Goal: Use online tool/utility: Use online tool/utility

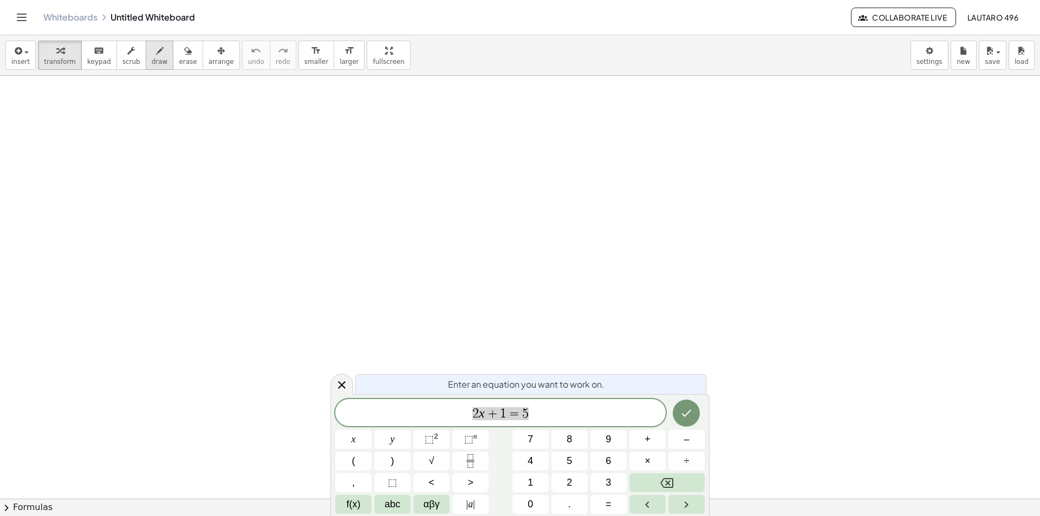
click at [156, 54] on icon "button" at bounding box center [160, 50] width 8 height 13
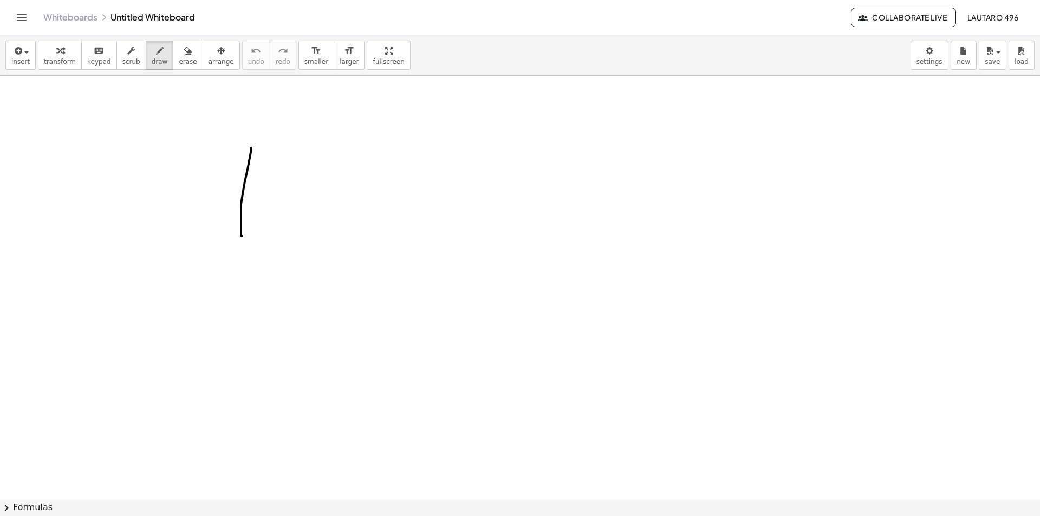
drag, startPoint x: 251, startPoint y: 148, endPoint x: 349, endPoint y: 245, distance: 137.9
drag, startPoint x: 251, startPoint y: 147, endPoint x: 340, endPoint y: 229, distance: 120.7
click at [179, 61] on span "erase" at bounding box center [188, 62] width 18 height 8
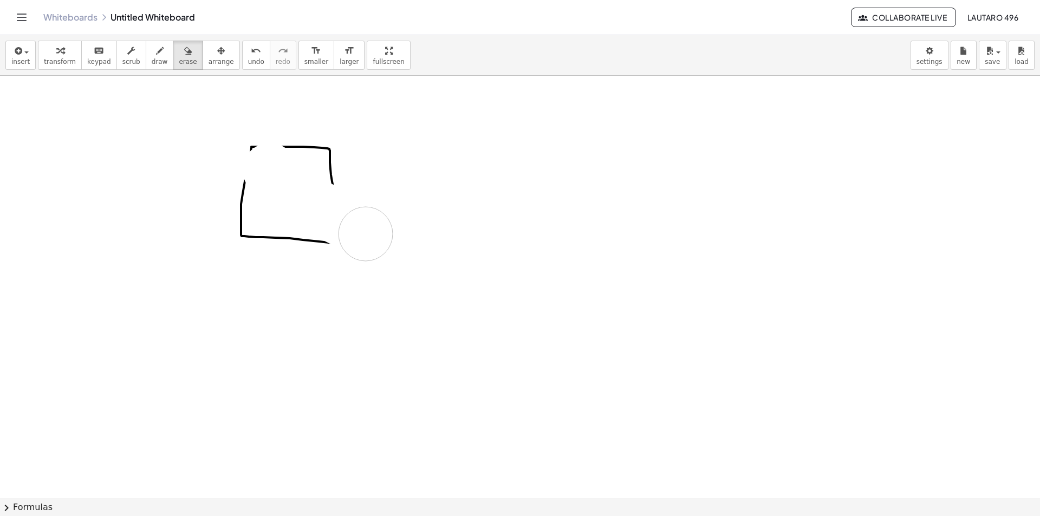
drag, startPoint x: 289, startPoint y: 189, endPoint x: 370, endPoint y: 240, distance: 95.9
drag, startPoint x: 328, startPoint y: 160, endPoint x: 230, endPoint y: 166, distance: 97.7
click at [152, 56] on div "button" at bounding box center [160, 50] width 16 height 13
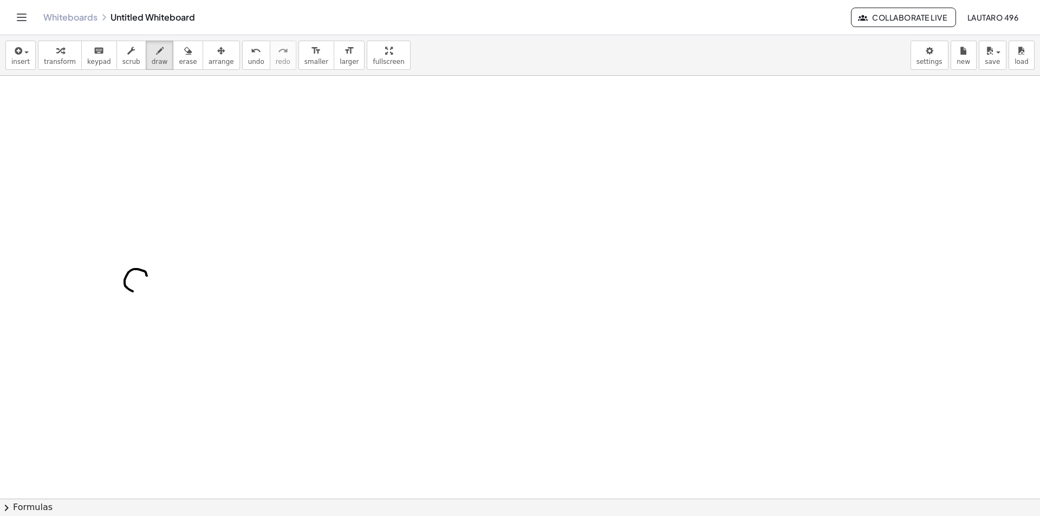
drag, startPoint x: 147, startPoint y: 276, endPoint x: 149, endPoint y: 291, distance: 15.9
drag, startPoint x: 147, startPoint y: 258, endPoint x: 486, endPoint y: 274, distance: 339.4
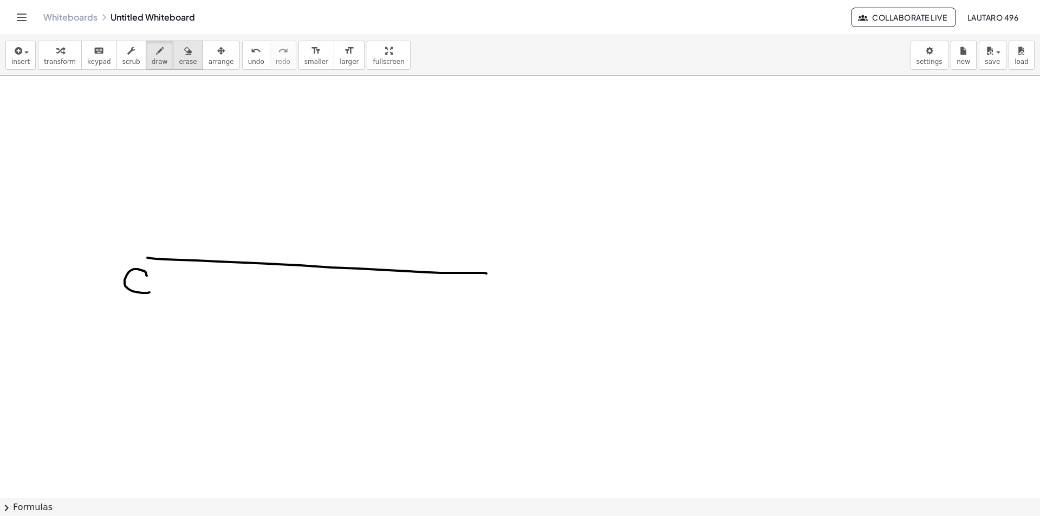
click at [185, 61] on button "erase" at bounding box center [188, 55] width 30 height 29
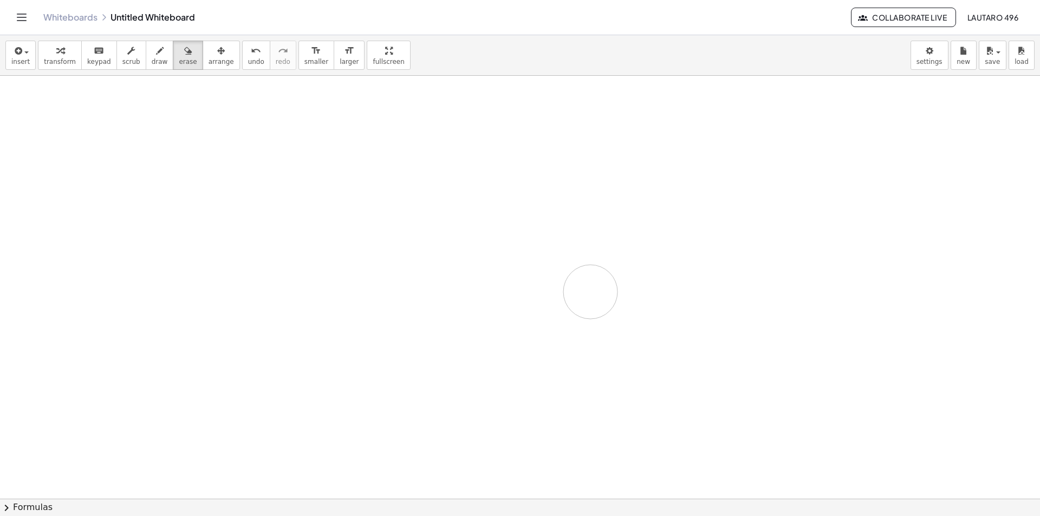
drag, startPoint x: 133, startPoint y: 268, endPoint x: 261, endPoint y: 211, distance: 139.6
drag, startPoint x: 147, startPoint y: 55, endPoint x: 162, endPoint y: 190, distance: 135.2
click at [156, 56] on icon "button" at bounding box center [160, 50] width 8 height 13
drag, startPoint x: 147, startPoint y: 348, endPoint x: 153, endPoint y: 361, distance: 14.5
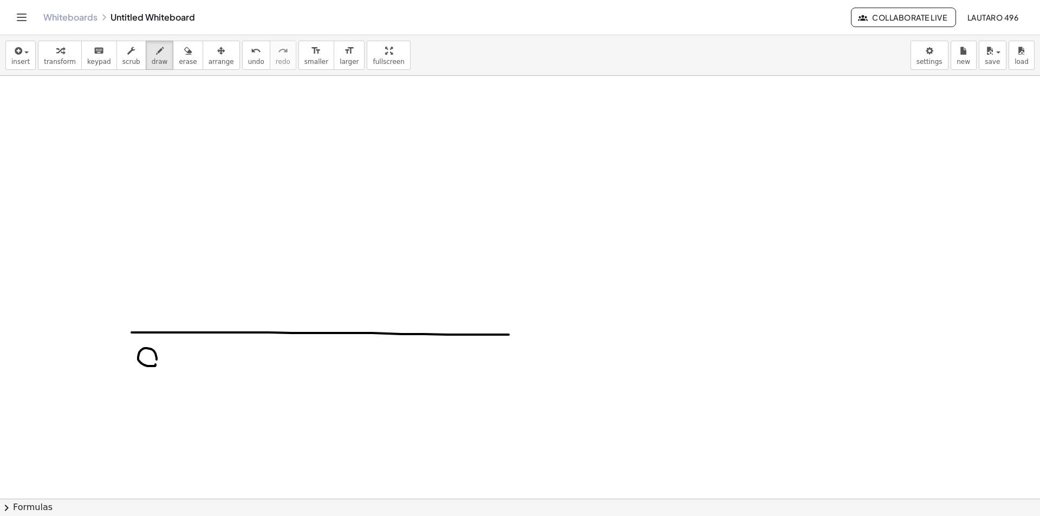
drag, startPoint x: 152, startPoint y: 333, endPoint x: 612, endPoint y: 336, distance: 459.3
drag, startPoint x: 137, startPoint y: 97, endPoint x: 134, endPoint y: 330, distance: 232.9
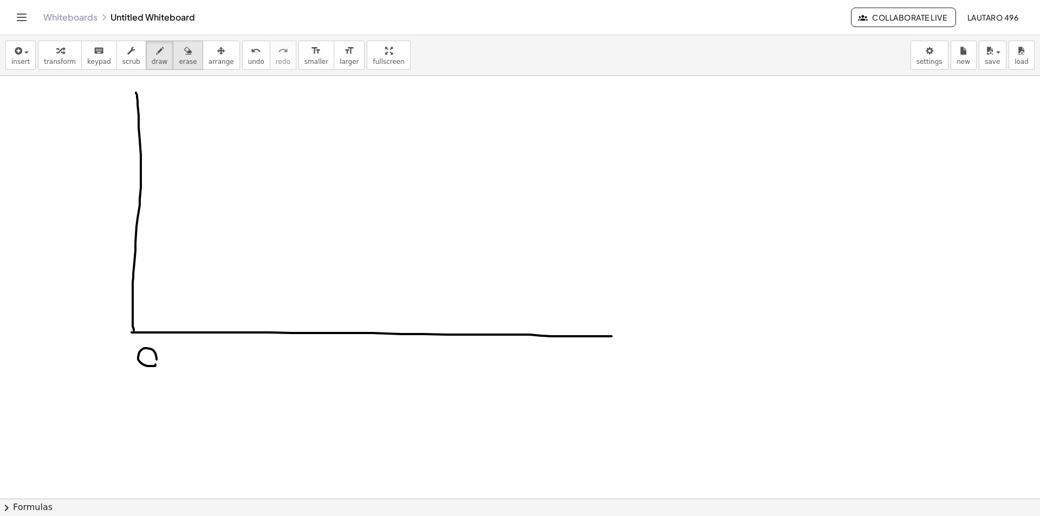
click at [179, 61] on span "erase" at bounding box center [188, 62] width 18 height 8
drag, startPoint x: 142, startPoint y: 356, endPoint x: 159, endPoint y: 372, distance: 23.4
drag, startPoint x: 148, startPoint y: 58, endPoint x: 158, endPoint y: 133, distance: 74.8
click at [152, 61] on span "draw" at bounding box center [160, 62] width 16 height 8
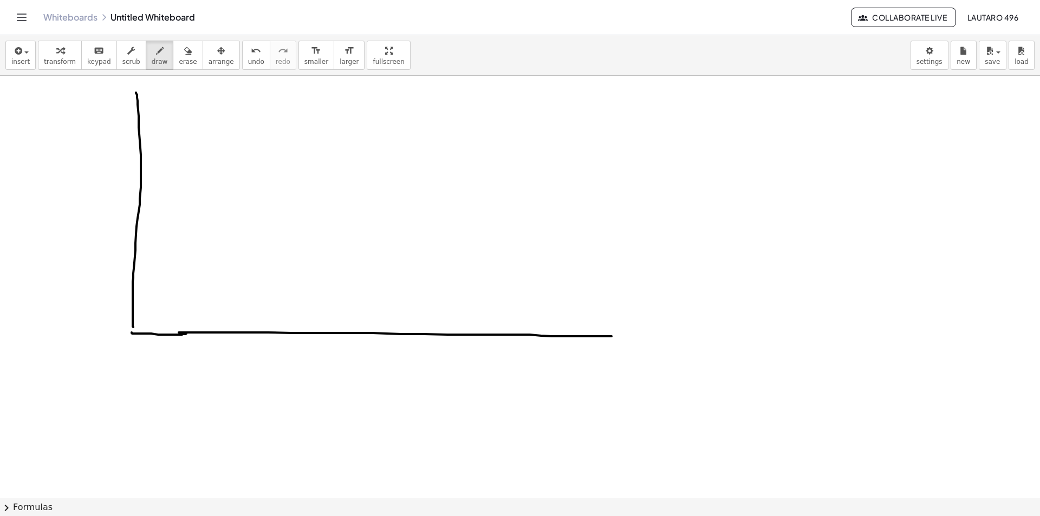
drag, startPoint x: 132, startPoint y: 333, endPoint x: 186, endPoint y: 334, distance: 54.7
drag, startPoint x: 93, startPoint y: 85, endPoint x: 100, endPoint y: 110, distance: 26.3
drag, startPoint x: 89, startPoint y: 100, endPoint x: 109, endPoint y: 103, distance: 20.3
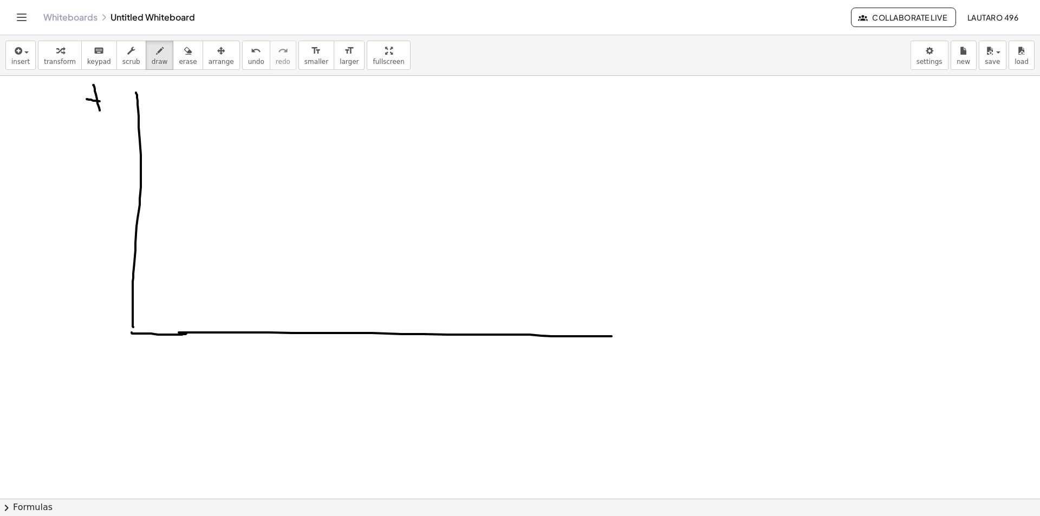
drag, startPoint x: 602, startPoint y: 348, endPoint x: 621, endPoint y: 368, distance: 26.8
click at [184, 54] on icon "button" at bounding box center [188, 50] width 8 height 13
drag, startPoint x: 583, startPoint y: 360, endPoint x: 581, endPoint y: 320, distance: 39.6
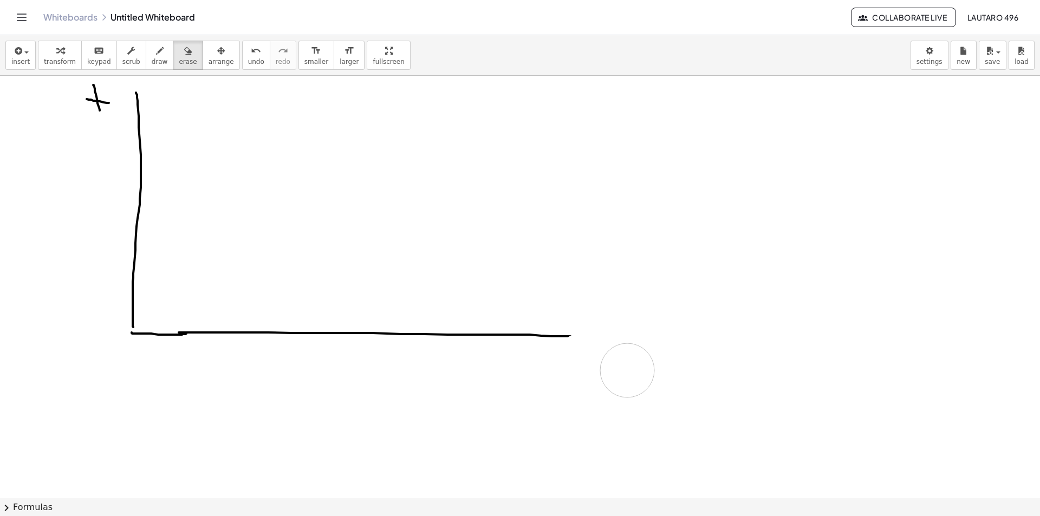
click at [146, 58] on button "draw" at bounding box center [160, 55] width 28 height 29
drag, startPoint x: 565, startPoint y: 336, endPoint x: 591, endPoint y: 336, distance: 26.5
drag, startPoint x: 576, startPoint y: 356, endPoint x: 590, endPoint y: 382, distance: 29.8
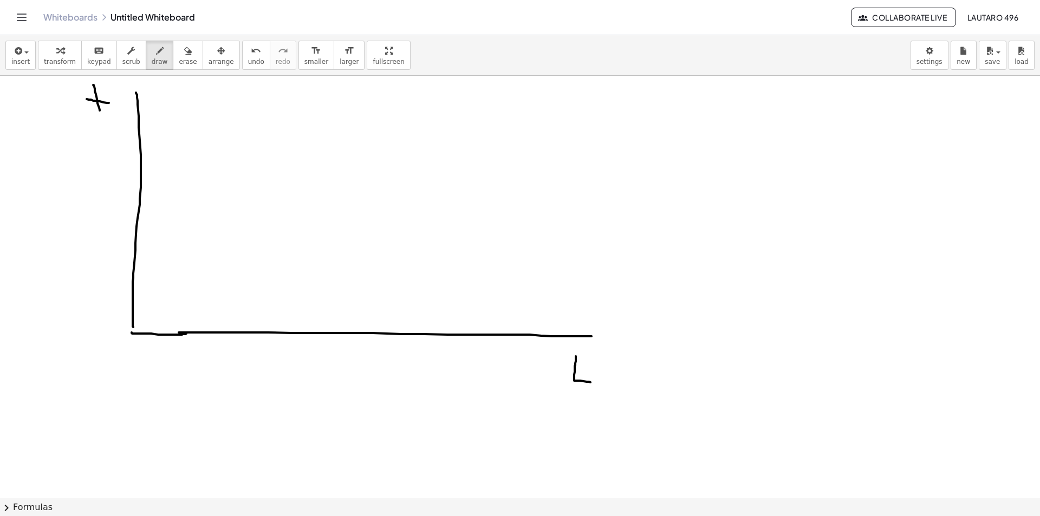
click at [179, 59] on span "erase" at bounding box center [188, 62] width 18 height 8
drag, startPoint x: 84, startPoint y: 92, endPoint x: 88, endPoint y: 107, distance: 15.3
drag, startPoint x: 140, startPoint y: 49, endPoint x: 108, endPoint y: 100, distance: 59.8
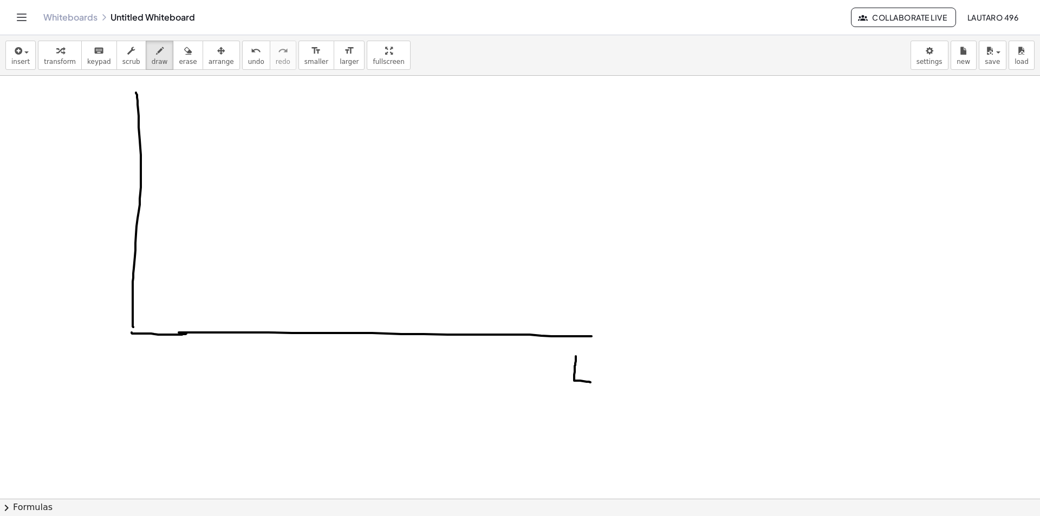
click at [152, 50] on div "button" at bounding box center [160, 50] width 16 height 13
drag, startPoint x: 95, startPoint y: 88, endPoint x: 114, endPoint y: 113, distance: 31.3
drag, startPoint x: 112, startPoint y: 281, endPoint x: 150, endPoint y: 281, distance: 38.5
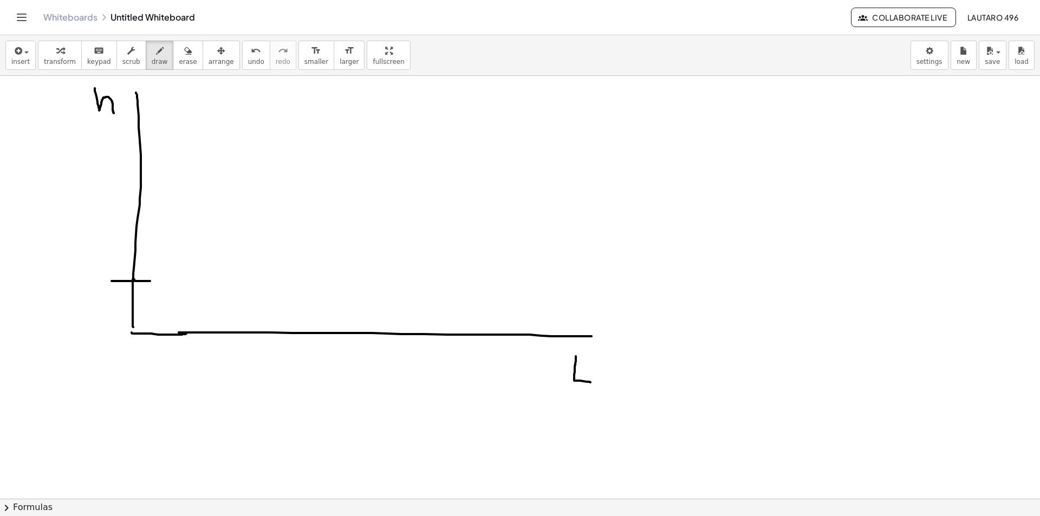
drag, startPoint x: 50, startPoint y: 279, endPoint x: 56, endPoint y: 286, distance: 9.2
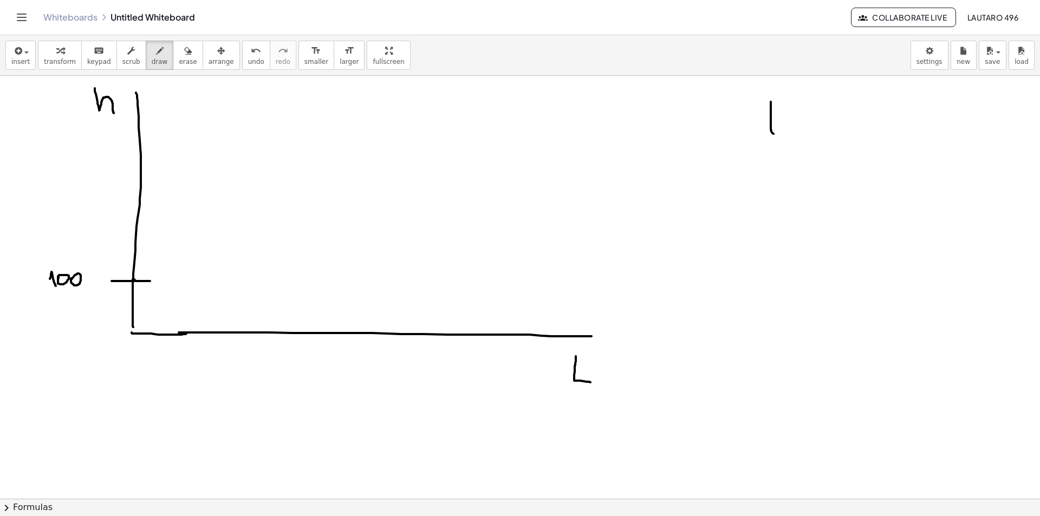
drag, startPoint x: 771, startPoint y: 102, endPoint x: 780, endPoint y: 133, distance: 32.7
drag, startPoint x: 761, startPoint y: 119, endPoint x: 781, endPoint y: 119, distance: 19.5
drag, startPoint x: 808, startPoint y: 131, endPoint x: 818, endPoint y: 128, distance: 10.0
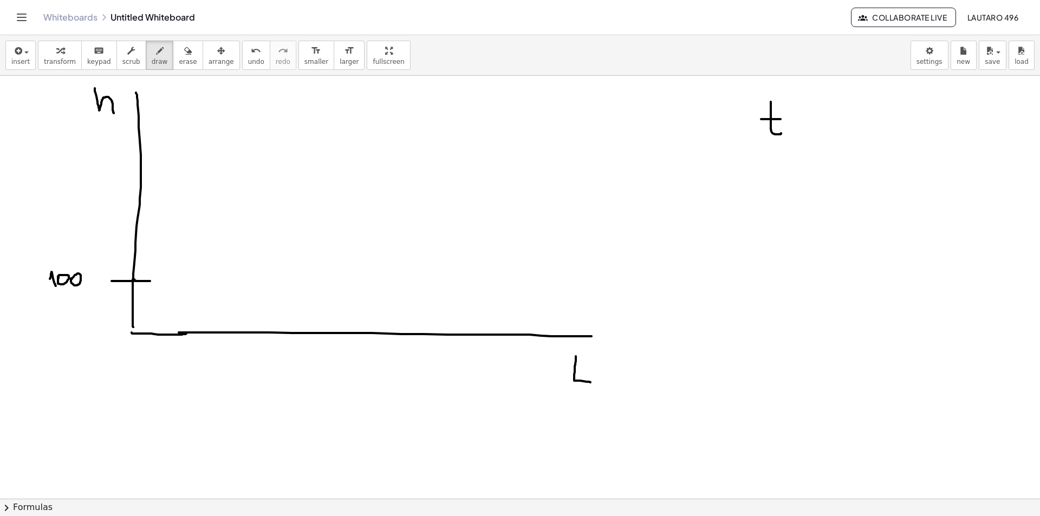
drag, startPoint x: 807, startPoint y: 123, endPoint x: 815, endPoint y: 122, distance: 8.2
drag, startPoint x: 851, startPoint y: 112, endPoint x: 857, endPoint y: 134, distance: 23.5
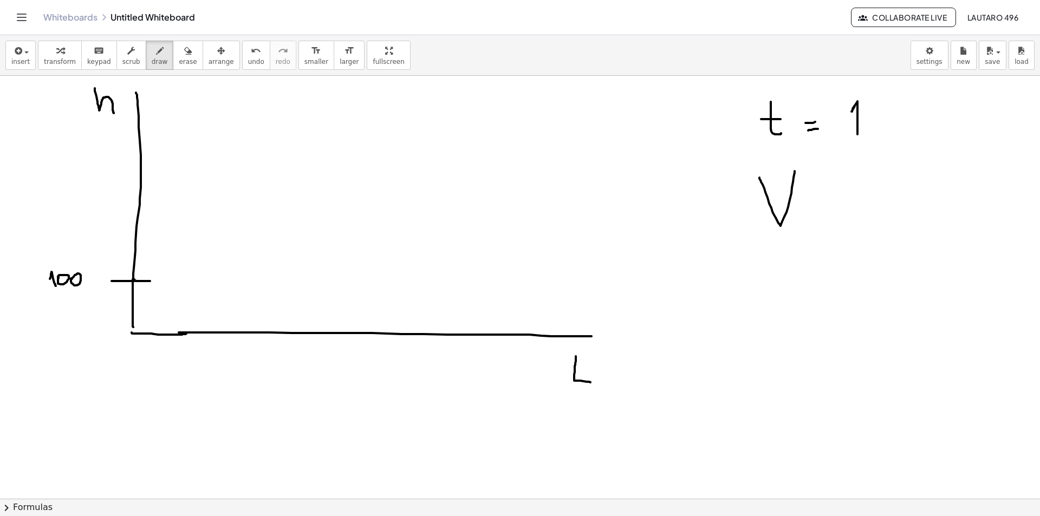
drag, startPoint x: 759, startPoint y: 178, endPoint x: 795, endPoint y: 171, distance: 35.8
drag, startPoint x: 814, startPoint y: 208, endPoint x: 820, endPoint y: 205, distance: 6.5
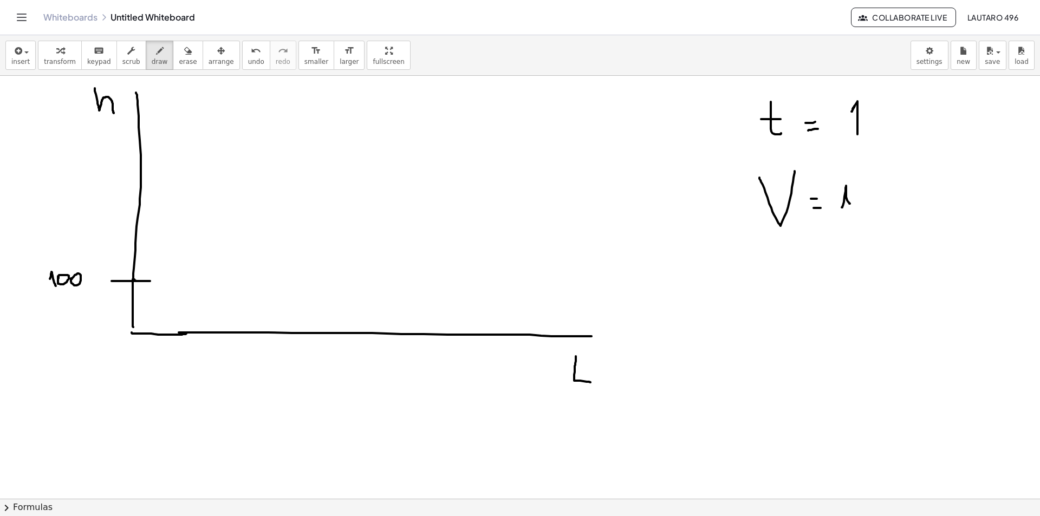
drag, startPoint x: 844, startPoint y: 197, endPoint x: 850, endPoint y: 208, distance: 12.8
drag, startPoint x: 861, startPoint y: 191, endPoint x: 854, endPoint y: 191, distance: 7.0
drag, startPoint x: 873, startPoint y: 131, endPoint x: 893, endPoint y: 157, distance: 33.6
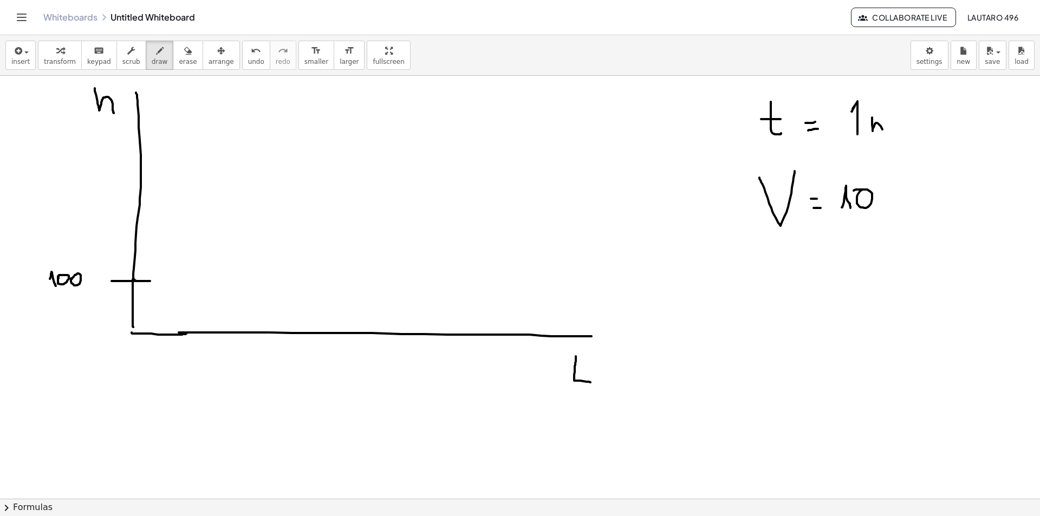
drag, startPoint x: 889, startPoint y: 184, endPoint x: 892, endPoint y: 207, distance: 23.4
drag, startPoint x: 795, startPoint y: 283, endPoint x: 802, endPoint y: 298, distance: 16.5
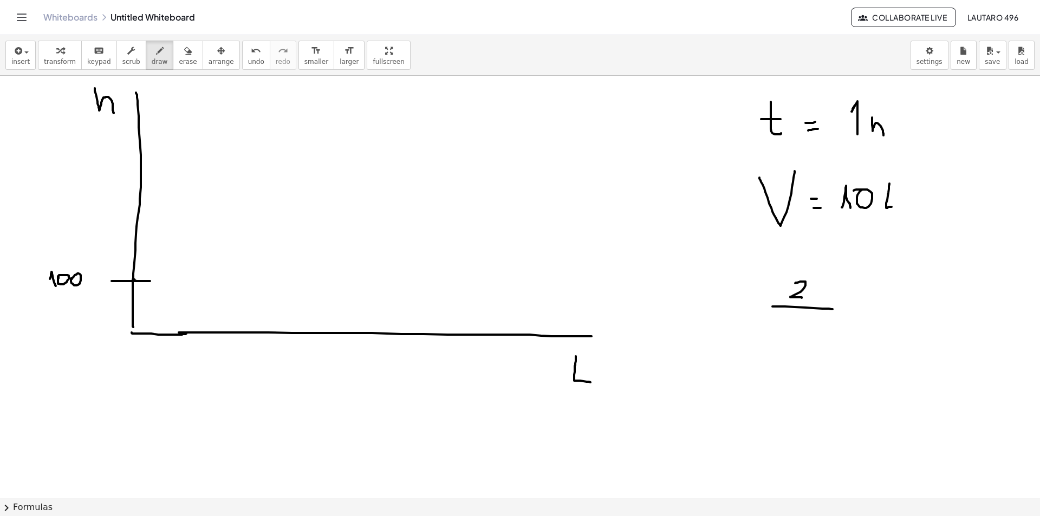
drag, startPoint x: 772, startPoint y: 307, endPoint x: 833, endPoint y: 309, distance: 60.2
drag, startPoint x: 781, startPoint y: 321, endPoint x: 802, endPoint y: 333, distance: 24.5
drag, startPoint x: 811, startPoint y: 332, endPoint x: 801, endPoint y: 323, distance: 13.5
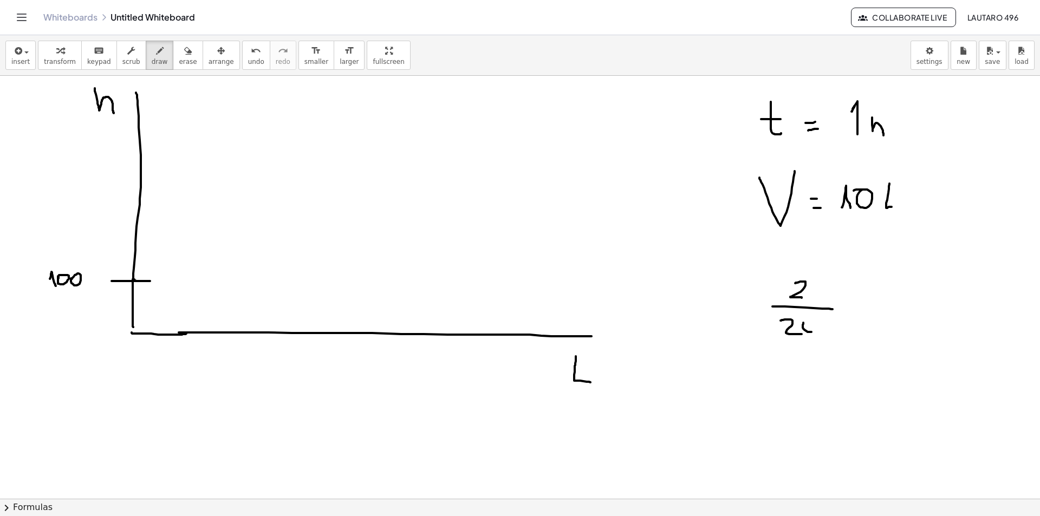
drag, startPoint x: 817, startPoint y: 277, endPoint x: 830, endPoint y: 327, distance: 51.6
drag, startPoint x: 829, startPoint y: 317, endPoint x: 837, endPoint y: 333, distance: 17.4
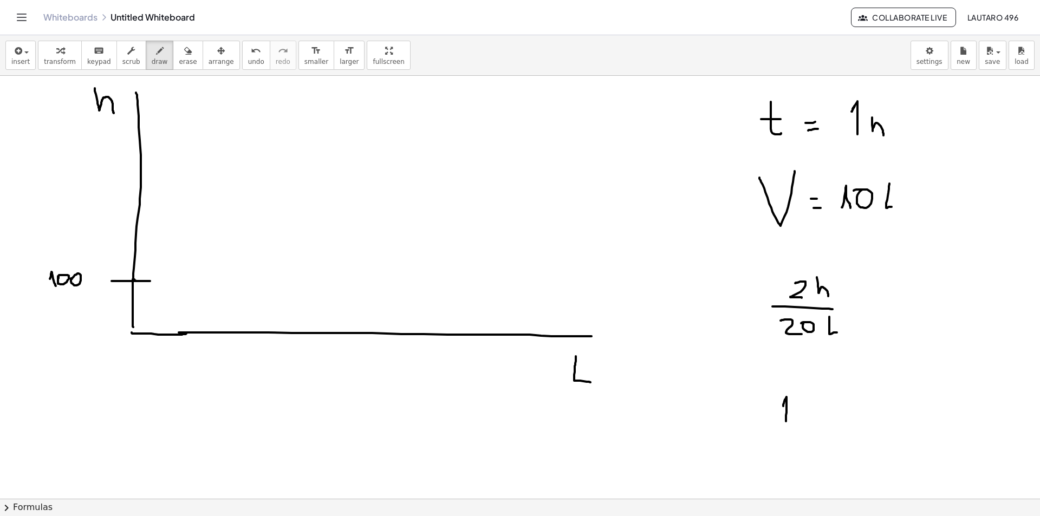
drag, startPoint x: 783, startPoint y: 406, endPoint x: 786, endPoint y: 411, distance: 5.6
drag, startPoint x: 794, startPoint y: 394, endPoint x: 803, endPoint y: 393, distance: 8.7
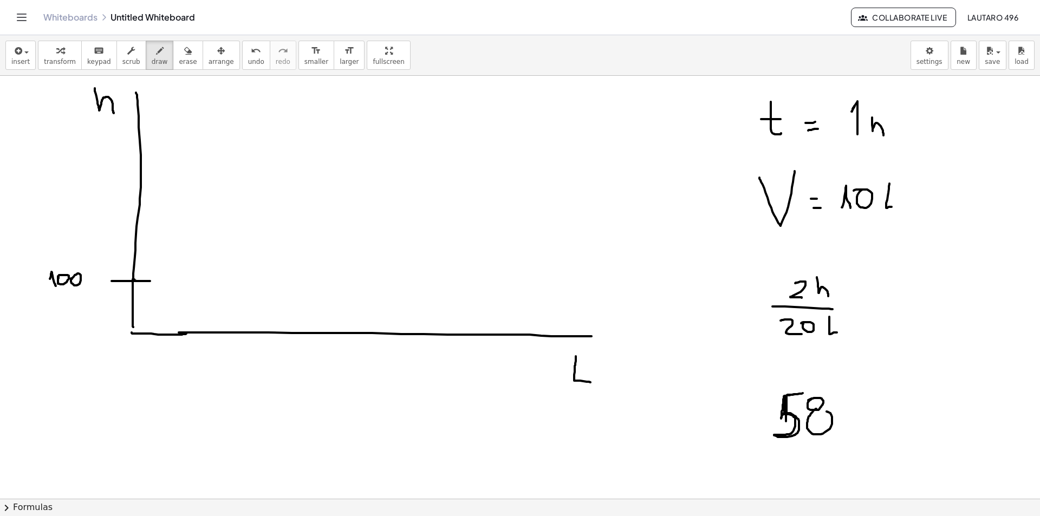
drag, startPoint x: 816, startPoint y: 409, endPoint x: 822, endPoint y: 413, distance: 6.6
drag, startPoint x: 836, startPoint y: 426, endPoint x: 853, endPoint y: 384, distance: 45.0
click at [181, 64] on button "erase" at bounding box center [188, 55] width 30 height 29
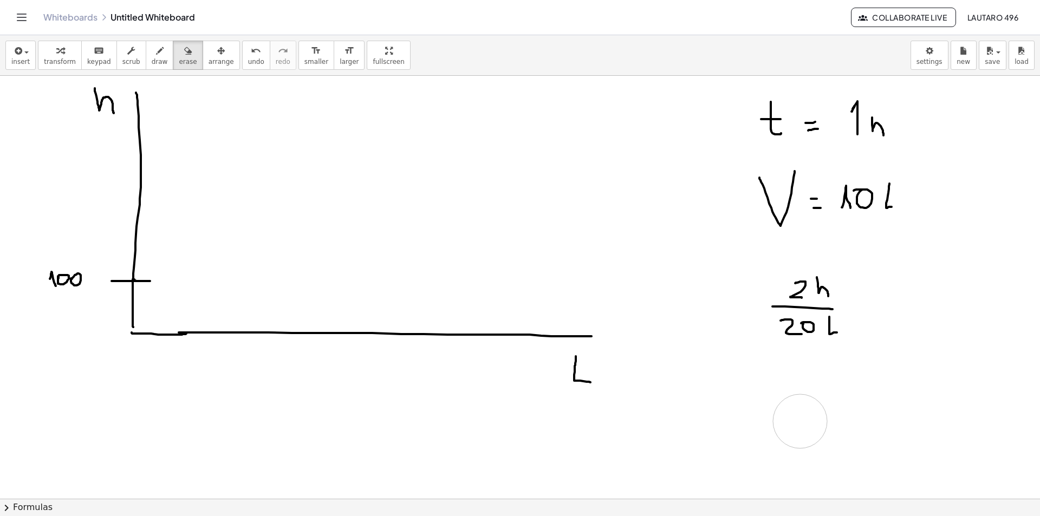
drag, startPoint x: 764, startPoint y: 400, endPoint x: 777, endPoint y: 412, distance: 17.6
click at [152, 56] on div "button" at bounding box center [160, 50] width 16 height 13
drag, startPoint x: 737, startPoint y: 411, endPoint x: 742, endPoint y: 425, distance: 14.9
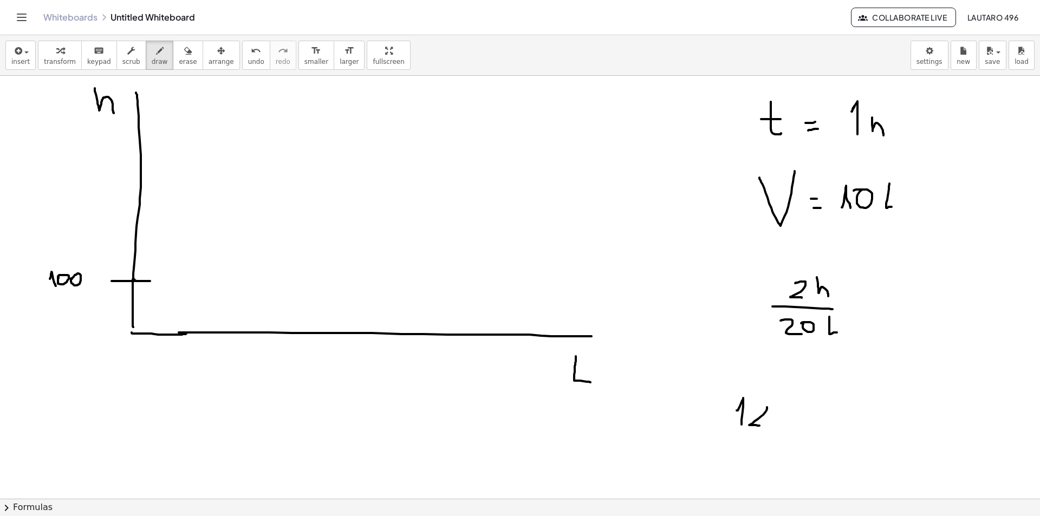
drag, startPoint x: 759, startPoint y: 426, endPoint x: 757, endPoint y: 406, distance: 20.2
drag, startPoint x: 782, startPoint y: 412, endPoint x: 783, endPoint y: 421, distance: 9.2
drag, startPoint x: 778, startPoint y: 418, endPoint x: 794, endPoint y: 418, distance: 15.2
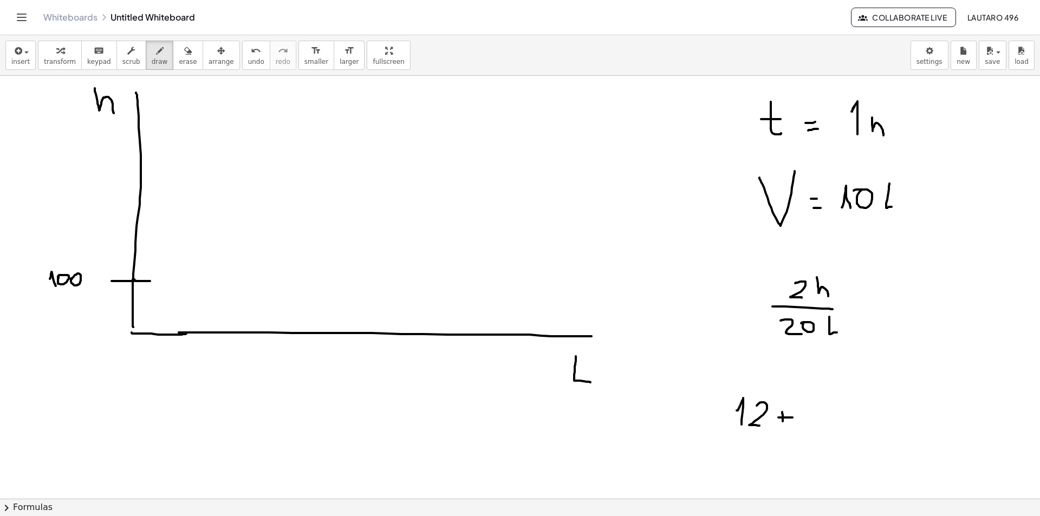
drag, startPoint x: 835, startPoint y: 425, endPoint x: 815, endPoint y: 411, distance: 24.8
drag, startPoint x: 838, startPoint y: 405, endPoint x: 853, endPoint y: 426, distance: 25.7
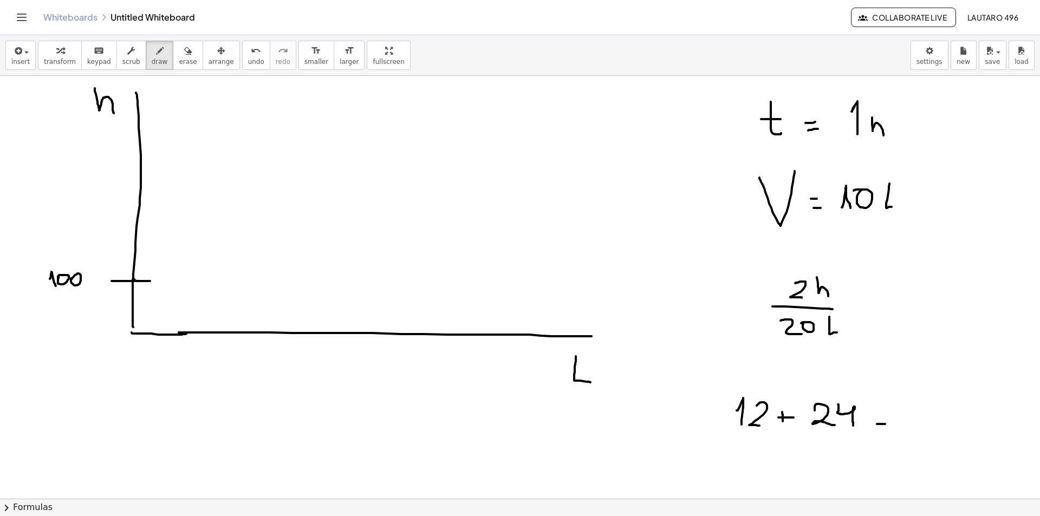
drag, startPoint x: 877, startPoint y: 419, endPoint x: 885, endPoint y: 418, distance: 7.7
drag, startPoint x: 914, startPoint y: 405, endPoint x: 927, endPoint y: 424, distance: 23.3
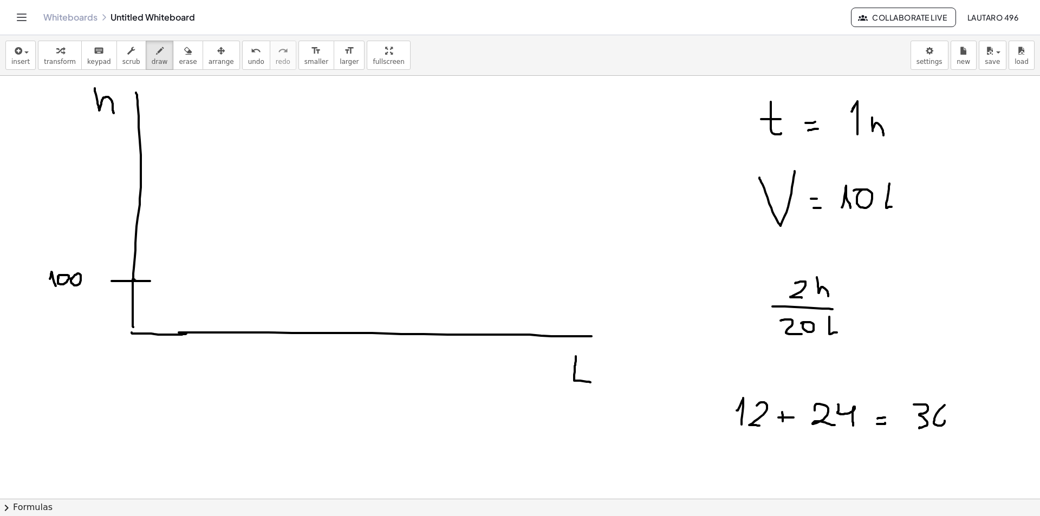
drag, startPoint x: 940, startPoint y: 409, endPoint x: 933, endPoint y: 423, distance: 15.0
drag, startPoint x: 954, startPoint y: 405, endPoint x: 963, endPoint y: 440, distance: 36.3
drag, startPoint x: 979, startPoint y: 413, endPoint x: 970, endPoint y: 419, distance: 11.0
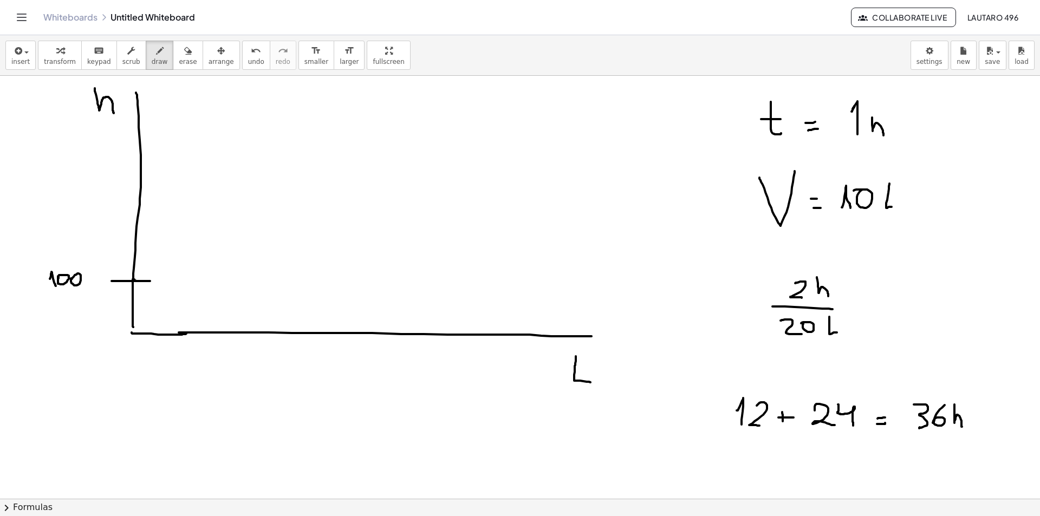
drag, startPoint x: 970, startPoint y: 415, endPoint x: 979, endPoint y: 424, distance: 12.3
drag, startPoint x: 986, startPoint y: 408, endPoint x: 991, endPoint y: 422, distance: 14.7
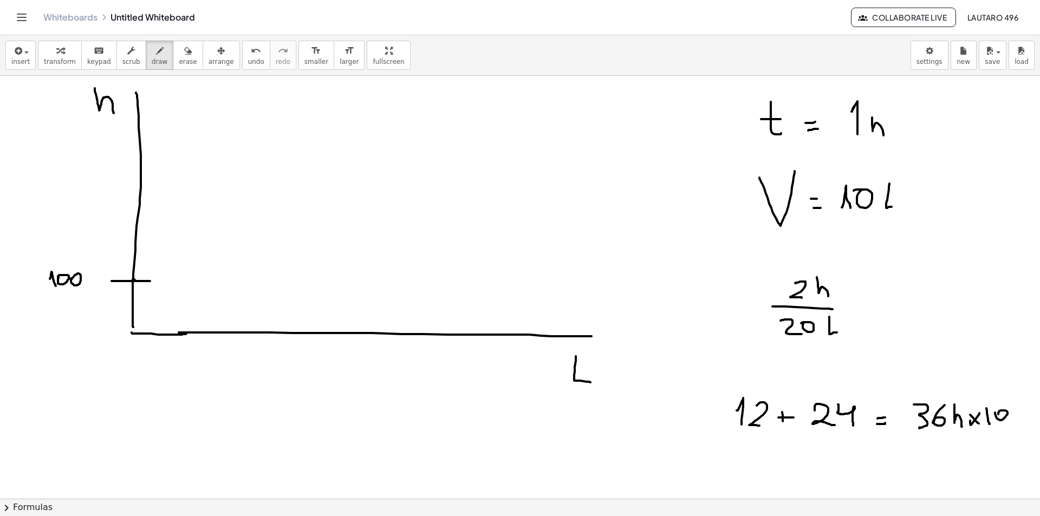
drag, startPoint x: 995, startPoint y: 413, endPoint x: 996, endPoint y: 424, distance: 10.8
drag, startPoint x: 920, startPoint y: 445, endPoint x: 933, endPoint y: 460, distance: 20.0
drag, startPoint x: 950, startPoint y: 443, endPoint x: 948, endPoint y: 457, distance: 14.2
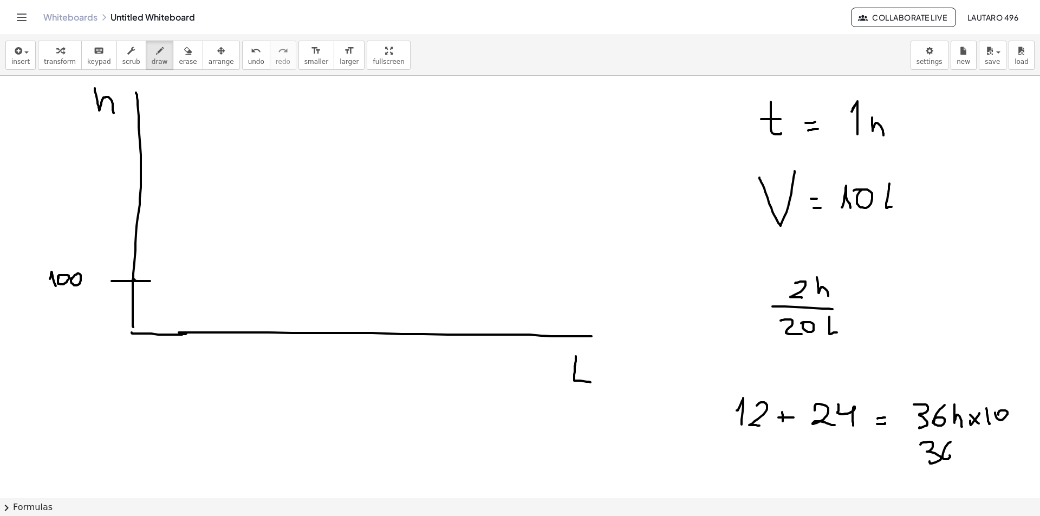
drag, startPoint x: 958, startPoint y: 455, endPoint x: 965, endPoint y: 455, distance: 7.0
drag, startPoint x: 1003, startPoint y: 437, endPoint x: 1009, endPoint y: 447, distance: 11.9
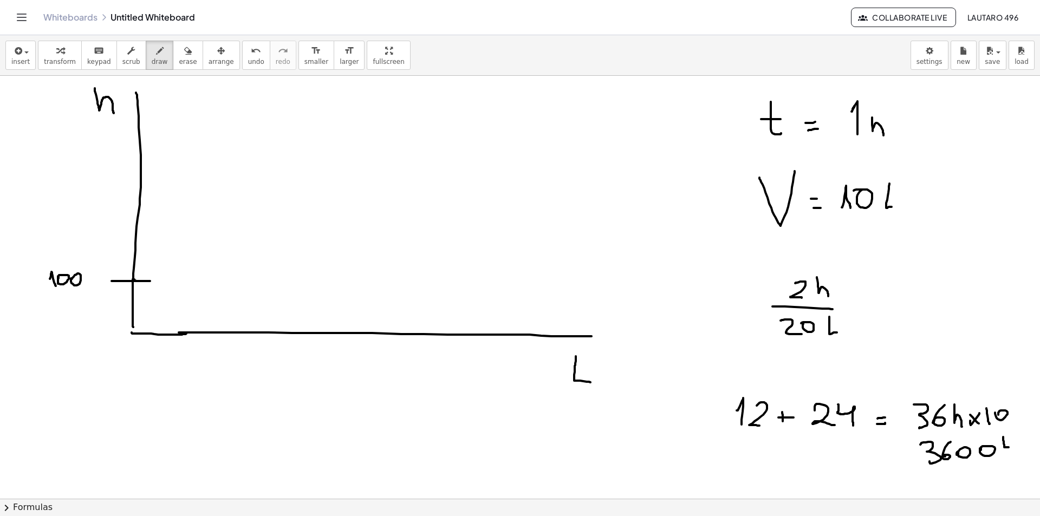
click at [173, 44] on button "erase" at bounding box center [188, 55] width 30 height 29
drag, startPoint x: 907, startPoint y: 451, endPoint x: 1025, endPoint y: 461, distance: 118.0
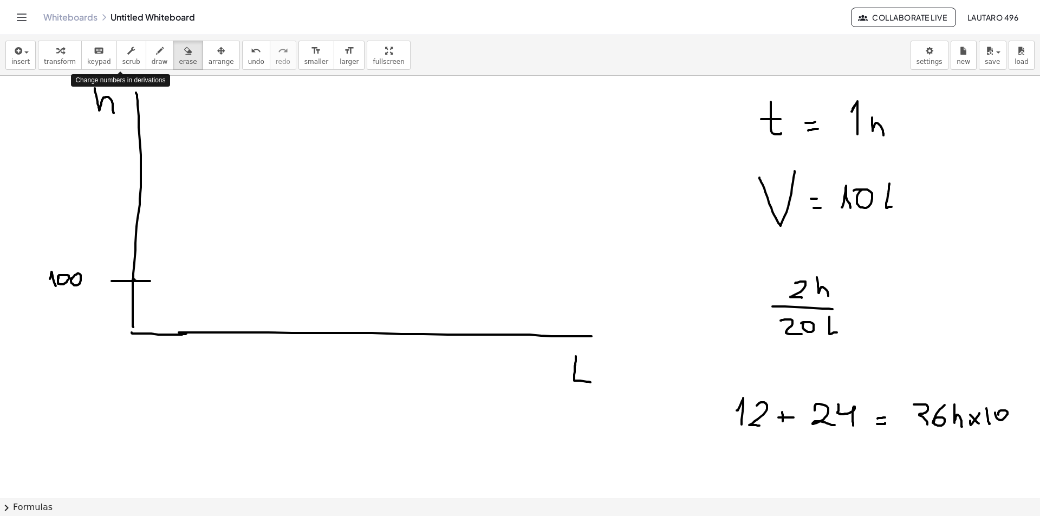
click at [152, 61] on span "draw" at bounding box center [160, 62] width 16 height 8
drag, startPoint x: 932, startPoint y: 448, endPoint x: 953, endPoint y: 463, distance: 25.4
drag, startPoint x: 945, startPoint y: 458, endPoint x: 946, endPoint y: 464, distance: 5.5
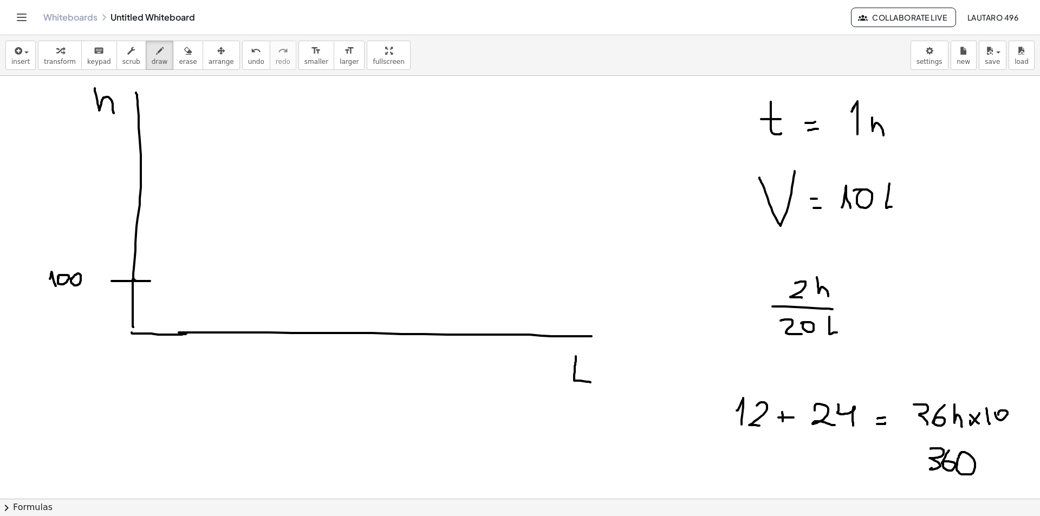
drag, startPoint x: 1017, startPoint y: 405, endPoint x: 1023, endPoint y: 422, distance: 18.8
drag, startPoint x: 985, startPoint y: 447, endPoint x: 991, endPoint y: 460, distance: 14.3
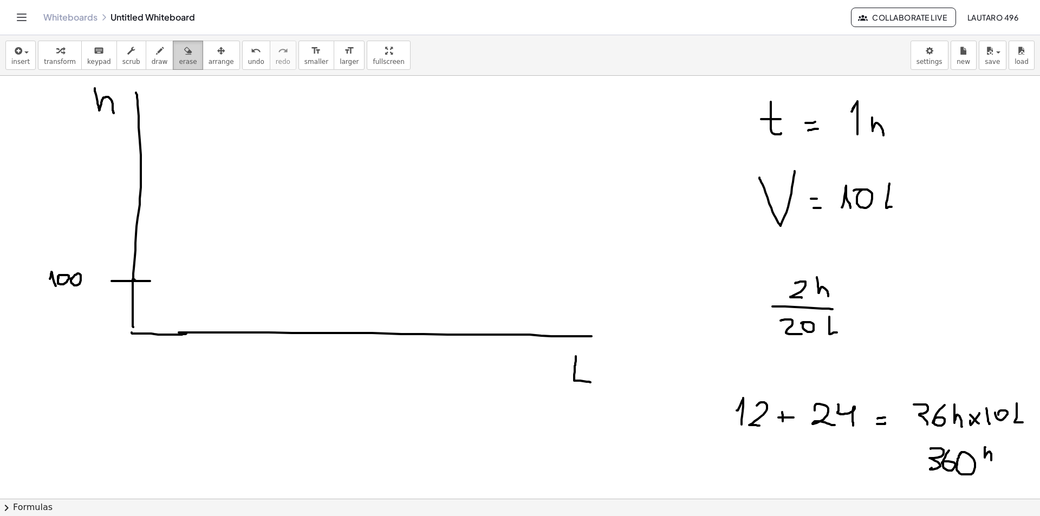
click at [179, 60] on span "erase" at bounding box center [188, 62] width 18 height 8
drag, startPoint x: 992, startPoint y: 446, endPoint x: 875, endPoint y: 424, distance: 118.6
click at [152, 61] on span "draw" at bounding box center [160, 62] width 16 height 8
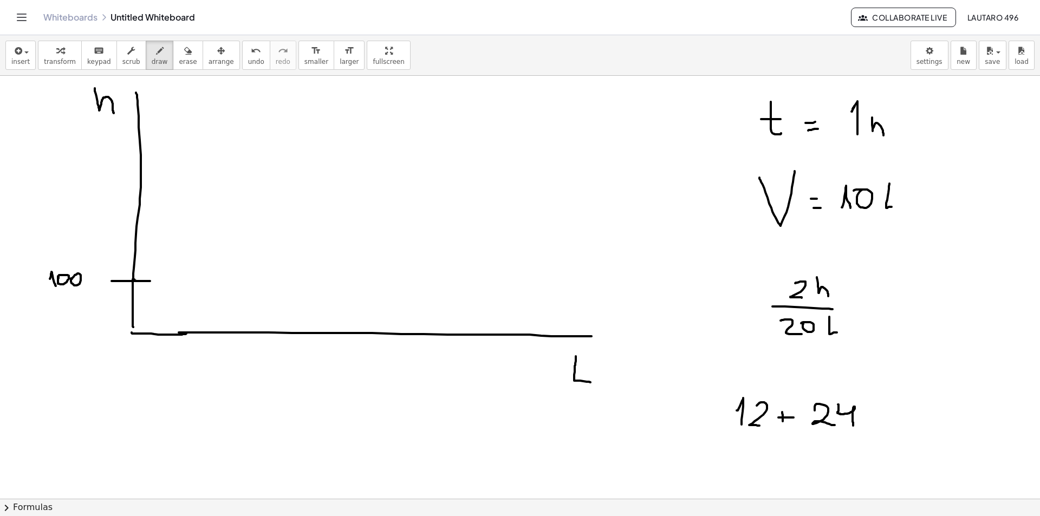
drag, startPoint x: 876, startPoint y: 421, endPoint x: 888, endPoint y: 421, distance: 11.9
drag, startPoint x: 876, startPoint y: 414, endPoint x: 887, endPoint y: 414, distance: 11.4
drag, startPoint x: 908, startPoint y: 406, endPoint x: 926, endPoint y: 414, distance: 18.9
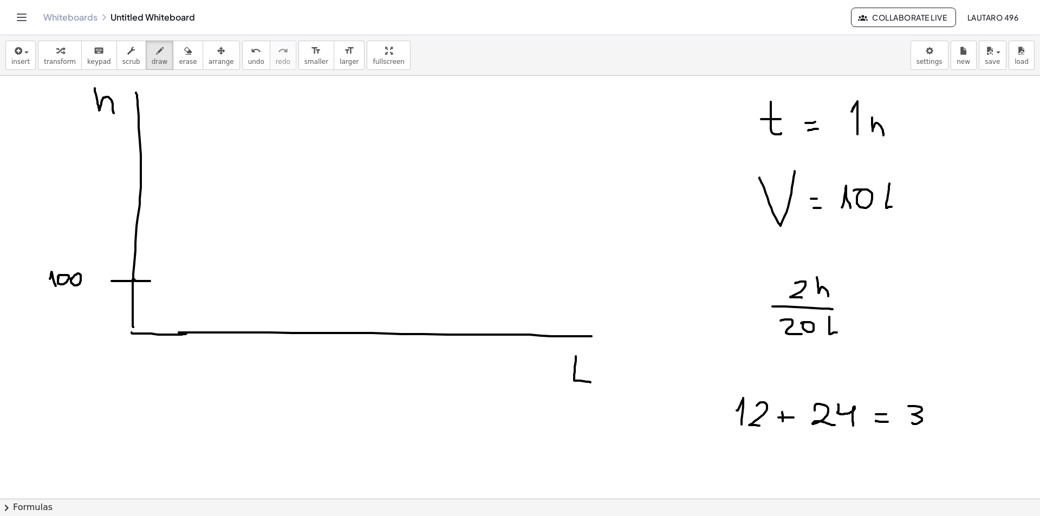
drag, startPoint x: 931, startPoint y: 408, endPoint x: 926, endPoint y: 421, distance: 14.1
drag, startPoint x: 941, startPoint y: 407, endPoint x: 962, endPoint y: 418, distance: 23.3
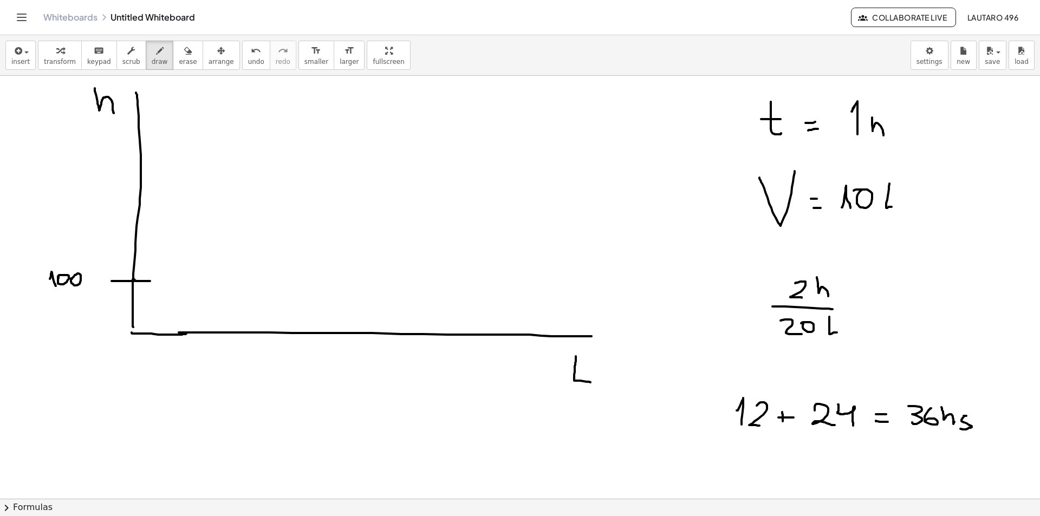
drag, startPoint x: 966, startPoint y: 416, endPoint x: 960, endPoint y: 429, distance: 14.1
drag
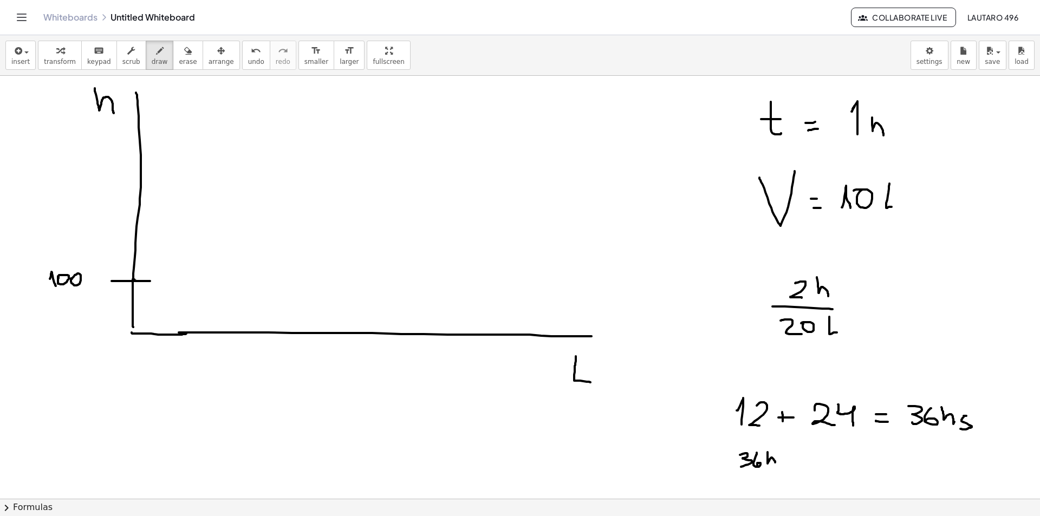
drag, startPoint x: 805, startPoint y: 458, endPoint x: 813, endPoint y: 464, distance: 10.0
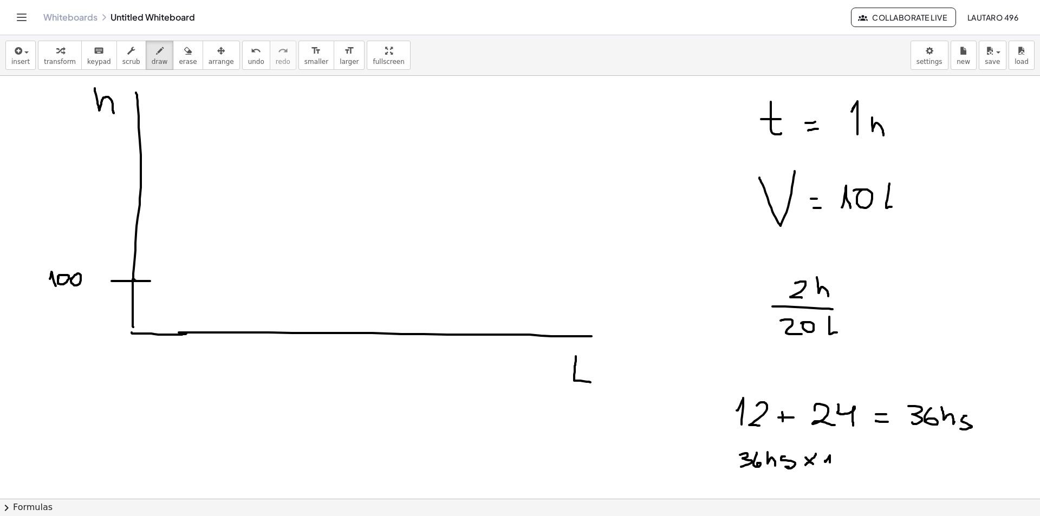
drag, startPoint x: 825, startPoint y: 462, endPoint x: 835, endPoint y: 463, distance: 9.8
drag, startPoint x: 853, startPoint y: 456, endPoint x: 860, endPoint y: 467, distance: 14.1
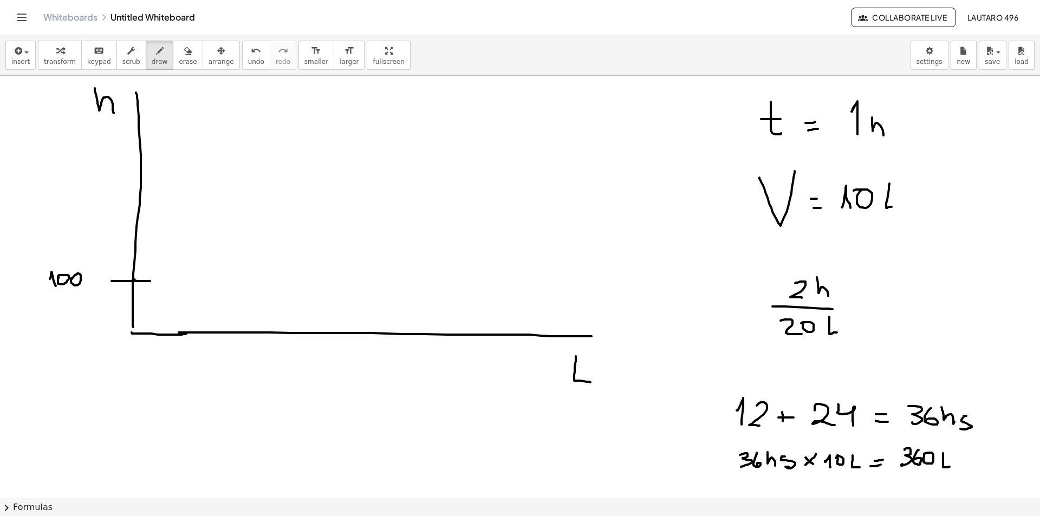
drag, startPoint x: 943, startPoint y: 453, endPoint x: 950, endPoint y: 467, distance: 15.0
click at [179, 64] on span "erase" at bounding box center [188, 62] width 18 height 8
drag, startPoint x: 748, startPoint y: 406, endPoint x: 765, endPoint y: 423, distance: 24.1
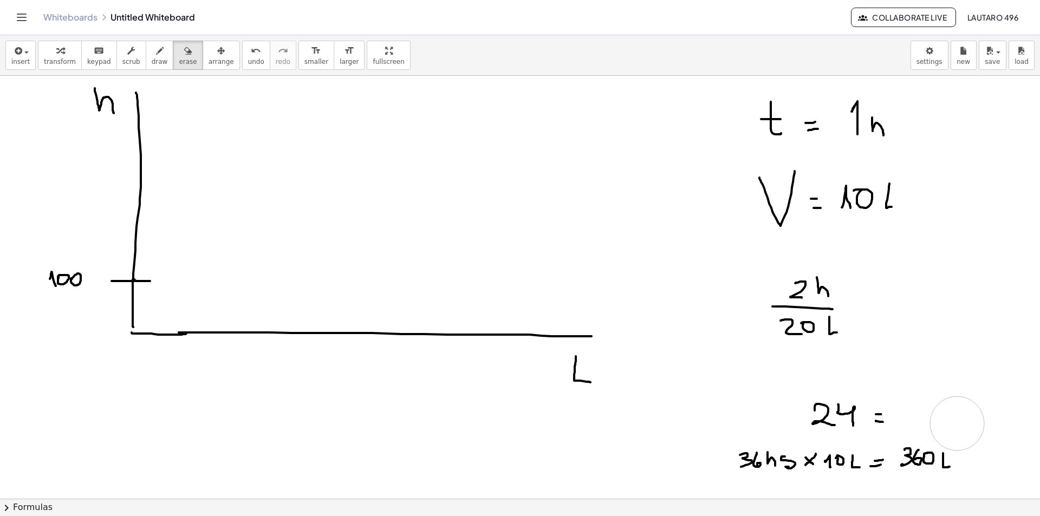
drag, startPoint x: 909, startPoint y: 412, endPoint x: 901, endPoint y: 398, distance: 16.5
click at [152, 49] on div "button" at bounding box center [160, 50] width 16 height 13
drag, startPoint x: 899, startPoint y: 414, endPoint x: 913, endPoint y: 422, distance: 15.8
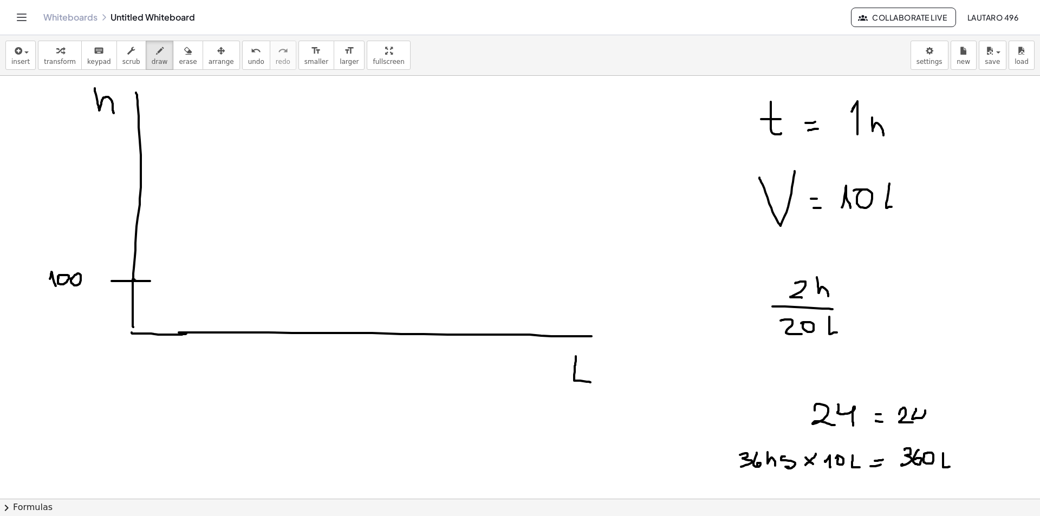
drag, startPoint x: 916, startPoint y: 409, endPoint x: 928, endPoint y: 423, distance: 18.4
drag, startPoint x: 938, startPoint y: 417, endPoint x: 947, endPoint y: 423, distance: 11.3
drag, startPoint x: 953, startPoint y: 415, endPoint x: 932, endPoint y: 419, distance: 22.1
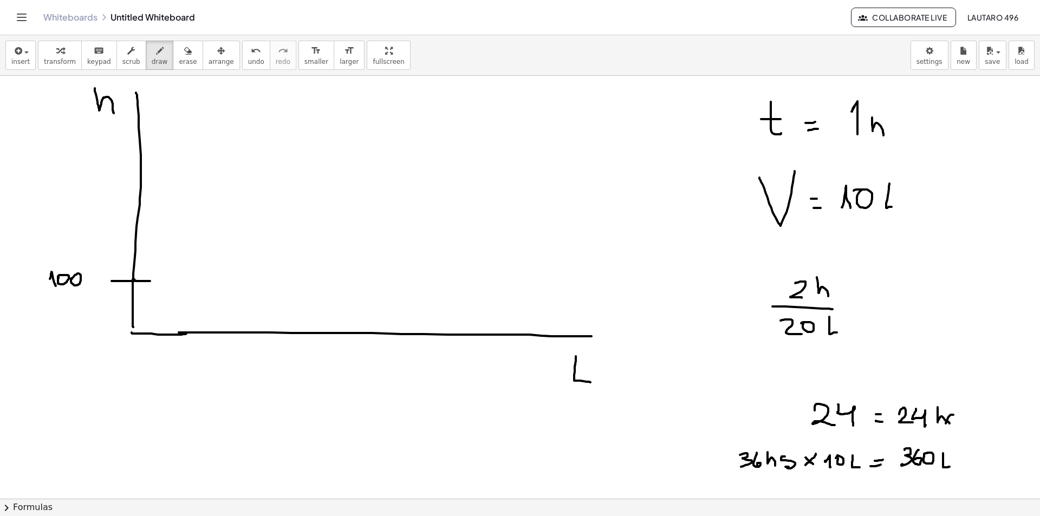
click at [185, 61] on div "transform keyboard keypad scrub draw erase arrange" at bounding box center [138, 55] width 201 height 29
click at [182, 63] on button "erase" at bounding box center [188, 55] width 30 height 29
drag, startPoint x: 916, startPoint y: 457, endPoint x: 811, endPoint y: 389, distance: 125.0
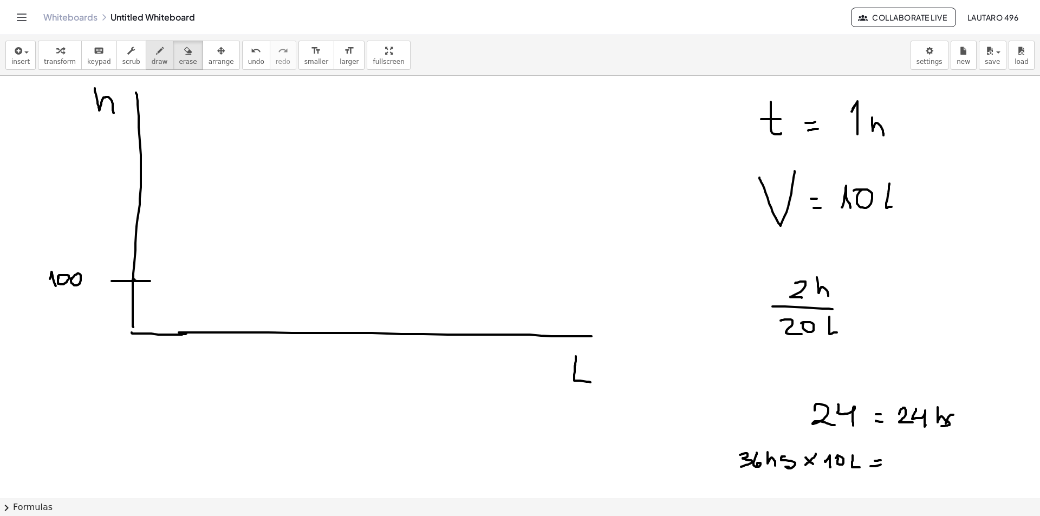
click at [156, 57] on icon "button" at bounding box center [160, 50] width 8 height 13
drag, startPoint x: 896, startPoint y: 458, endPoint x: 911, endPoint y: 472, distance: 20.7
drag, startPoint x: 915, startPoint y: 453, endPoint x: 932, endPoint y: 464, distance: 20.0
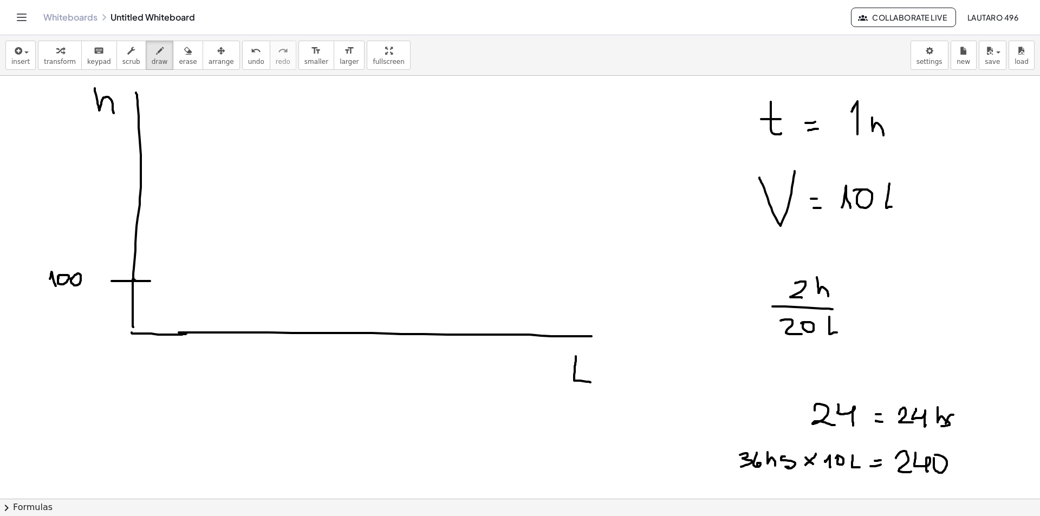
drag, startPoint x: 79, startPoint y: 436, endPoint x: 103, endPoint y: 454, distance: 30.2
drag, startPoint x: 106, startPoint y: 480, endPoint x: 109, endPoint y: 434, distance: 45.6
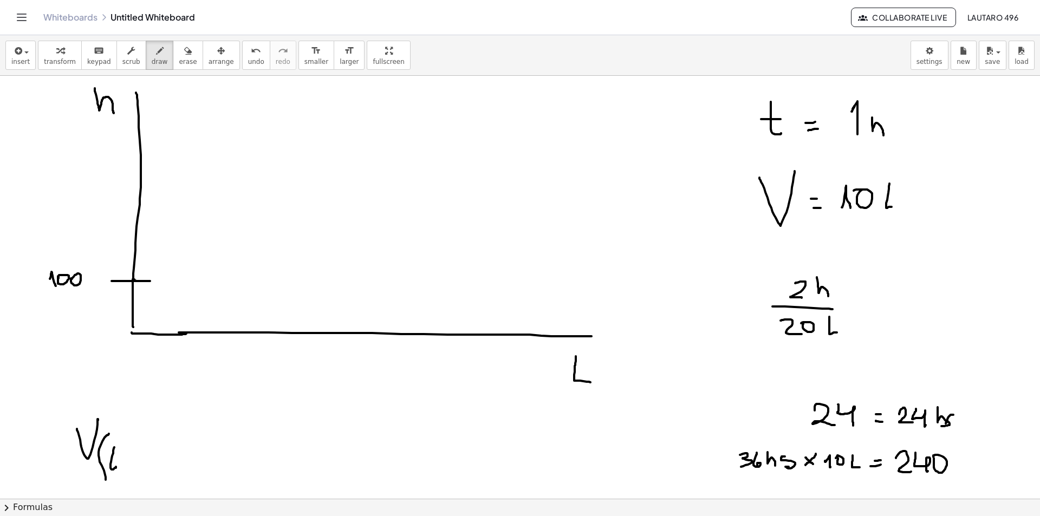
drag, startPoint x: 112, startPoint y: 459, endPoint x: 105, endPoint y: 458, distance: 7.1
drag, startPoint x: 105, startPoint y: 458, endPoint x: 117, endPoint y: 458, distance: 11.9
drag, startPoint x: 120, startPoint y: 440, endPoint x: 128, endPoint y: 479, distance: 39.8
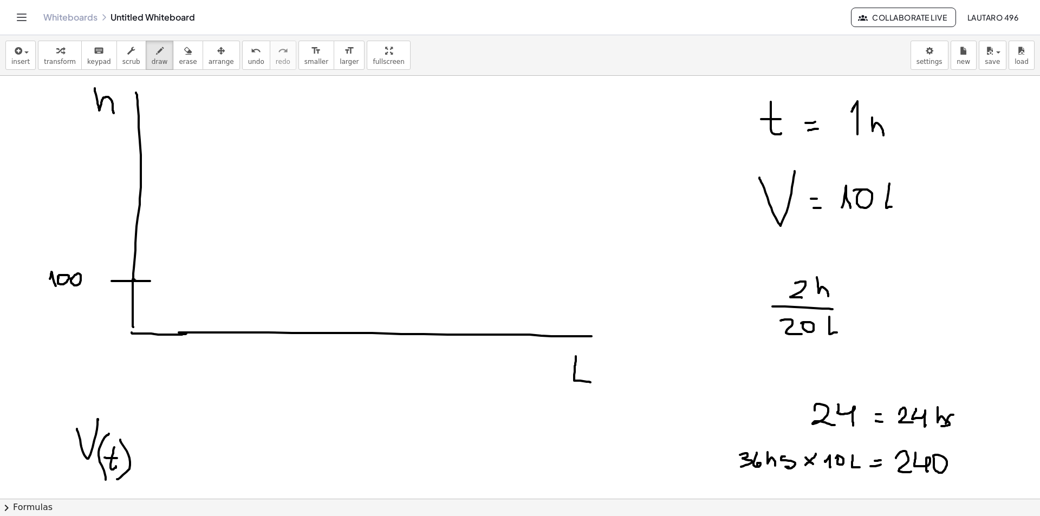
drag, startPoint x: 152, startPoint y: 451, endPoint x: 160, endPoint y: 451, distance: 7.6
drag, startPoint x: 149, startPoint y: 445, endPoint x: 164, endPoint y: 447, distance: 14.8
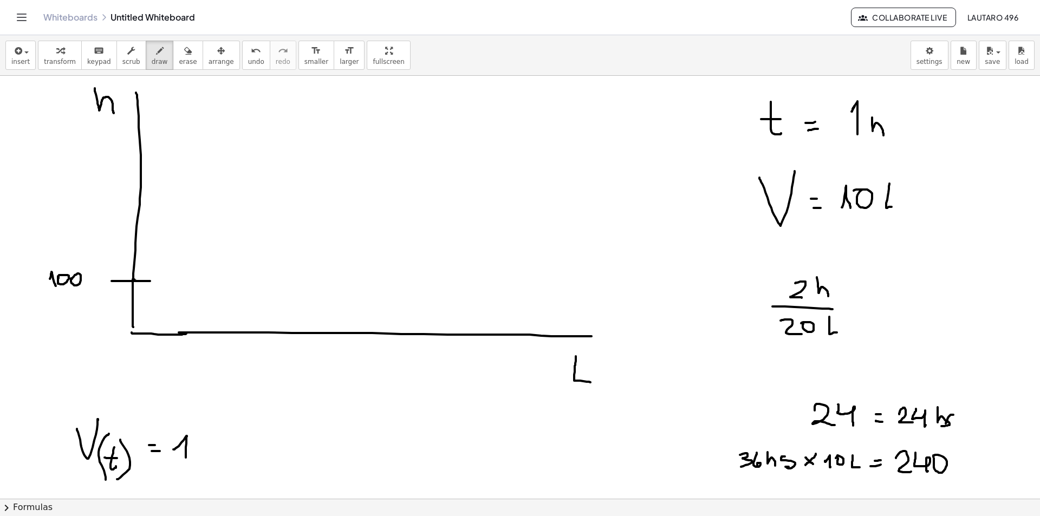
drag, startPoint x: 174, startPoint y: 450, endPoint x: 196, endPoint y: 444, distance: 22.3
drag, startPoint x: 195, startPoint y: 455, endPoint x: 194, endPoint y: 450, distance: 5.4
drag, startPoint x: 216, startPoint y: 449, endPoint x: 224, endPoint y: 455, distance: 10.1
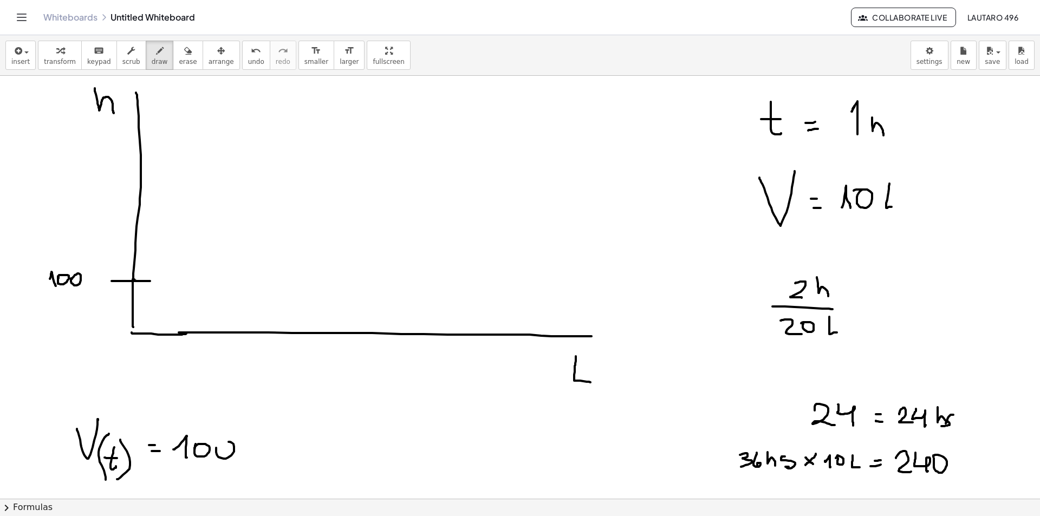
drag, startPoint x: 253, startPoint y: 441, endPoint x: 253, endPoint y: 460, distance: 18.4
drag, startPoint x: 249, startPoint y: 452, endPoint x: 262, endPoint y: 450, distance: 13.7
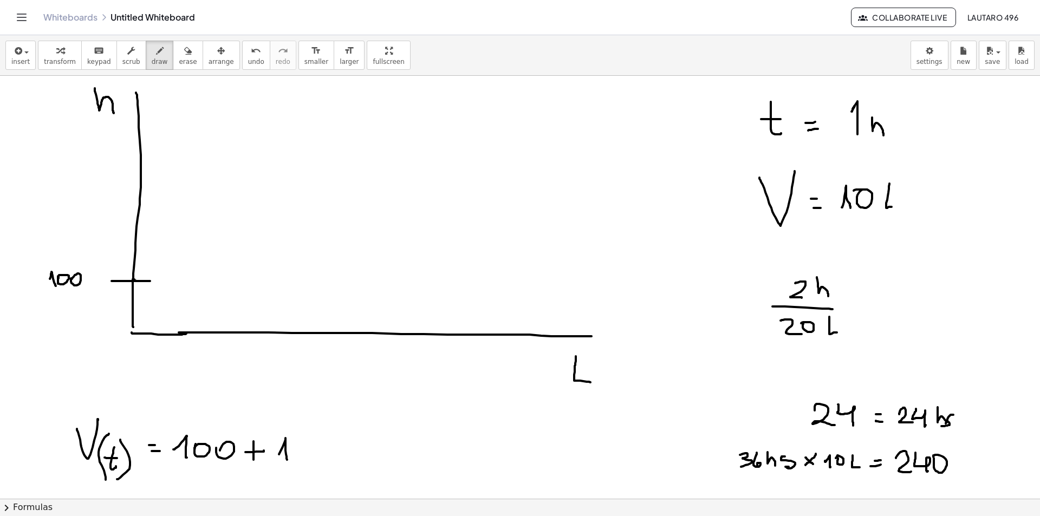
drag, startPoint x: 279, startPoint y: 454, endPoint x: 297, endPoint y: 445, distance: 20.8
drag, startPoint x: 326, startPoint y: 459, endPoint x: 347, endPoint y: 435, distance: 32.3
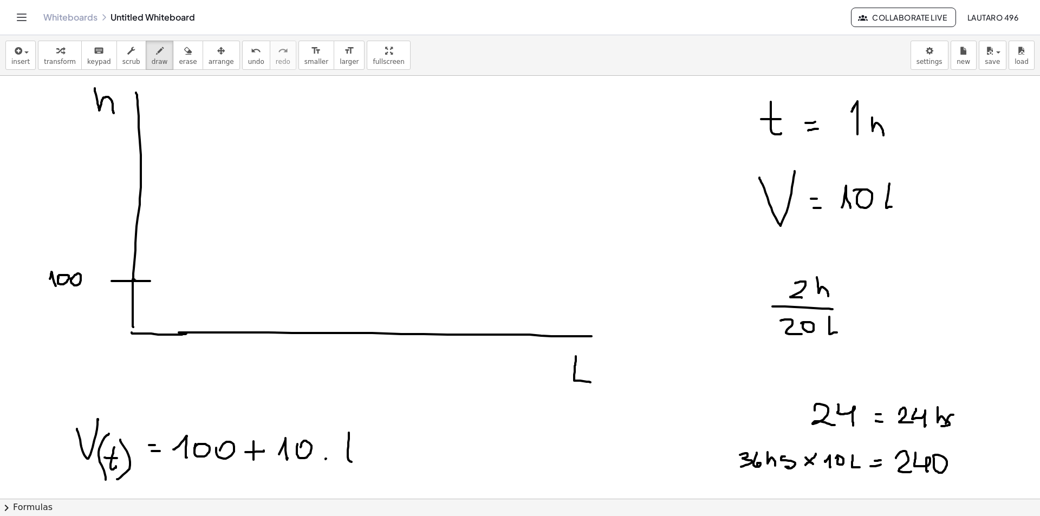
drag, startPoint x: 348, startPoint y: 443, endPoint x: 347, endPoint y: 454, distance: 12.0
drag, startPoint x: 138, startPoint y: 278, endPoint x: 432, endPoint y: 131, distance: 329.0
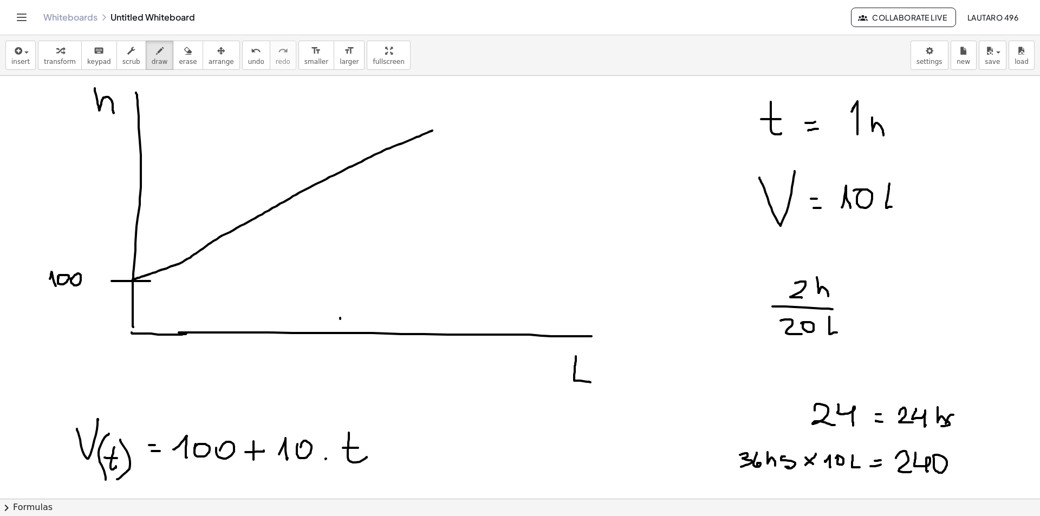
drag, startPoint x: 340, startPoint y: 319, endPoint x: 338, endPoint y: 353, distance: 33.7
click at [173, 57] on button "erase" at bounding box center [188, 55] width 30 height 29
drag, startPoint x: 574, startPoint y: 378, endPoint x: 555, endPoint y: 363, distance: 24.4
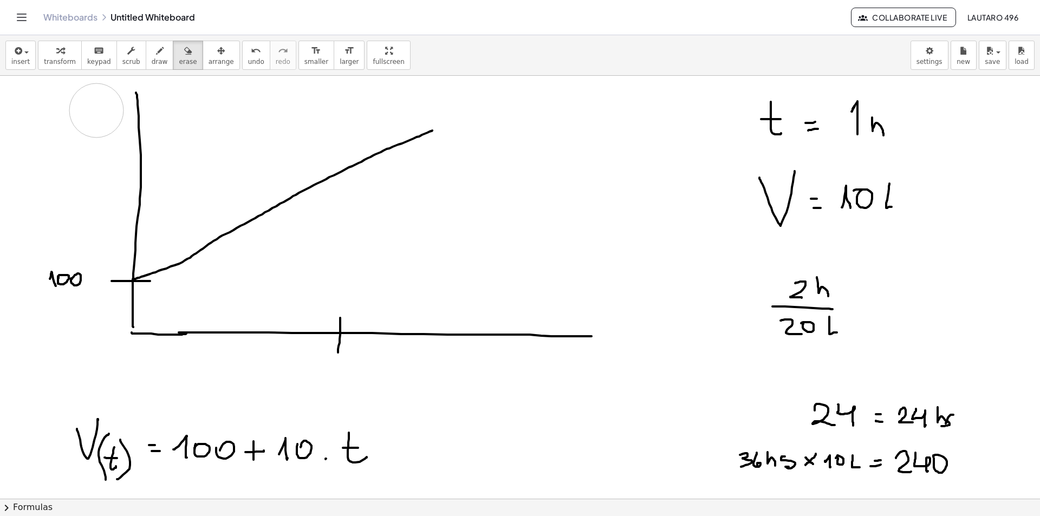
drag, startPoint x: 96, startPoint y: 110, endPoint x: 96, endPoint y: 101, distance: 9.8
click at [152, 51] on div "button" at bounding box center [160, 50] width 16 height 13
drag, startPoint x: 586, startPoint y: 348, endPoint x: 592, endPoint y: 366, distance: 18.5
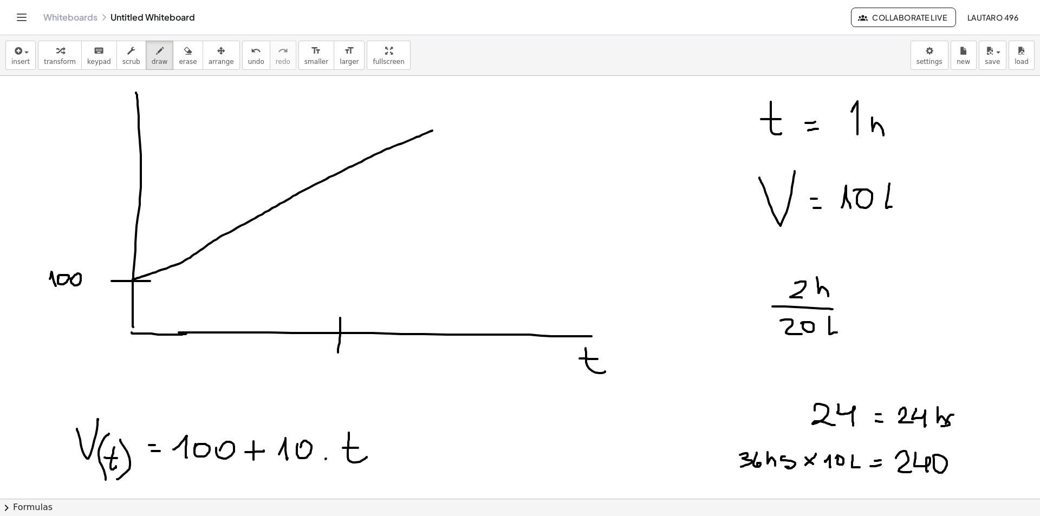
drag, startPoint x: 580, startPoint y: 359, endPoint x: 597, endPoint y: 359, distance: 17.9
drag, startPoint x: 83, startPoint y: 94, endPoint x: 112, endPoint y: 87, distance: 29.0
drag, startPoint x: 120, startPoint y: 183, endPoint x: 147, endPoint y: 183, distance: 26.5
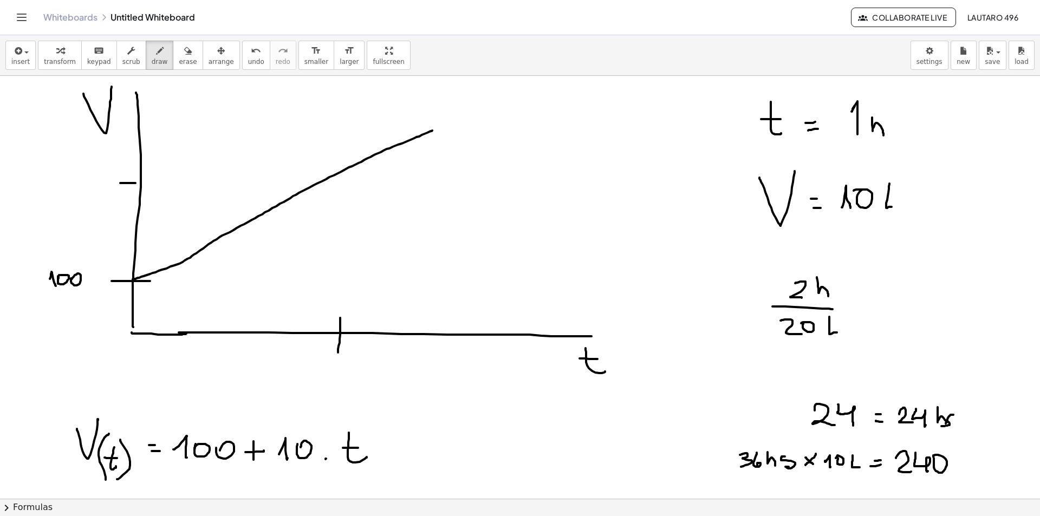
drag, startPoint x: 49, startPoint y: 174, endPoint x: 74, endPoint y: 187, distance: 28.1
drag, startPoint x: 80, startPoint y: 173, endPoint x: 95, endPoint y: 194, distance: 26.0
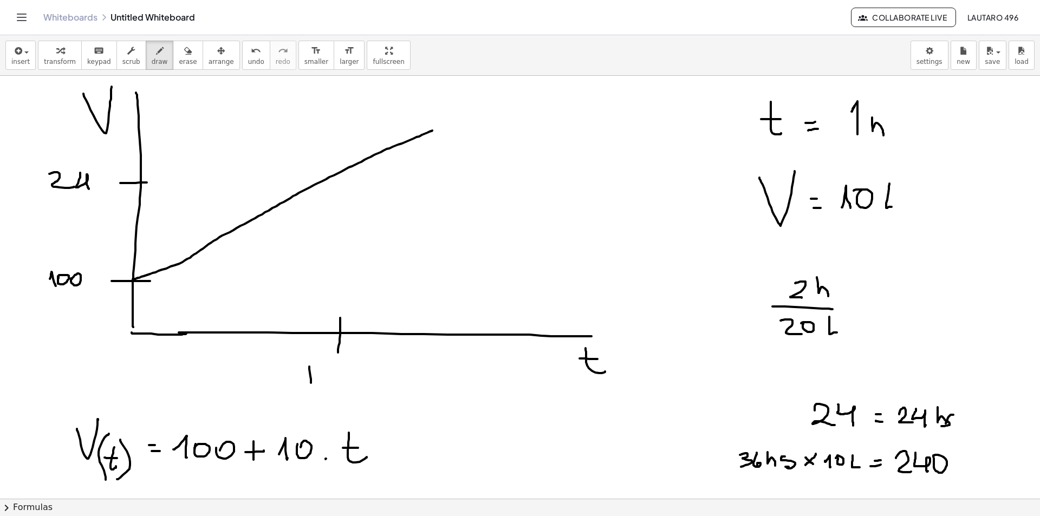
drag, startPoint x: 324, startPoint y: 368, endPoint x: 327, endPoint y: 383, distance: 15.4
drag, startPoint x: 179, startPoint y: 54, endPoint x: 218, endPoint y: 197, distance: 147.6
click at [180, 56] on div "button" at bounding box center [188, 50] width 18 height 13
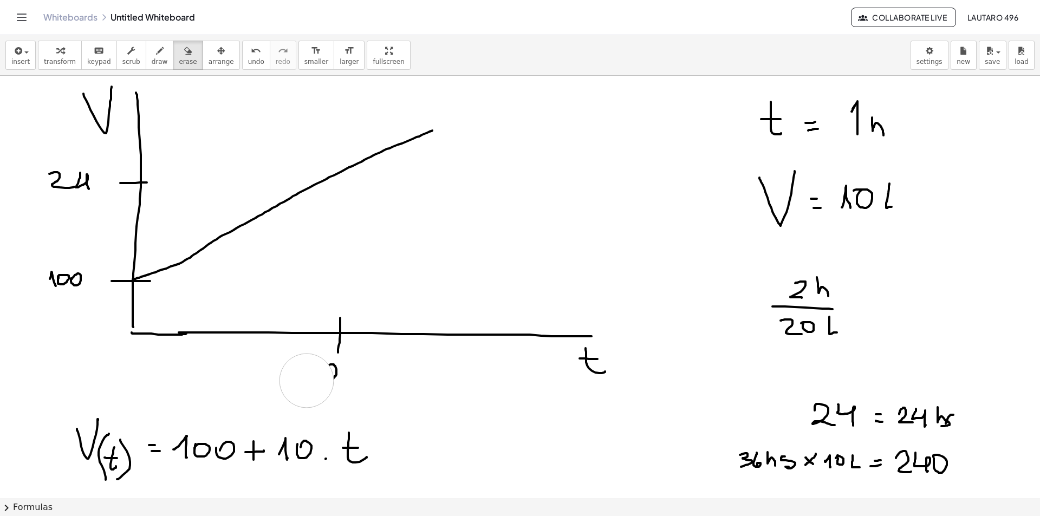
drag, startPoint x: 298, startPoint y: 382, endPoint x: 352, endPoint y: 385, distance: 53.7
click at [154, 54] on button "draw" at bounding box center [160, 55] width 28 height 29
drag, startPoint x: 131, startPoint y: 322, endPoint x: 133, endPoint y: 343, distance: 21.3
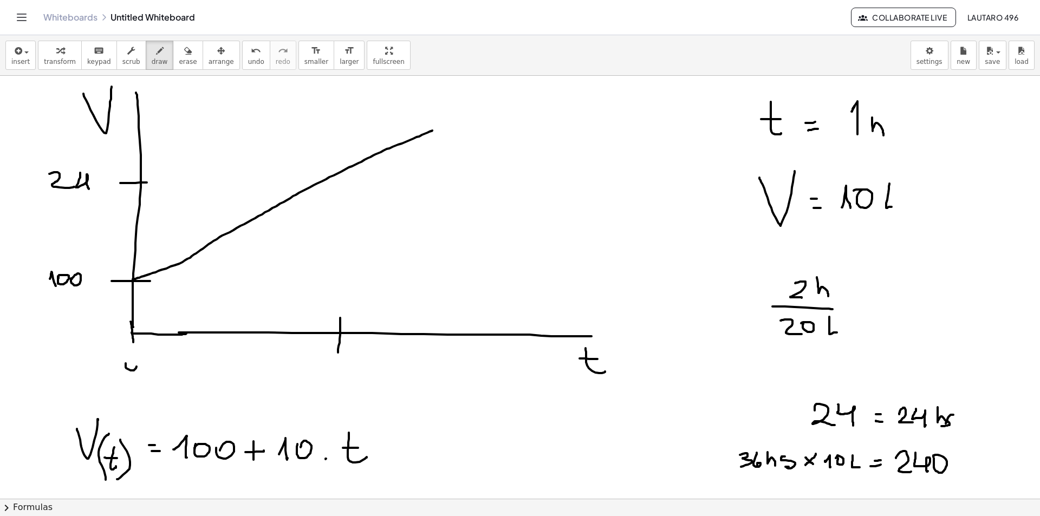
drag, startPoint x: 315, startPoint y: 363, endPoint x: 337, endPoint y: 380, distance: 27.1
drag, startPoint x: 343, startPoint y: 372, endPoint x: 354, endPoint y: 382, distance: 15.0
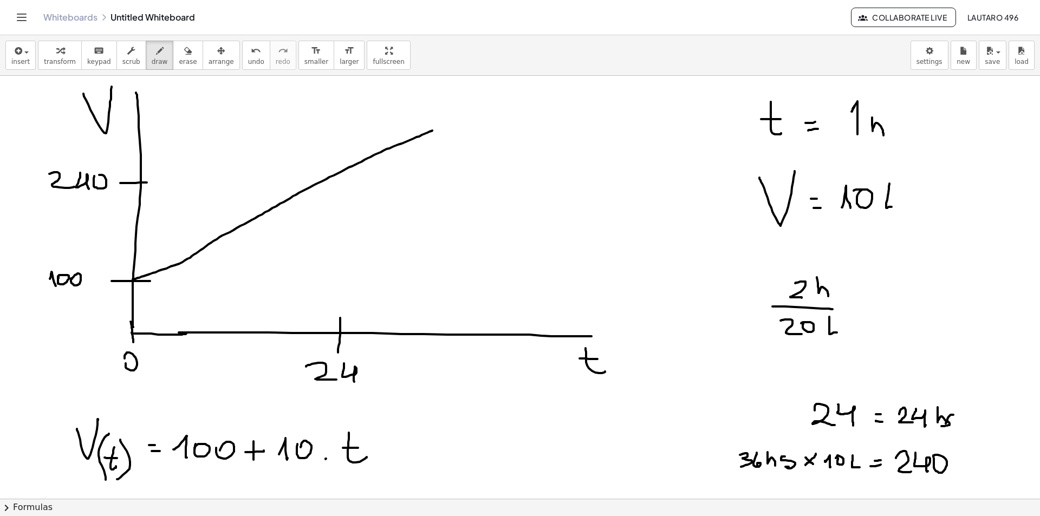
drag, startPoint x: 132, startPoint y: 105, endPoint x: 157, endPoint y: 106, distance: 24.9
drag, startPoint x: 11, startPoint y: 92, endPoint x: 26, endPoint y: 102, distance: 17.9
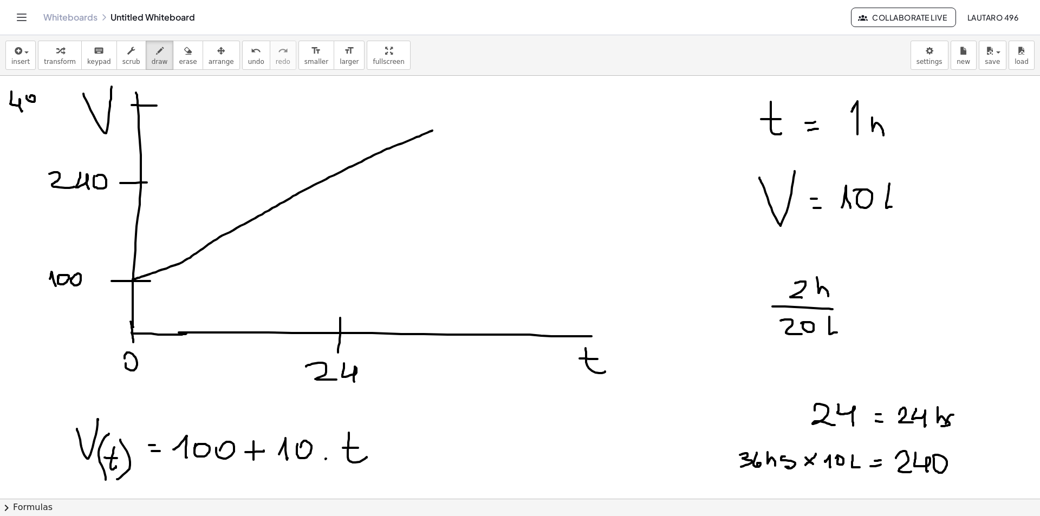
click at [184, 51] on icon "button" at bounding box center [188, 50] width 8 height 13
click at [153, 59] on span "draw" at bounding box center [160, 62] width 16 height 8
click at [173, 57] on button "erase" at bounding box center [188, 55] width 30 height 29
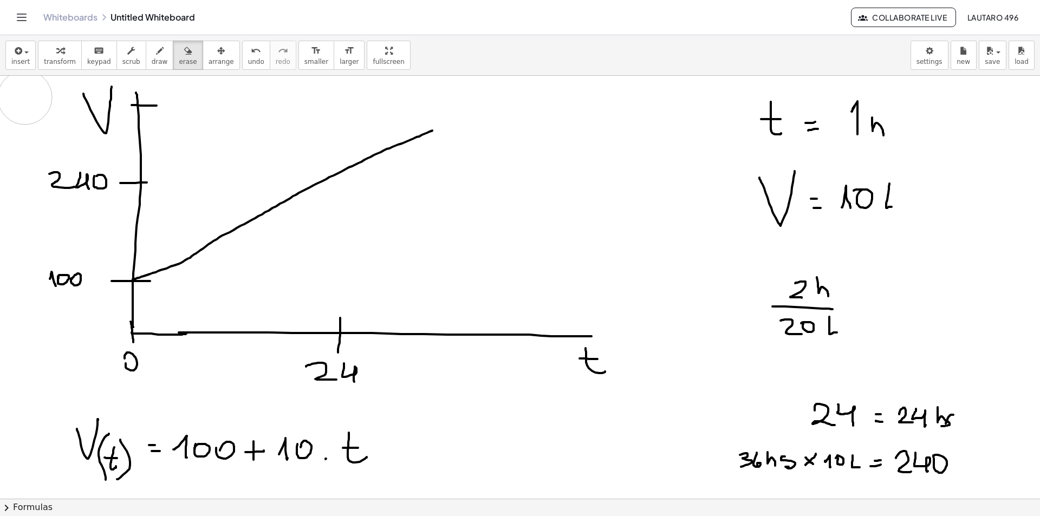
drag, startPoint x: 25, startPoint y: 97, endPoint x: 29, endPoint y: 105, distance: 8.7
click at [156, 50] on icon "button" at bounding box center [160, 50] width 8 height 13
drag, startPoint x: 153, startPoint y: 184, endPoint x: 161, endPoint y: 183, distance: 8.7
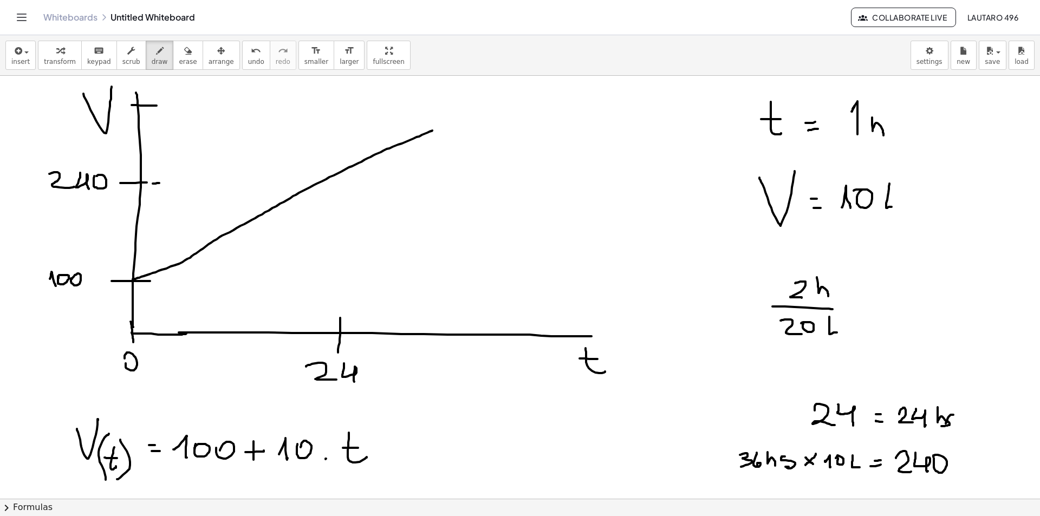
drag, startPoint x: 233, startPoint y: 180, endPoint x: 261, endPoint y: 179, distance: 28.2
drag, startPoint x: 261, startPoint y: 179, endPoint x: 301, endPoint y: 178, distance: 40.1
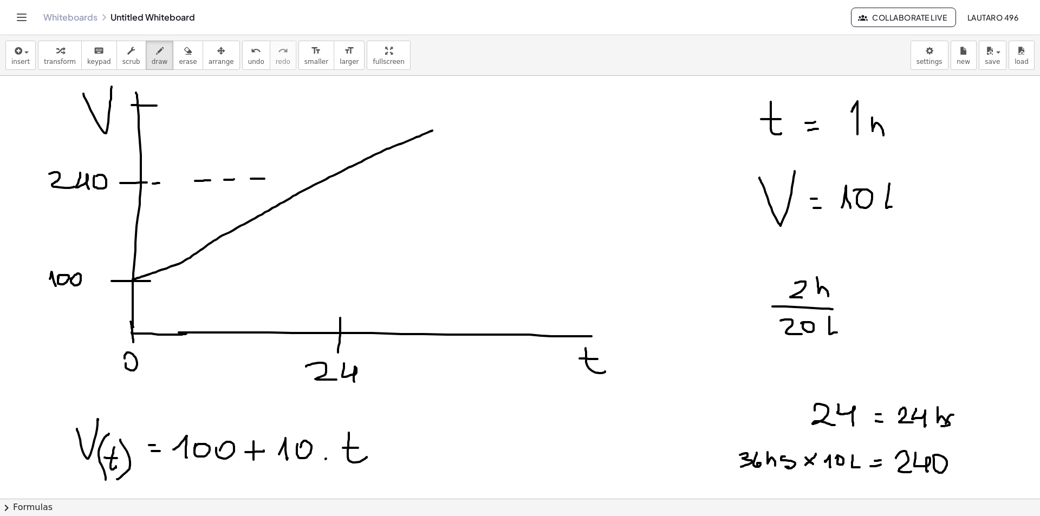
drag, startPoint x: 301, startPoint y: 178, endPoint x: 322, endPoint y: 177, distance: 20.6
drag, startPoint x: 341, startPoint y: 308, endPoint x: 342, endPoint y: 300, distance: 8.1
drag, startPoint x: 342, startPoint y: 293, endPoint x: 343, endPoint y: 276, distance: 16.8
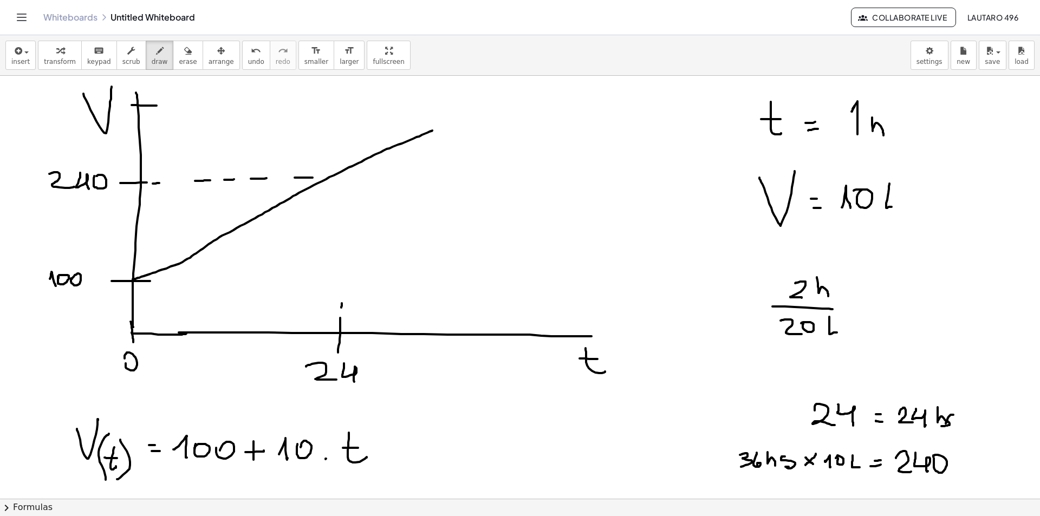
drag, startPoint x: 343, startPoint y: 276, endPoint x: 348, endPoint y: 238, distance: 38.8
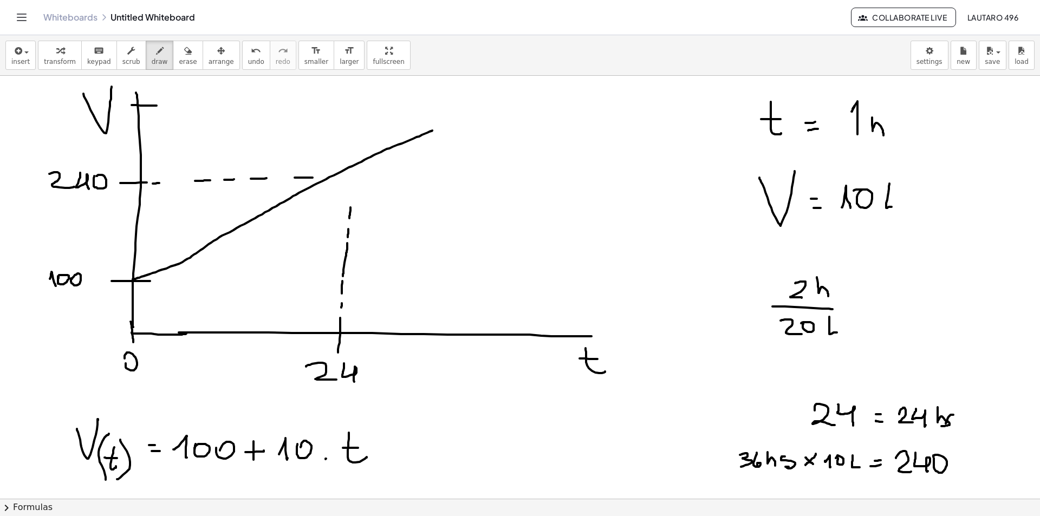
drag, startPoint x: 353, startPoint y: 181, endPoint x: 443, endPoint y: 159, distance: 92.6
click at [179, 60] on span "erase" at bounding box center [188, 62] width 18 height 8
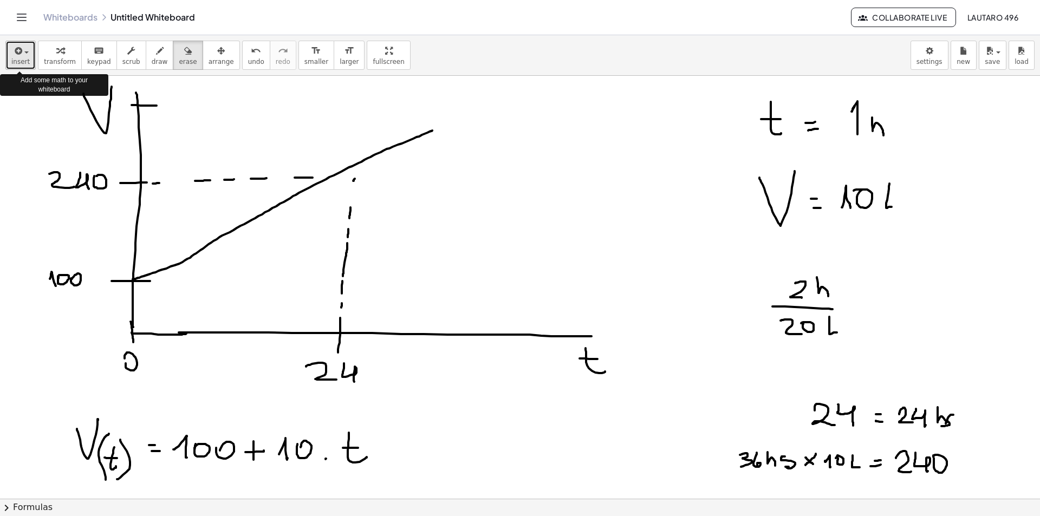
click at [24, 63] on span "insert" at bounding box center [20, 62] width 18 height 8
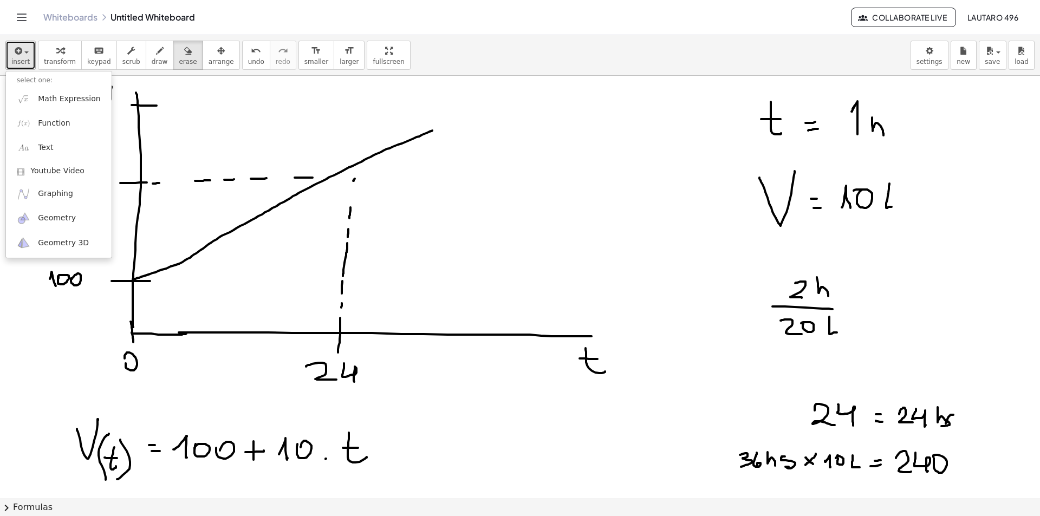
click at [19, 44] on icon "button" at bounding box center [17, 50] width 10 height 13
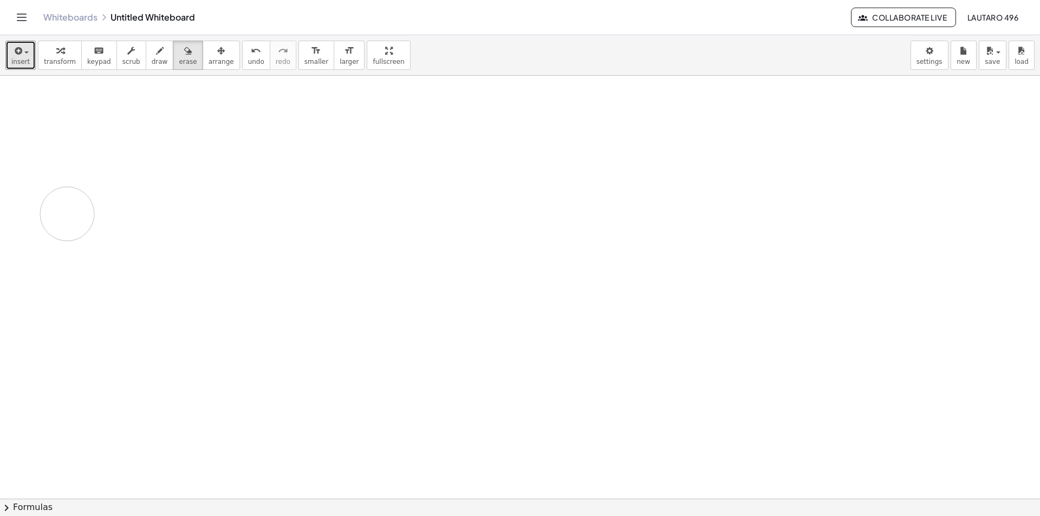
drag, startPoint x: 99, startPoint y: 107, endPoint x: 250, endPoint y: 112, distance: 151.2
click at [152, 58] on span "draw" at bounding box center [160, 62] width 16 height 8
drag, startPoint x: 92, startPoint y: 170, endPoint x: 92, endPoint y: 194, distance: 24.4
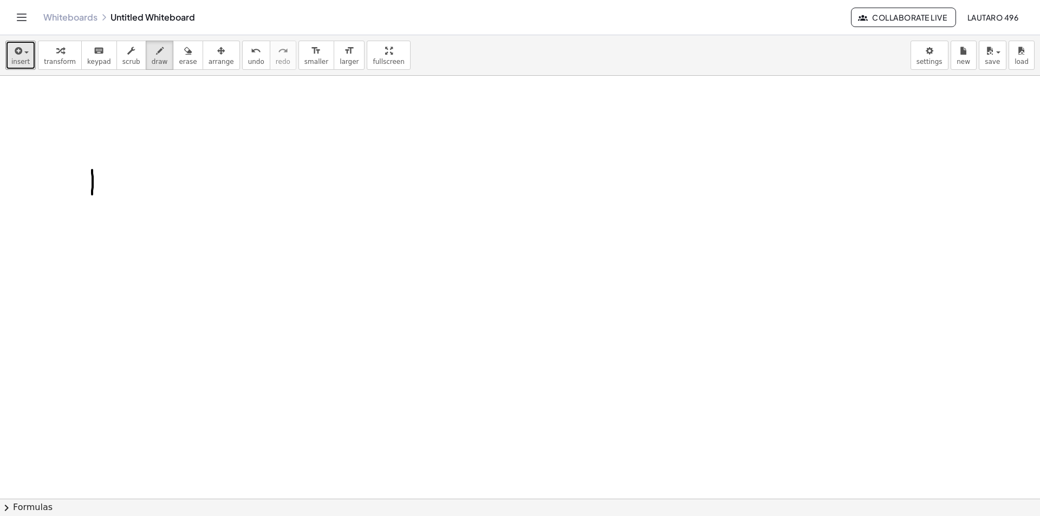
drag, startPoint x: 79, startPoint y: 170, endPoint x: 119, endPoint y: 168, distance: 40.7
drag, startPoint x: 53, startPoint y: 156, endPoint x: 140, endPoint y: 153, distance: 87.8
drag, startPoint x: 90, startPoint y: 111, endPoint x: 101, endPoint y: 126, distance: 18.5
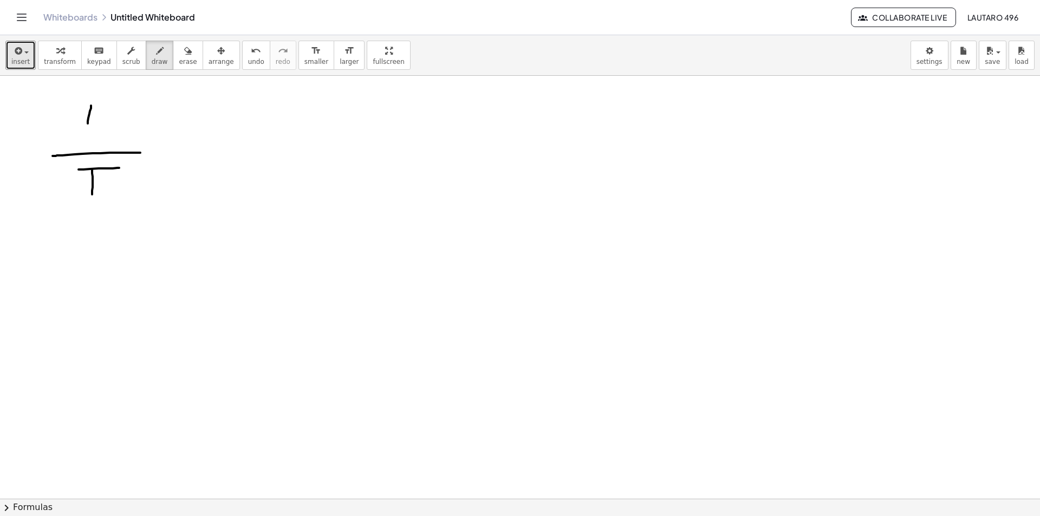
drag, startPoint x: 287, startPoint y: 96, endPoint x: 296, endPoint y: 118, distance: 23.8
drag, startPoint x: 277, startPoint y: 106, endPoint x: 292, endPoint y: 106, distance: 15.7
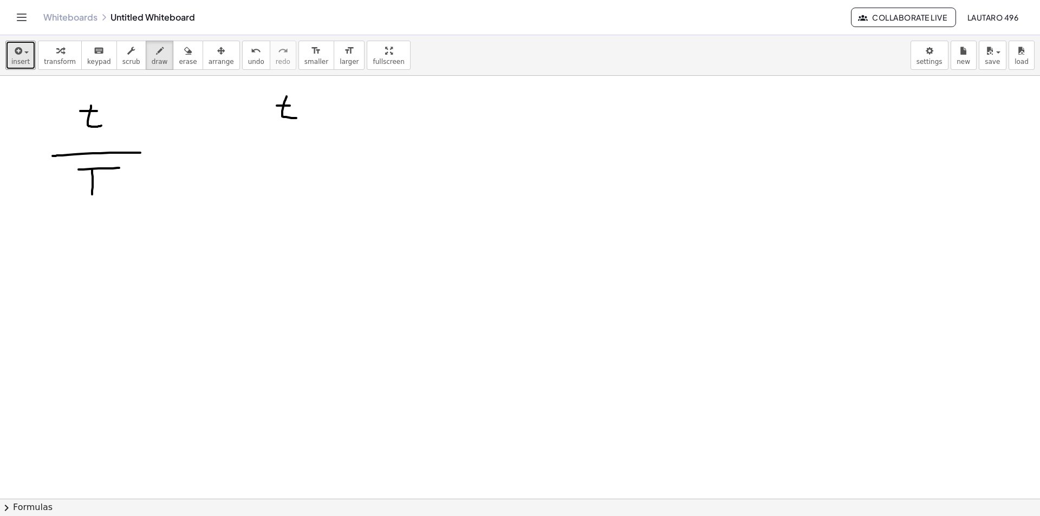
drag, startPoint x: 304, startPoint y: 117, endPoint x: 321, endPoint y: 118, distance: 16.3
click at [203, 64] on button "arrange" at bounding box center [221, 55] width 37 height 29
click at [184, 57] on icon "button" at bounding box center [188, 50] width 8 height 13
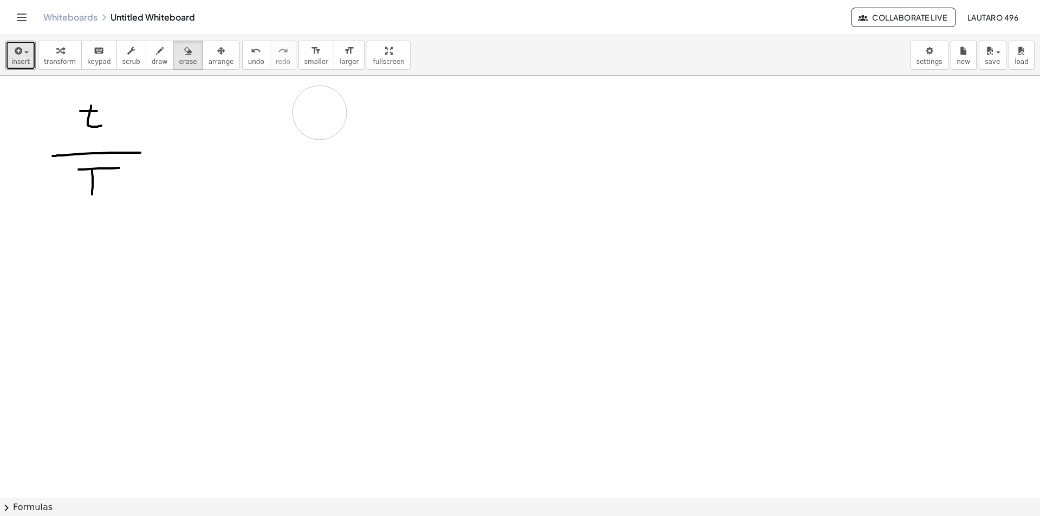
drag, startPoint x: 334, startPoint y: 102, endPoint x: 248, endPoint y: 116, distance: 87.8
drag, startPoint x: 69, startPoint y: 109, endPoint x: 158, endPoint y: 115, distance: 89.5
drag, startPoint x: 54, startPoint y: 166, endPoint x: 97, endPoint y: 170, distance: 44.0
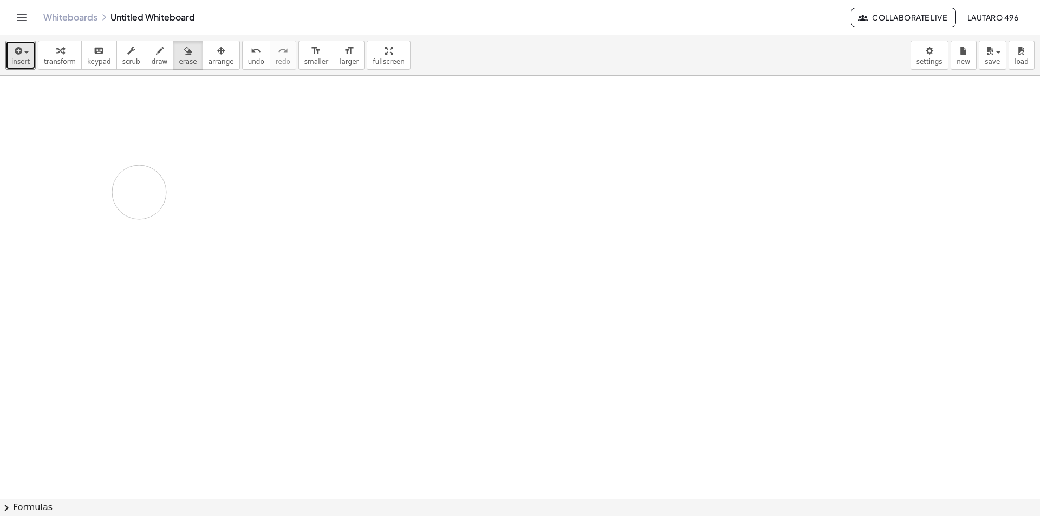
click at [152, 47] on div "button" at bounding box center [160, 50] width 16 height 13
drag, startPoint x: 95, startPoint y: 132, endPoint x: 96, endPoint y: 139, distance: 7.7
click at [184, 52] on icon "button" at bounding box center [188, 50] width 8 height 13
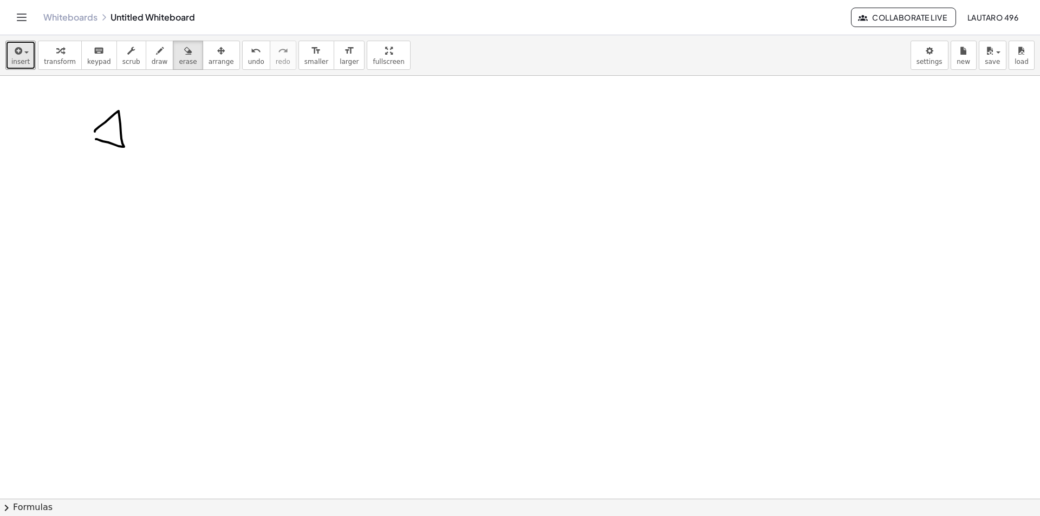
drag, startPoint x: 139, startPoint y: 104, endPoint x: 98, endPoint y: 157, distance: 67.2
drag, startPoint x: 144, startPoint y: 51, endPoint x: 144, endPoint y: 60, distance: 9.2
click at [156, 55] on icon "button" at bounding box center [160, 50] width 8 height 13
drag, startPoint x: 127, startPoint y: 123, endPoint x: 154, endPoint y: 134, distance: 28.7
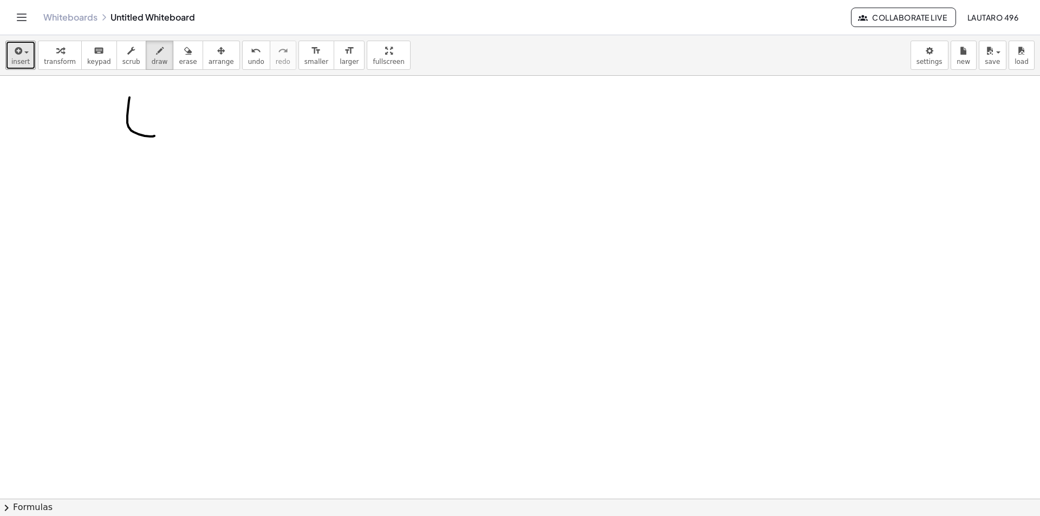
click at [173, 58] on button "erase" at bounding box center [188, 55] width 30 height 29
drag, startPoint x: 152, startPoint y: 101, endPoint x: 138, endPoint y: 67, distance: 37.1
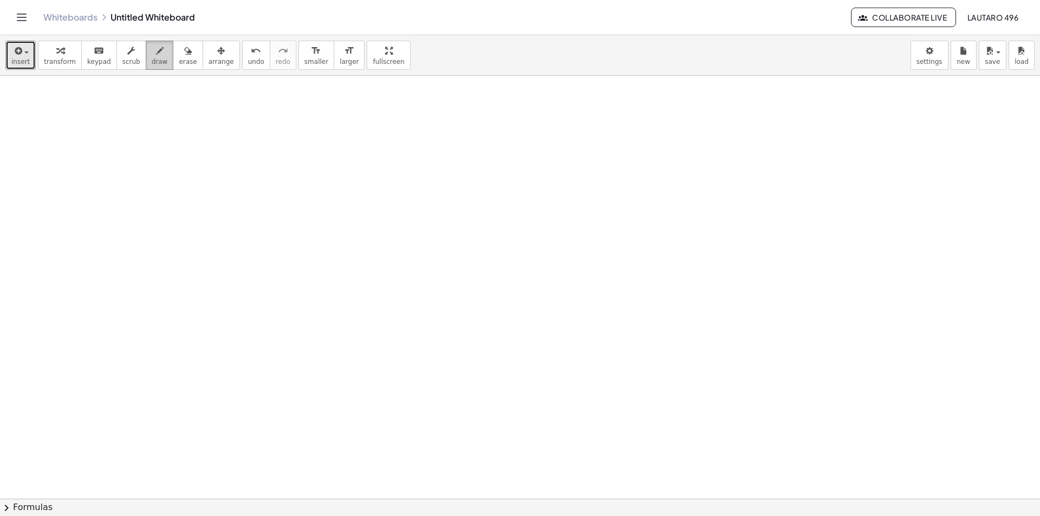
click at [146, 60] on button "draw" at bounding box center [160, 55] width 28 height 29
drag, startPoint x: 133, startPoint y: 100, endPoint x: 107, endPoint y: 144, distance: 50.5
drag, startPoint x: 168, startPoint y: 128, endPoint x: 175, endPoint y: 129, distance: 6.7
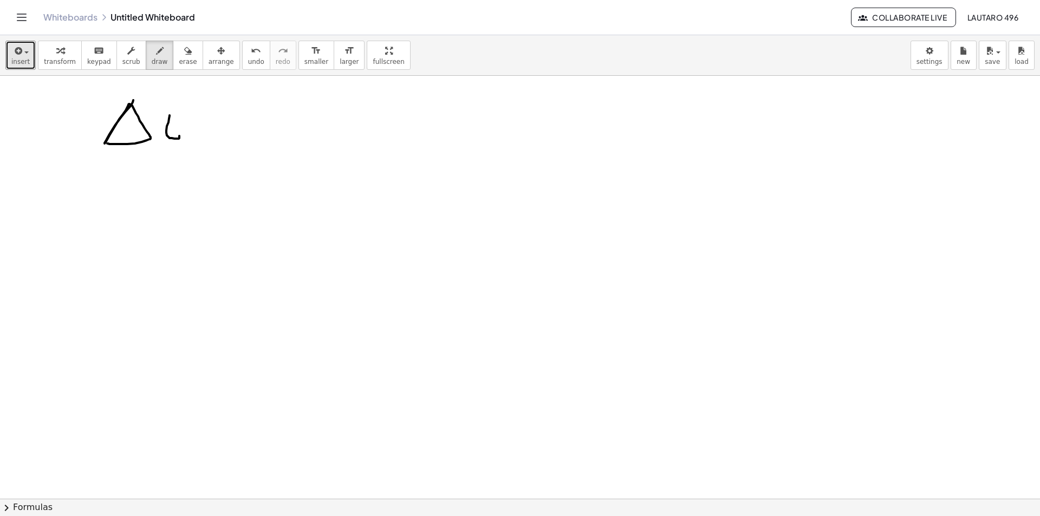
drag, startPoint x: 216, startPoint y: 168, endPoint x: 209, endPoint y: 168, distance: 7.6
drag, startPoint x: 115, startPoint y: 209, endPoint x: 114, endPoint y: 222, distance: 12.5
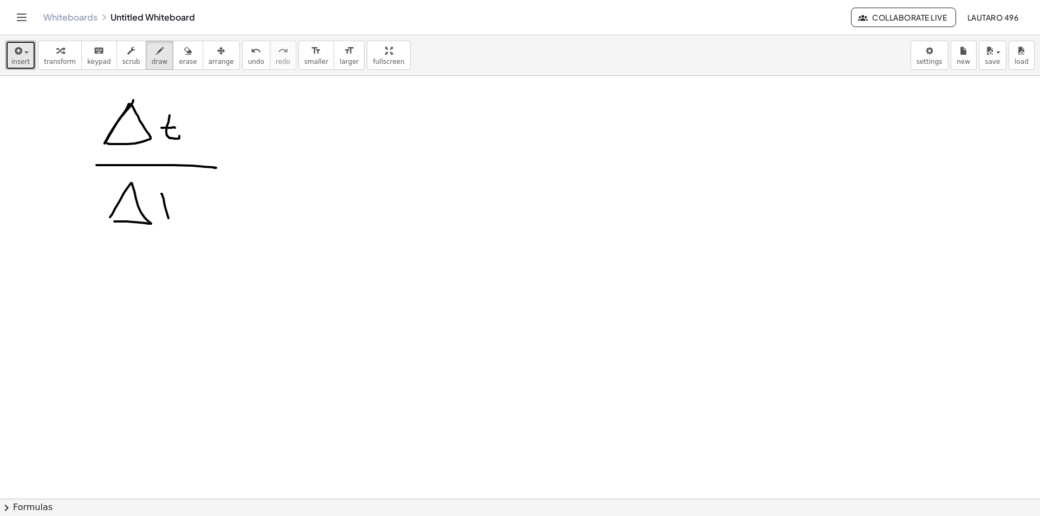
drag, startPoint x: 161, startPoint y: 194, endPoint x: 151, endPoint y: 197, distance: 11.2
drag, startPoint x: 159, startPoint y: 196, endPoint x: 197, endPoint y: 196, distance: 37.9
drag, startPoint x: 240, startPoint y: 166, endPoint x: 250, endPoint y: 164, distance: 9.9
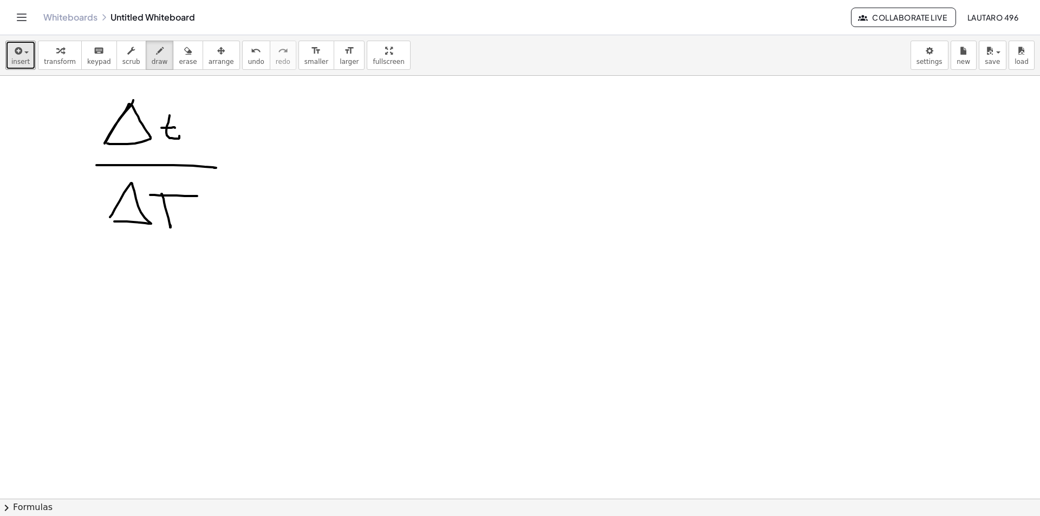
drag, startPoint x: 236, startPoint y: 158, endPoint x: 246, endPoint y: 158, distance: 10.8
click at [181, 60] on button "erase" at bounding box center [188, 55] width 30 height 29
drag, startPoint x: 184, startPoint y: 205, endPoint x: 168, endPoint y: 146, distance: 61.1
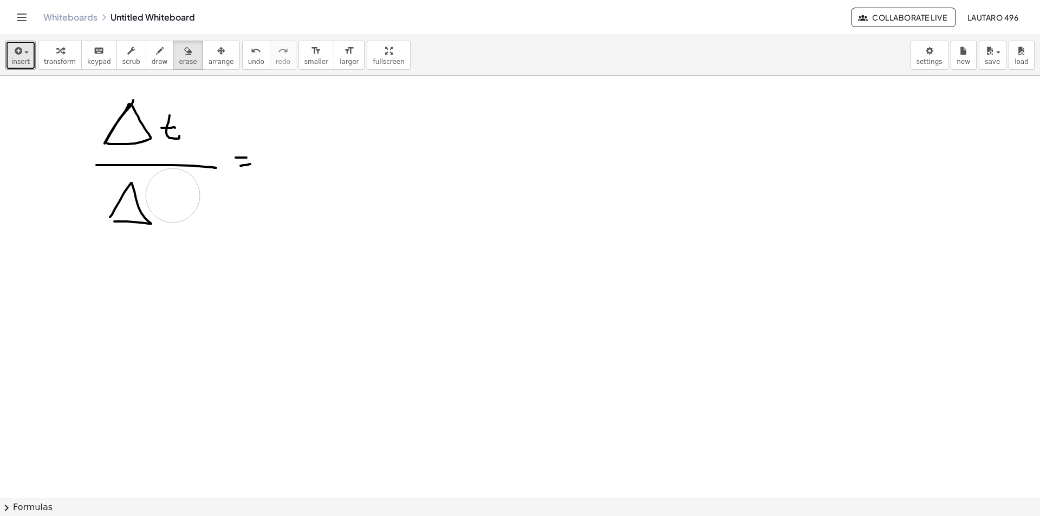
click at [152, 59] on span "draw" at bounding box center [160, 62] width 16 height 8
drag, startPoint x: 178, startPoint y: 187, endPoint x: 193, endPoint y: 220, distance: 36.1
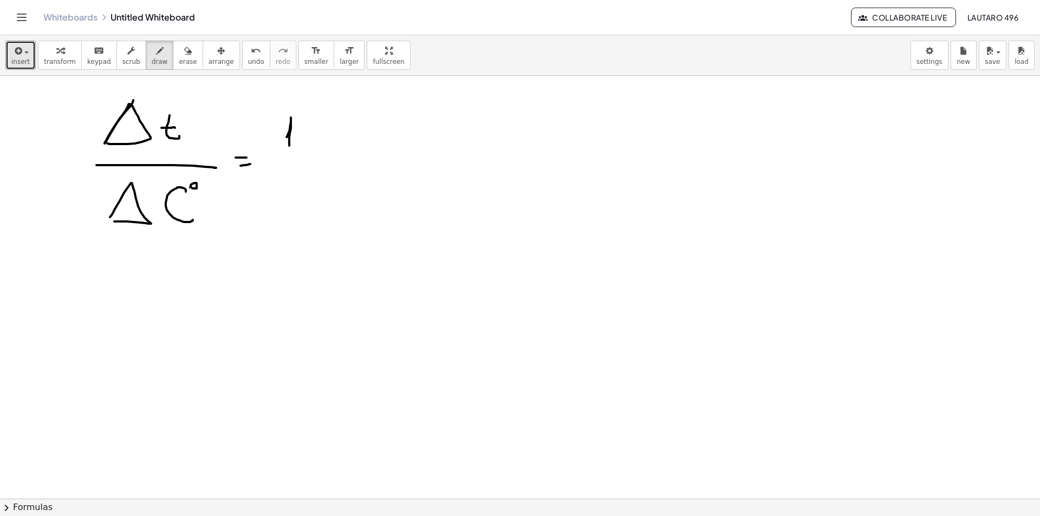
drag, startPoint x: 287, startPoint y: 137, endPoint x: 289, endPoint y: 146, distance: 9.1
click at [179, 58] on span "erase" at bounding box center [188, 62] width 18 height 8
drag, startPoint x: 290, startPoint y: 119, endPoint x: 244, endPoint y: 70, distance: 67.4
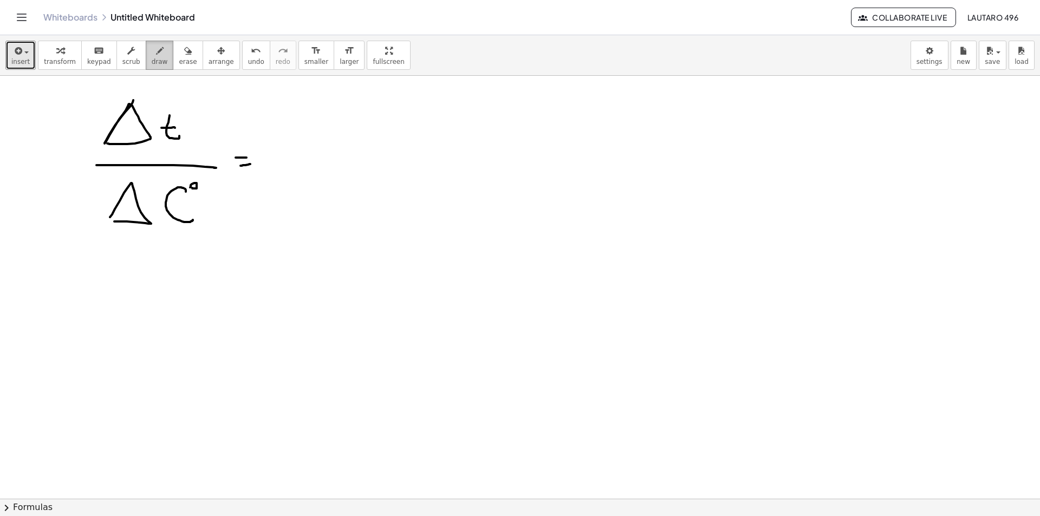
click at [154, 60] on button "draw" at bounding box center [160, 55] width 28 height 29
drag, startPoint x: 280, startPoint y: 134, endPoint x: 287, endPoint y: 140, distance: 8.8
drag, startPoint x: 278, startPoint y: 133, endPoint x: 288, endPoint y: 133, distance: 9.2
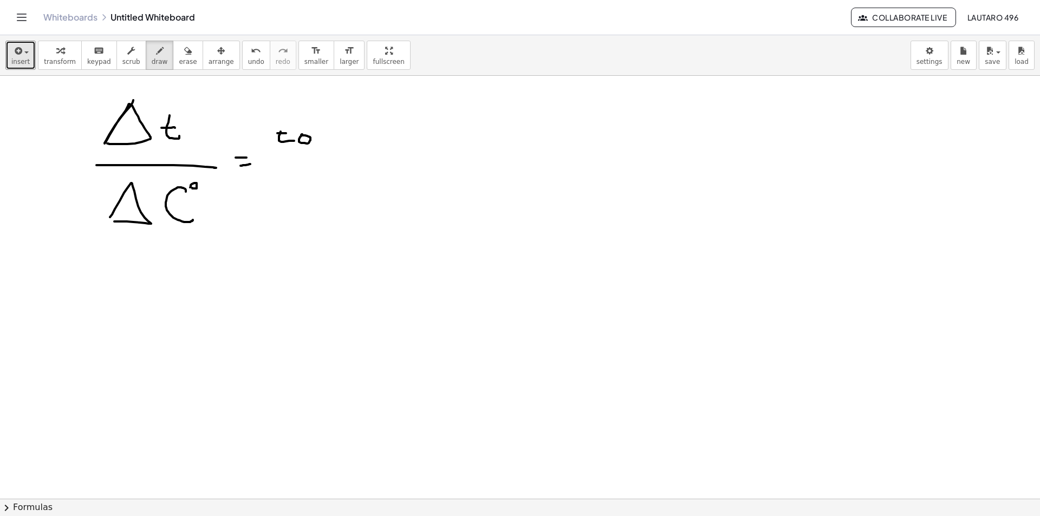
drag, startPoint x: 299, startPoint y: 141, endPoint x: 300, endPoint y: 135, distance: 5.4
drag, startPoint x: 183, startPoint y: 60, endPoint x: 245, endPoint y: 103, distance: 76.0
click at [185, 64] on button "erase" at bounding box center [188, 55] width 30 height 29
drag, startPoint x: 283, startPoint y: 125, endPoint x: 306, endPoint y: 144, distance: 29.3
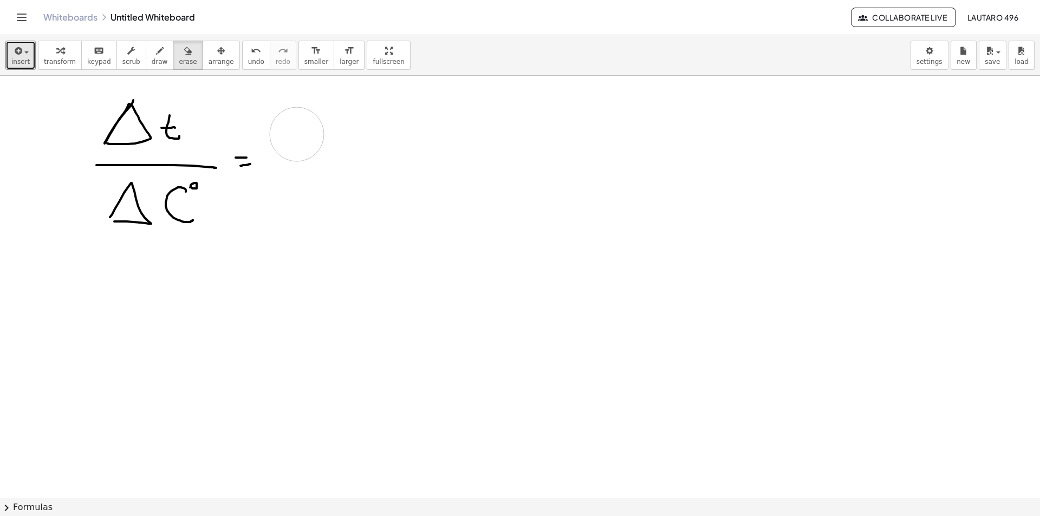
click at [156, 55] on icon "button" at bounding box center [160, 50] width 8 height 13
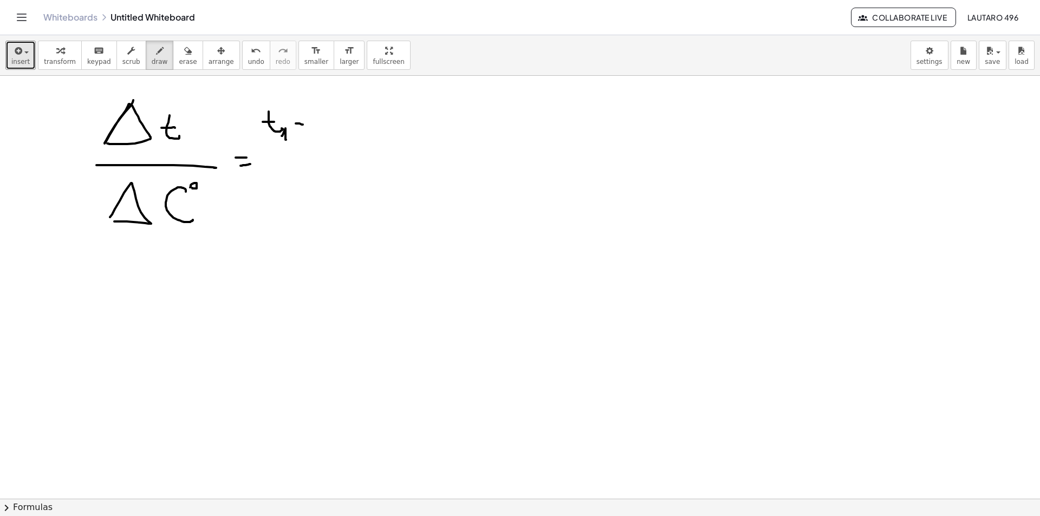
click at [179, 62] on span "erase" at bounding box center [188, 62] width 18 height 8
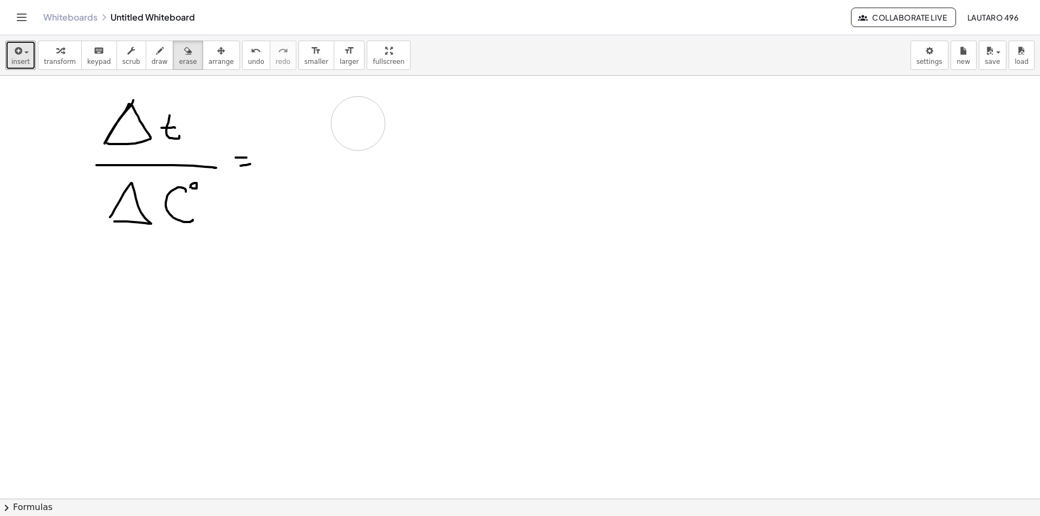
click at [146, 53] on button "draw" at bounding box center [160, 55] width 28 height 29
click at [184, 45] on icon "button" at bounding box center [188, 50] width 8 height 13
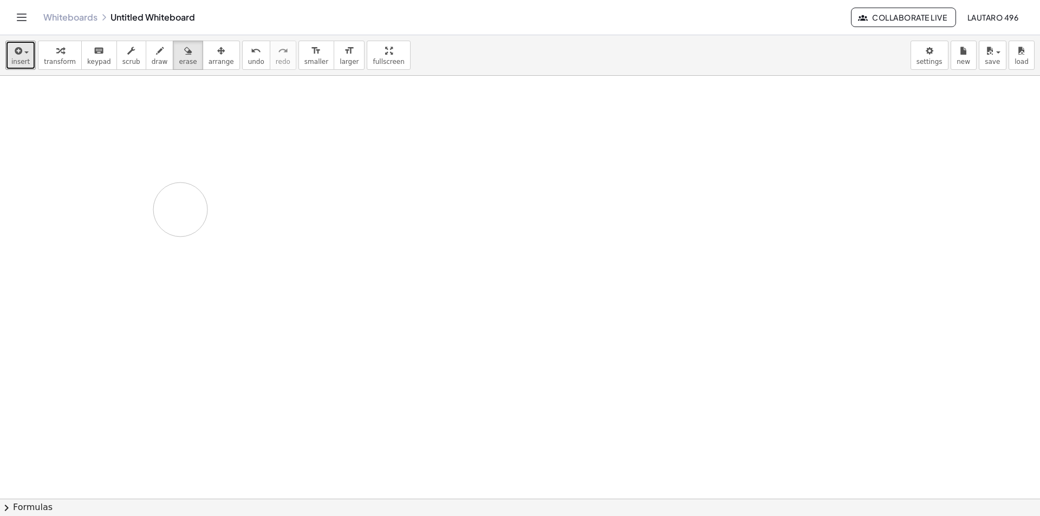
drag, startPoint x: 100, startPoint y: 109, endPoint x: 186, endPoint y: 185, distance: 114.4
click at [152, 60] on span "draw" at bounding box center [160, 62] width 16 height 8
drag, startPoint x: 159, startPoint y: 122, endPoint x: 165, endPoint y: 140, distance: 18.8
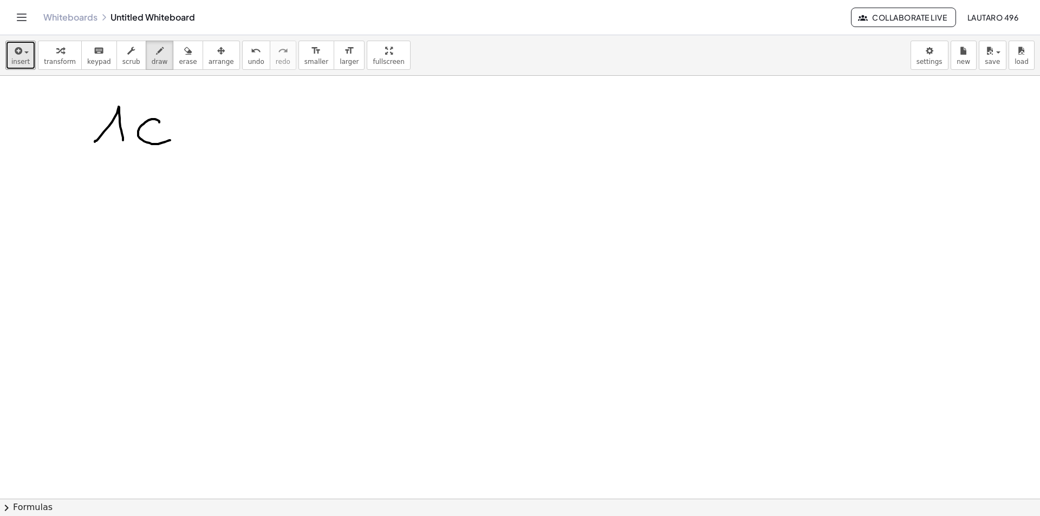
drag, startPoint x: 95, startPoint y: 142, endPoint x: 101, endPoint y: 142, distance: 6.5
drag, startPoint x: 87, startPoint y: 156, endPoint x: 159, endPoint y: 158, distance: 72.1
drag, startPoint x: 87, startPoint y: 190, endPoint x: 87, endPoint y: 197, distance: 7.6
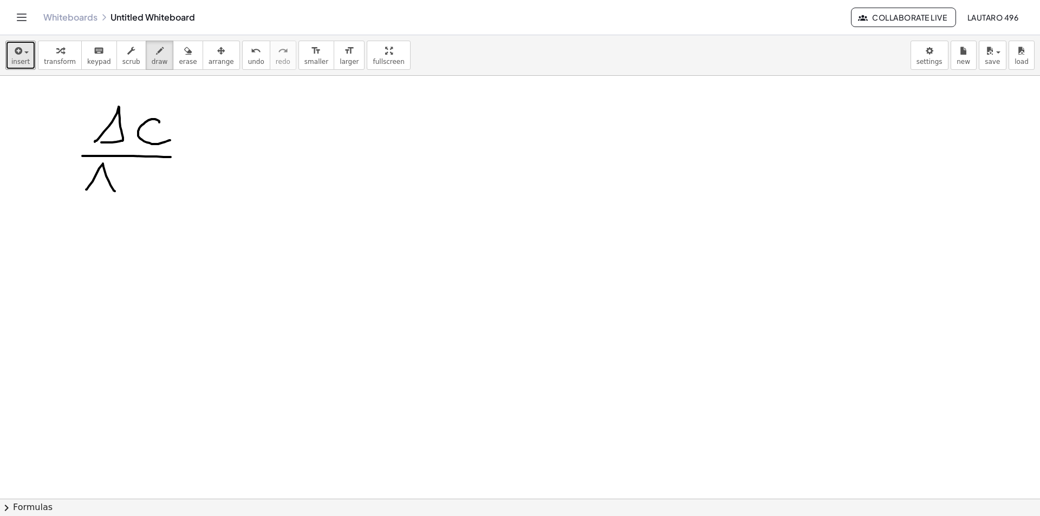
drag, startPoint x: 129, startPoint y: 184, endPoint x: 145, endPoint y: 183, distance: 15.7
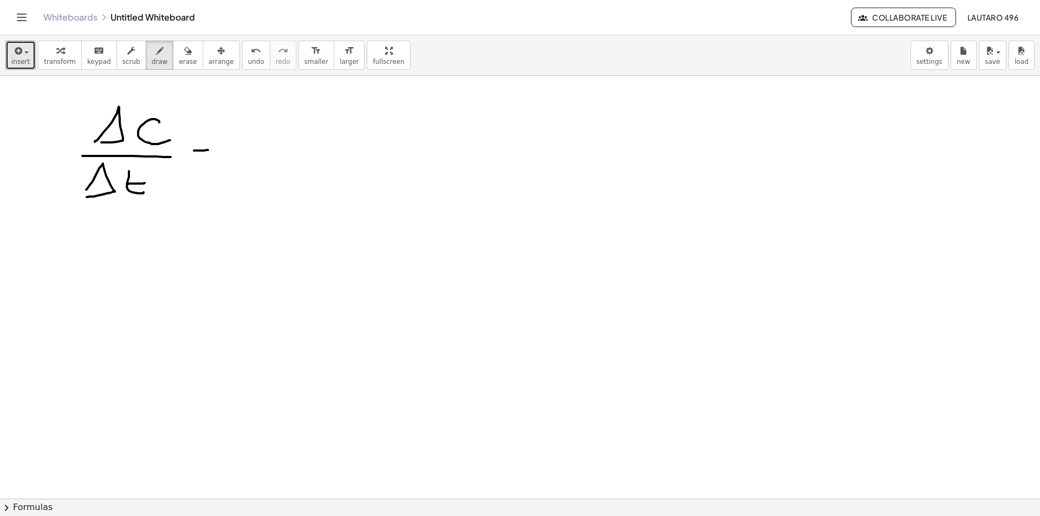
drag, startPoint x: 200, startPoint y: 145, endPoint x: 210, endPoint y: 142, distance: 9.5
drag, startPoint x: 251, startPoint y: 126, endPoint x: 262, endPoint y: 132, distance: 12.1
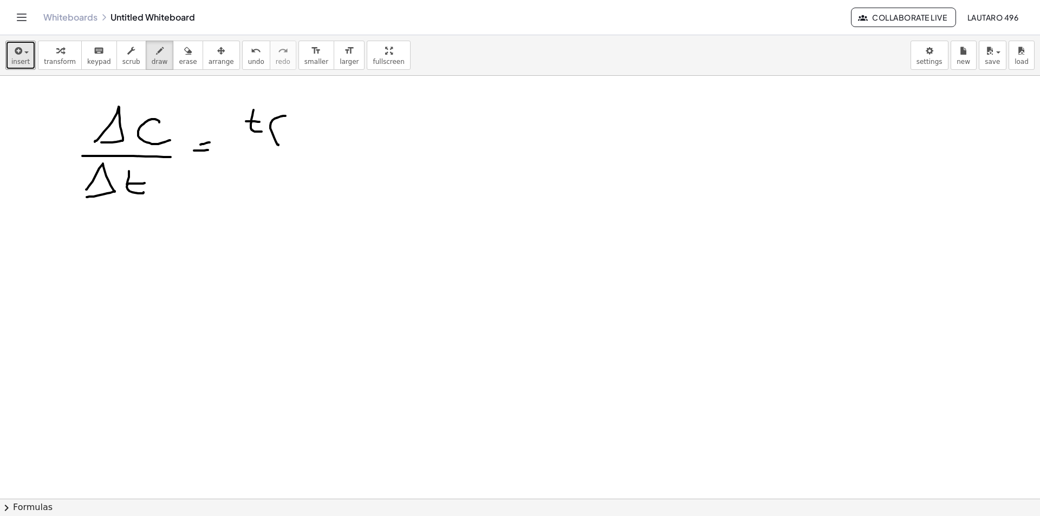
drag, startPoint x: 278, startPoint y: 145, endPoint x: 285, endPoint y: 116, distance: 29.6
drag, startPoint x: 303, startPoint y: 119, endPoint x: 314, endPoint y: 149, distance: 31.7
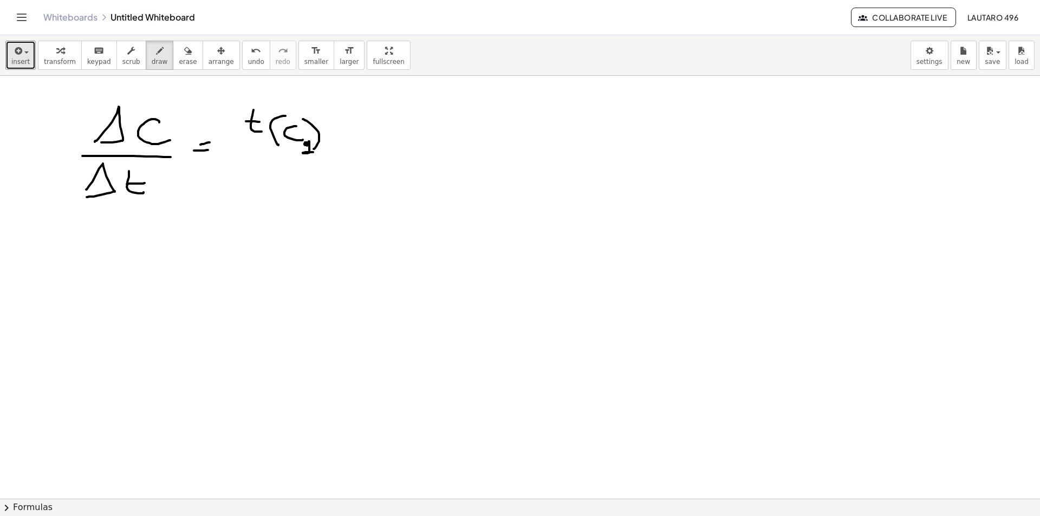
drag, startPoint x: 307, startPoint y: 142, endPoint x: 313, endPoint y: 152, distance: 11.4
drag, startPoint x: 374, startPoint y: 112, endPoint x: 376, endPoint y: 134, distance: 22.3
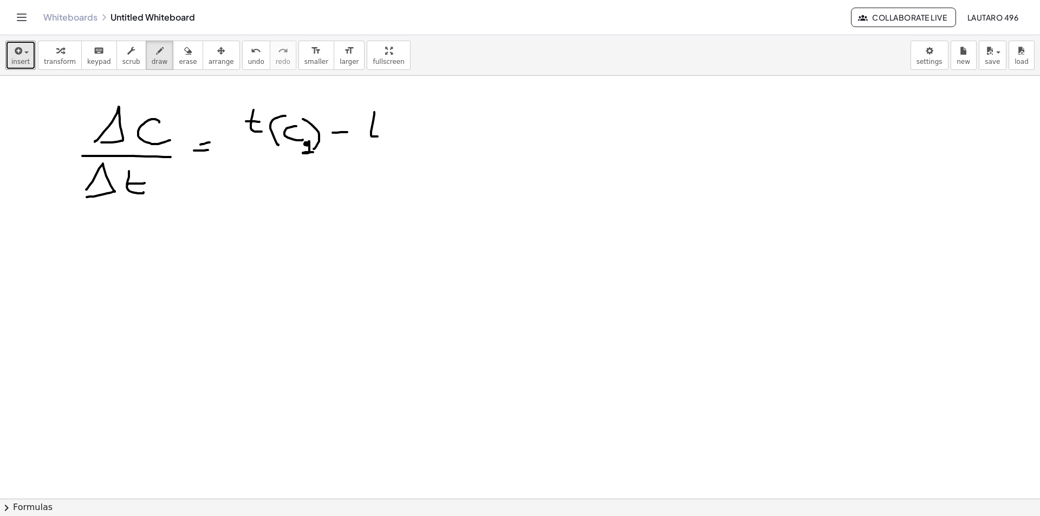
drag, startPoint x: 366, startPoint y: 126, endPoint x: 384, endPoint y: 126, distance: 17.9
drag, startPoint x: 387, startPoint y: 149, endPoint x: 402, endPoint y: 128, distance: 26.4
drag, startPoint x: 401, startPoint y: 139, endPoint x: 411, endPoint y: 145, distance: 11.7
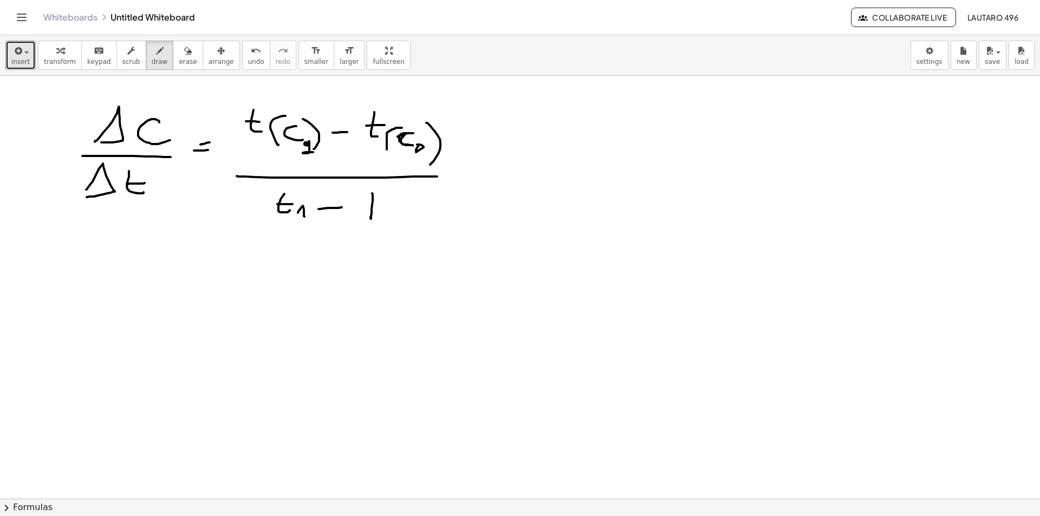
drag, startPoint x: 569, startPoint y: 122, endPoint x: 575, endPoint y: 149, distance: 27.7
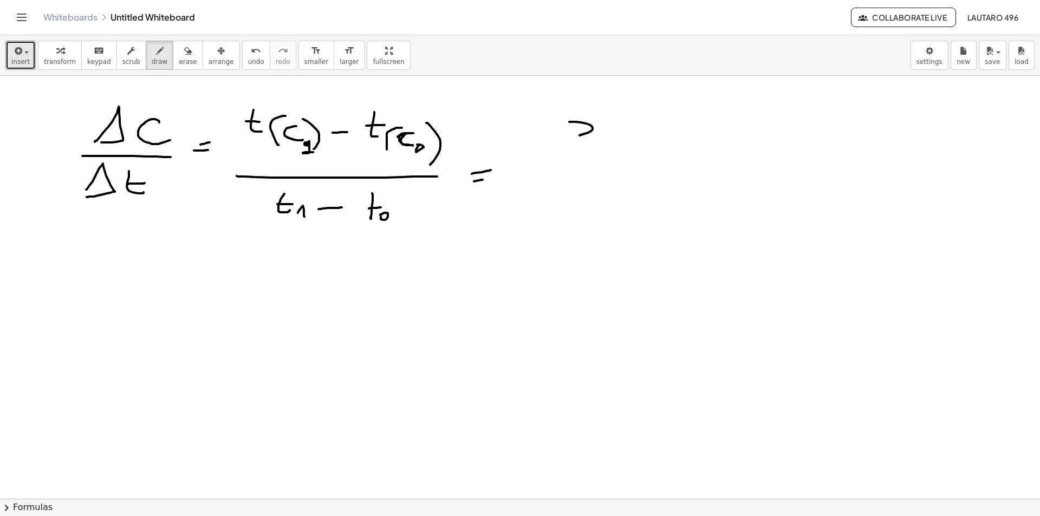
drag, startPoint x: 606, startPoint y: 147, endPoint x: 618, endPoint y: 143, distance: 13.0
drag, startPoint x: 653, startPoint y: 145, endPoint x: 675, endPoint y: 146, distance: 22.2
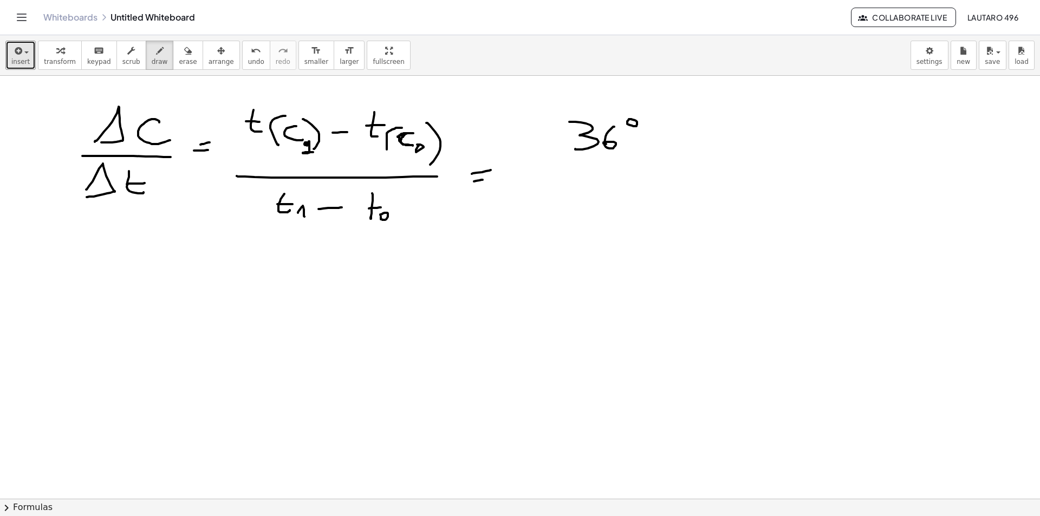
drag, startPoint x: 716, startPoint y: 134, endPoint x: 695, endPoint y: 149, distance: 25.6
drag, startPoint x: 723, startPoint y: 140, endPoint x: 704, endPoint y: 153, distance: 23.0
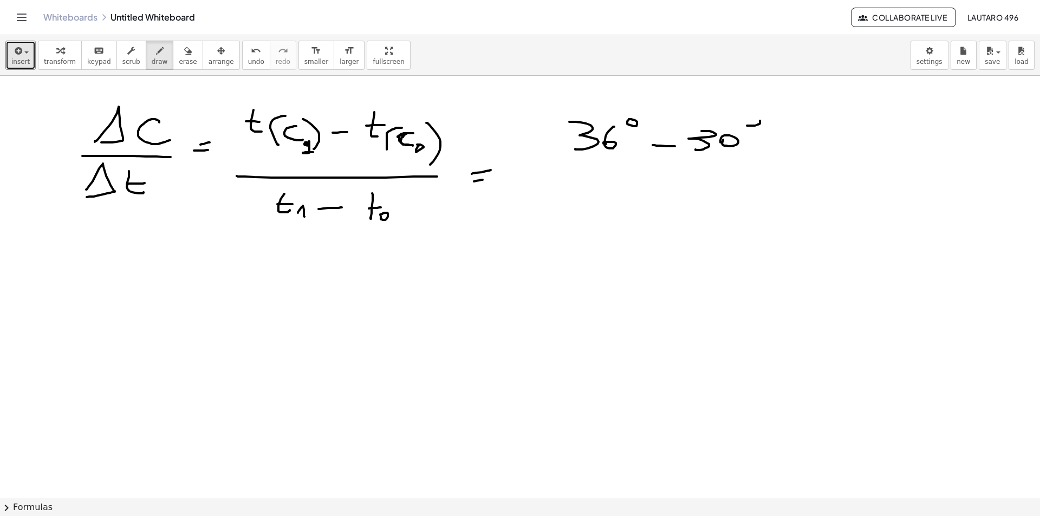
drag, startPoint x: 620, startPoint y: 167, endPoint x: 776, endPoint y: 163, distance: 156.6
click at [179, 58] on span "erase" at bounding box center [188, 62] width 18 height 8
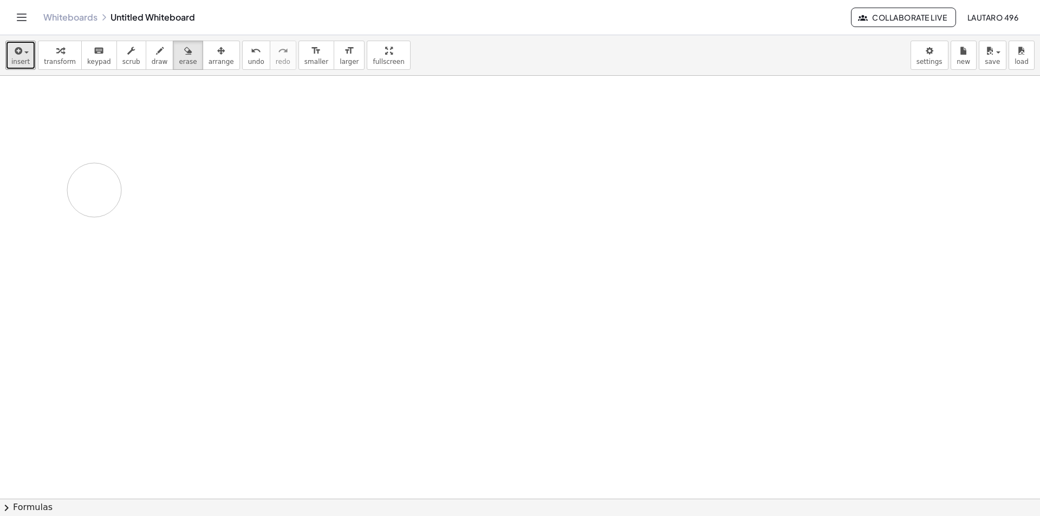
drag, startPoint x: 688, startPoint y: 136, endPoint x: 139, endPoint y: 95, distance: 550.8
click at [152, 65] on span "draw" at bounding box center [160, 62] width 16 height 8
drag, startPoint x: 143, startPoint y: 110, endPoint x: 152, endPoint y: 129, distance: 20.4
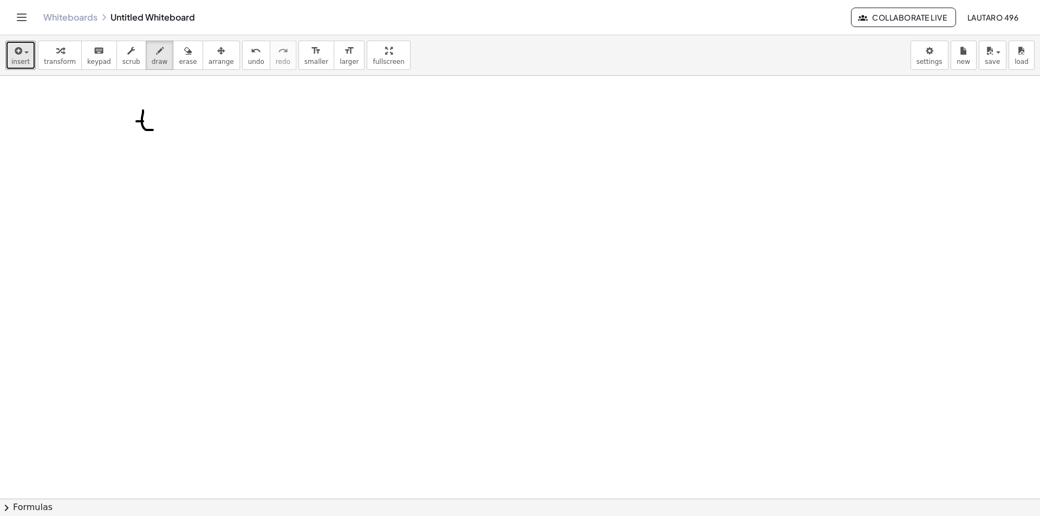
drag, startPoint x: 136, startPoint y: 121, endPoint x: 152, endPoint y: 121, distance: 15.7
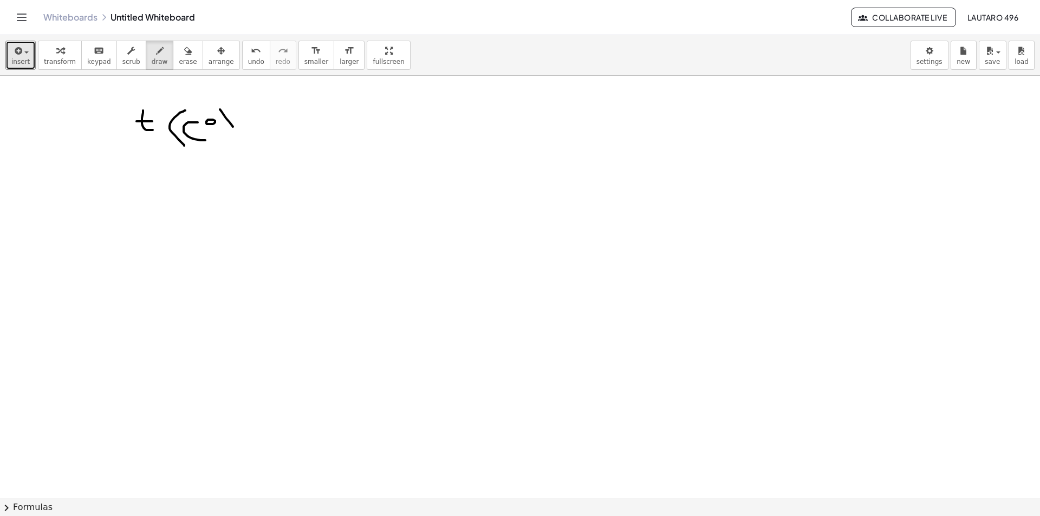
click at [179, 62] on span "erase" at bounding box center [188, 62] width 18 height 8
drag, startPoint x: 269, startPoint y: 121, endPoint x: 148, endPoint y: 68, distance: 131.4
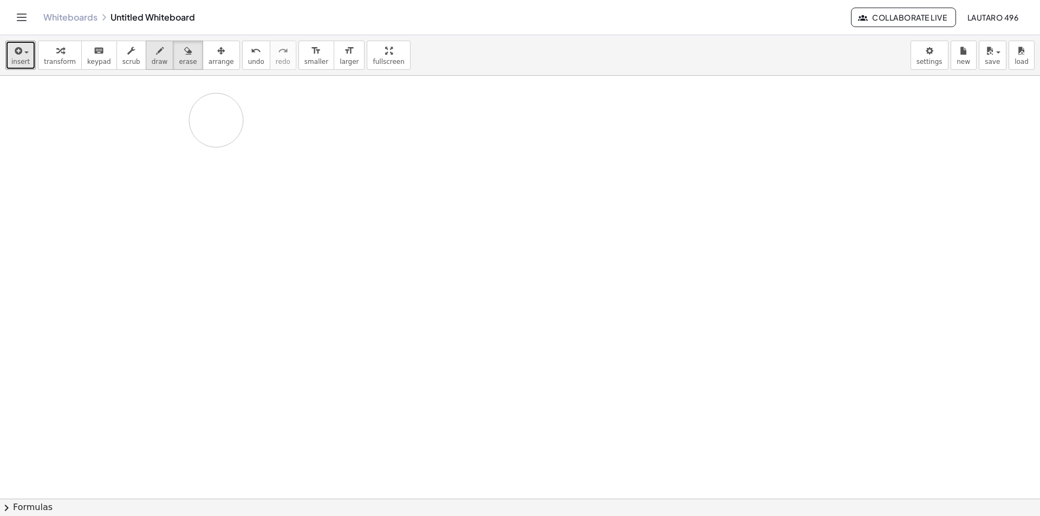
click at [155, 59] on button "draw" at bounding box center [160, 55] width 28 height 29
drag, startPoint x: 148, startPoint y: 100, endPoint x: 153, endPoint y: 116, distance: 16.8
drag, startPoint x: 174, startPoint y: 138, endPoint x: 172, endPoint y: 112, distance: 26.7
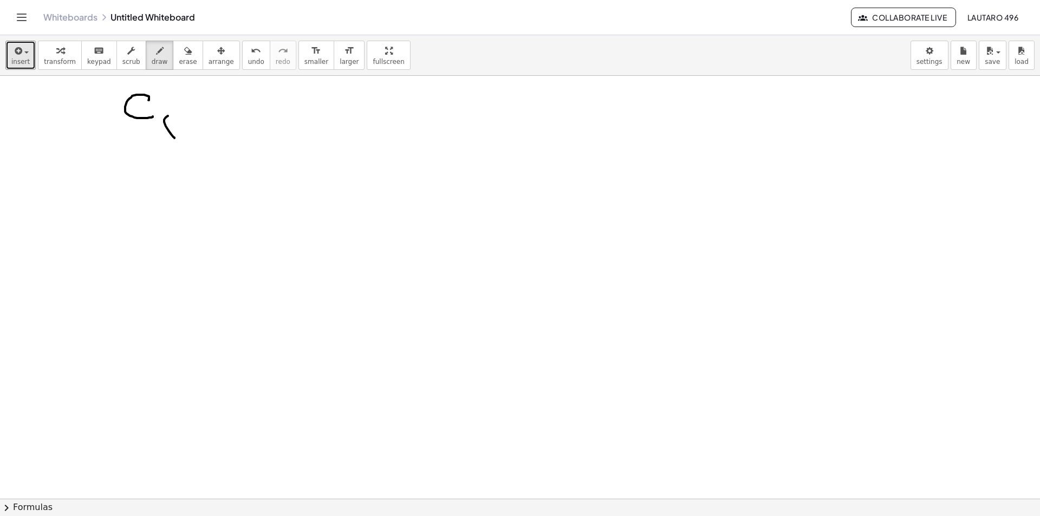
drag, startPoint x: 179, startPoint y: 115, endPoint x: 192, endPoint y: 130, distance: 19.2
drag, startPoint x: 178, startPoint y: 122, endPoint x: 187, endPoint y: 120, distance: 9.4
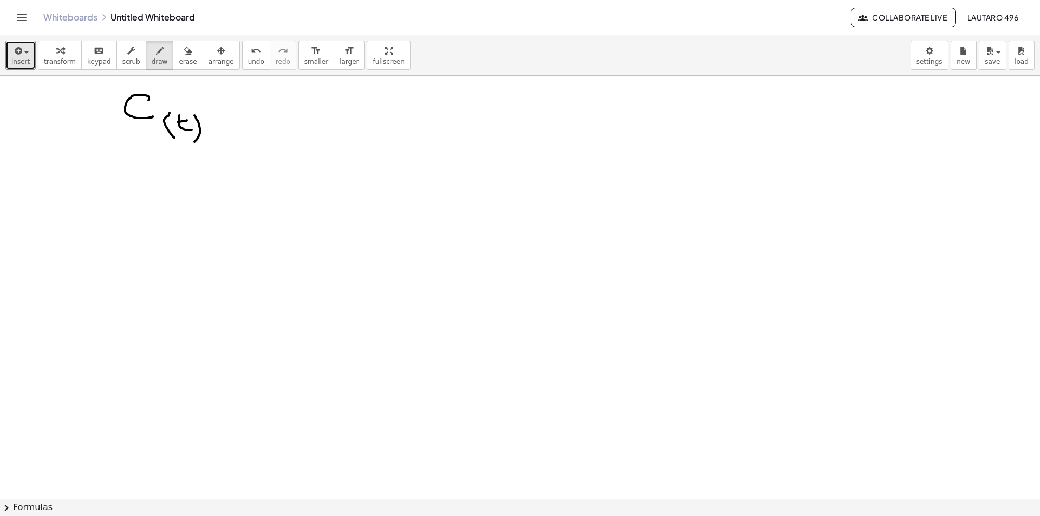
drag, startPoint x: 194, startPoint y: 115, endPoint x: 194, endPoint y: 142, distance: 26.5
drag, startPoint x: 222, startPoint y: 118, endPoint x: 231, endPoint y: 116, distance: 8.7
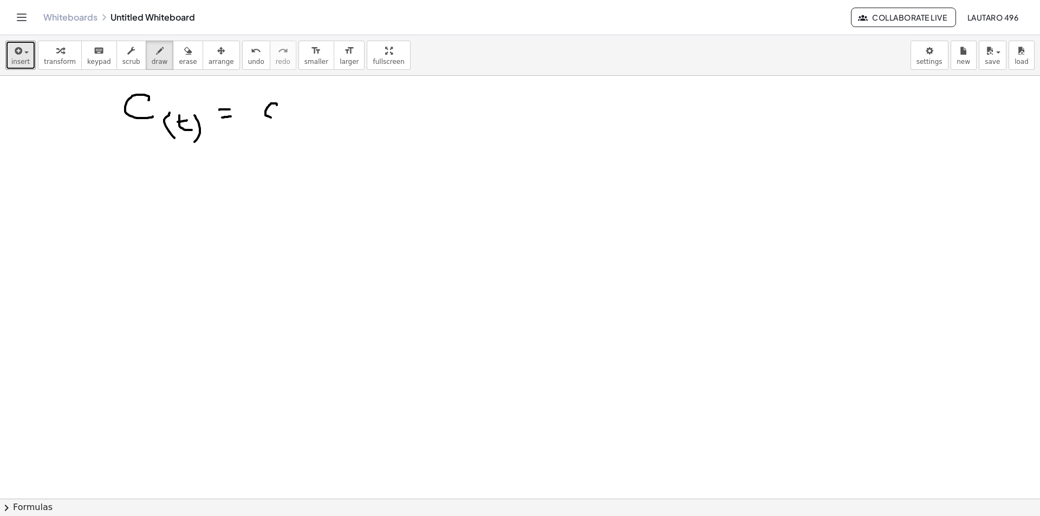
drag, startPoint x: 277, startPoint y: 105, endPoint x: 282, endPoint y: 115, distance: 11.6
drag, startPoint x: 307, startPoint y: 107, endPoint x: 309, endPoint y: 120, distance: 13.1
drag, startPoint x: 302, startPoint y: 114, endPoint x: 316, endPoint y: 114, distance: 14.1
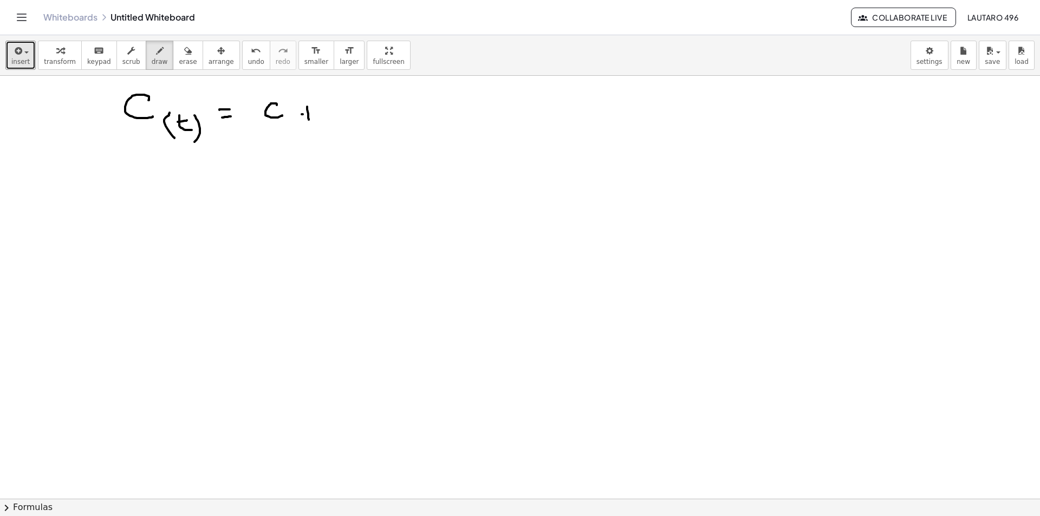
drag, startPoint x: 339, startPoint y: 102, endPoint x: 348, endPoint y: 120, distance: 20.8
drag, startPoint x: 331, startPoint y: 111, endPoint x: 345, endPoint y: 110, distance: 13.6
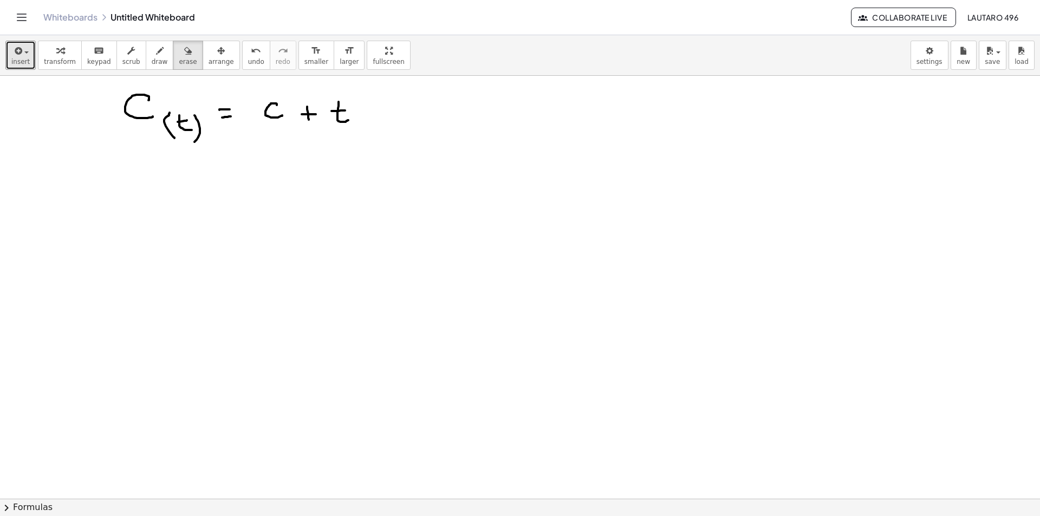
drag, startPoint x: 173, startPoint y: 61, endPoint x: 252, endPoint y: 82, distance: 82.5
click at [179, 61] on span "erase" at bounding box center [188, 62] width 18 height 8
drag, startPoint x: 347, startPoint y: 102, endPoint x: 341, endPoint y: 135, distance: 33.6
drag, startPoint x: 267, startPoint y: 102, endPoint x: 322, endPoint y: 129, distance: 61.5
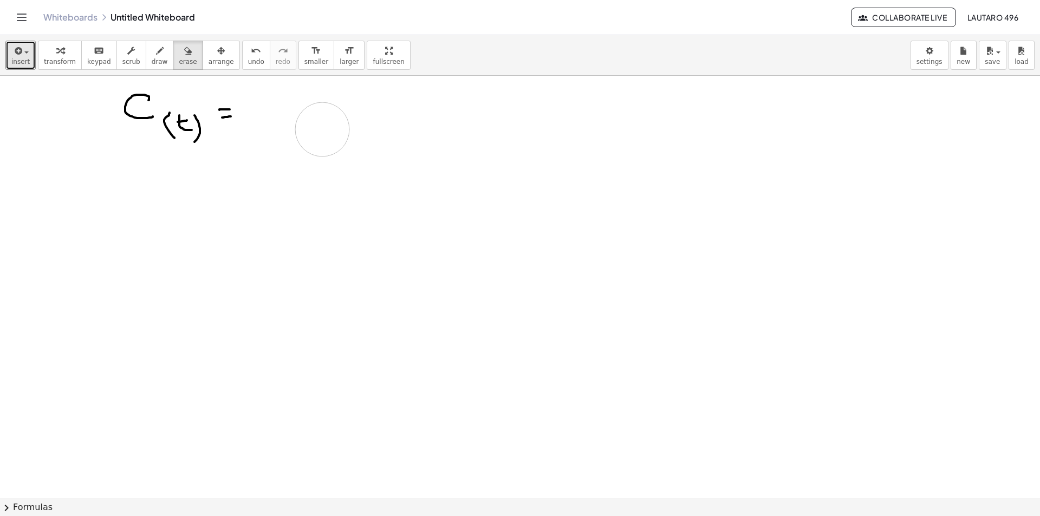
drag, startPoint x: 139, startPoint y: 55, endPoint x: 227, endPoint y: 89, distance: 94.1
click at [152, 56] on div "button" at bounding box center [160, 50] width 16 height 13
drag, startPoint x: 276, startPoint y: 103, endPoint x: 285, endPoint y: 121, distance: 20.6
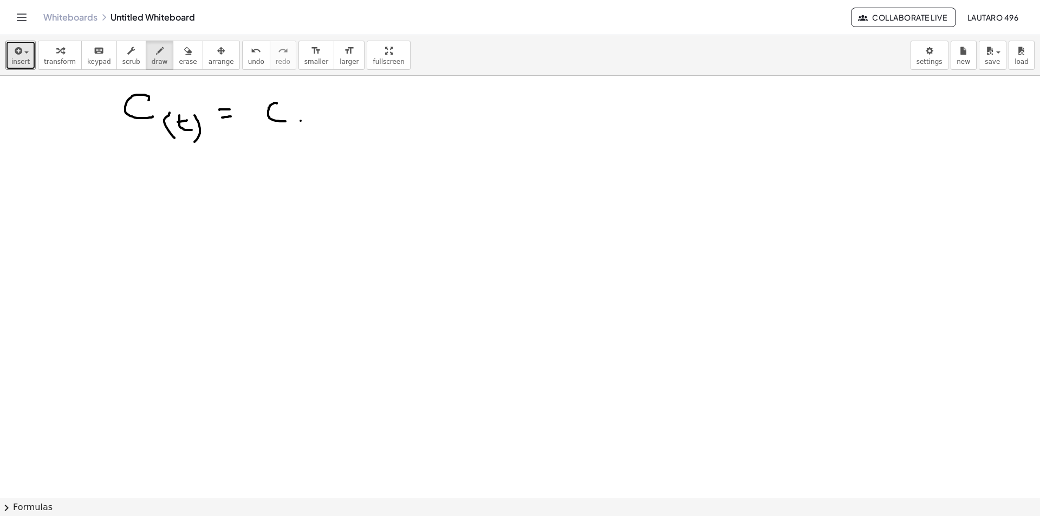
drag, startPoint x: 321, startPoint y: 97, endPoint x: 321, endPoint y: 110, distance: 13.0
drag, startPoint x: 311, startPoint y: 108, endPoint x: 322, endPoint y: 108, distance: 10.3
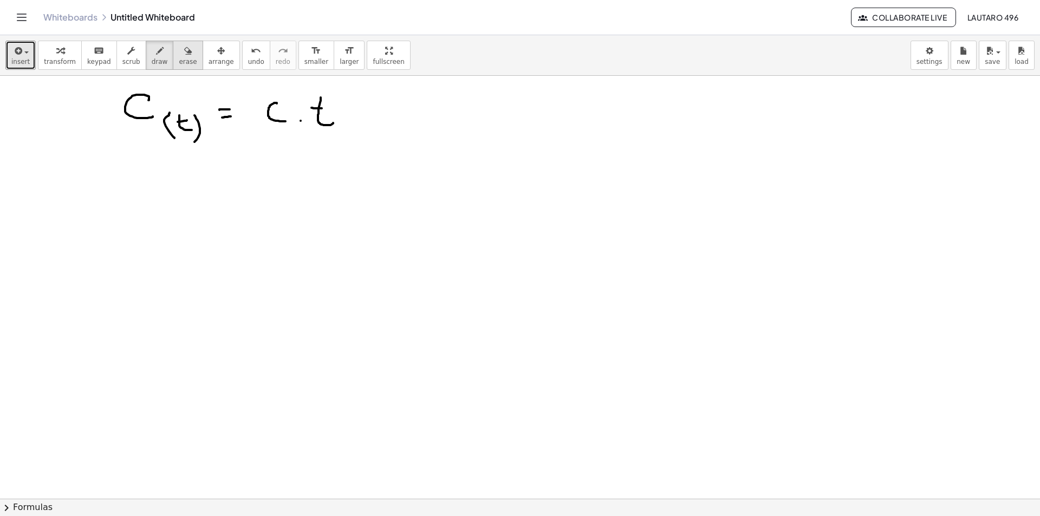
click at [173, 57] on button "erase" at bounding box center [188, 55] width 30 height 29
drag, startPoint x: 267, startPoint y: 107, endPoint x: 326, endPoint y: 133, distance: 63.8
click at [152, 61] on span "draw" at bounding box center [160, 62] width 16 height 8
drag, startPoint x: 656, startPoint y: 140, endPoint x: 652, endPoint y: 153, distance: 13.7
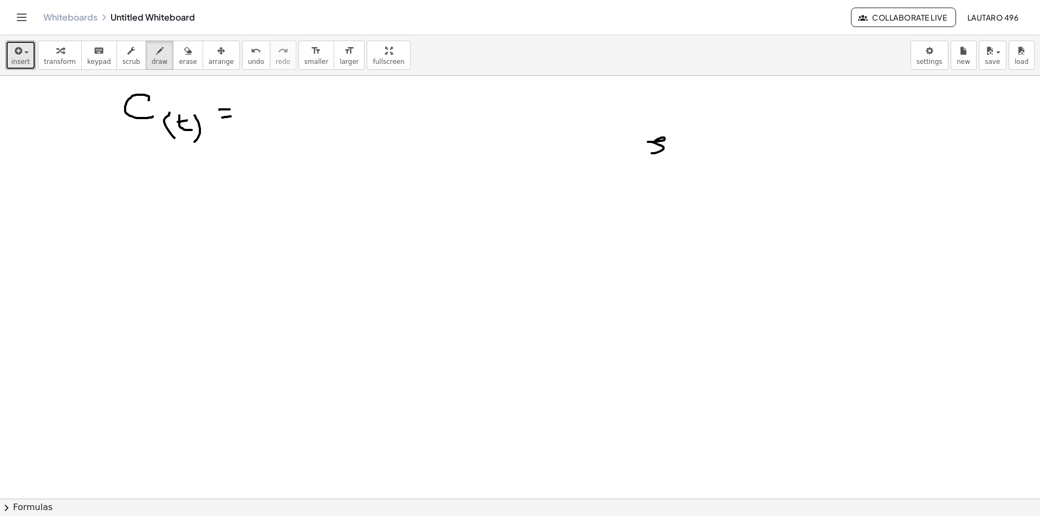
click at [180, 59] on span "erase" at bounding box center [188, 62] width 18 height 8
drag, startPoint x: 666, startPoint y: 157, endPoint x: 601, endPoint y: 160, distance: 65.1
drag, startPoint x: 113, startPoint y: 101, endPoint x: 151, endPoint y: 132, distance: 48.6
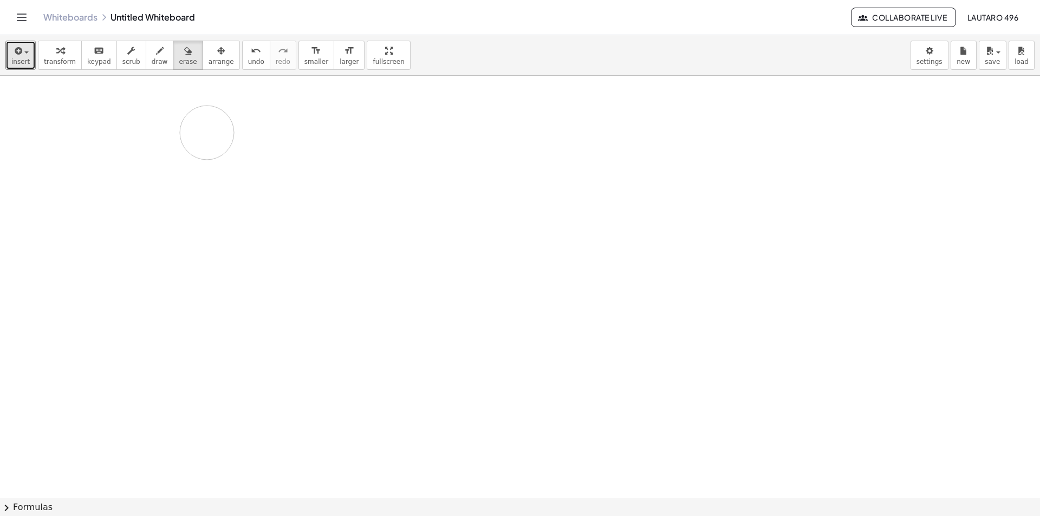
click at [152, 63] on span "draw" at bounding box center [160, 62] width 16 height 8
drag, startPoint x: 161, startPoint y: 108, endPoint x: 179, endPoint y: 146, distance: 41.7
drag, startPoint x: 187, startPoint y: 136, endPoint x: 198, endPoint y: 153, distance: 20.0
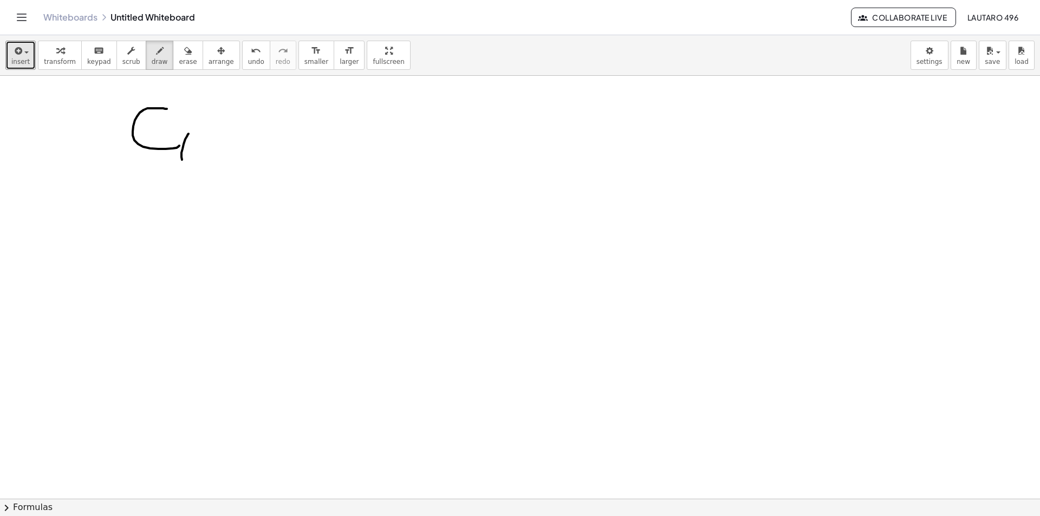
drag, startPoint x: 198, startPoint y: 157, endPoint x: 198, endPoint y: 147, distance: 9.2
drag, startPoint x: 194, startPoint y: 146, endPoint x: 203, endPoint y: 139, distance: 11.2
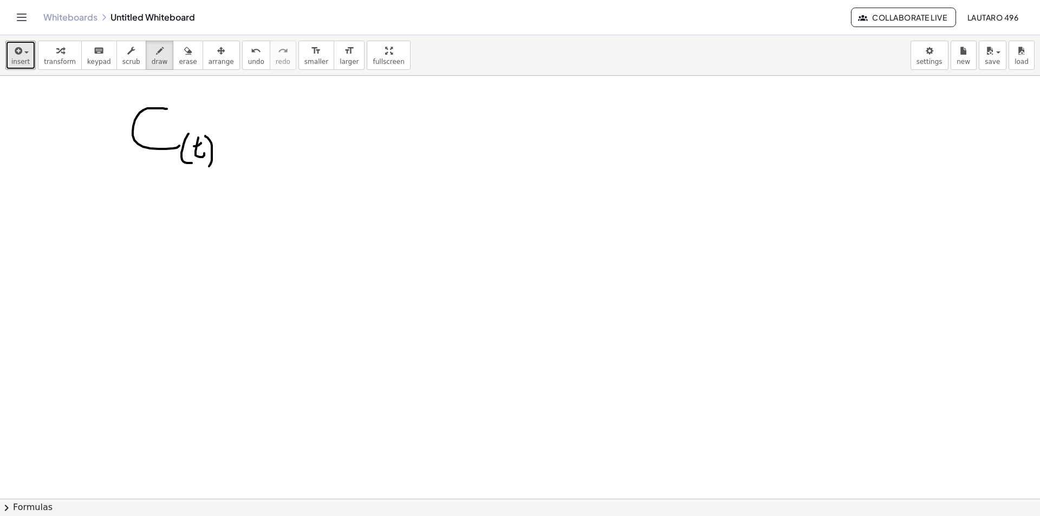
drag, startPoint x: 205, startPoint y: 136, endPoint x: 206, endPoint y: 168, distance: 32.0
drag, startPoint x: 107, startPoint y: 177, endPoint x: 237, endPoint y: 177, distance: 130.0
drag, startPoint x: 141, startPoint y: 198, endPoint x: 168, endPoint y: 221, distance: 35.4
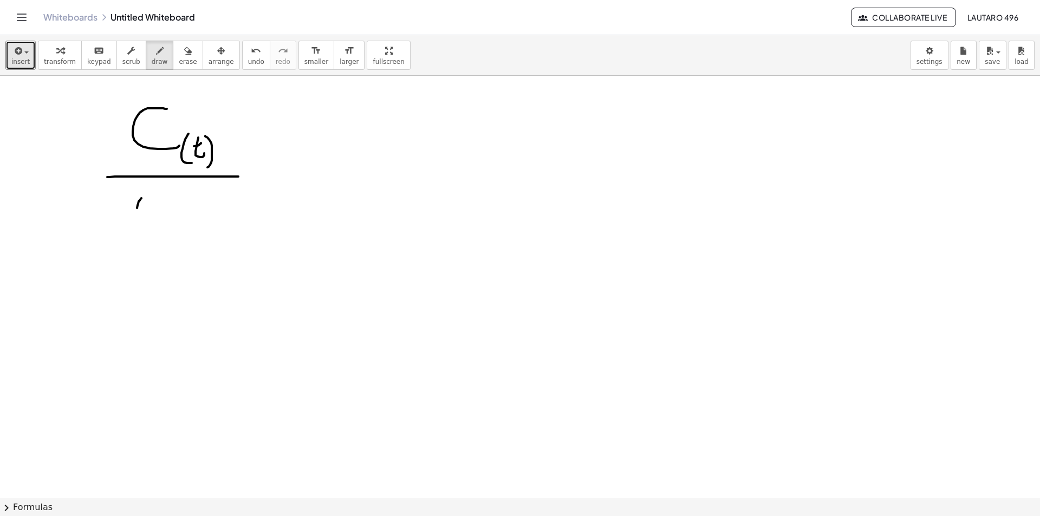
drag, startPoint x: 131, startPoint y: 213, endPoint x: 150, endPoint y: 212, distance: 19.0
drag, startPoint x: 168, startPoint y: 56, endPoint x: 177, endPoint y: 94, distance: 38.9
click at [179, 57] on div "button" at bounding box center [188, 50] width 18 height 13
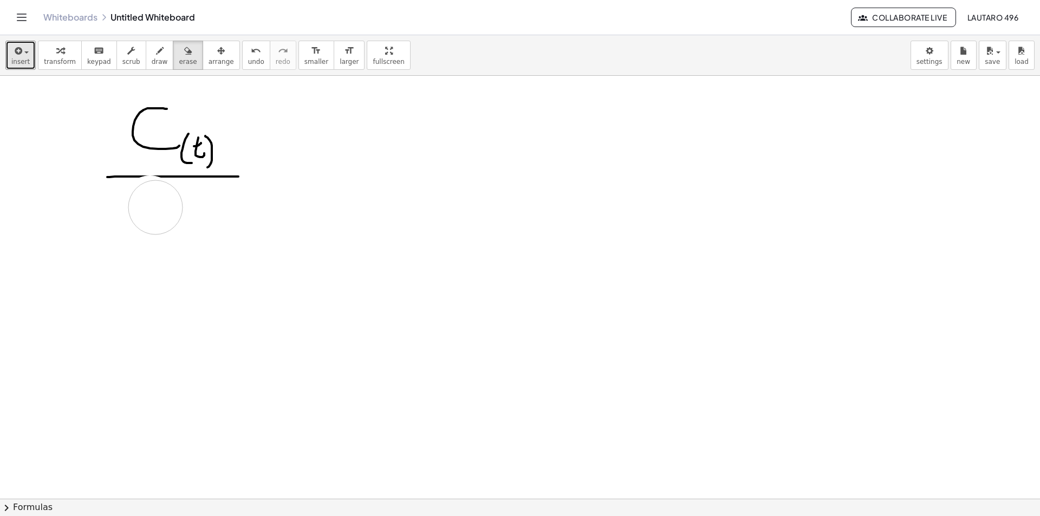
drag, startPoint x: 150, startPoint y: 205, endPoint x: 163, endPoint y: 228, distance: 26.7
drag, startPoint x: 148, startPoint y: 60, endPoint x: 157, endPoint y: 145, distance: 86.0
click at [152, 60] on span "draw" at bounding box center [160, 62] width 16 height 8
drag, startPoint x: 137, startPoint y: 176, endPoint x: 177, endPoint y: 177, distance: 39.6
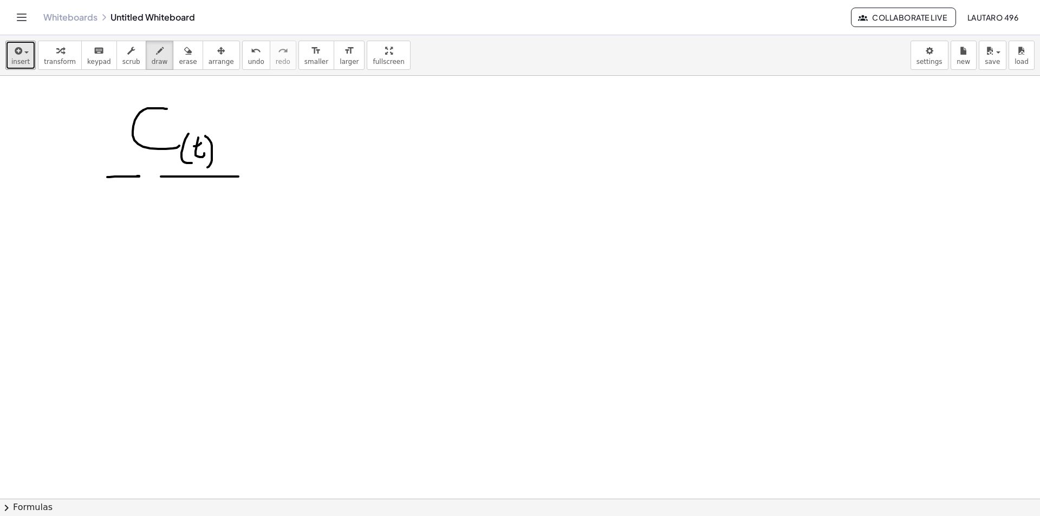
drag, startPoint x: 165, startPoint y: 200, endPoint x: 177, endPoint y: 221, distance: 23.8
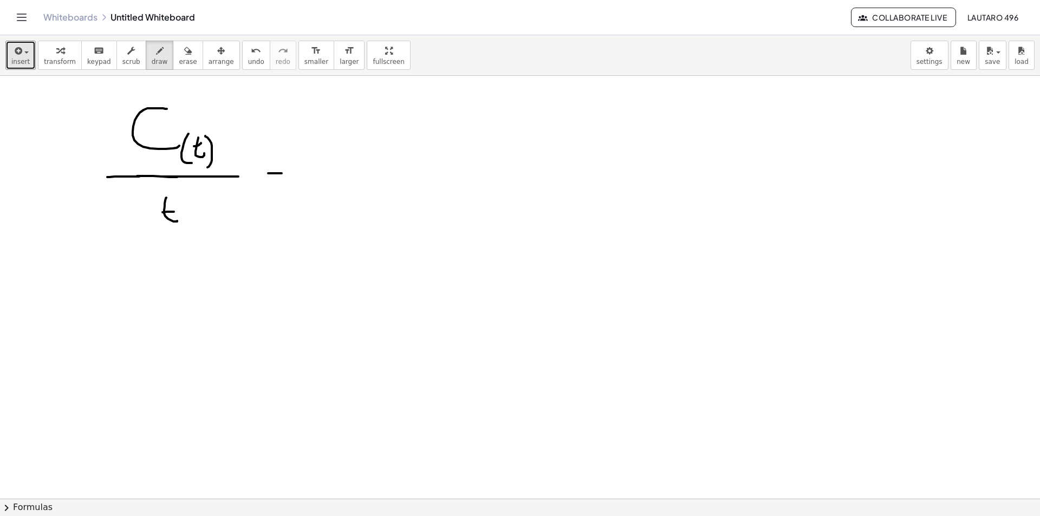
drag, startPoint x: 267, startPoint y: 165, endPoint x: 276, endPoint y: 165, distance: 9.2
drag, startPoint x: 336, startPoint y: 136, endPoint x: 339, endPoint y: 150, distance: 14.5
drag, startPoint x: 368, startPoint y: 140, endPoint x: 381, endPoint y: 151, distance: 17.3
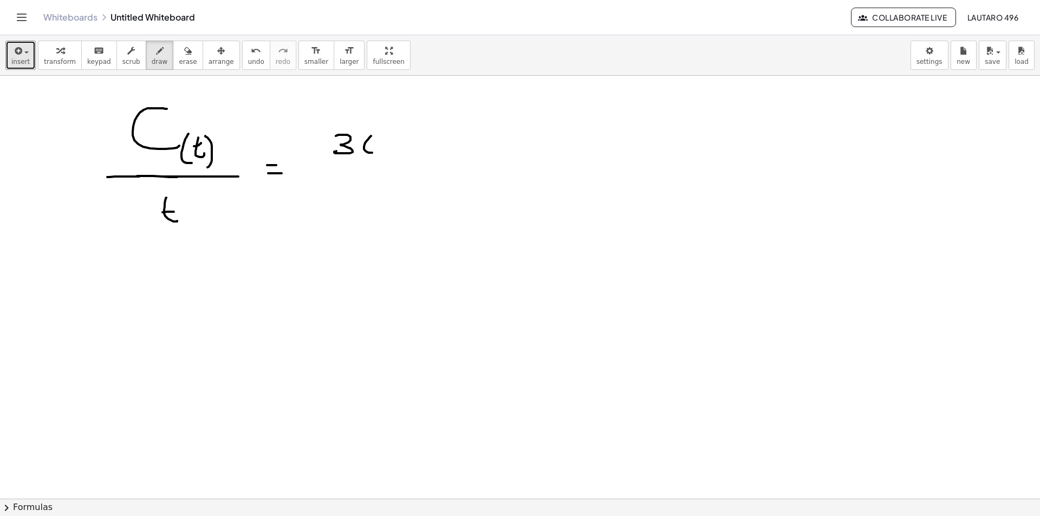
drag, startPoint x: 401, startPoint y: 148, endPoint x: 418, endPoint y: 147, distance: 16.8
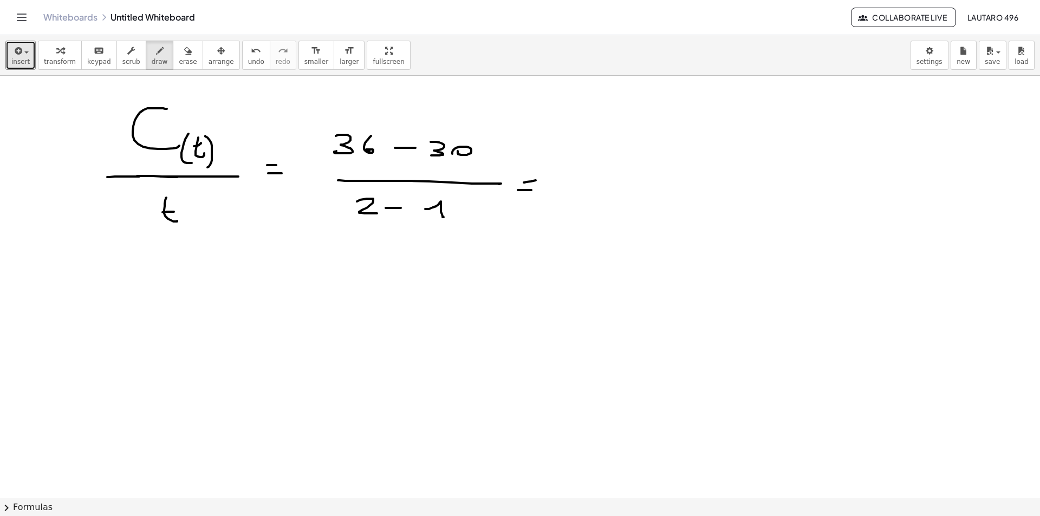
click at [179, 61] on span "erase" at bounding box center [188, 62] width 18 height 8
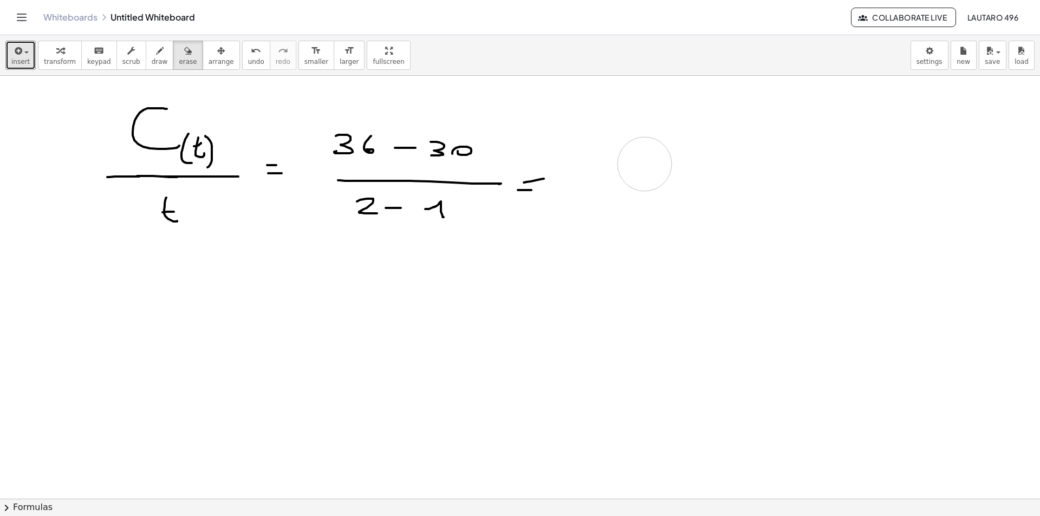
click at [155, 56] on button "draw" at bounding box center [160, 55] width 28 height 29
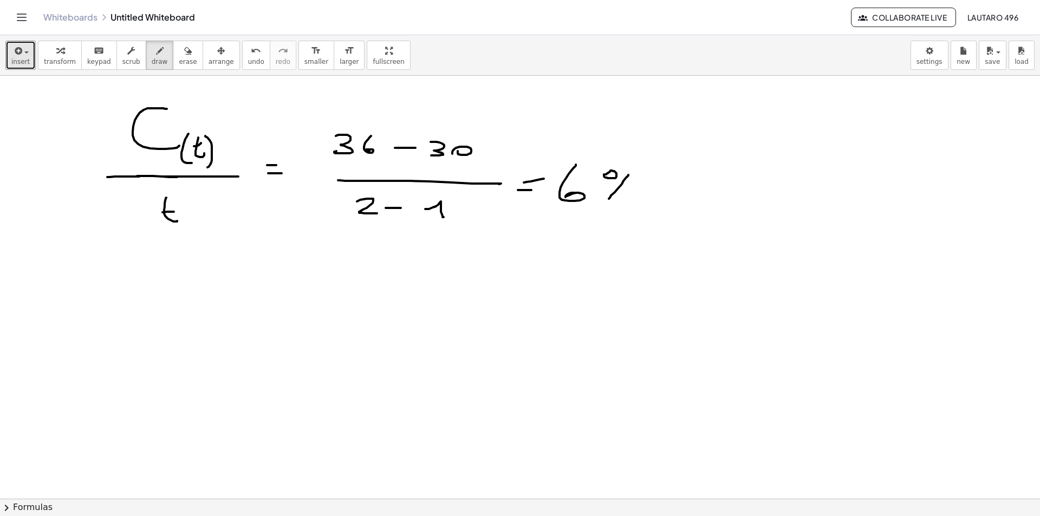
click at [182, 54] on button "erase" at bounding box center [188, 55] width 30 height 29
click at [151, 57] on button "draw" at bounding box center [160, 55] width 28 height 29
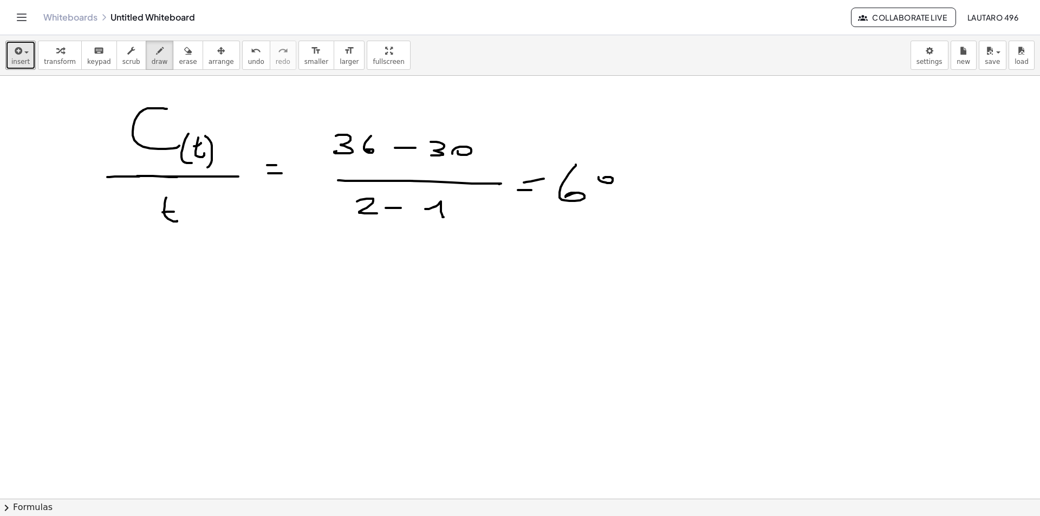
click at [186, 61] on button "erase" at bounding box center [188, 55] width 30 height 29
click at [152, 52] on div "button" at bounding box center [160, 50] width 16 height 13
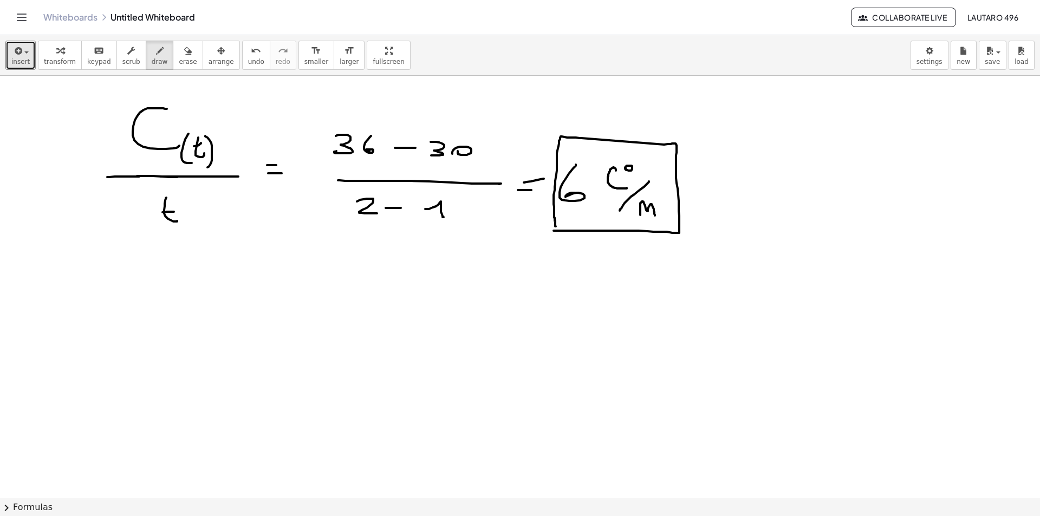
click at [181, 61] on button "erase" at bounding box center [188, 55] width 30 height 29
click at [156, 56] on icon "button" at bounding box center [160, 50] width 8 height 13
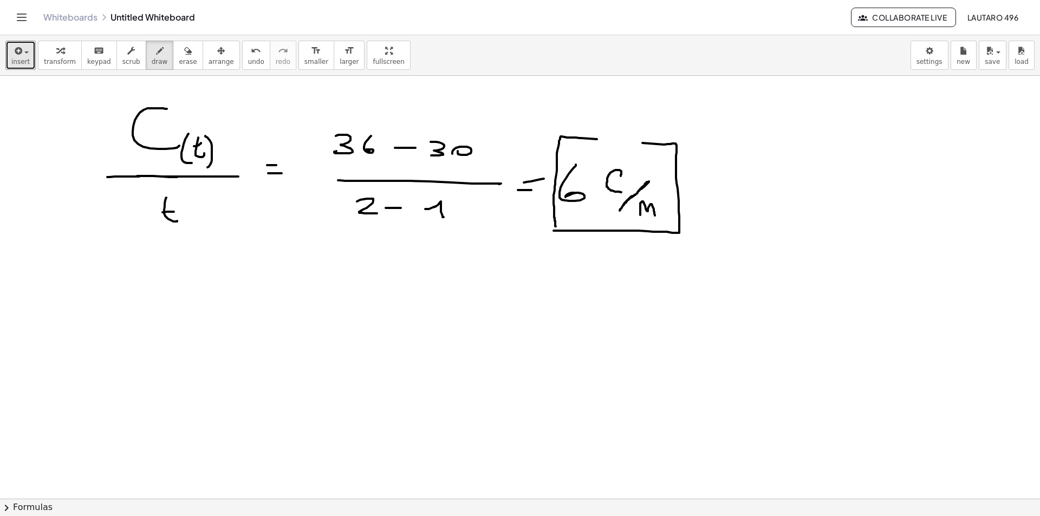
drag, startPoint x: 232, startPoint y: 291, endPoint x: 248, endPoint y: 318, distance: 31.3
drag, startPoint x: 244, startPoint y: 320, endPoint x: 256, endPoint y: 327, distance: 14.6
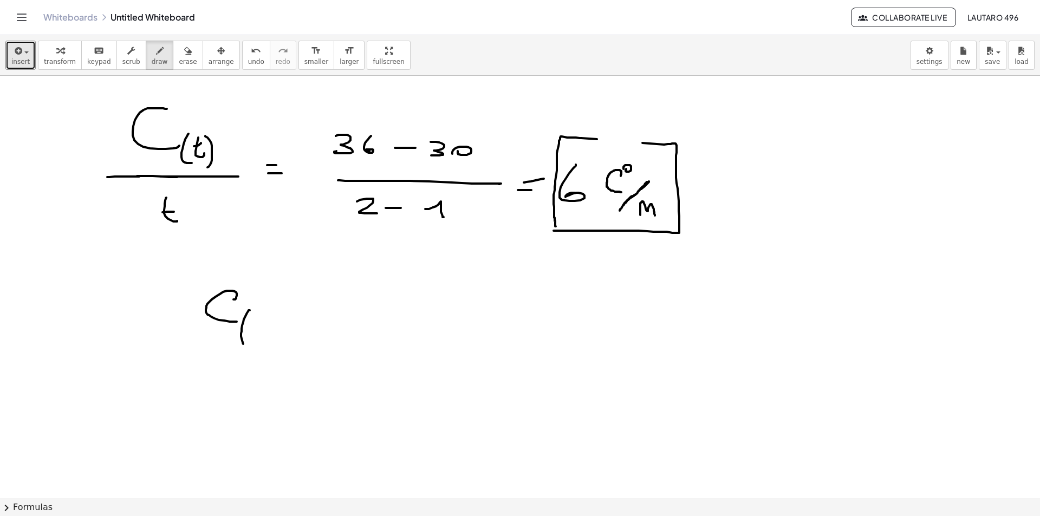
drag, startPoint x: 256, startPoint y: 321, endPoint x: 263, endPoint y: 336, distance: 17.2
drag, startPoint x: 253, startPoint y: 329, endPoint x: 262, endPoint y: 328, distance: 9.4
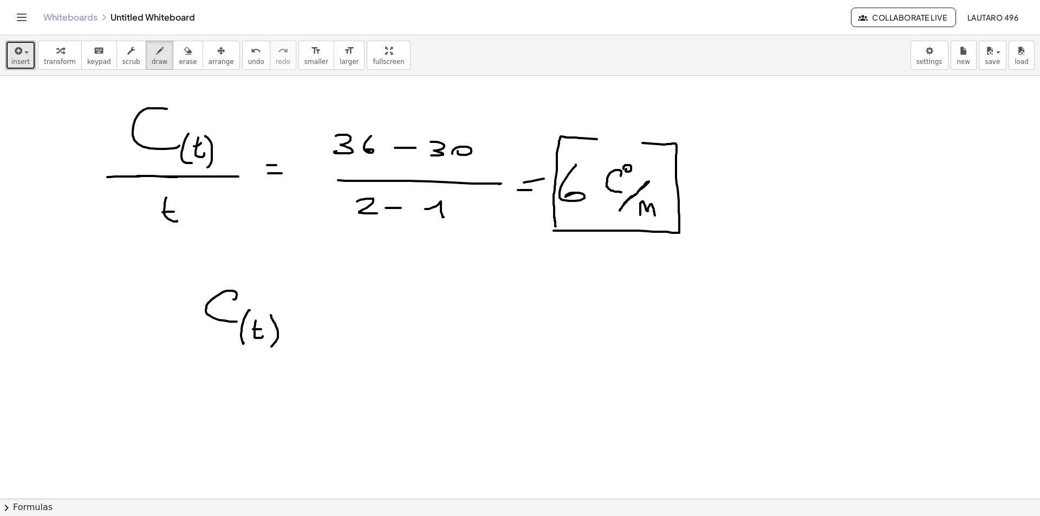
drag, startPoint x: 271, startPoint y: 315, endPoint x: 271, endPoint y: 347, distance: 31.4
drag, startPoint x: 293, startPoint y: 320, endPoint x: 307, endPoint y: 320, distance: 14.1
drag, startPoint x: 298, startPoint y: 315, endPoint x: 310, endPoint y: 314, distance: 12.6
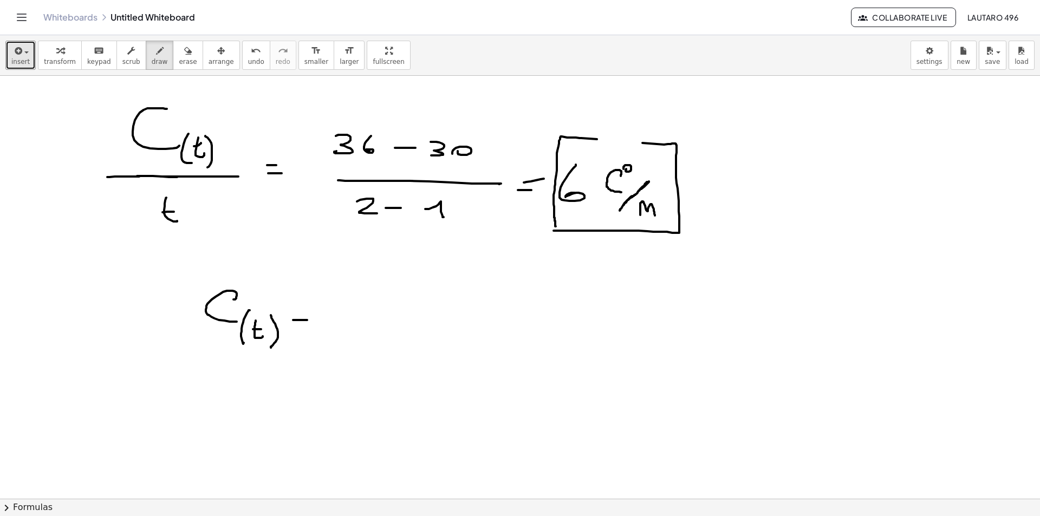
drag, startPoint x: 351, startPoint y: 301, endPoint x: 340, endPoint y: 316, distance: 19.4
drag, startPoint x: 381, startPoint y: 293, endPoint x: 401, endPoint y: 300, distance: 21.2
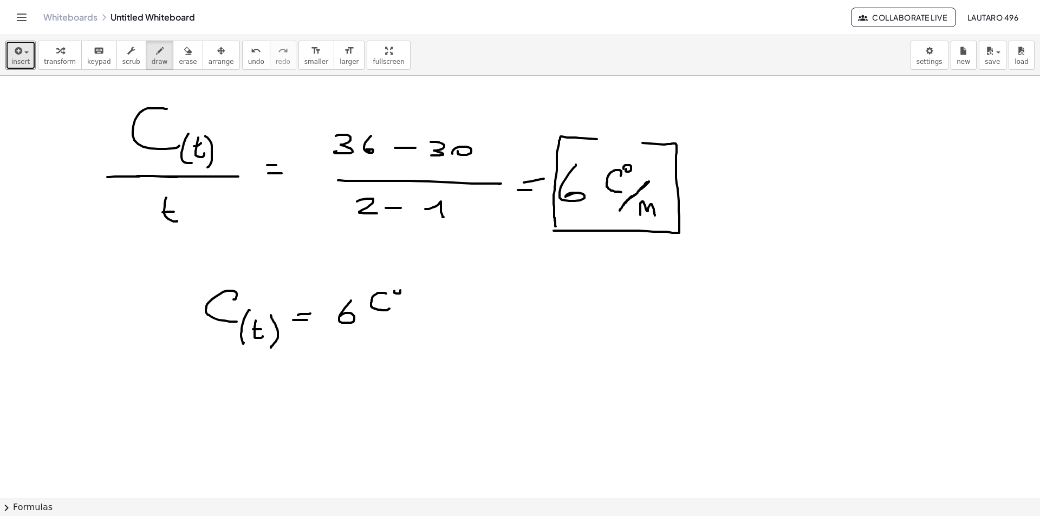
drag, startPoint x: 394, startPoint y: 291, endPoint x: 389, endPoint y: 303, distance: 13.4
drag, startPoint x: 409, startPoint y: 308, endPoint x: 390, endPoint y: 329, distance: 28.4
drag, startPoint x: 405, startPoint y: 325, endPoint x: 412, endPoint y: 321, distance: 8.5
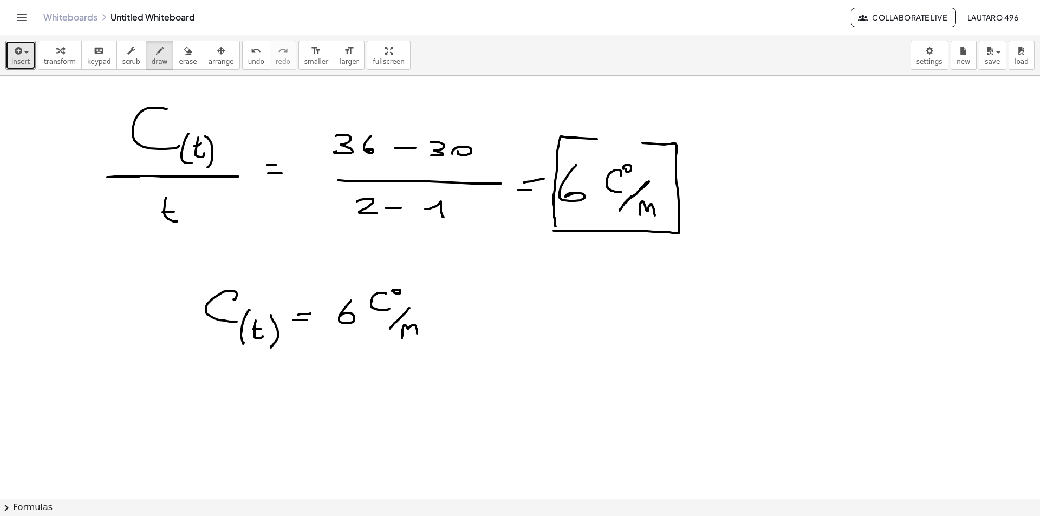
drag, startPoint x: 172, startPoint y: 58, endPoint x: 282, endPoint y: 172, distance: 157.8
click at [179, 59] on span "erase" at bounding box center [188, 62] width 18 height 8
click at [156, 50] on icon "button" at bounding box center [160, 50] width 8 height 13
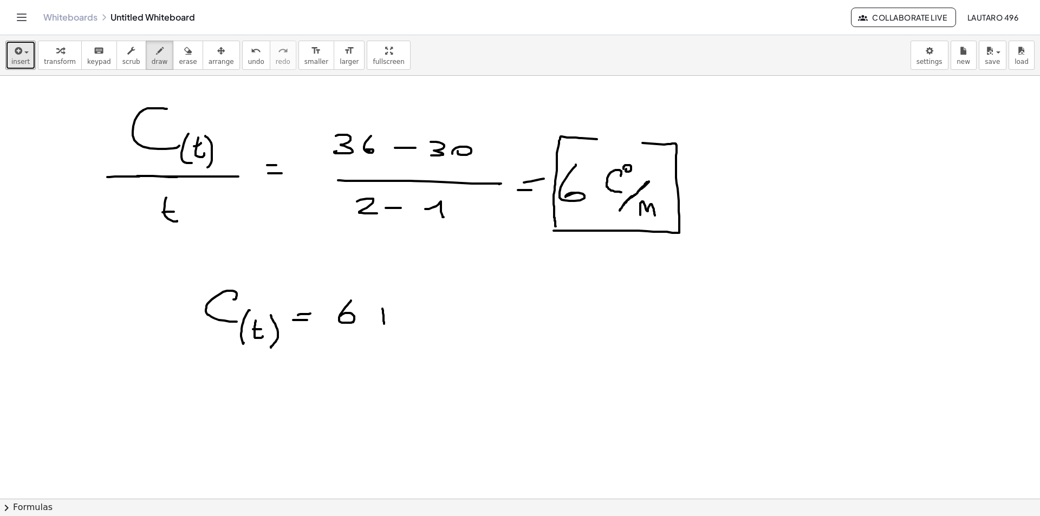
drag, startPoint x: 382, startPoint y: 309, endPoint x: 384, endPoint y: 324, distance: 15.8
drag, startPoint x: 378, startPoint y: 319, endPoint x: 390, endPoint y: 318, distance: 12.5
drag, startPoint x: 427, startPoint y: 297, endPoint x: 426, endPoint y: 323, distance: 26.0
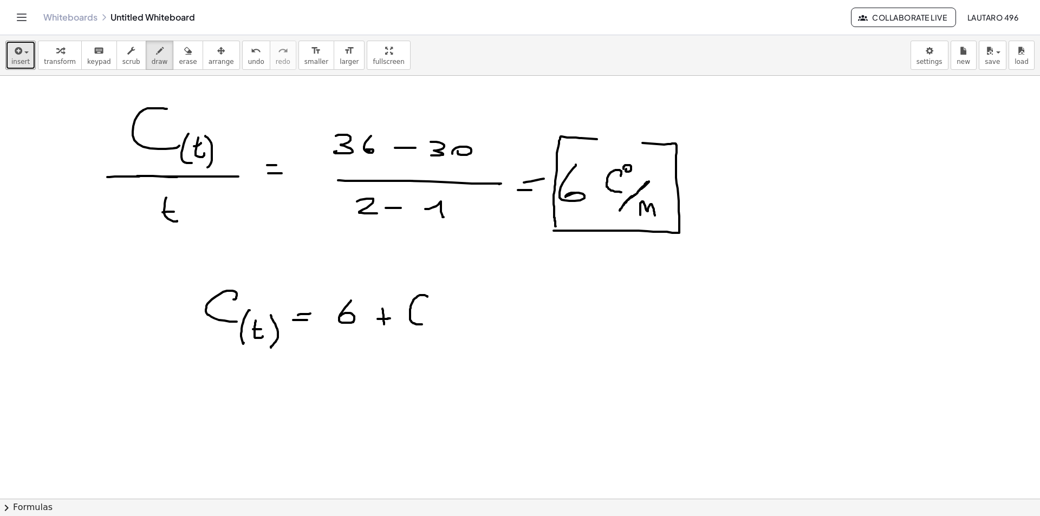
drag, startPoint x: 445, startPoint y: 304, endPoint x: 457, endPoint y: 327, distance: 25.2
drag, startPoint x: 438, startPoint y: 313, endPoint x: 448, endPoint y: 314, distance: 9.9
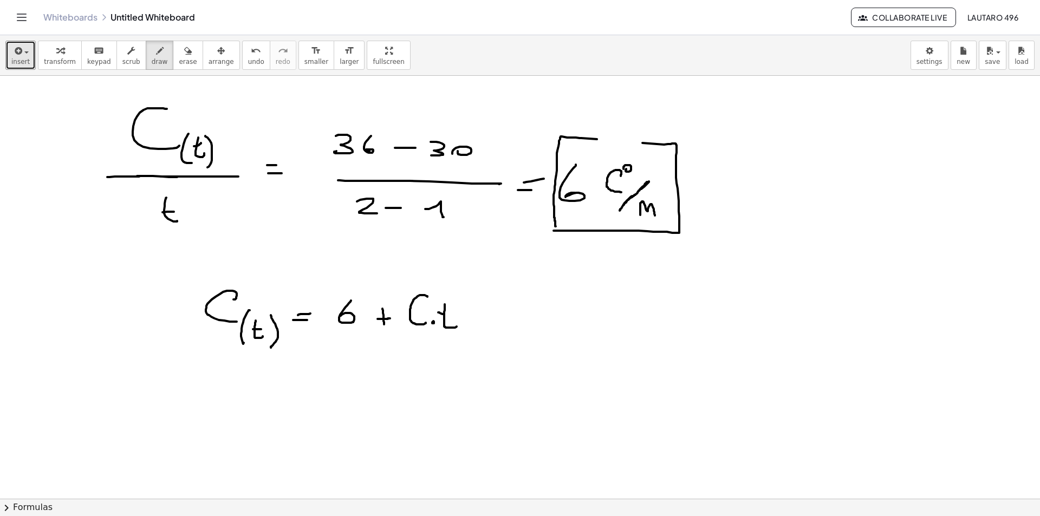
drag, startPoint x: 785, startPoint y: 111, endPoint x: 792, endPoint y: 121, distance: 12.8
drag, startPoint x: 804, startPoint y: 122, endPoint x: 838, endPoint y: 122, distance: 33.6
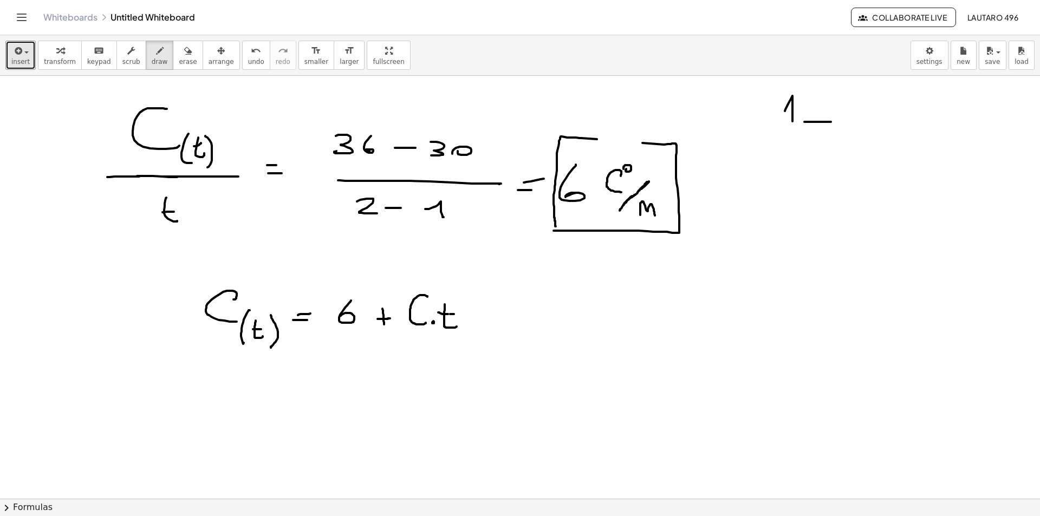
drag, startPoint x: 854, startPoint y: 101, endPoint x: 850, endPoint y: 119, distance: 18.3
drag, startPoint x: 791, startPoint y: 142, endPoint x: 782, endPoint y: 150, distance: 11.9
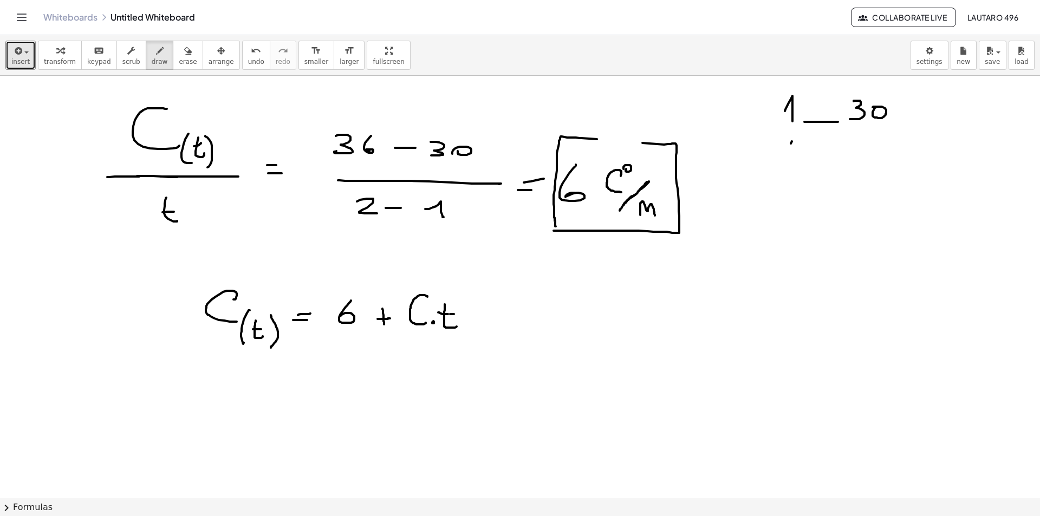
drag, startPoint x: 817, startPoint y: 149, endPoint x: 848, endPoint y: 149, distance: 30.3
drag, startPoint x: 868, startPoint y: 142, endPoint x: 870, endPoint y: 152, distance: 9.6
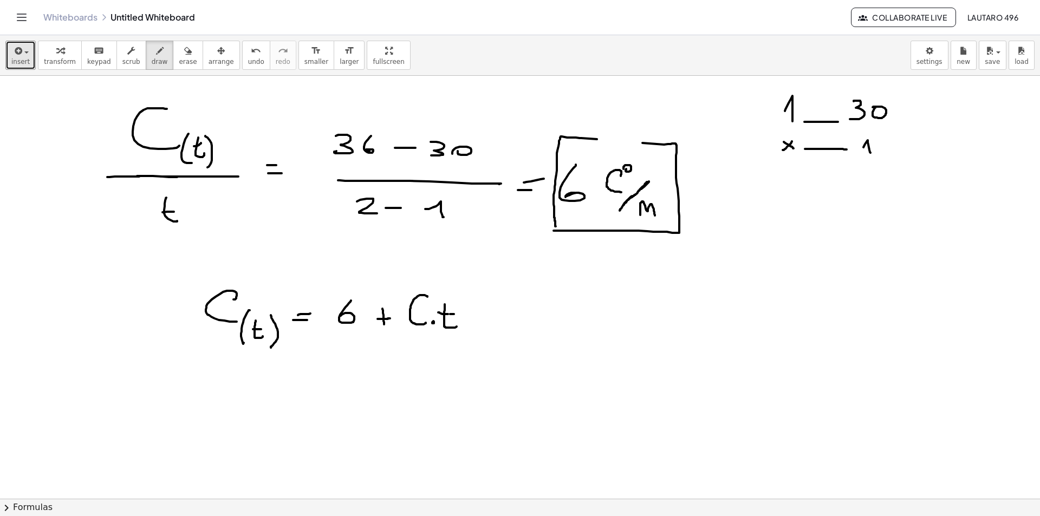
drag, startPoint x: 875, startPoint y: 147, endPoint x: 890, endPoint y: 147, distance: 14.6
drag, startPoint x: 893, startPoint y: 146, endPoint x: 884, endPoint y: 155, distance: 12.6
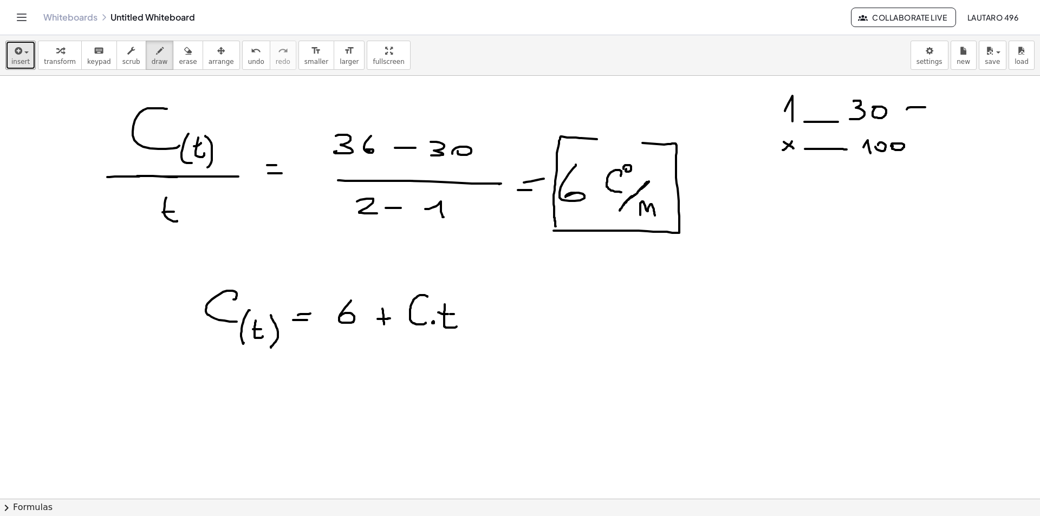
drag, startPoint x: 925, startPoint y: 107, endPoint x: 925, endPoint y: 122, distance: 14.6
drag, startPoint x: 932, startPoint y: 101, endPoint x: 924, endPoint y: 102, distance: 8.7
drag, startPoint x: 797, startPoint y: 113, endPoint x: 817, endPoint y: 115, distance: 20.1
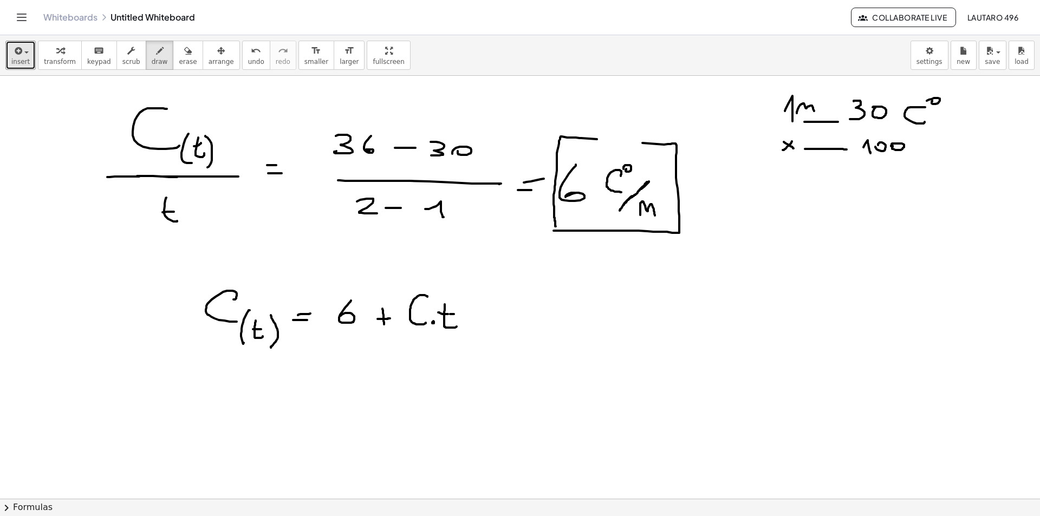
drag, startPoint x: 927, startPoint y: 144, endPoint x: 928, endPoint y: 155, distance: 11.4
drag, startPoint x: 935, startPoint y: 142, endPoint x: 909, endPoint y: 157, distance: 30.3
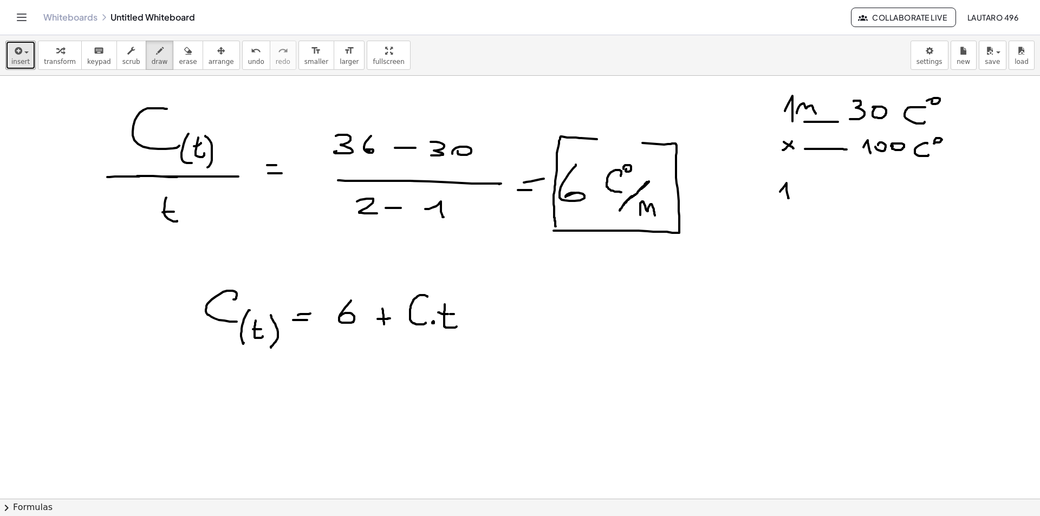
drag, startPoint x: 780, startPoint y: 192, endPoint x: 789, endPoint y: 198, distance: 10.8
drag, startPoint x: 828, startPoint y: 194, endPoint x: 835, endPoint y: 190, distance: 8.5
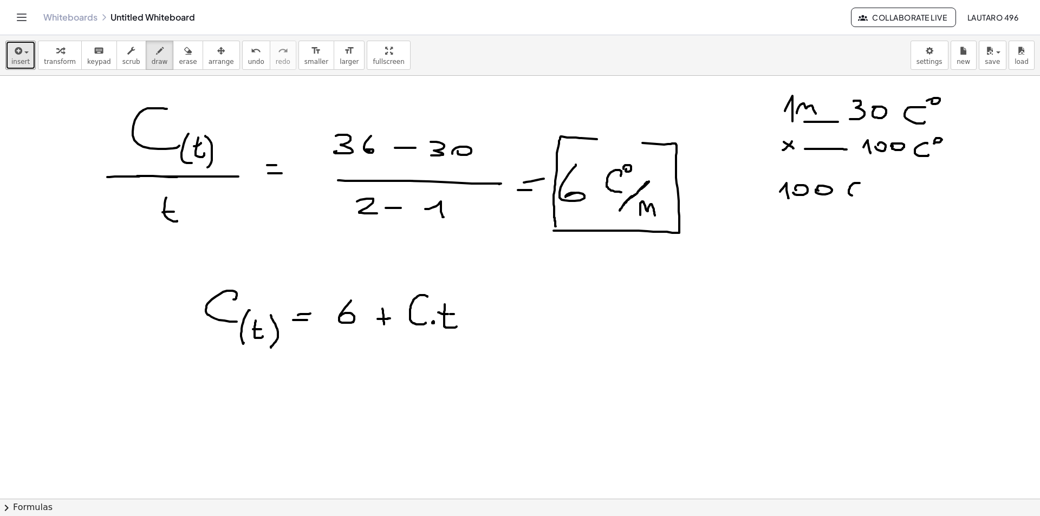
drag, startPoint x: 856, startPoint y: 183, endPoint x: 870, endPoint y: 181, distance: 14.2
drag, startPoint x: 870, startPoint y: 182, endPoint x: 839, endPoint y: 194, distance: 33.6
drag, startPoint x: 827, startPoint y: 205, endPoint x: 841, endPoint y: 204, distance: 14.6
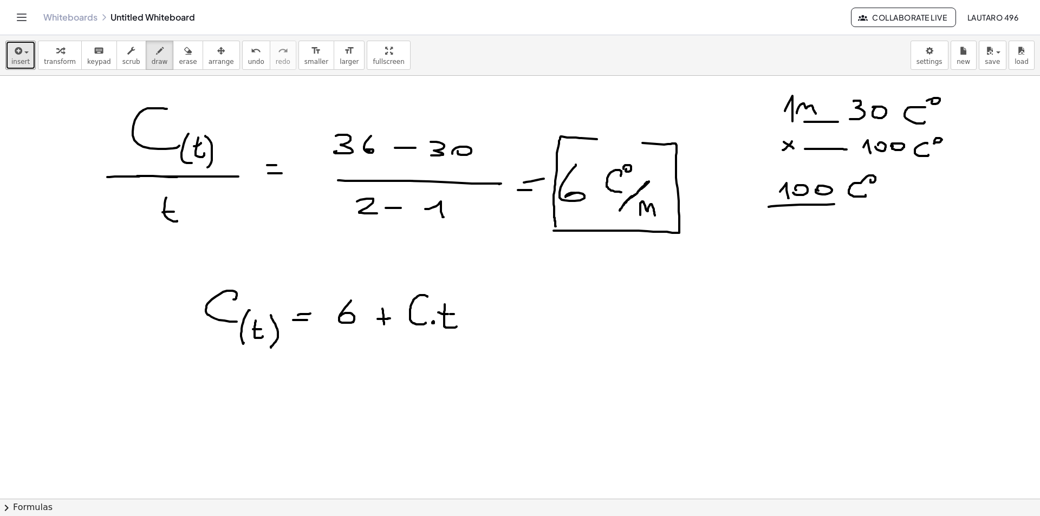
drag, startPoint x: 803, startPoint y: 214, endPoint x: 804, endPoint y: 225, distance: 11.5
drag, startPoint x: 840, startPoint y: 212, endPoint x: 824, endPoint y: 226, distance: 20.3
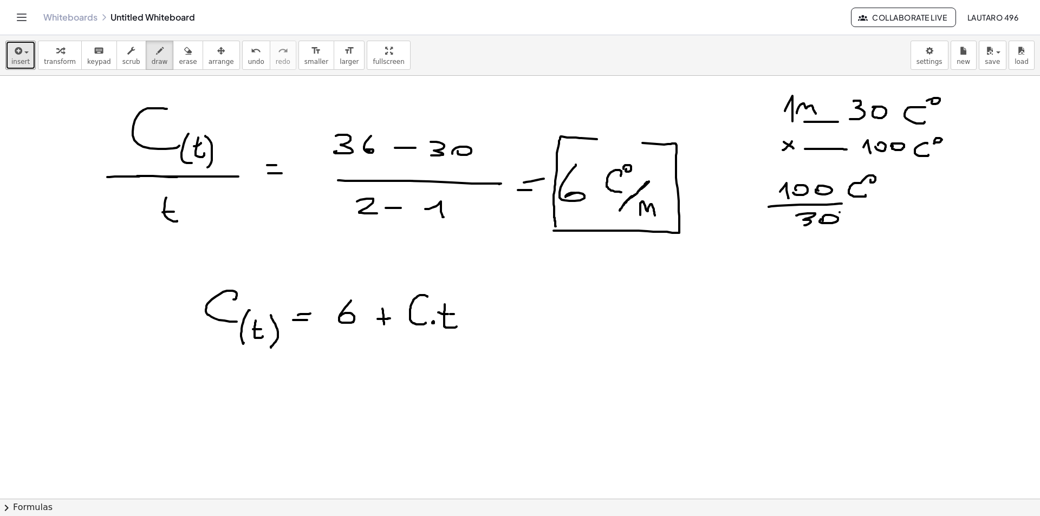
drag, startPoint x: 831, startPoint y: 180, endPoint x: 820, endPoint y: 202, distance: 25.0
drag, startPoint x: 905, startPoint y: 206, endPoint x: 907, endPoint y: 212, distance: 7.0
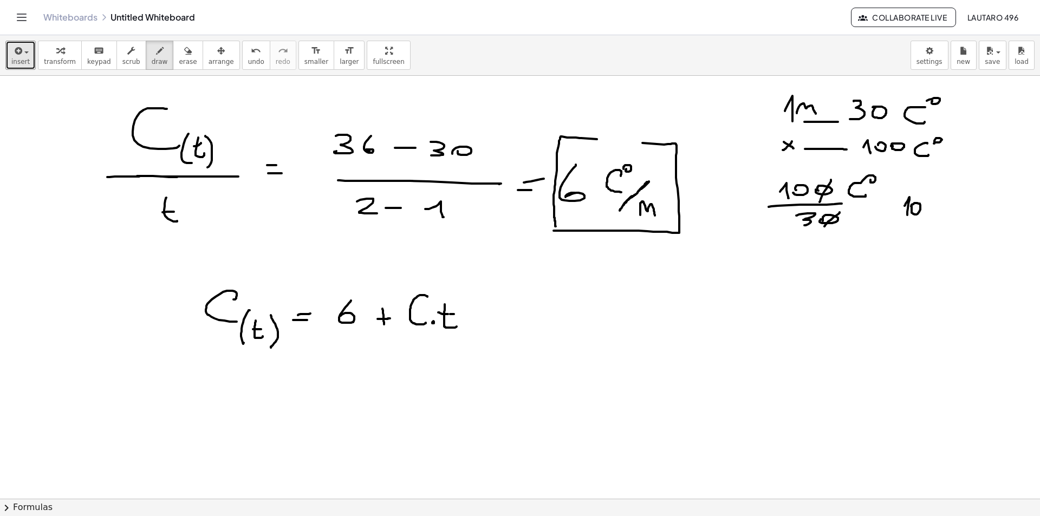
drag, startPoint x: 892, startPoint y: 223, endPoint x: 922, endPoint y: 220, distance: 30.4
drag, startPoint x: 915, startPoint y: 229, endPoint x: 904, endPoint y: 239, distance: 14.9
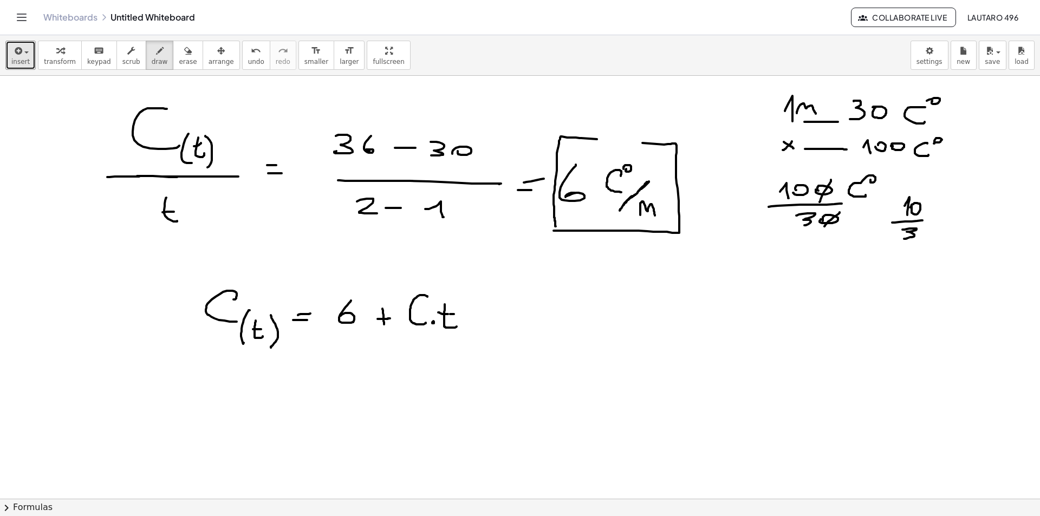
drag, startPoint x: 928, startPoint y: 224, endPoint x: 935, endPoint y: 223, distance: 7.8
drag, startPoint x: 927, startPoint y: 217, endPoint x: 934, endPoint y: 217, distance: 7.6
drag, startPoint x: 948, startPoint y: 210, endPoint x: 957, endPoint y: 222, distance: 14.7
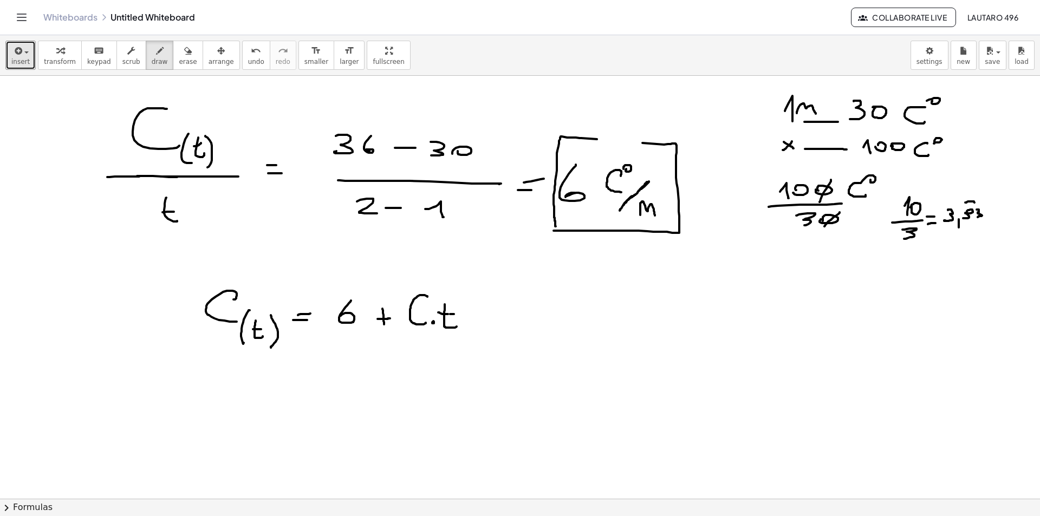
click at [179, 59] on span "erase" at bounding box center [188, 62] width 18 height 8
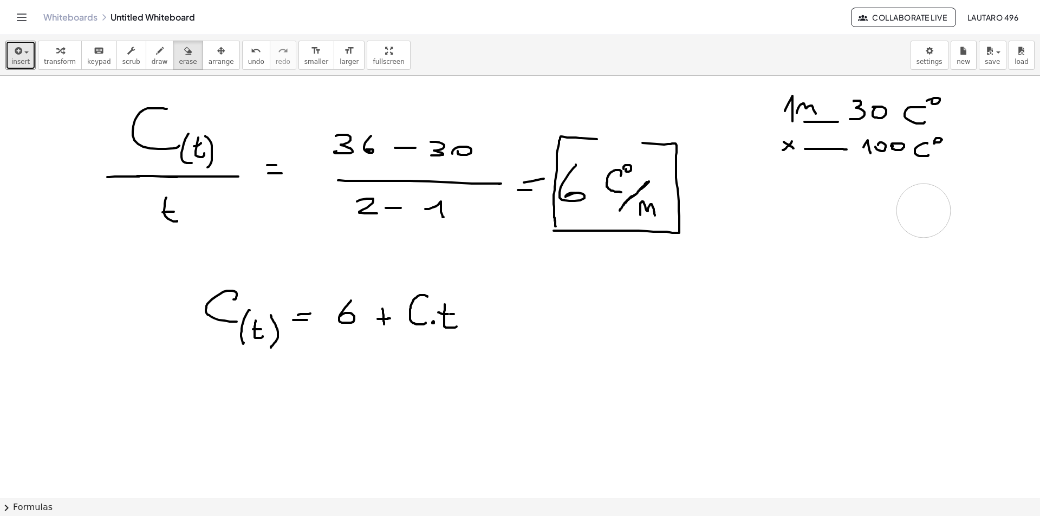
click at [158, 45] on button "draw" at bounding box center [160, 55] width 28 height 29
click at [179, 61] on span "erase" at bounding box center [188, 62] width 18 height 8
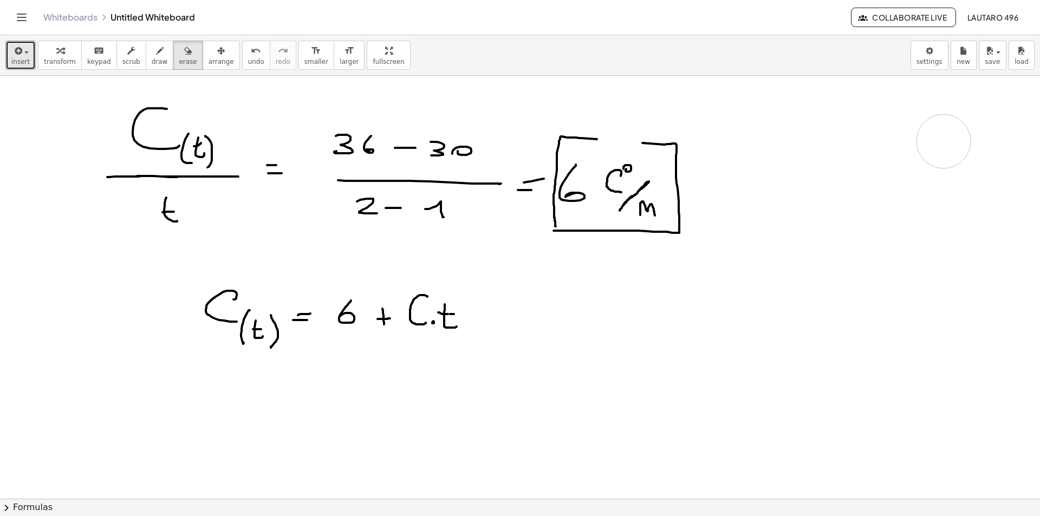
drag, startPoint x: 804, startPoint y: 93, endPoint x: 810, endPoint y: 139, distance: 45.8
click at [146, 53] on button "draw" at bounding box center [160, 55] width 28 height 29
drag, startPoint x: 817, startPoint y: 134, endPoint x: 813, endPoint y: 147, distance: 13.7
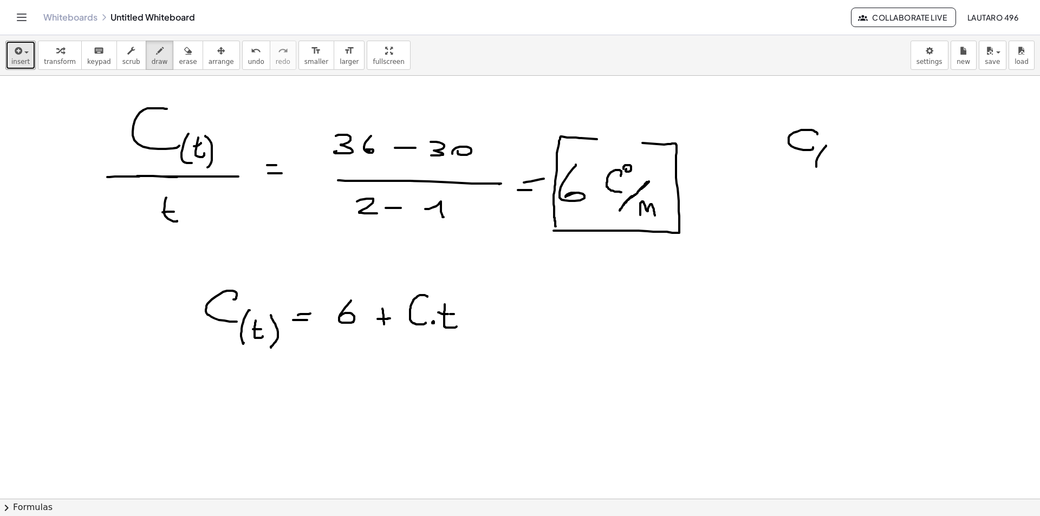
drag, startPoint x: 817, startPoint y: 158, endPoint x: 822, endPoint y: 170, distance: 12.4
drag, startPoint x: 837, startPoint y: 168, endPoint x: 833, endPoint y: 162, distance: 7.4
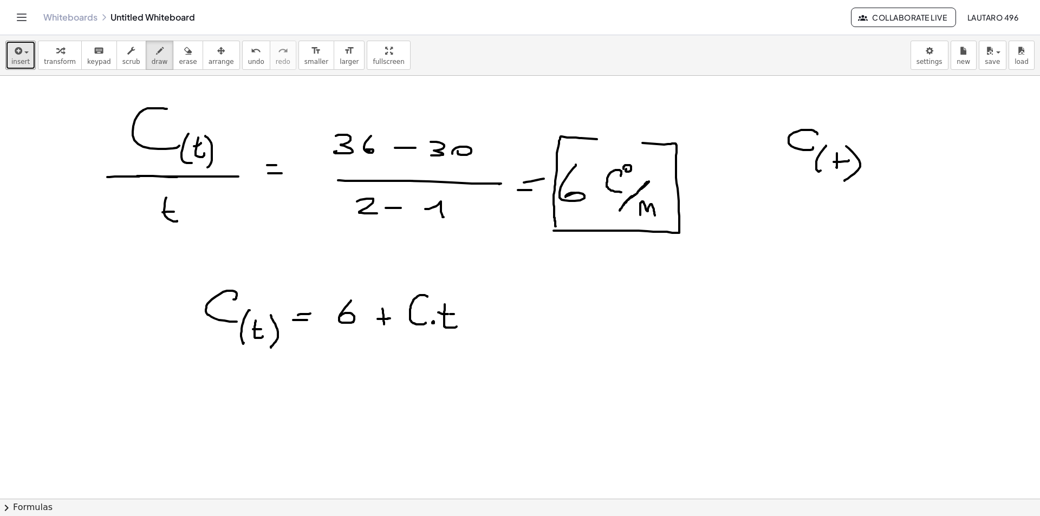
drag, startPoint x: 173, startPoint y: 56, endPoint x: 445, endPoint y: 102, distance: 275.2
click at [179, 56] on div "button" at bounding box center [188, 50] width 18 height 13
drag, startPoint x: 799, startPoint y: 129, endPoint x: 472, endPoint y: 115, distance: 327.5
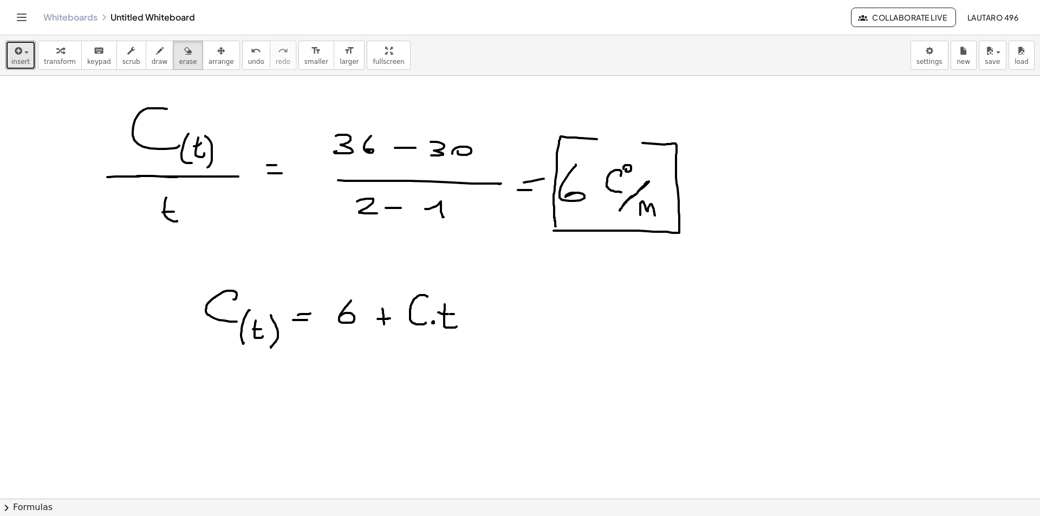
drag, startPoint x: 135, startPoint y: 60, endPoint x: 346, endPoint y: 85, distance: 212.2
click at [146, 60] on button "draw" at bounding box center [160, 55] width 28 height 29
drag, startPoint x: 764, startPoint y: 130, endPoint x: 768, endPoint y: 156, distance: 26.3
drag, startPoint x: 775, startPoint y: 148, endPoint x: 775, endPoint y: 171, distance: 22.7
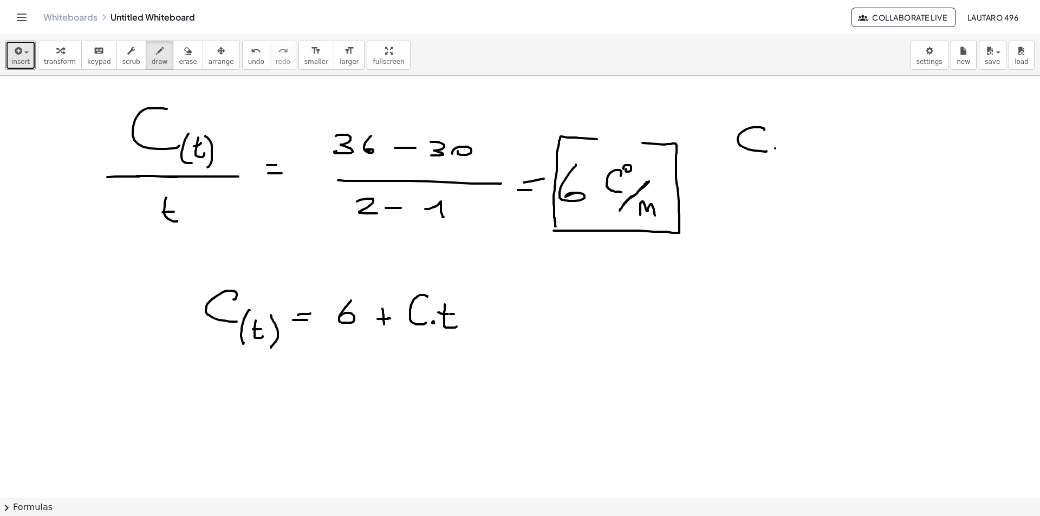
drag, startPoint x: 782, startPoint y: 157, endPoint x: 780, endPoint y: 164, distance: 7.4
drag, startPoint x: 790, startPoint y: 152, endPoint x: 798, endPoint y: 173, distance: 22.4
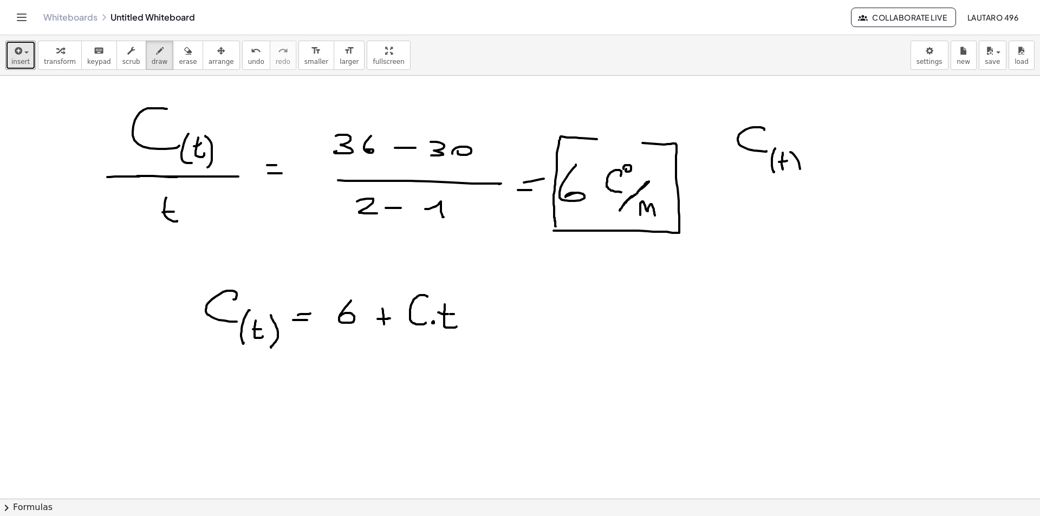
drag, startPoint x: 811, startPoint y: 153, endPoint x: 821, endPoint y: 148, distance: 10.2
drag, startPoint x: 816, startPoint y: 146, endPoint x: 830, endPoint y: 146, distance: 14.1
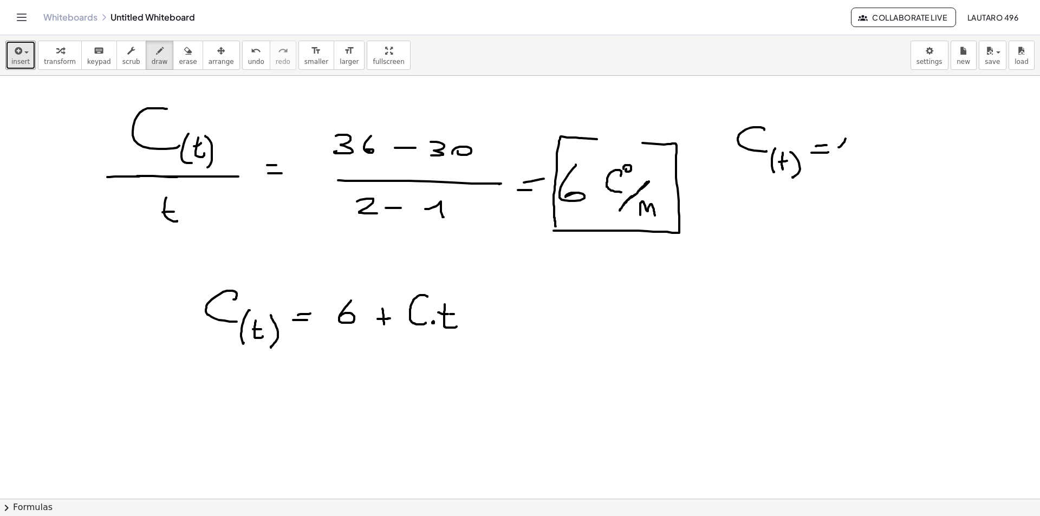
drag, startPoint x: 838, startPoint y: 147, endPoint x: 848, endPoint y: 155, distance: 12.7
drag, startPoint x: 859, startPoint y: 152, endPoint x: 857, endPoint y: 145, distance: 7.9
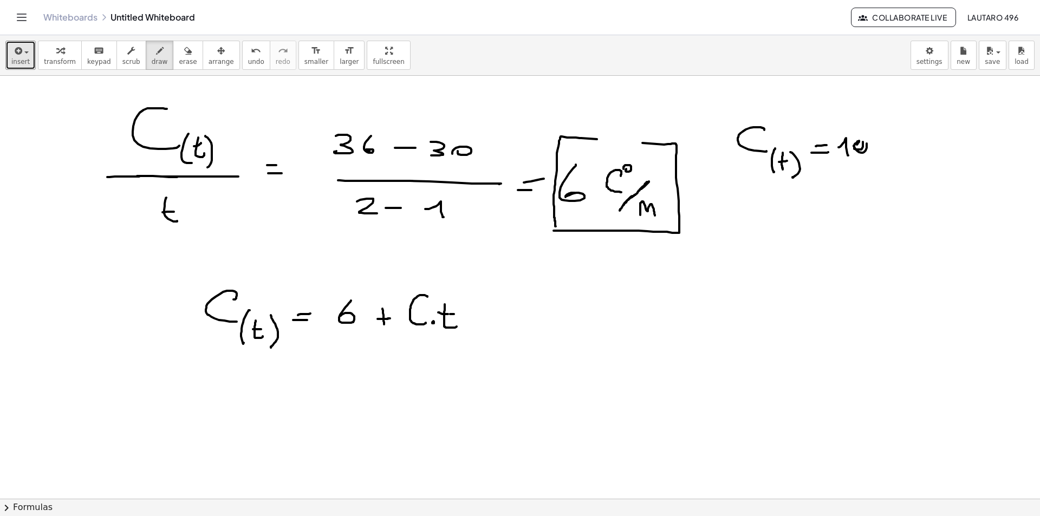
drag, startPoint x: 853, startPoint y: 145, endPoint x: 879, endPoint y: 146, distance: 26.5
drag, startPoint x: 759, startPoint y: 216, endPoint x: 751, endPoint y: 230, distance: 16.5
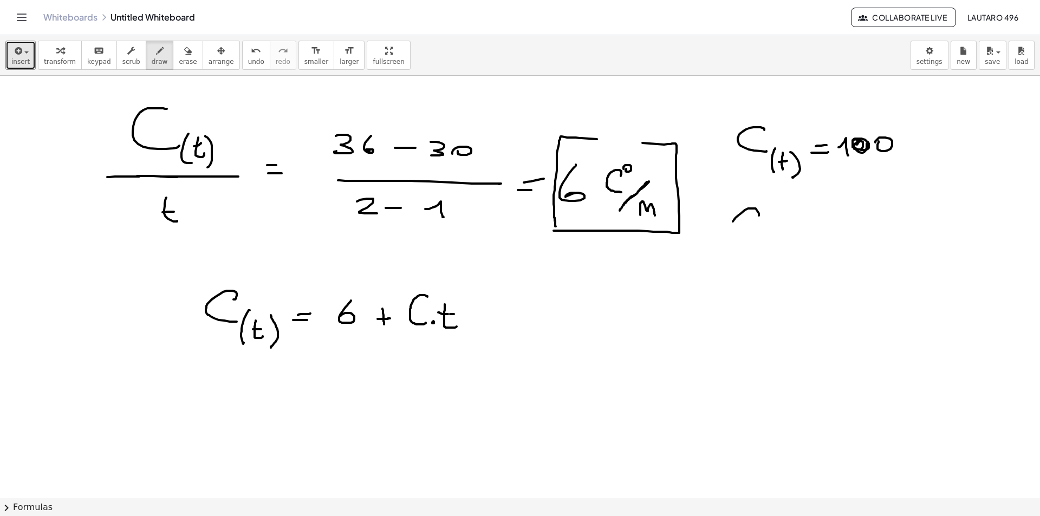
drag, startPoint x: 761, startPoint y: 229, endPoint x: 763, endPoint y: 255, distance: 25.5
drag, startPoint x: 766, startPoint y: 240, endPoint x: 777, endPoint y: 223, distance: 20.7
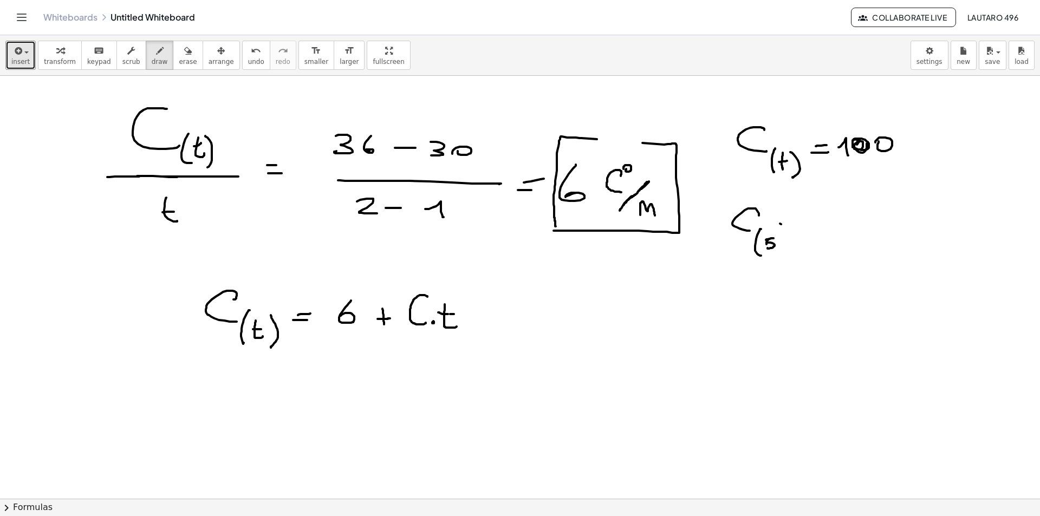
drag, startPoint x: 781, startPoint y: 224, endPoint x: 781, endPoint y: 262, distance: 37.9
drag, startPoint x: 798, startPoint y: 238, endPoint x: 818, endPoint y: 235, distance: 19.8
drag, startPoint x: 807, startPoint y: 227, endPoint x: 824, endPoint y: 225, distance: 16.9
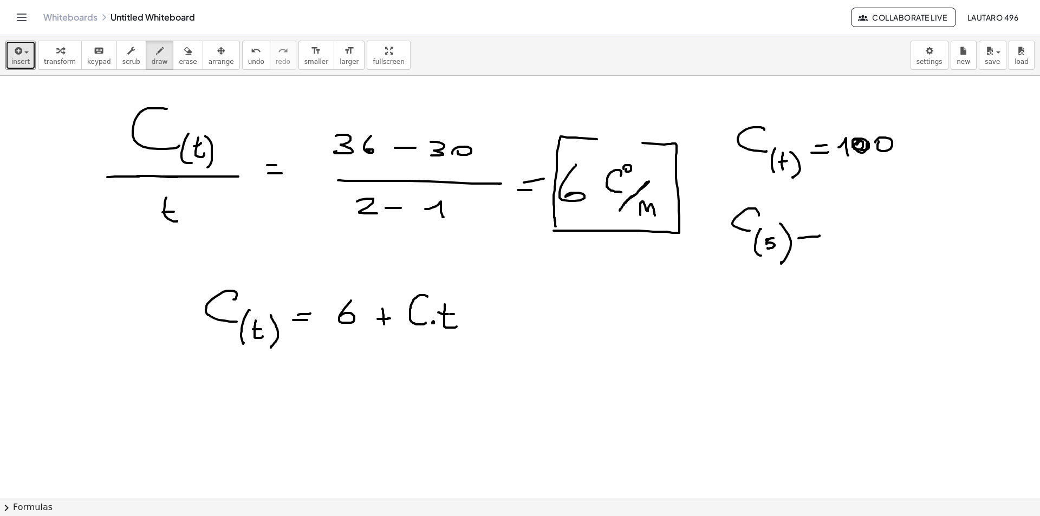
drag, startPoint x: 841, startPoint y: 224, endPoint x: 856, endPoint y: 234, distance: 18.5
drag, startPoint x: 870, startPoint y: 225, endPoint x: 866, endPoint y: 257, distance: 32.3
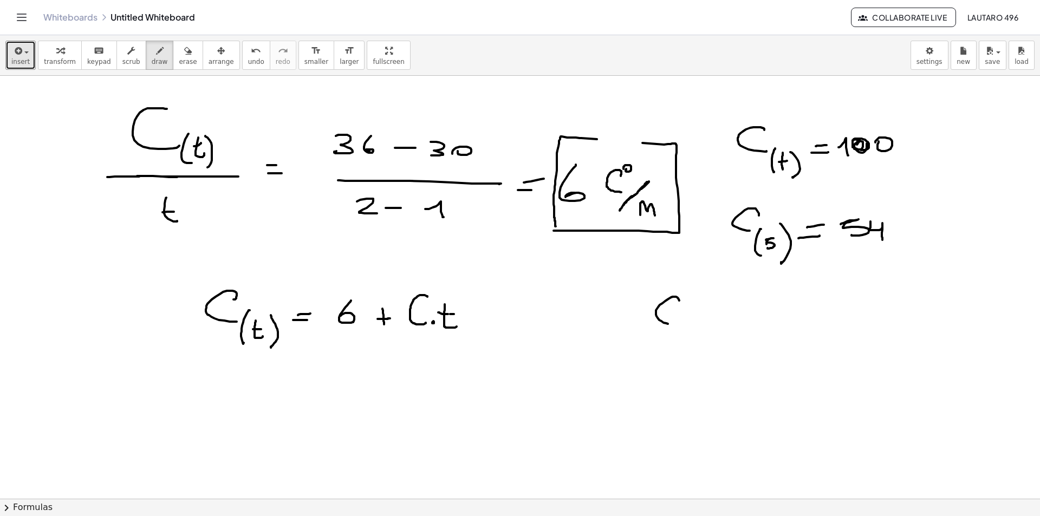
drag, startPoint x: 676, startPoint y: 297, endPoint x: 670, endPoint y: 323, distance: 26.7
drag, startPoint x: 684, startPoint y: 349, endPoint x: 685, endPoint y: 321, distance: 28.2
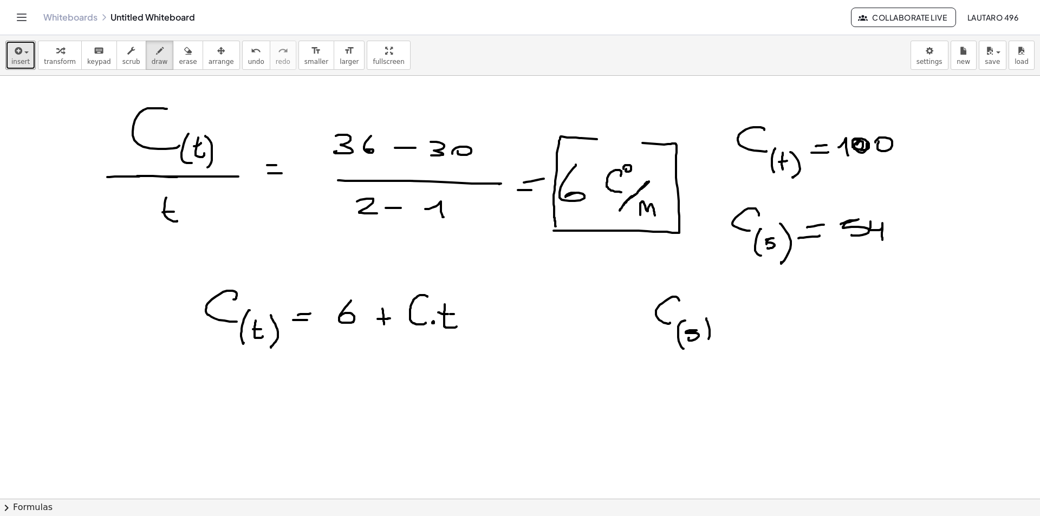
drag, startPoint x: 710, startPoint y: 330, endPoint x: 702, endPoint y: 346, distance: 17.4
drag, startPoint x: 723, startPoint y: 323, endPoint x: 733, endPoint y: 320, distance: 10.8
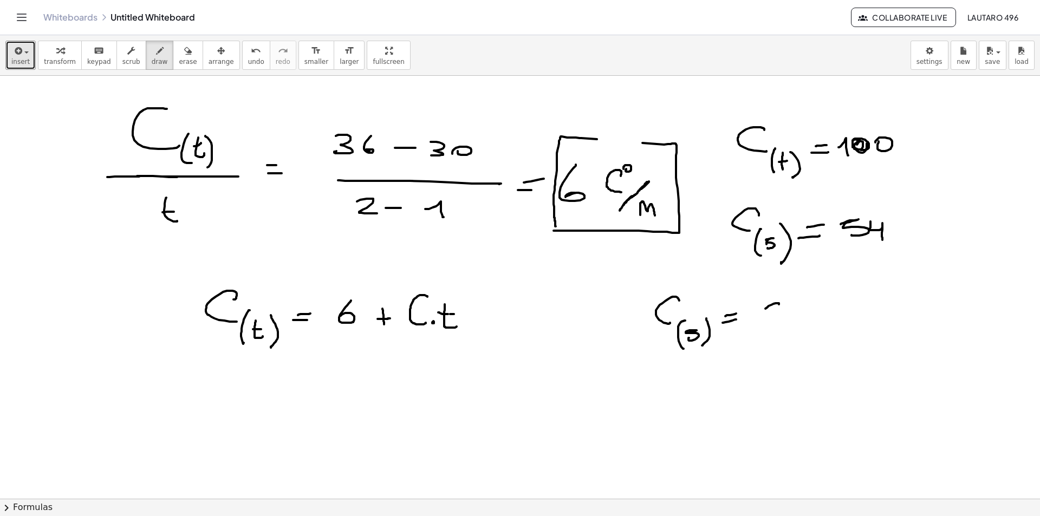
drag, startPoint x: 773, startPoint y: 304, endPoint x: 779, endPoint y: 322, distance: 18.7
drag, startPoint x: 796, startPoint y: 352, endPoint x: 796, endPoint y: 323, distance: 28.7
drag, startPoint x: 803, startPoint y: 336, endPoint x: 796, endPoint y: 336, distance: 6.5
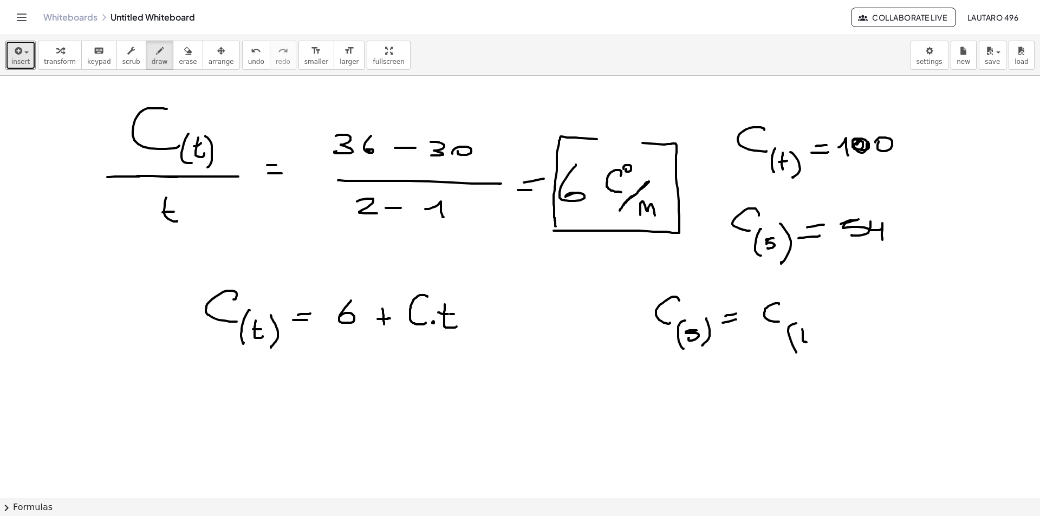
drag, startPoint x: 798, startPoint y: 335, endPoint x: 805, endPoint y: 334, distance: 7.1
drag, startPoint x: 814, startPoint y: 324, endPoint x: 817, endPoint y: 350, distance: 26.8
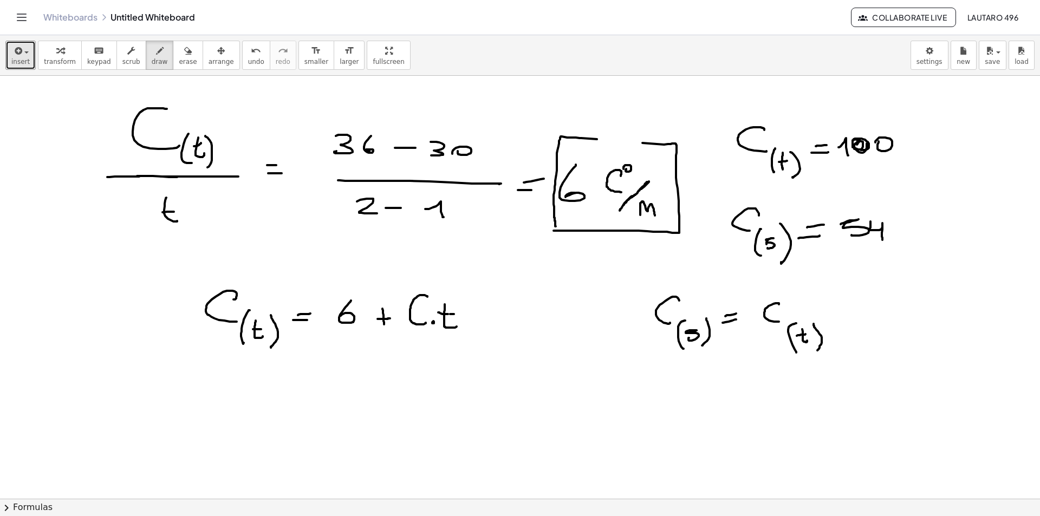
drag, startPoint x: 173, startPoint y: 58, endPoint x: 278, endPoint y: 94, distance: 110.5
click at [179, 58] on span "erase" at bounding box center [188, 62] width 18 height 8
drag, startPoint x: 766, startPoint y: 299, endPoint x: 799, endPoint y: 345, distance: 57.0
drag, startPoint x: 767, startPoint y: 328, endPoint x: 764, endPoint y: 344, distance: 15.9
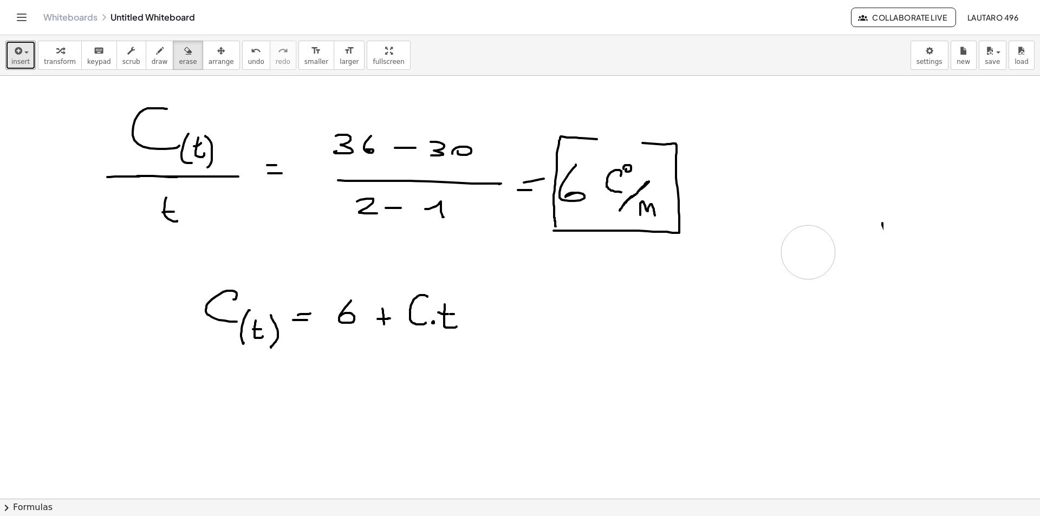
drag, startPoint x: 785, startPoint y: 133, endPoint x: 743, endPoint y: 222, distance: 98.4
click at [152, 49] on div "button" at bounding box center [160, 50] width 16 height 13
drag, startPoint x: 834, startPoint y: 116, endPoint x: 828, endPoint y: 134, distance: 18.8
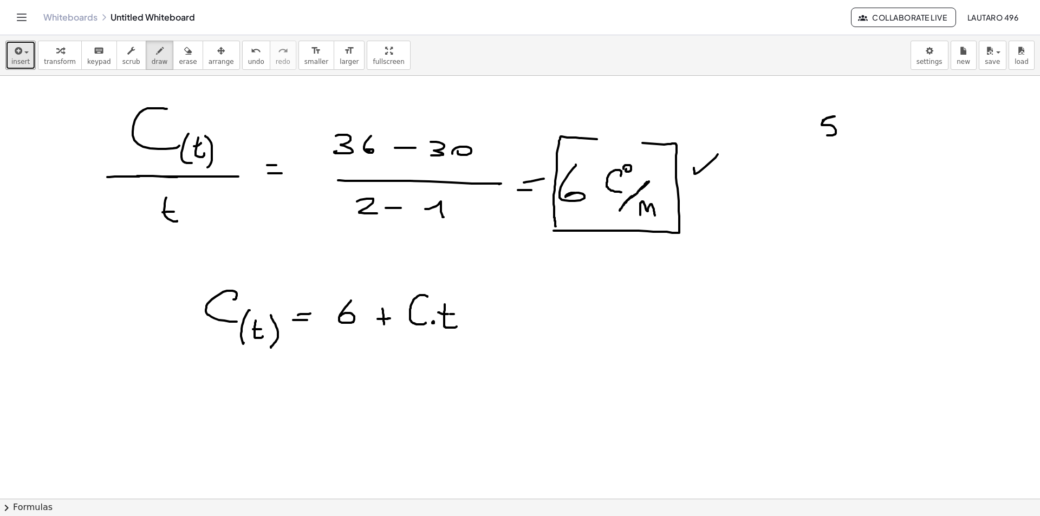
drag, startPoint x: 847, startPoint y: 118, endPoint x: 858, endPoint y: 139, distance: 23.7
drag, startPoint x: 894, startPoint y: 124, endPoint x: 911, endPoint y: 133, distance: 19.2
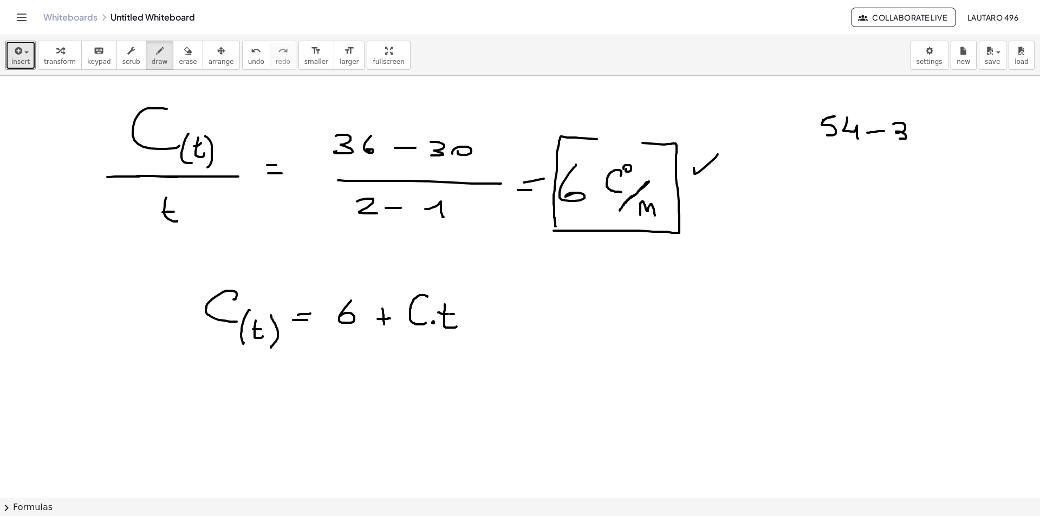
drag, startPoint x: 791, startPoint y: 161, endPoint x: 917, endPoint y: 153, distance: 126.5
drag, startPoint x: 854, startPoint y: 168, endPoint x: 851, endPoint y: 180, distance: 12.4
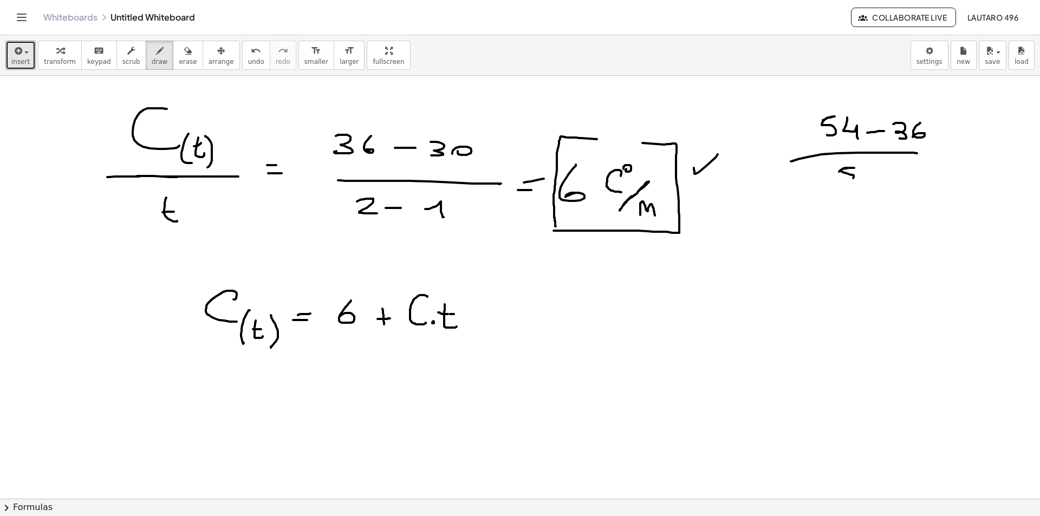
drag, startPoint x: 867, startPoint y: 175, endPoint x: 883, endPoint y: 173, distance: 16.9
drag, startPoint x: 890, startPoint y: 169, endPoint x: 909, endPoint y: 185, distance: 24.6
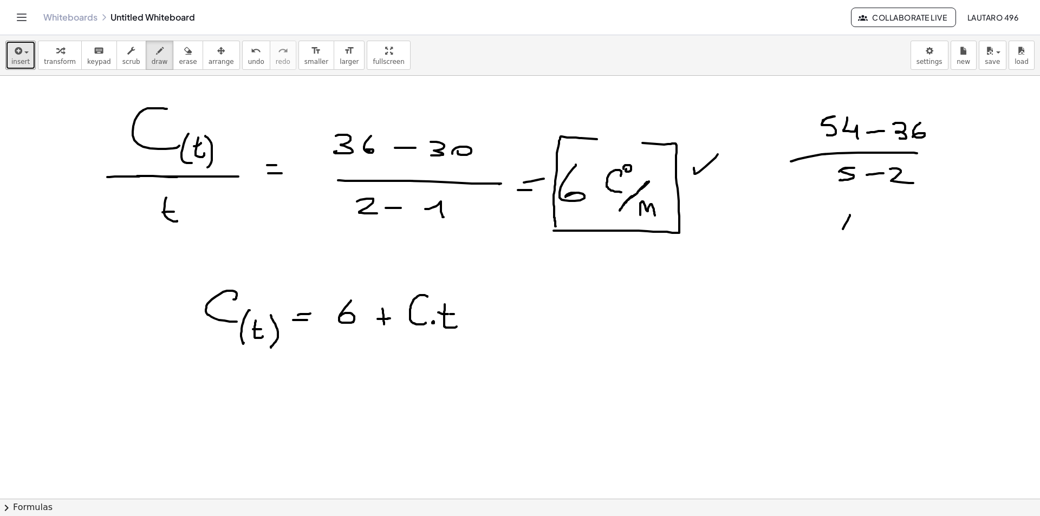
drag, startPoint x: 843, startPoint y: 229, endPoint x: 850, endPoint y: 232, distance: 8.1
drag, startPoint x: 861, startPoint y: 224, endPoint x: 847, endPoint y: 237, distance: 19.2
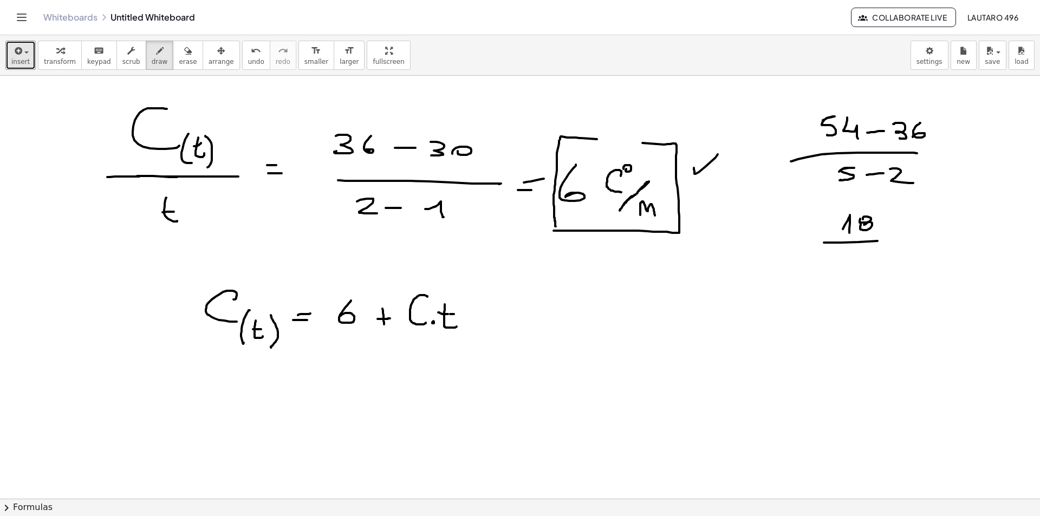
drag, startPoint x: 877, startPoint y: 241, endPoint x: 903, endPoint y: 244, distance: 26.1
drag, startPoint x: 859, startPoint y: 251, endPoint x: 880, endPoint y: 257, distance: 21.4
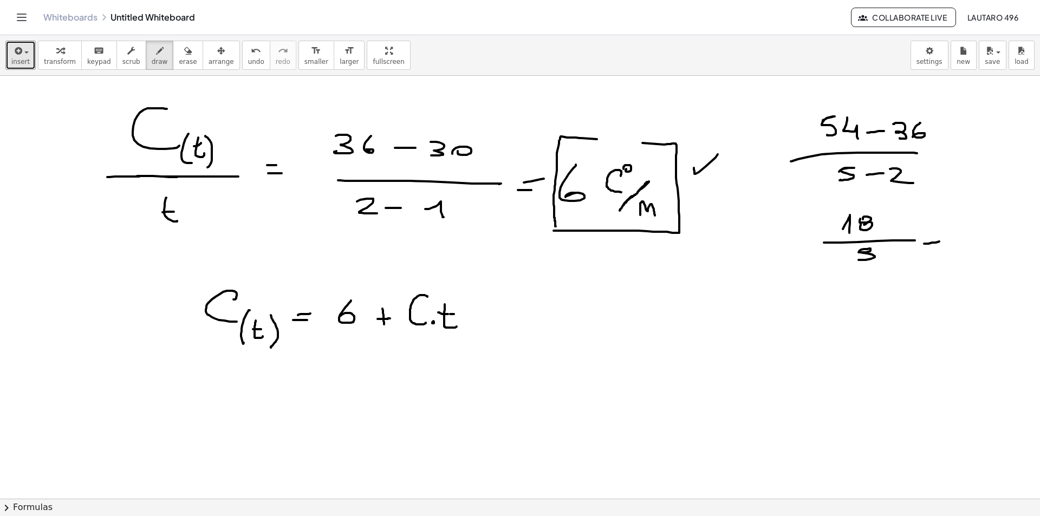
drag, startPoint x: 937, startPoint y: 237, endPoint x: 942, endPoint y: 236, distance: 5.5
drag, startPoint x: 974, startPoint y: 217, endPoint x: 970, endPoint y: 235, distance: 17.9
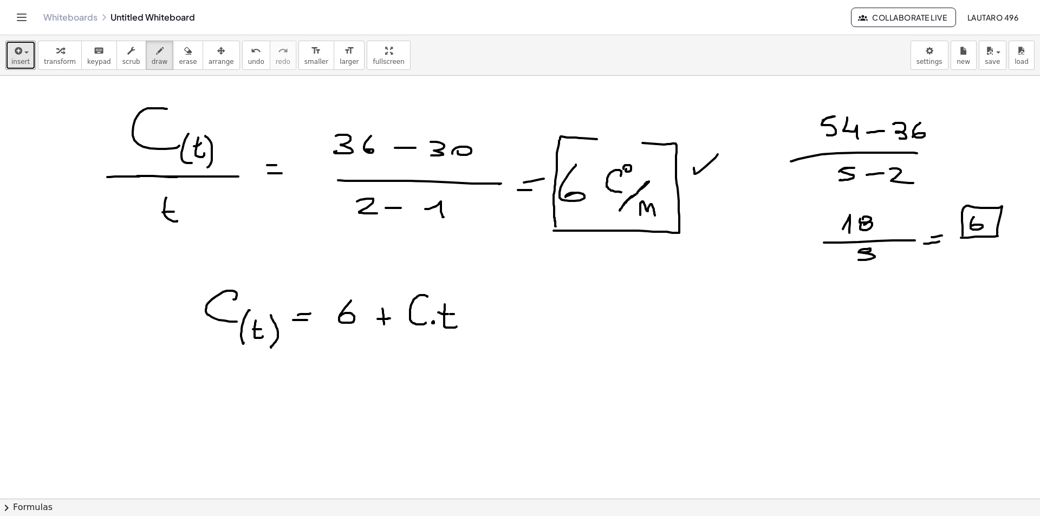
drag, startPoint x: 963, startPoint y: 235, endPoint x: 997, endPoint y: 235, distance: 34.7
drag, startPoint x: 1005, startPoint y: 222, endPoint x: 1025, endPoint y: 207, distance: 25.1
drag, startPoint x: 727, startPoint y: 308, endPoint x: 730, endPoint y: 328, distance: 20.8
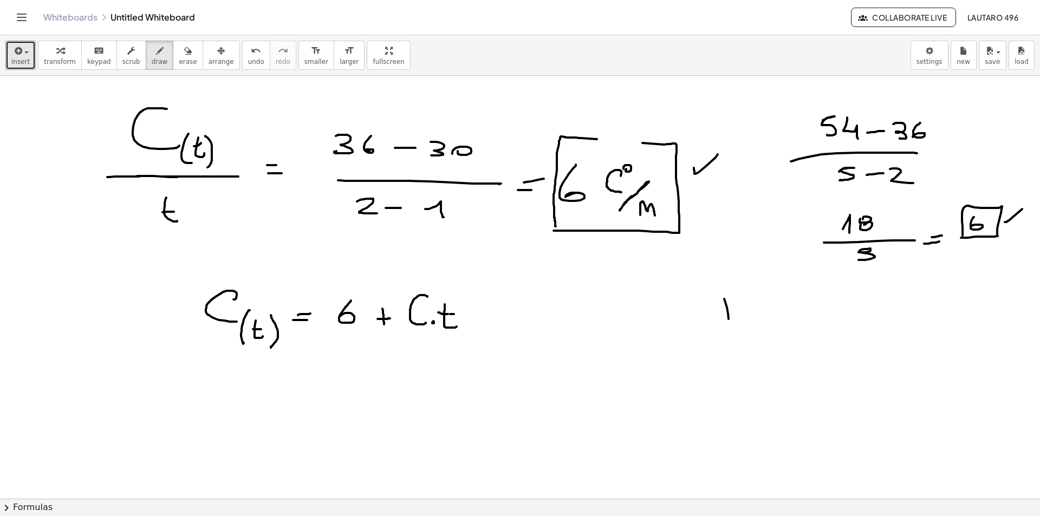
drag, startPoint x: 751, startPoint y: 297, endPoint x: 751, endPoint y: 304, distance: 7.0
drag, startPoint x: 746, startPoint y: 352, endPoint x: 744, endPoint y: 321, distance: 30.4
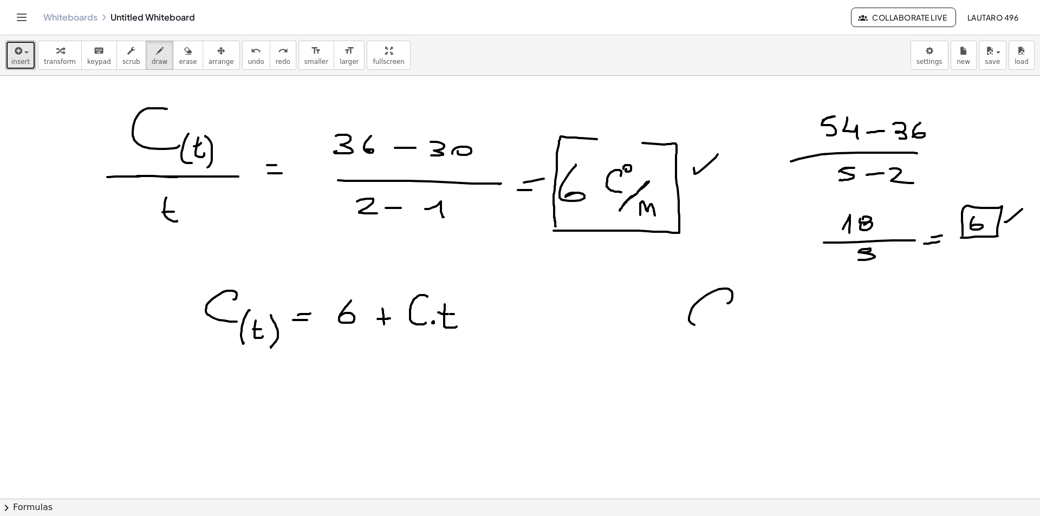
drag, startPoint x: 729, startPoint y: 303, endPoint x: 724, endPoint y: 335, distance: 31.8
drag, startPoint x: 732, startPoint y: 353, endPoint x: 737, endPoint y: 320, distance: 33.3
drag, startPoint x: 740, startPoint y: 331, endPoint x: 738, endPoint y: 339, distance: 7.4
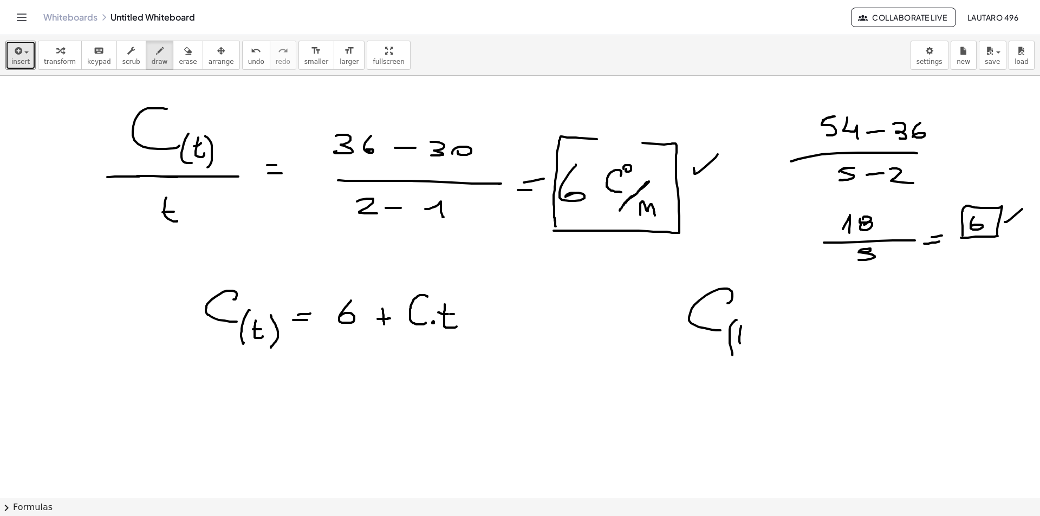
drag, startPoint x: 743, startPoint y: 337, endPoint x: 754, endPoint y: 335, distance: 11.7
drag, startPoint x: 764, startPoint y: 339, endPoint x: 753, endPoint y: 362, distance: 25.7
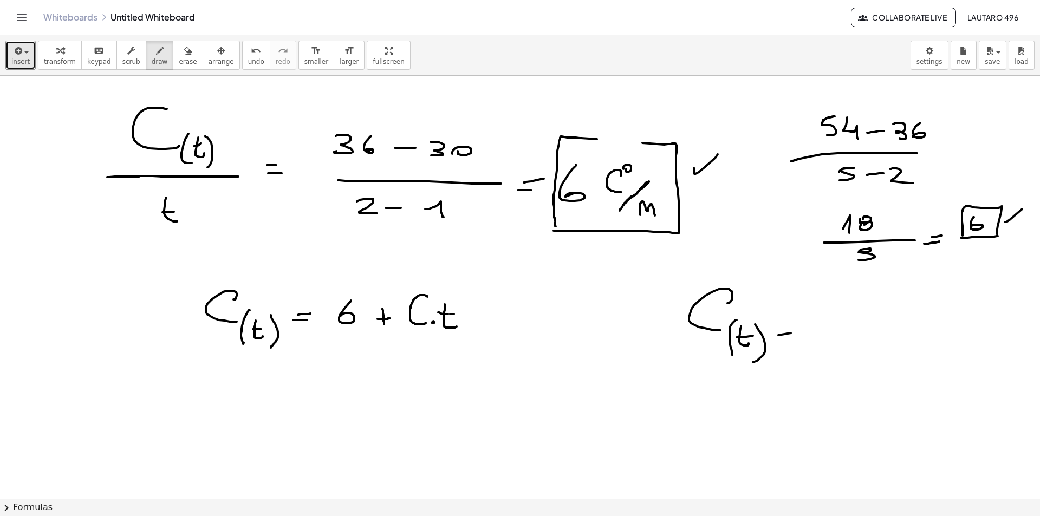
drag, startPoint x: 778, startPoint y: 335, endPoint x: 781, endPoint y: 327, distance: 8.4
drag, startPoint x: 837, startPoint y: 308, endPoint x: 833, endPoint y: 334, distance: 26.8
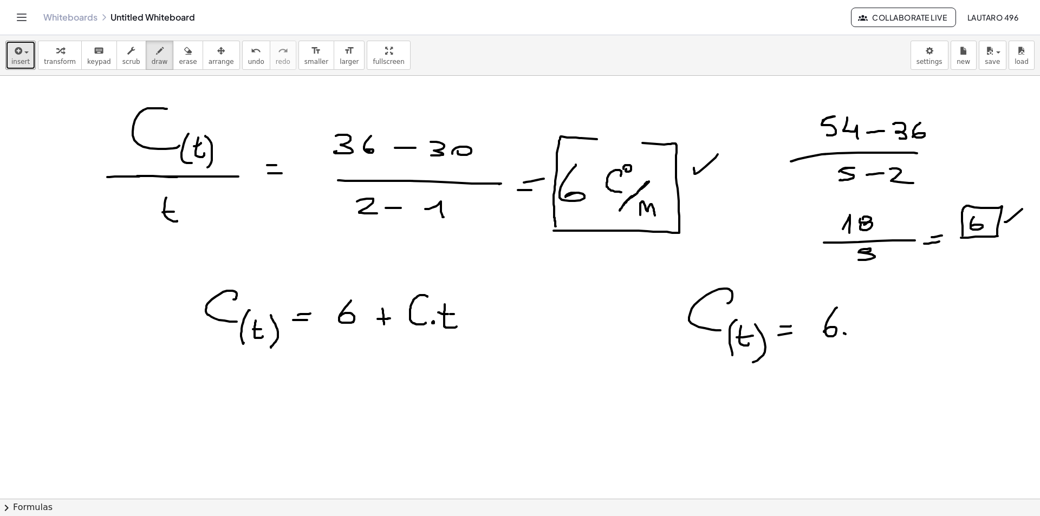
drag, startPoint x: 861, startPoint y: 309, endPoint x: 866, endPoint y: 330, distance: 21.7
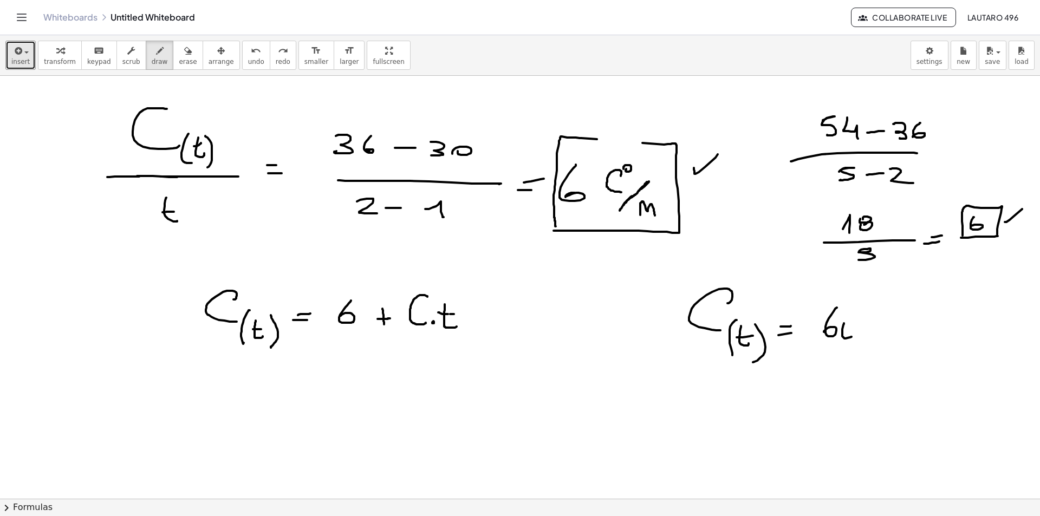
drag, startPoint x: 844, startPoint y: 323, endPoint x: 846, endPoint y: 334, distance: 10.5
drag, startPoint x: 838, startPoint y: 329, endPoint x: 859, endPoint y: 330, distance: 20.1
drag, startPoint x: 859, startPoint y: 311, endPoint x: 860, endPoint y: 320, distance: 8.7
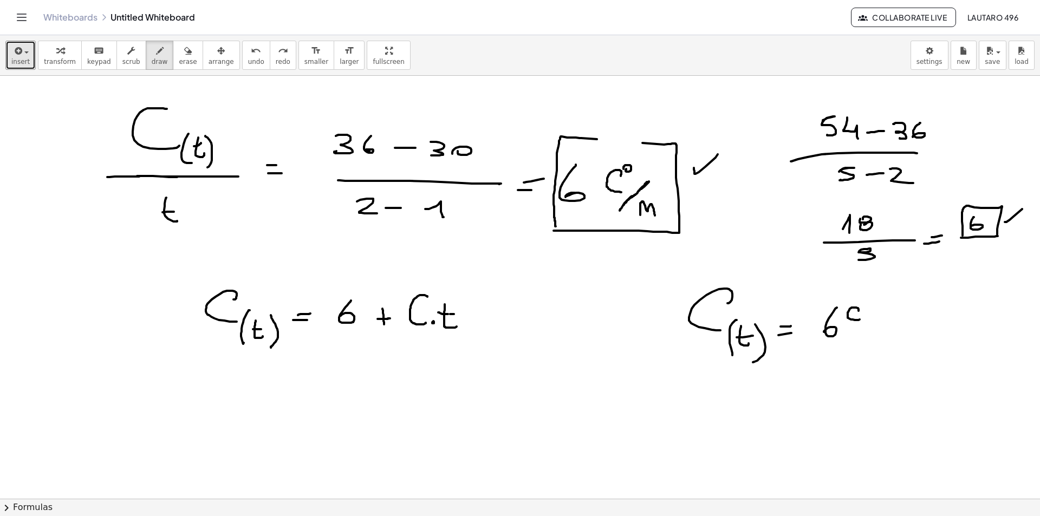
drag, startPoint x: 864, startPoint y: 328, endPoint x: 854, endPoint y: 340, distance: 16.1
drag, startPoint x: 875, startPoint y: 318, endPoint x: 855, endPoint y: 333, distance: 25.2
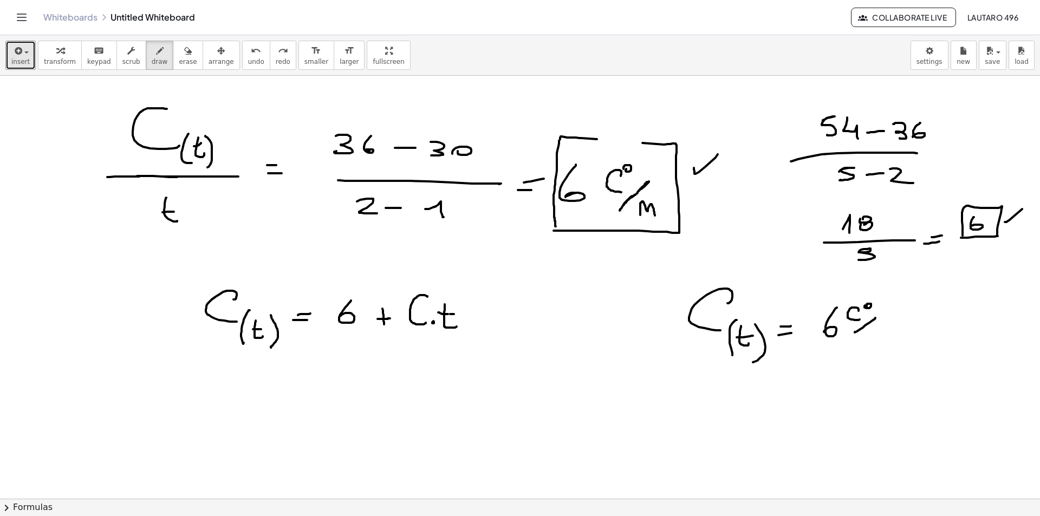
drag, startPoint x: 864, startPoint y: 339, endPoint x: 876, endPoint y: 339, distance: 11.9
drag, startPoint x: 906, startPoint y: 329, endPoint x: 913, endPoint y: 333, distance: 8.3
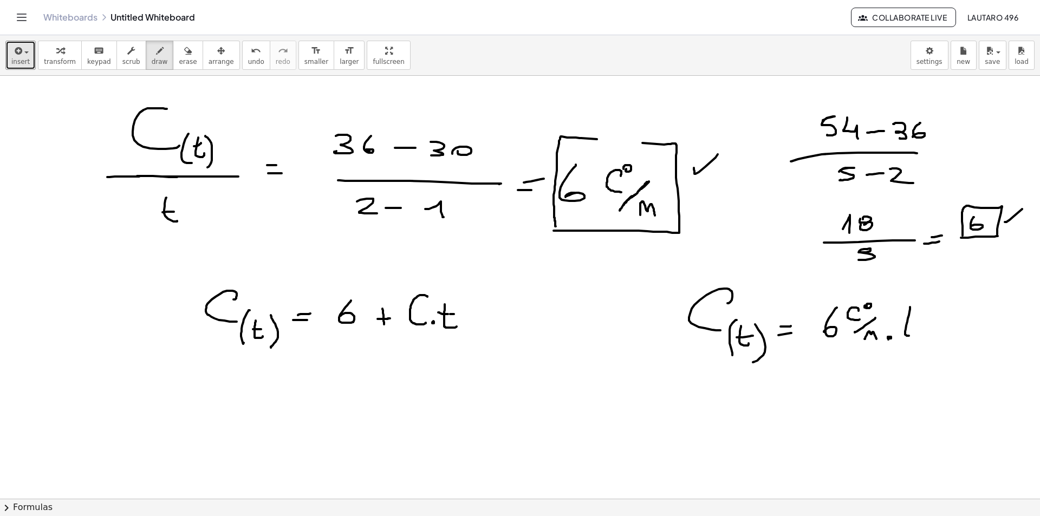
drag, startPoint x: 900, startPoint y: 321, endPoint x: 912, endPoint y: 320, distance: 11.4
drag, startPoint x: 850, startPoint y: 311, endPoint x: 852, endPoint y: 336, distance: 24.5
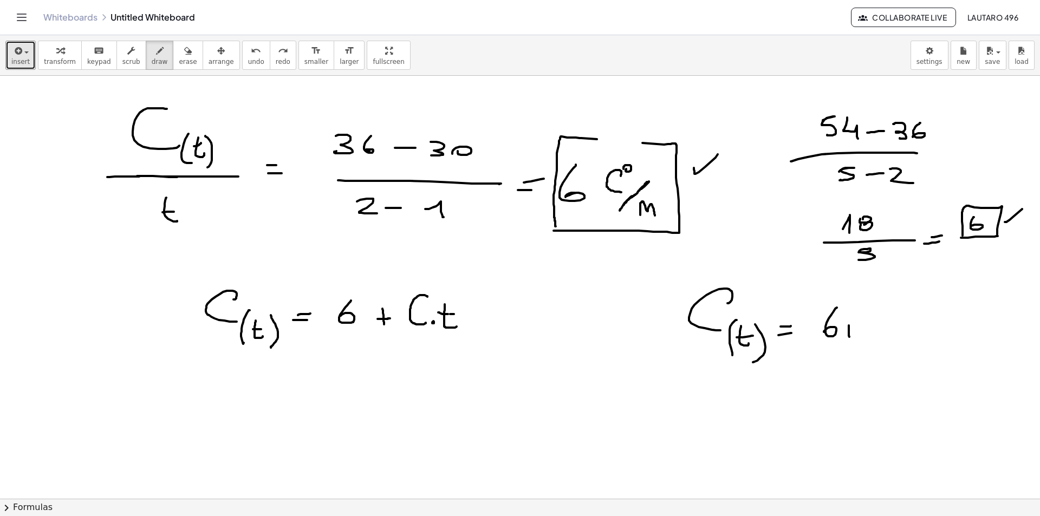
drag, startPoint x: 849, startPoint y: 326, endPoint x: 849, endPoint y: 337, distance: 11.9
drag, startPoint x: 848, startPoint y: 330, endPoint x: 862, endPoint y: 331, distance: 14.2
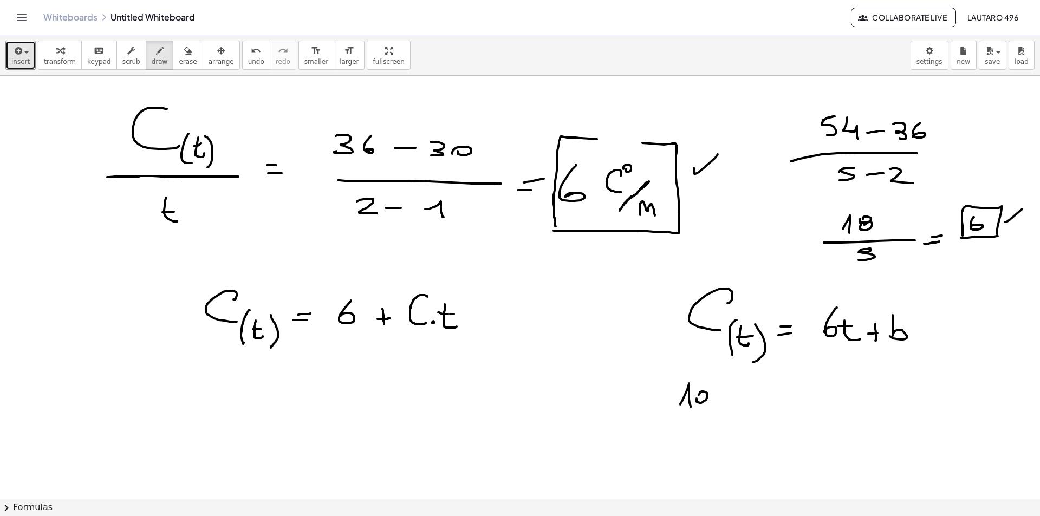
drag, startPoint x: 677, startPoint y: 401, endPoint x: 687, endPoint y: 412, distance: 14.6
drag, startPoint x: 694, startPoint y: 403, endPoint x: 699, endPoint y: 400, distance: 6.1
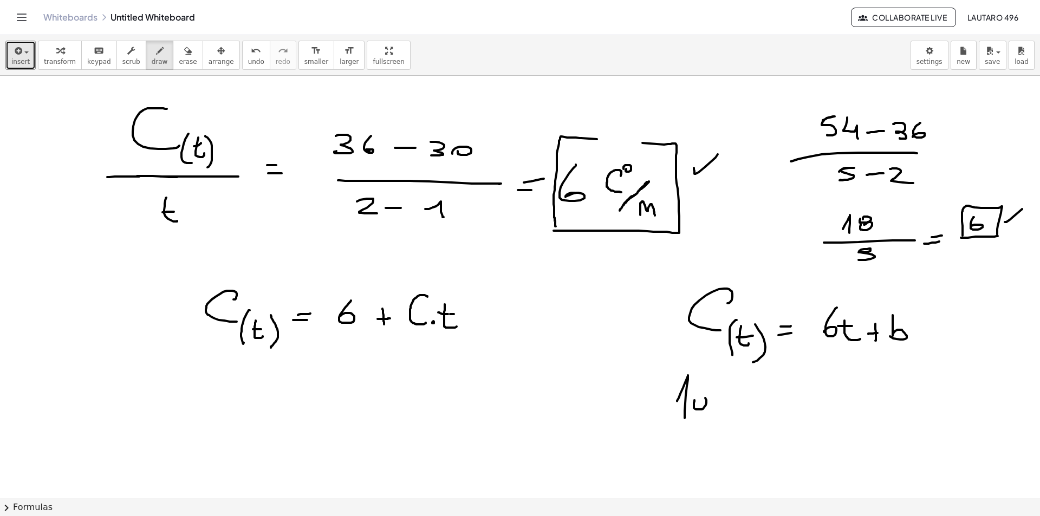
drag, startPoint x: 712, startPoint y: 409, endPoint x: 707, endPoint y: 398, distance: 12.4
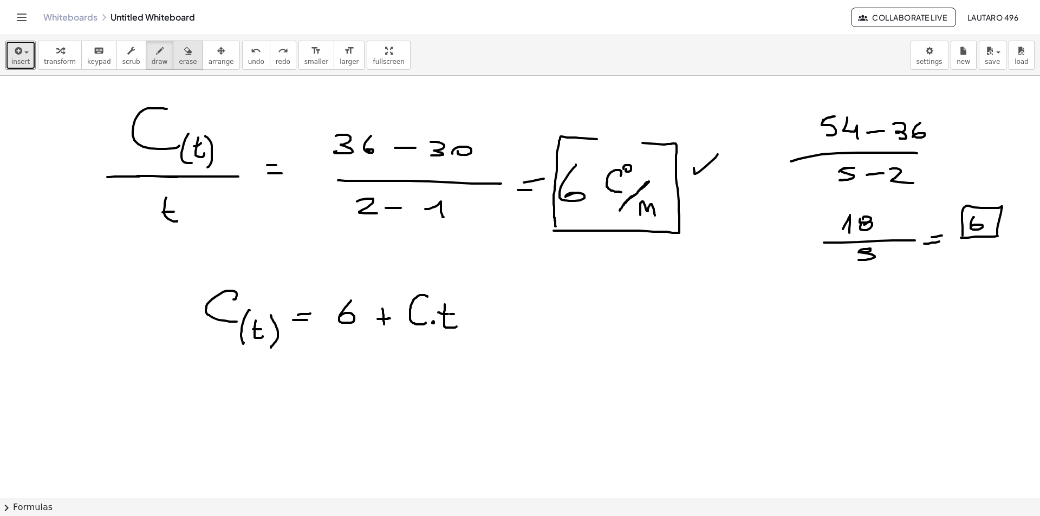
click at [184, 55] on icon "button" at bounding box center [188, 50] width 8 height 13
drag, startPoint x: 809, startPoint y: 113, endPoint x: 835, endPoint y: 122, distance: 27.3
drag, startPoint x: 834, startPoint y: 122, endPoint x: 840, endPoint y: 129, distance: 8.5
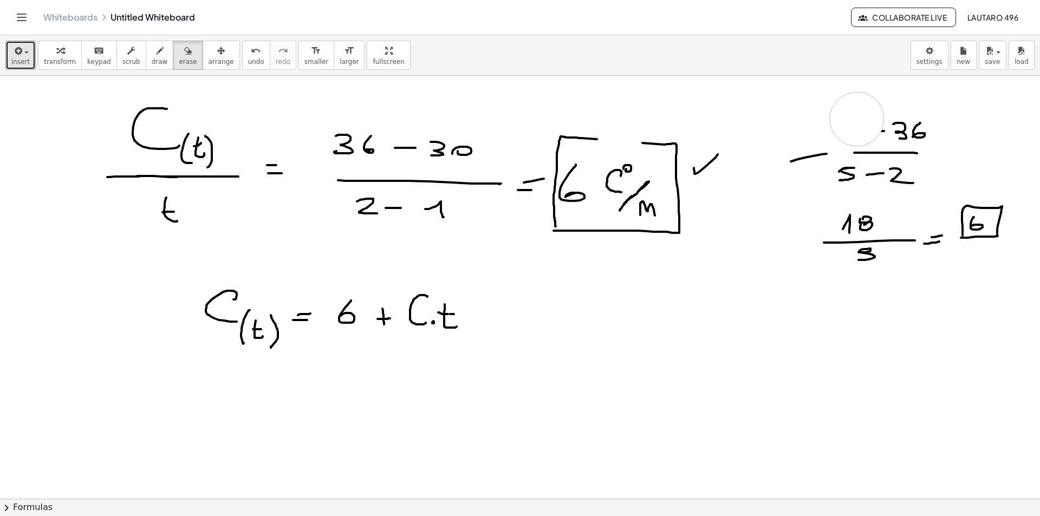
drag, startPoint x: 857, startPoint y: 119, endPoint x: 931, endPoint y: 118, distance: 74.2
drag, startPoint x: 785, startPoint y: 105, endPoint x: 950, endPoint y: 114, distance: 165.5
click at [152, 59] on span "draw" at bounding box center [160, 62] width 16 height 8
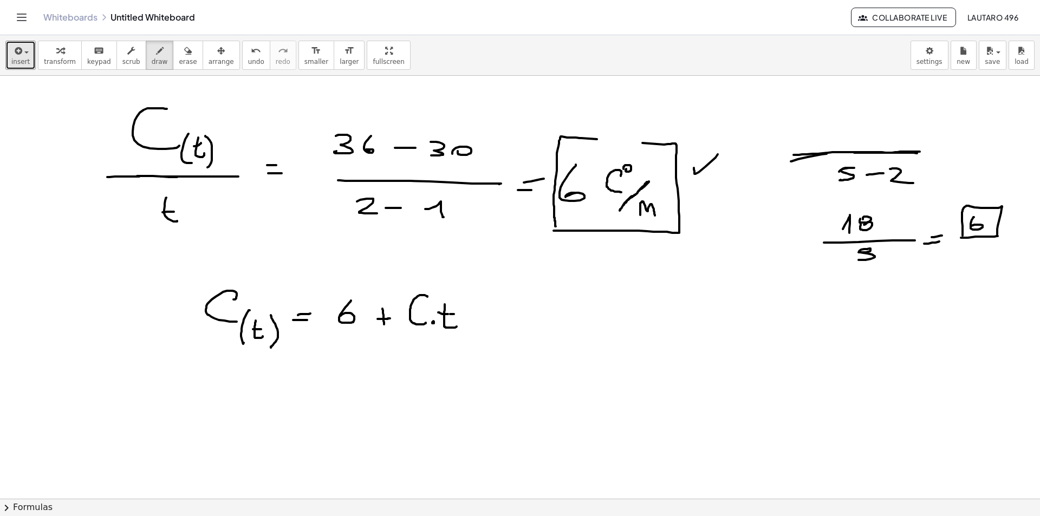
drag, startPoint x: 794, startPoint y: 155, endPoint x: 922, endPoint y: 151, distance: 128.4
drag, startPoint x: 799, startPoint y: 126, endPoint x: 807, endPoint y: 135, distance: 11.9
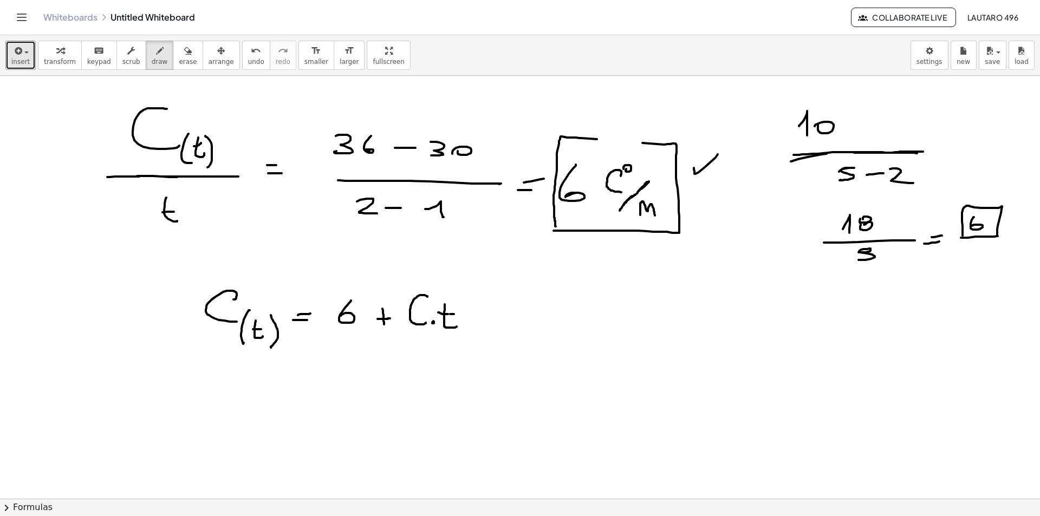
drag, startPoint x: 857, startPoint y: 124, endPoint x: 843, endPoint y: 125, distance: 13.6
drag, startPoint x: 870, startPoint y: 128, endPoint x: 883, endPoint y: 127, distance: 13.0
drag, startPoint x: 906, startPoint y: 120, endPoint x: 904, endPoint y: 130, distance: 9.9
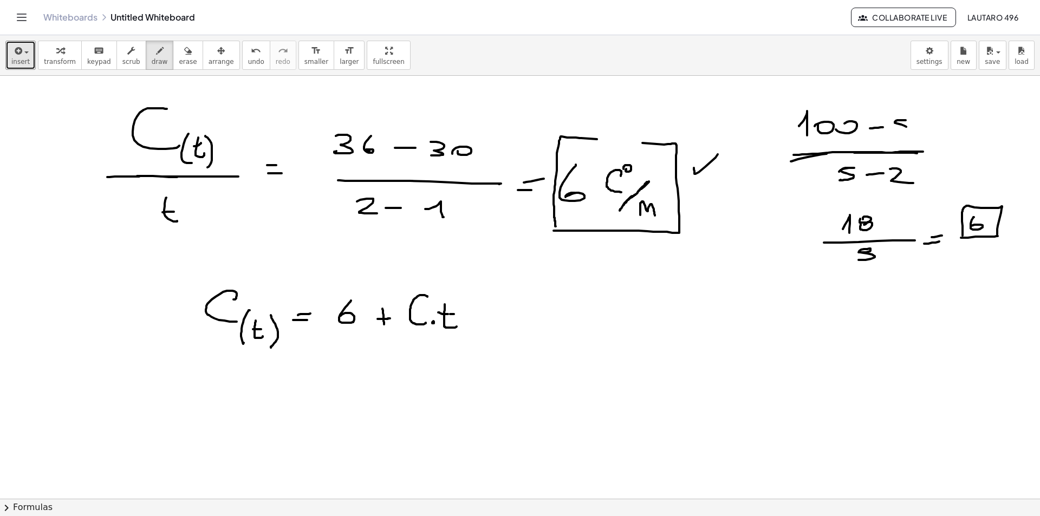
drag, startPoint x: 911, startPoint y: 127, endPoint x: 920, endPoint y: 134, distance: 11.5
drag, startPoint x: 172, startPoint y: 51, endPoint x: 544, endPoint y: 159, distance: 387.9
click at [184, 53] on icon "button" at bounding box center [188, 50] width 8 height 13
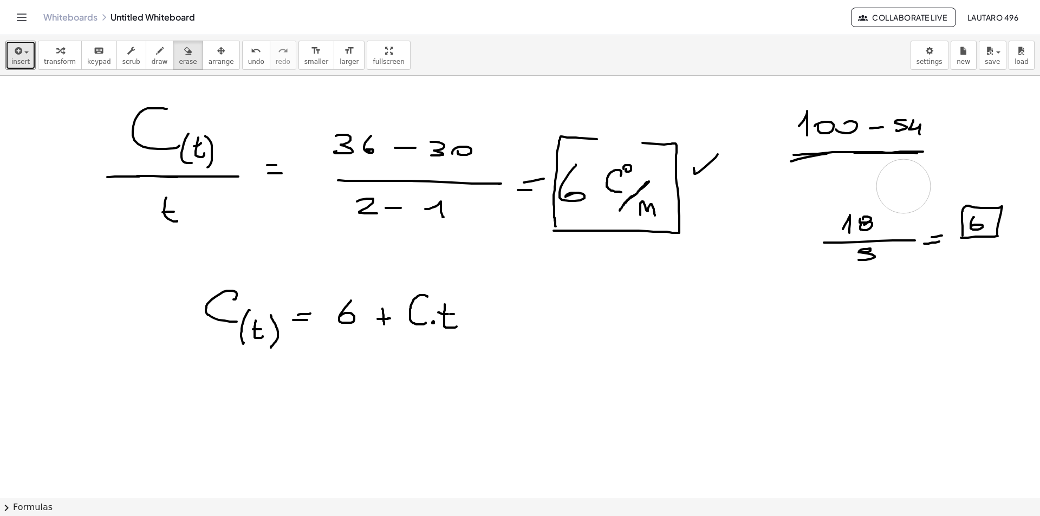
drag, startPoint x: 838, startPoint y: 187, endPoint x: 909, endPoint y: 186, distance: 70.4
drag, startPoint x: 146, startPoint y: 53, endPoint x: 272, endPoint y: 87, distance: 131.4
click at [156, 53] on icon "button" at bounding box center [160, 50] width 8 height 13
drag, startPoint x: 821, startPoint y: 169, endPoint x: 823, endPoint y: 180, distance: 11.6
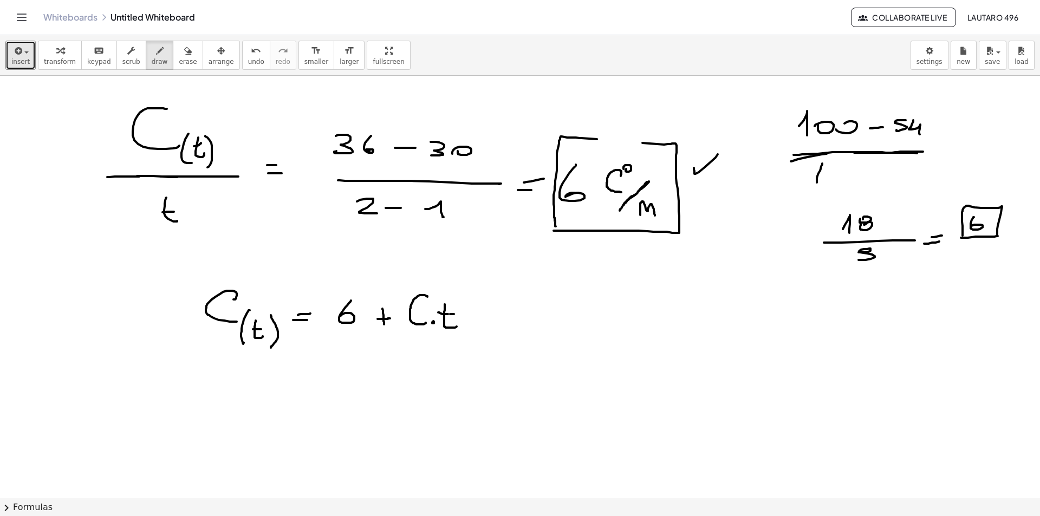
drag, startPoint x: 841, startPoint y: 179, endPoint x: 846, endPoint y: 191, distance: 12.4
drag, startPoint x: 861, startPoint y: 178, endPoint x: 870, endPoint y: 177, distance: 8.7
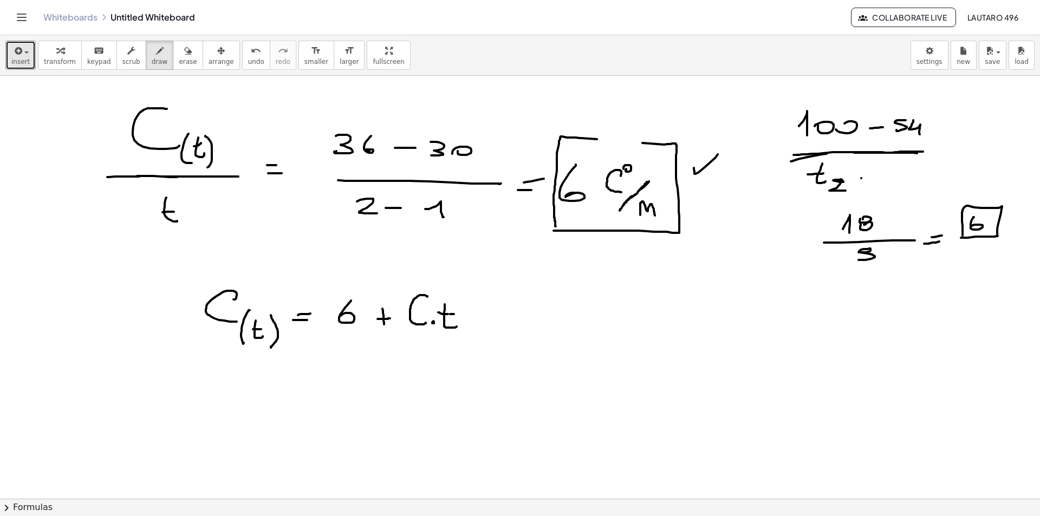
drag, startPoint x: 888, startPoint y: 164, endPoint x: 894, endPoint y: 178, distance: 15.6
drag, startPoint x: 889, startPoint y: 170, endPoint x: 894, endPoint y: 181, distance: 13.1
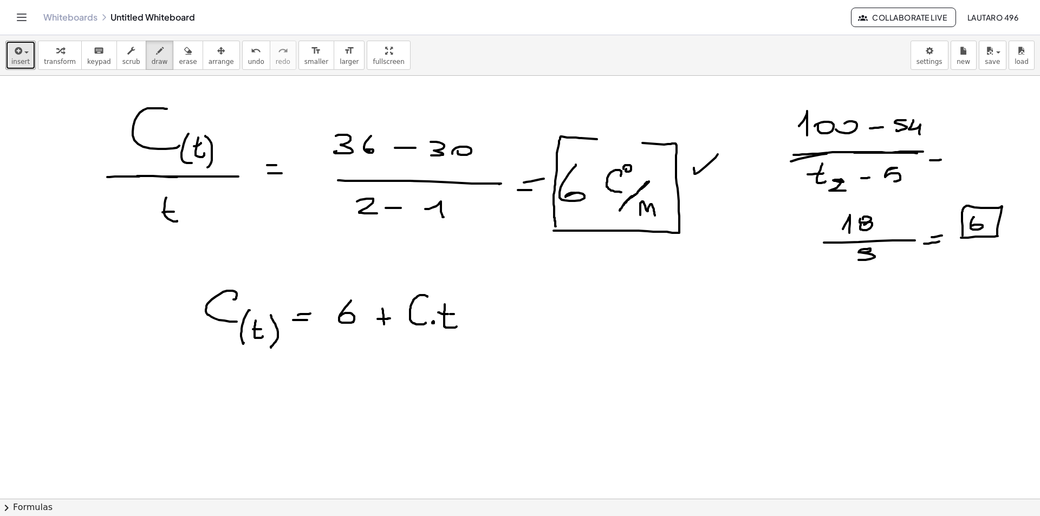
drag, startPoint x: 936, startPoint y: 153, endPoint x: 943, endPoint y: 152, distance: 7.1
drag, startPoint x: 960, startPoint y: 145, endPoint x: 984, endPoint y: 135, distance: 25.2
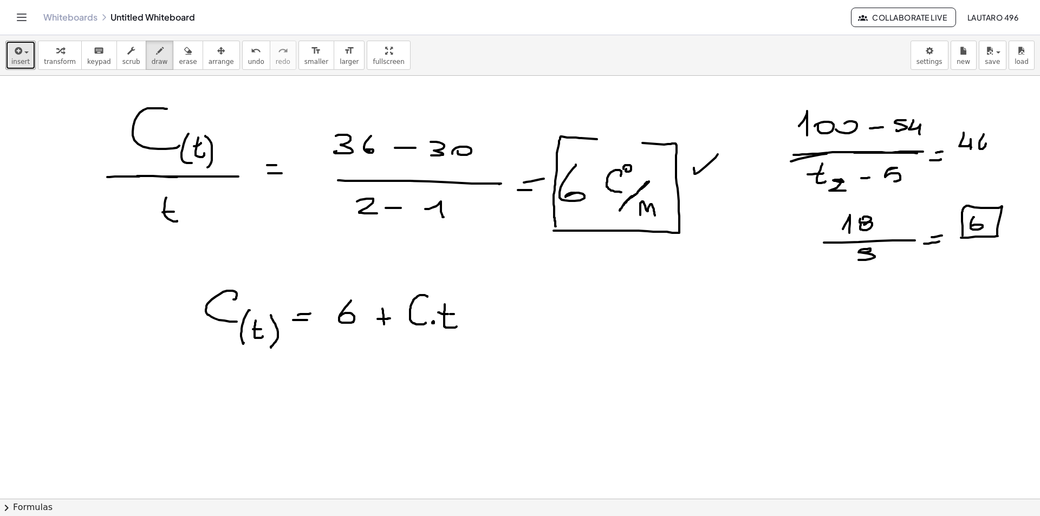
drag, startPoint x: 984, startPoint y: 134, endPoint x: 981, endPoint y: 151, distance: 16.9
drag, startPoint x: 957, startPoint y: 160, endPoint x: 997, endPoint y: 159, distance: 40.6
drag, startPoint x: 960, startPoint y: 168, endPoint x: 967, endPoint y: 181, distance: 14.5
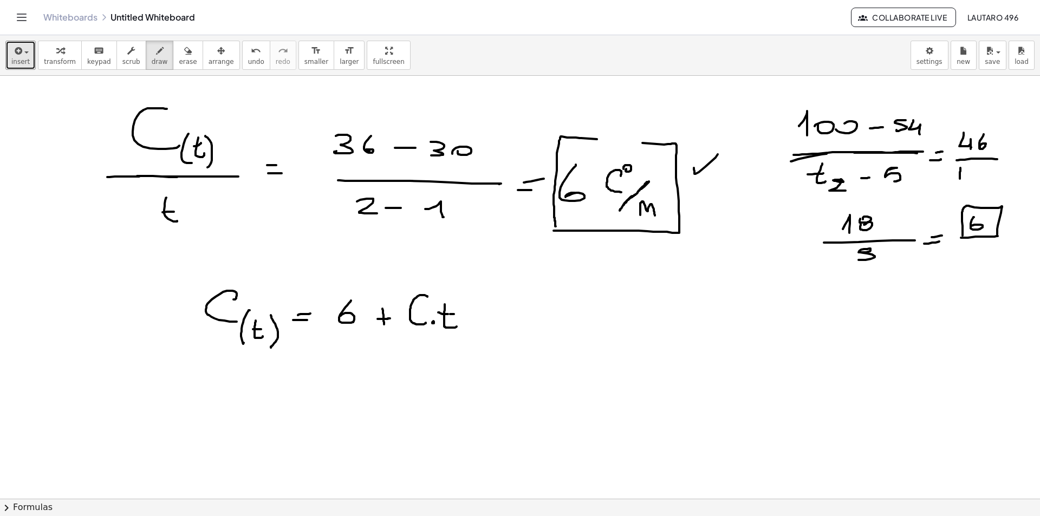
drag, startPoint x: 953, startPoint y: 173, endPoint x: 963, endPoint y: 173, distance: 9.7
drag, startPoint x: 973, startPoint y: 175, endPoint x: 980, endPoint y: 184, distance: 11.2
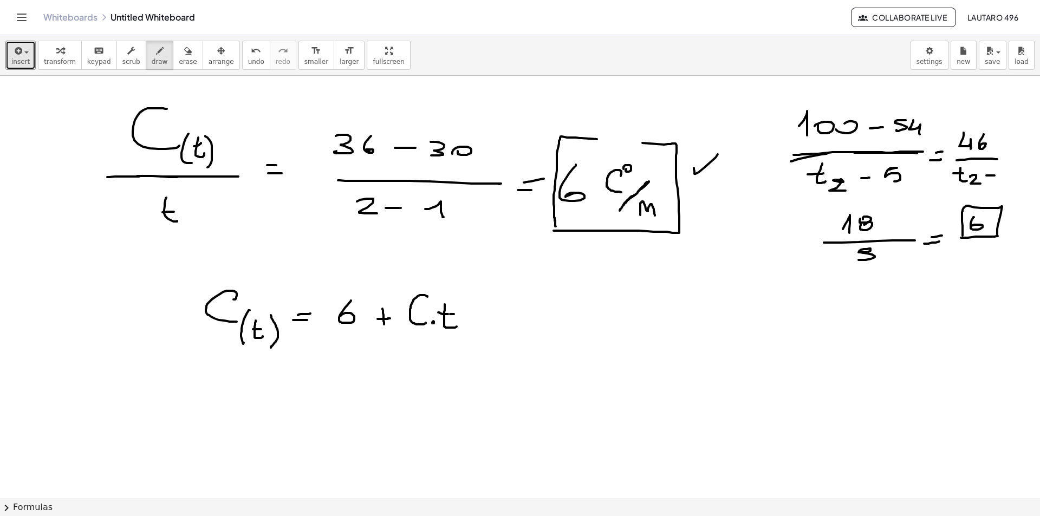
drag, startPoint x: 986, startPoint y: 175, endPoint x: 994, endPoint y: 175, distance: 8.1
drag, startPoint x: 1007, startPoint y: 171, endPoint x: 1003, endPoint y: 181, distance: 11.5
drag, startPoint x: 681, startPoint y: 327, endPoint x: 685, endPoint y: 356, distance: 29.0
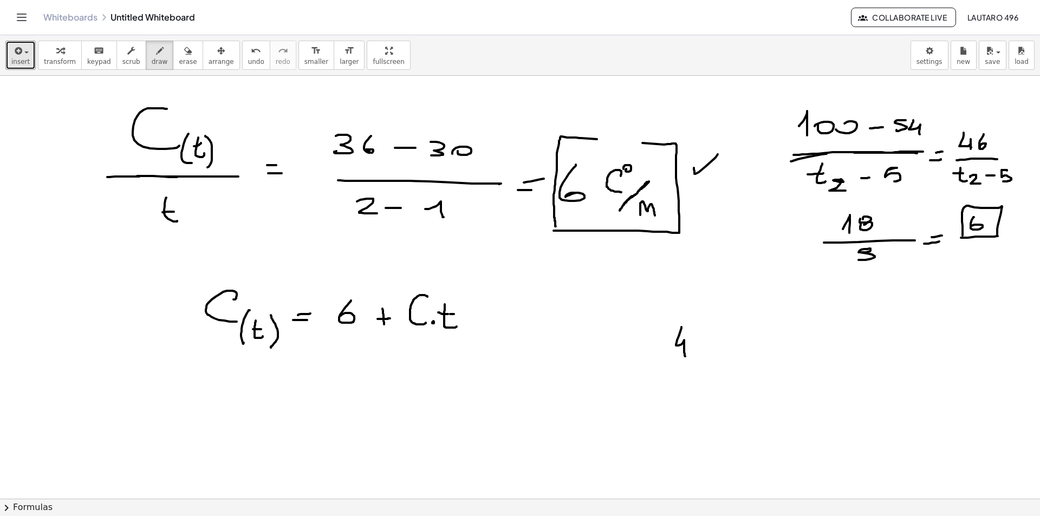
drag, startPoint x: 700, startPoint y: 332, endPoint x: 697, endPoint y: 352, distance: 19.8
drag, startPoint x: 658, startPoint y: 368, endPoint x: 725, endPoint y: 370, distance: 66.7
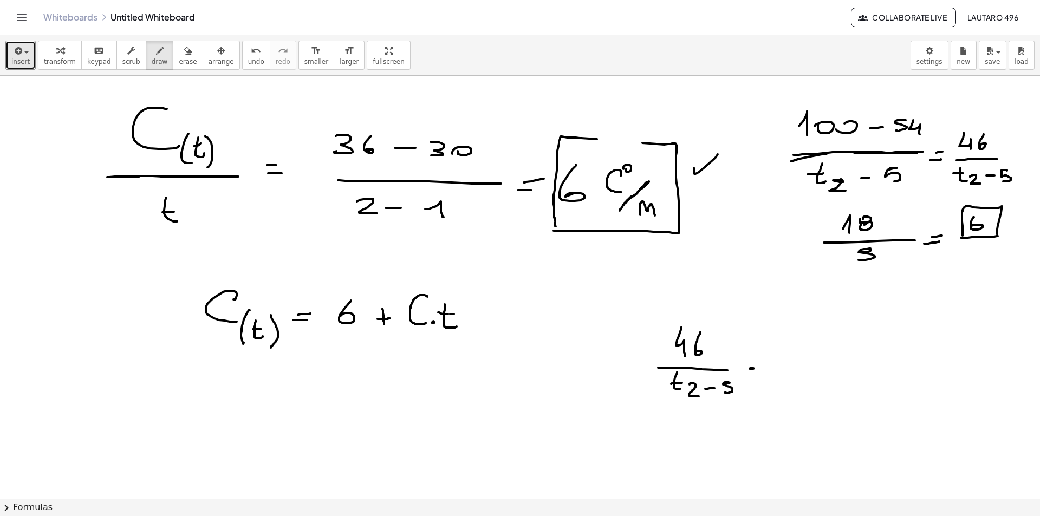
drag, startPoint x: 831, startPoint y: 291, endPoint x: 837, endPoint y: 313, distance: 22.5
drag, startPoint x: 830, startPoint y: 304, endPoint x: 835, endPoint y: 303, distance: 5.4
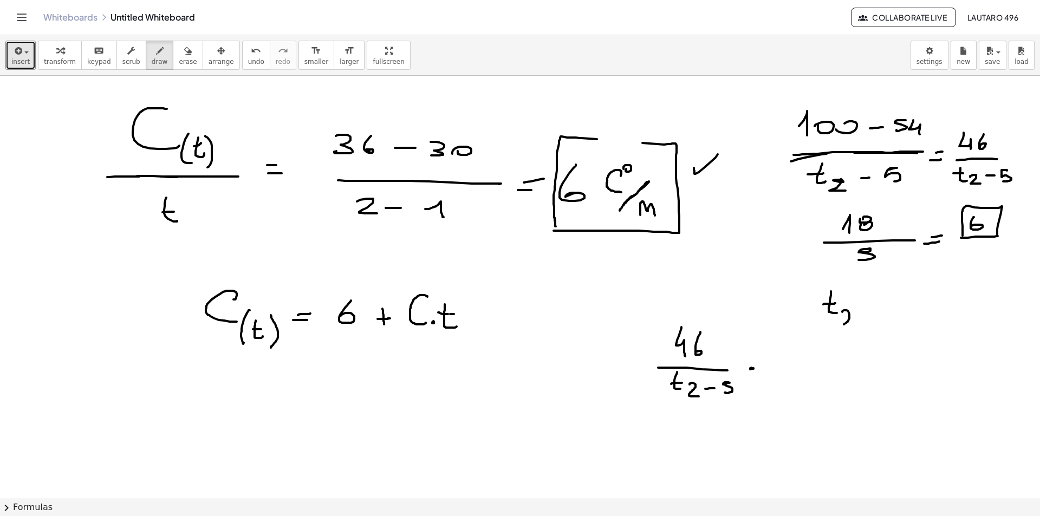
drag, startPoint x: 842, startPoint y: 312, endPoint x: 856, endPoint y: 328, distance: 21.1
drag, startPoint x: 862, startPoint y: 304, endPoint x: 872, endPoint y: 302, distance: 9.4
drag, startPoint x: 859, startPoint y: 308, endPoint x: 871, endPoint y: 308, distance: 11.9
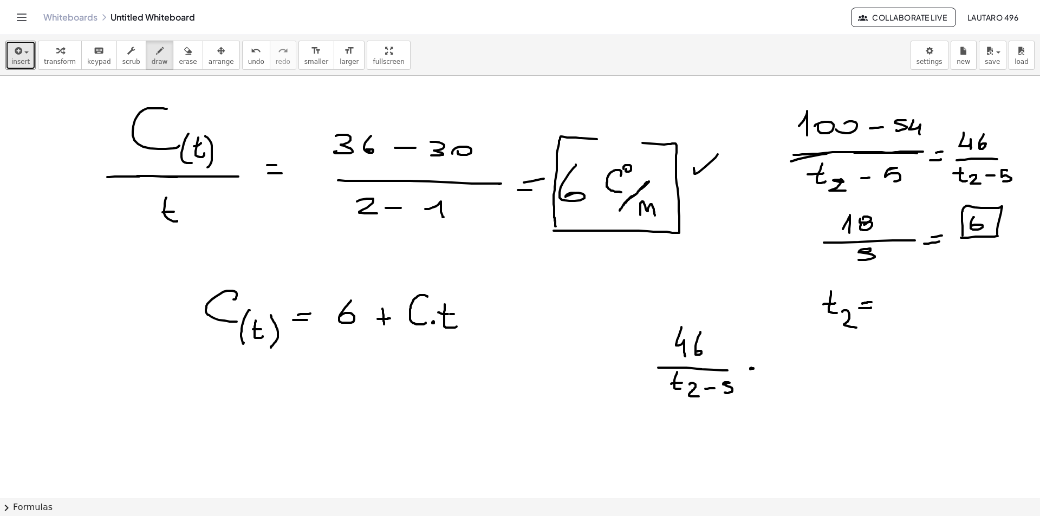
drag, startPoint x: 871, startPoint y: 297, endPoint x: 866, endPoint y: 308, distance: 11.9
drag, startPoint x: 926, startPoint y: 292, endPoint x: 929, endPoint y: 314, distance: 22.0
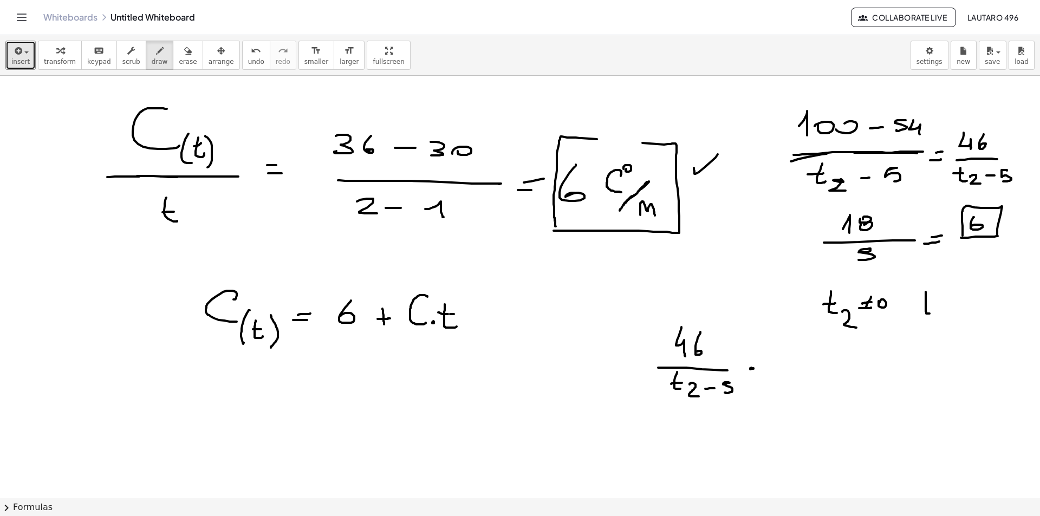
drag, startPoint x: 917, startPoint y: 305, endPoint x: 931, endPoint y: 305, distance: 13.5
drag, startPoint x: 935, startPoint y: 313, endPoint x: 941, endPoint y: 317, distance: 7.3
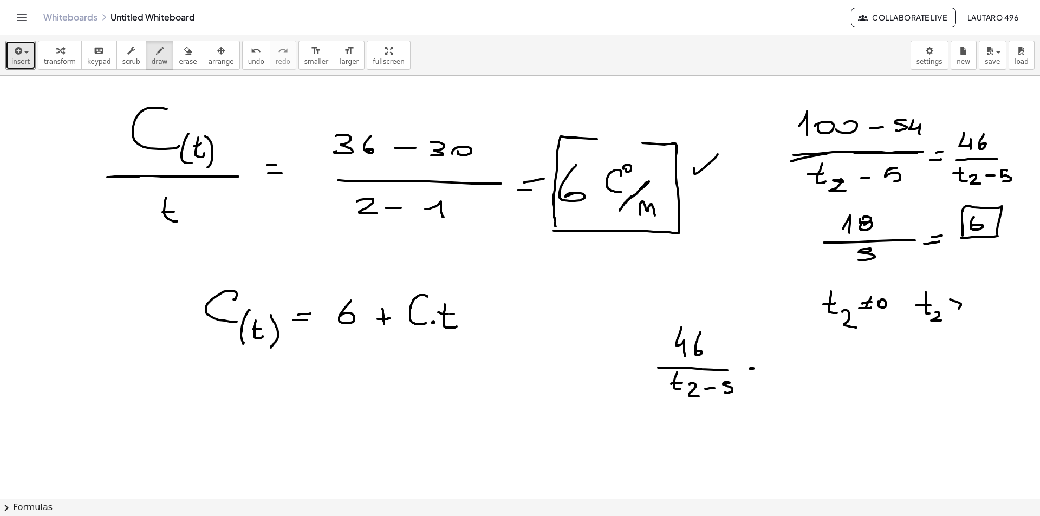
drag, startPoint x: 950, startPoint y: 300, endPoint x: 951, endPoint y: 315, distance: 15.7
drag, startPoint x: 973, startPoint y: 298, endPoint x: 968, endPoint y: 311, distance: 13.9
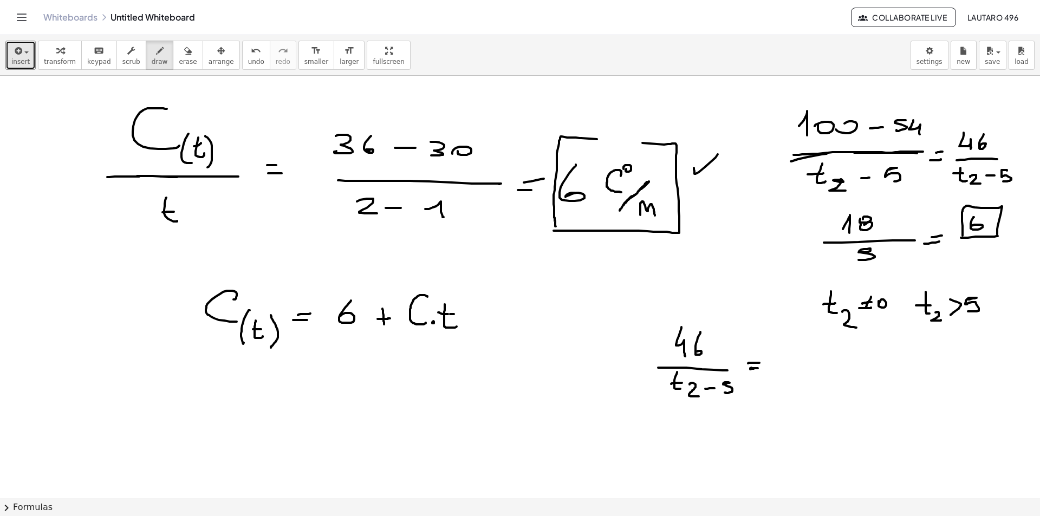
drag, startPoint x: 748, startPoint y: 363, endPoint x: 759, endPoint y: 363, distance: 11.4
drag, startPoint x: 778, startPoint y: 360, endPoint x: 790, endPoint y: 348, distance: 16.9
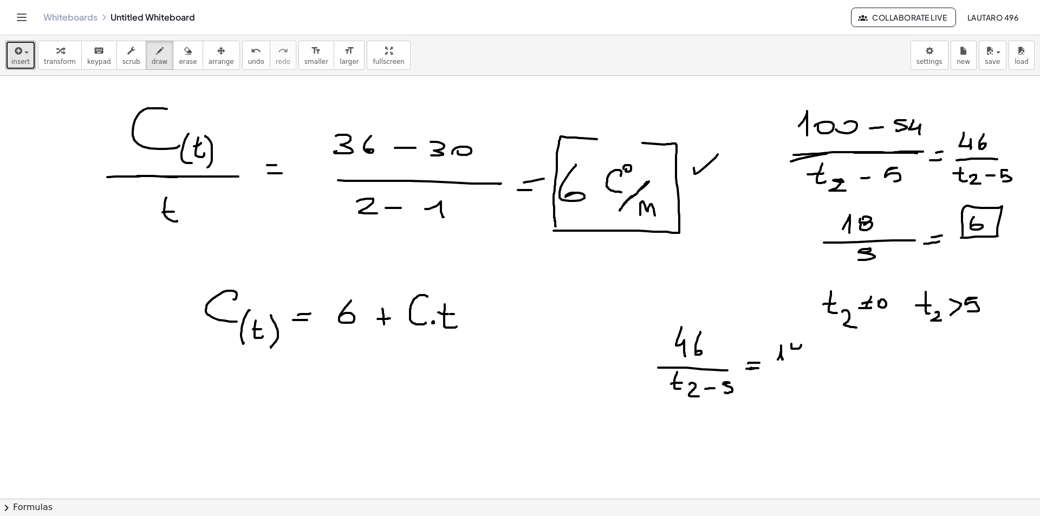
drag, startPoint x: 776, startPoint y: 368, endPoint x: 808, endPoint y: 365, distance: 32.1
drag, startPoint x: 183, startPoint y: 51, endPoint x: 491, endPoint y: 162, distance: 327.6
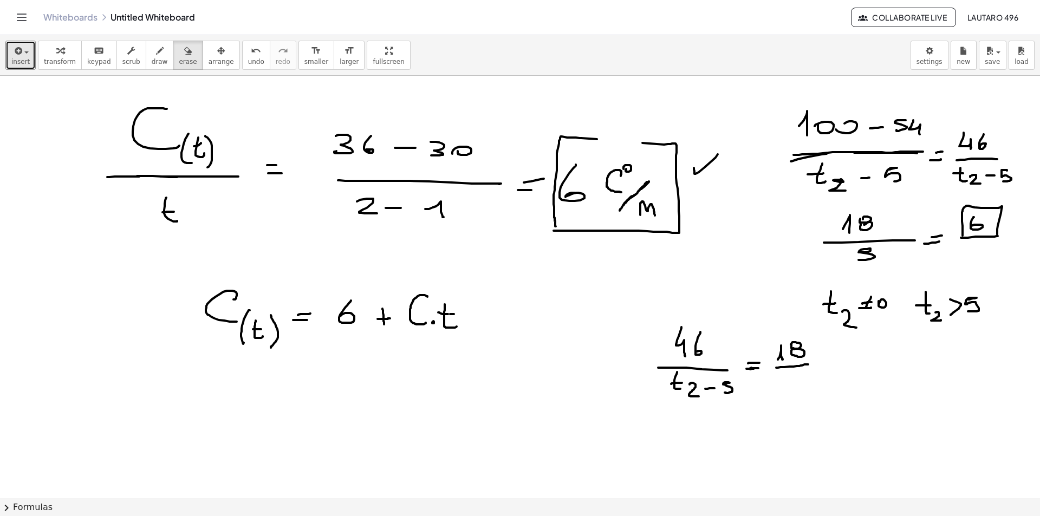
click at [184, 52] on button "erase" at bounding box center [188, 55] width 30 height 29
drag, startPoint x: 792, startPoint y: 343, endPoint x: 771, endPoint y: 359, distance: 26.0
drag, startPoint x: 139, startPoint y: 61, endPoint x: 230, endPoint y: 97, distance: 97.8
click at [146, 62] on button "draw" at bounding box center [160, 55] width 28 height 29
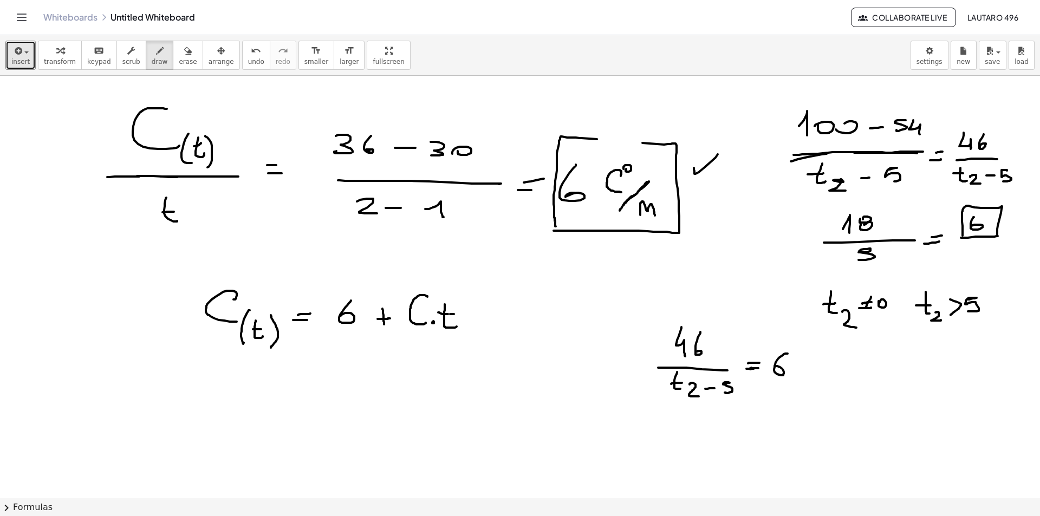
drag, startPoint x: 784, startPoint y: 354, endPoint x: 773, endPoint y: 369, distance: 18.6
drag, startPoint x: 433, startPoint y: 378, endPoint x: 458, endPoint y: 381, distance: 25.1
drag, startPoint x: 457, startPoint y: 387, endPoint x: 452, endPoint y: 398, distance: 11.9
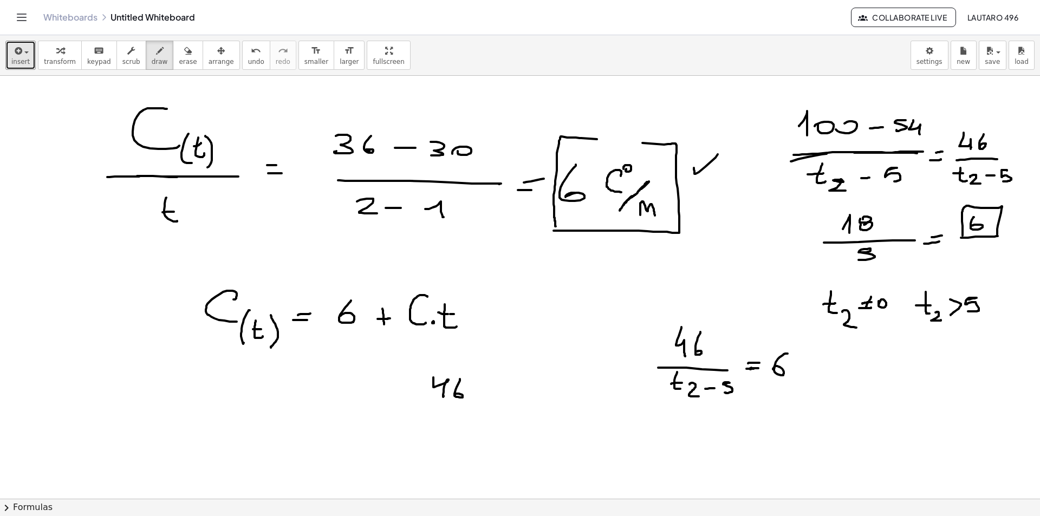
drag, startPoint x: 413, startPoint y: 408, endPoint x: 483, endPoint y: 408, distance: 70.4
drag, startPoint x: 412, startPoint y: 413, endPoint x: 420, endPoint y: 426, distance: 15.8
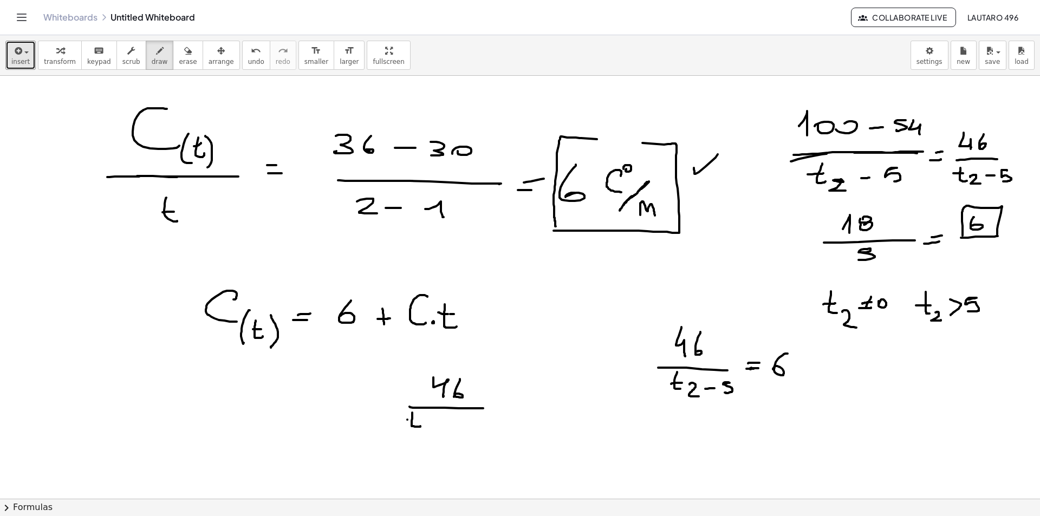
drag, startPoint x: 407, startPoint y: 420, endPoint x: 420, endPoint y: 420, distance: 12.5
drag, startPoint x: 422, startPoint y: 424, endPoint x: 432, endPoint y: 434, distance: 14.2
drag, startPoint x: 435, startPoint y: 427, endPoint x: 447, endPoint y: 427, distance: 11.4
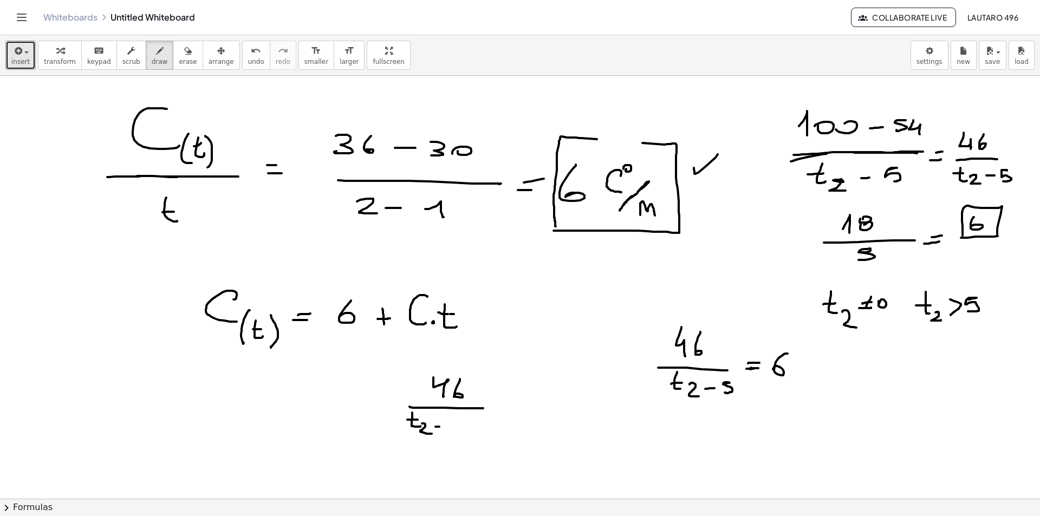
drag, startPoint x: 465, startPoint y: 421, endPoint x: 458, endPoint y: 431, distance: 11.7
drag, startPoint x: 518, startPoint y: 403, endPoint x: 523, endPoint y: 408, distance: 7.3
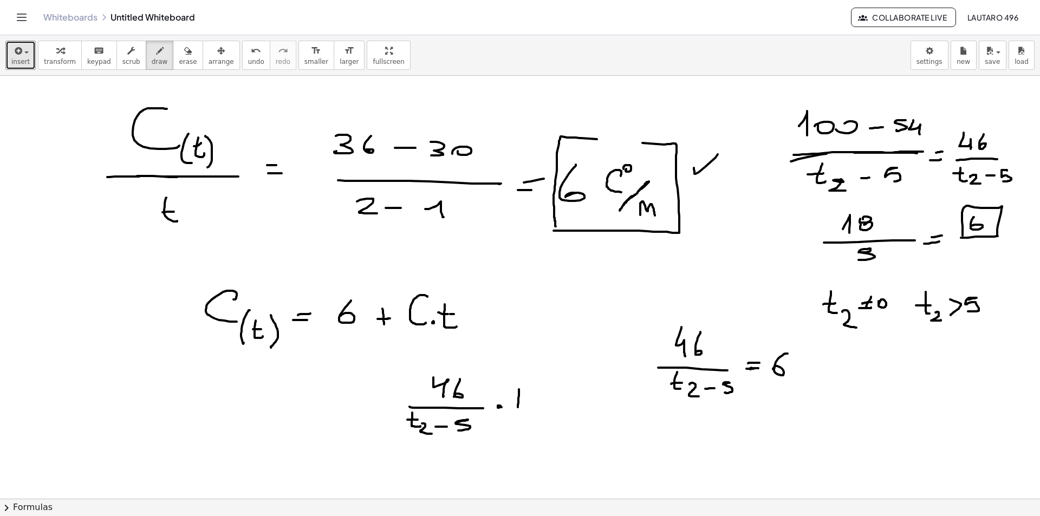
drag, startPoint x: 511, startPoint y: 400, endPoint x: 528, endPoint y: 400, distance: 16.8
drag, startPoint x: 529, startPoint y: 407, endPoint x: 536, endPoint y: 415, distance: 11.2
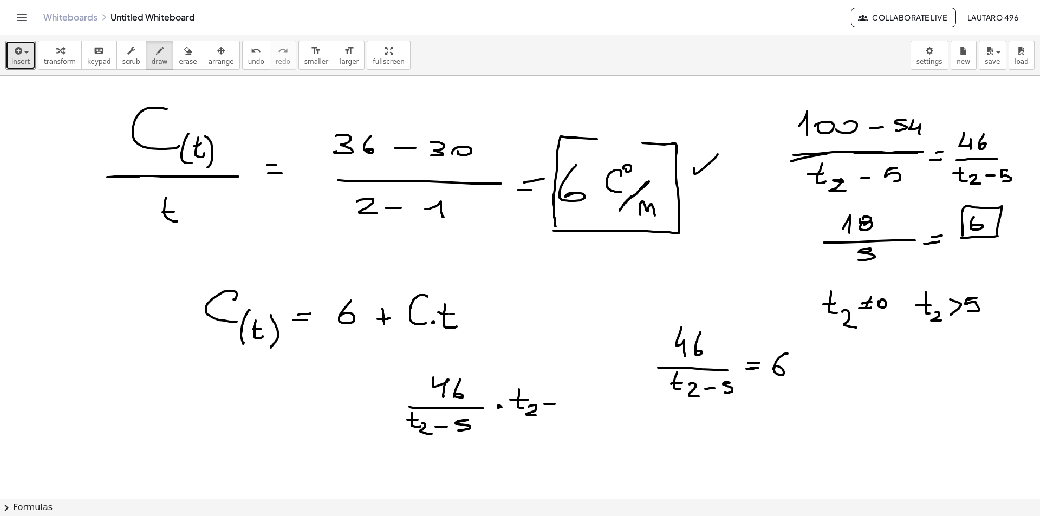
drag, startPoint x: 544, startPoint y: 404, endPoint x: 555, endPoint y: 404, distance: 10.8
drag, startPoint x: 569, startPoint y: 397, endPoint x: 568, endPoint y: 411, distance: 14.2
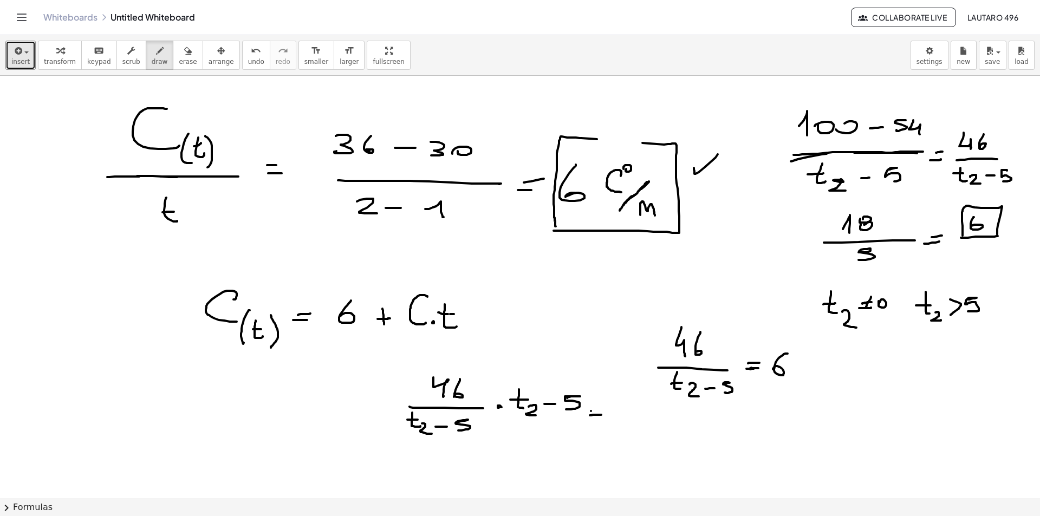
drag, startPoint x: 591, startPoint y: 411, endPoint x: 599, endPoint y: 409, distance: 7.9
drag, startPoint x: 619, startPoint y: 393, endPoint x: 630, endPoint y: 411, distance: 20.9
drag, startPoint x: 619, startPoint y: 403, endPoint x: 625, endPoint y: 412, distance: 10.7
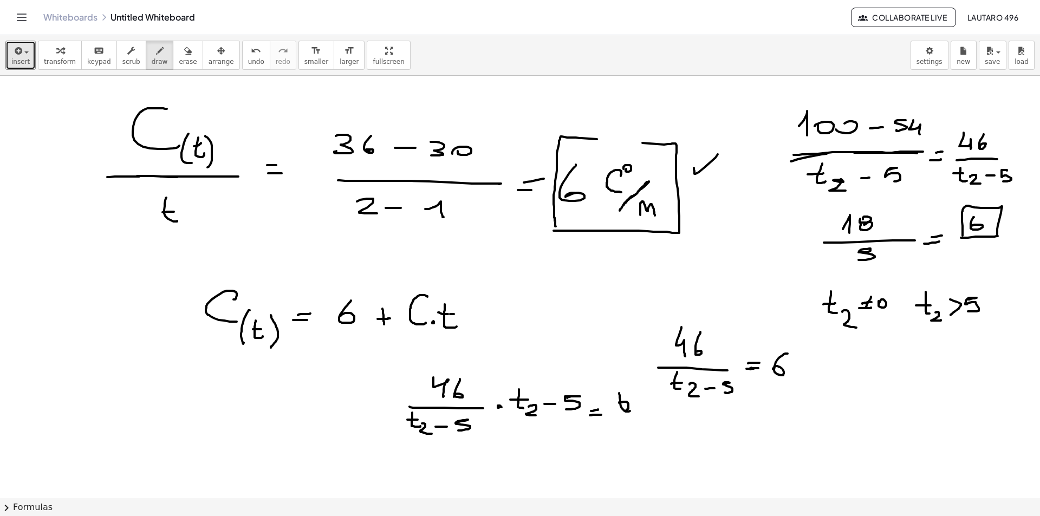
drag, startPoint x: 646, startPoint y: 409, endPoint x: 652, endPoint y: 408, distance: 5.5
drag, startPoint x: 673, startPoint y: 408, endPoint x: 671, endPoint y: 414, distance: 5.8
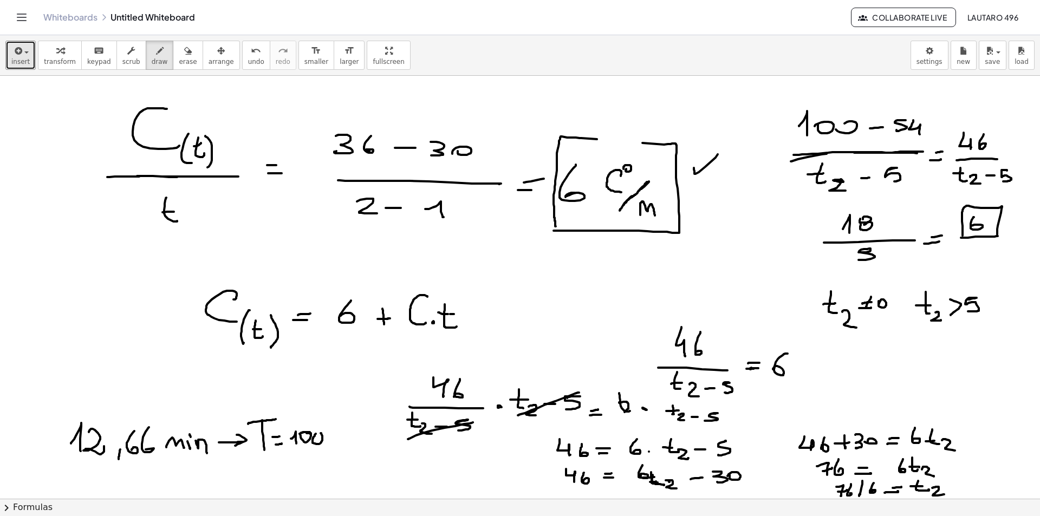
drag, startPoint x: 270, startPoint y: 432, endPoint x: 280, endPoint y: 426, distance: 11.9
drag, startPoint x: 217, startPoint y: 432, endPoint x: 230, endPoint y: 426, distance: 14.1
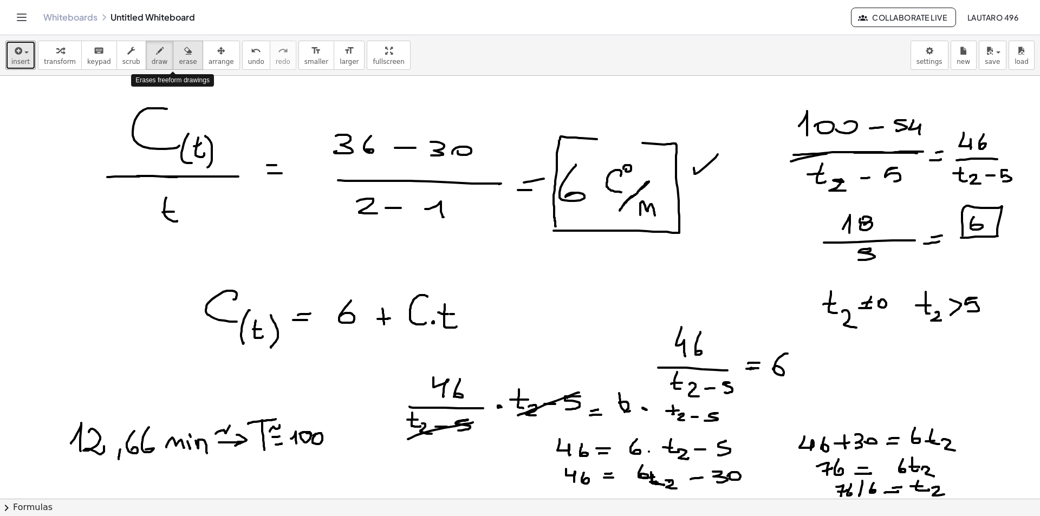
click at [179, 56] on div "button" at bounding box center [188, 50] width 18 height 13
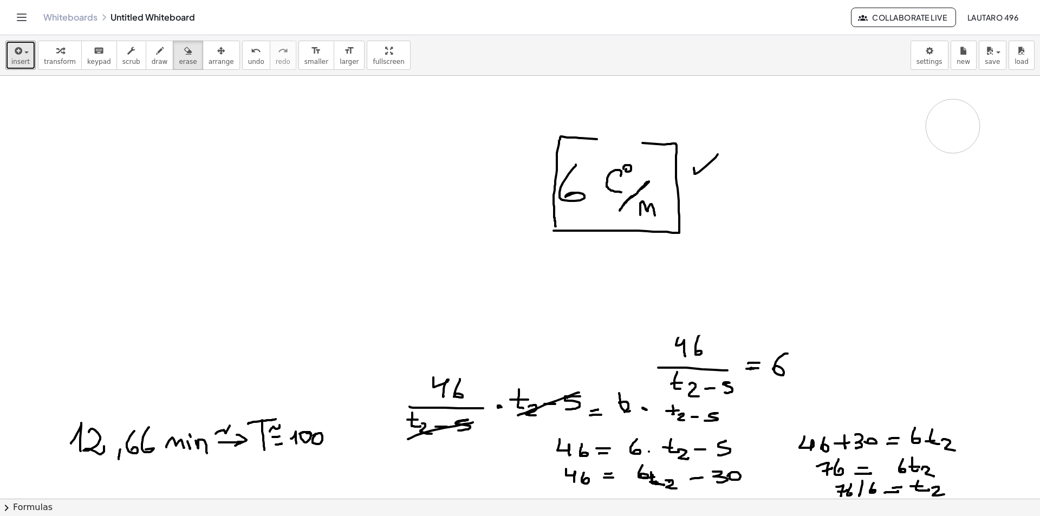
drag, startPoint x: 97, startPoint y: 121, endPoint x: 1007, endPoint y: 335, distance: 934.8
drag, startPoint x: 58, startPoint y: 108, endPoint x: 73, endPoint y: 188, distance: 81.5
click at [156, 53] on icon "button" at bounding box center [160, 50] width 8 height 13
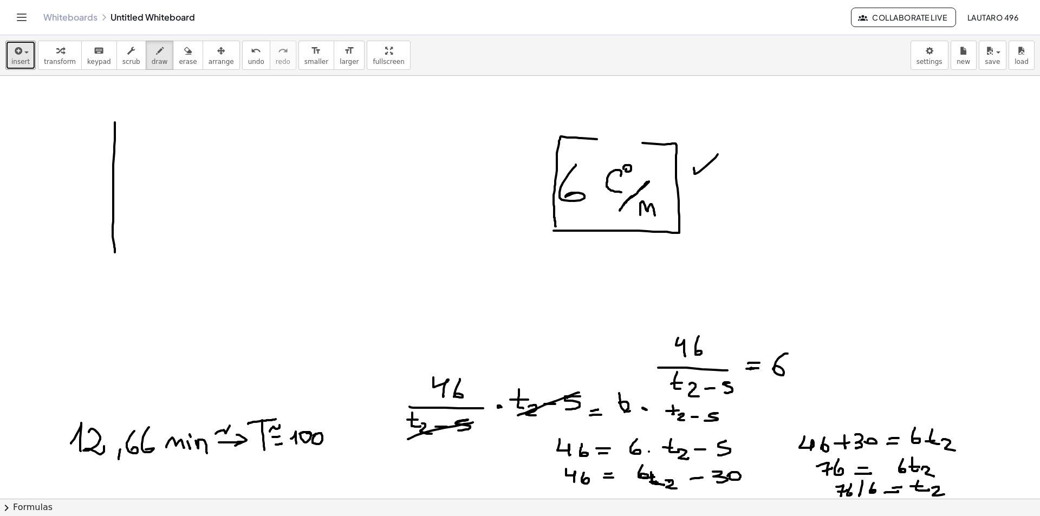
drag, startPoint x: 115, startPoint y: 127, endPoint x: 117, endPoint y: 263, distance: 136.0
drag, startPoint x: 107, startPoint y: 255, endPoint x: 323, endPoint y: 254, distance: 216.1
drag, startPoint x: 110, startPoint y: 276, endPoint x: 116, endPoint y: 269, distance: 8.8
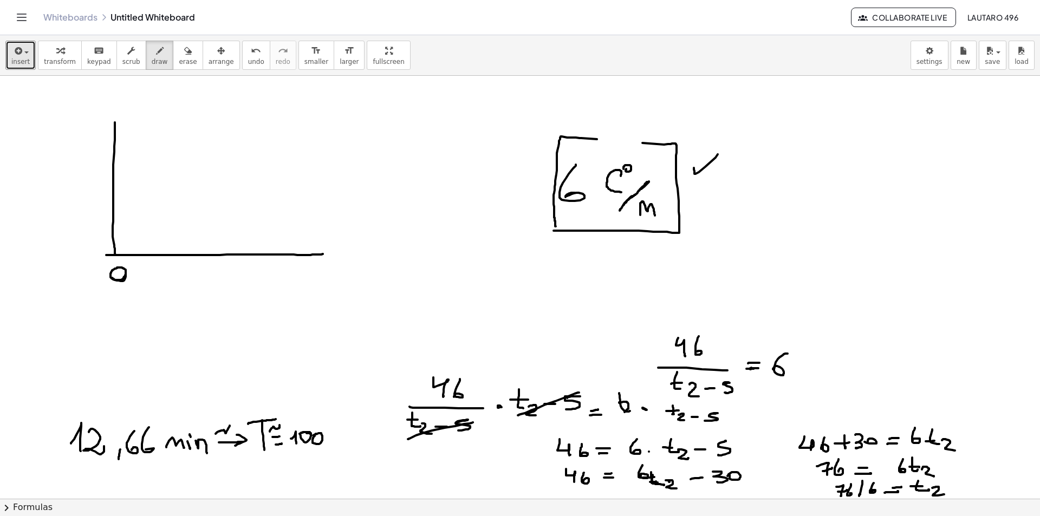
click at [179, 58] on span "erase" at bounding box center [188, 62] width 18 height 8
drag, startPoint x: 116, startPoint y: 275, endPoint x: 131, endPoint y: 276, distance: 14.7
drag, startPoint x: 144, startPoint y: 51, endPoint x: 152, endPoint y: 173, distance: 122.2
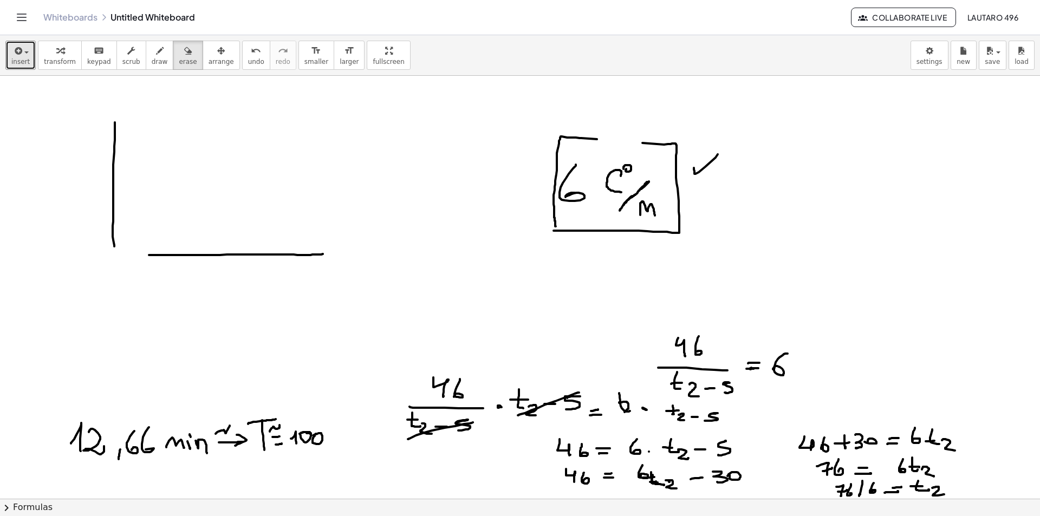
click at [156, 51] on icon "button" at bounding box center [160, 50] width 8 height 13
drag, startPoint x: 113, startPoint y: 115, endPoint x: 181, endPoint y: 251, distance: 151.9
click at [125, 50] on div "button" at bounding box center [131, 50] width 18 height 13
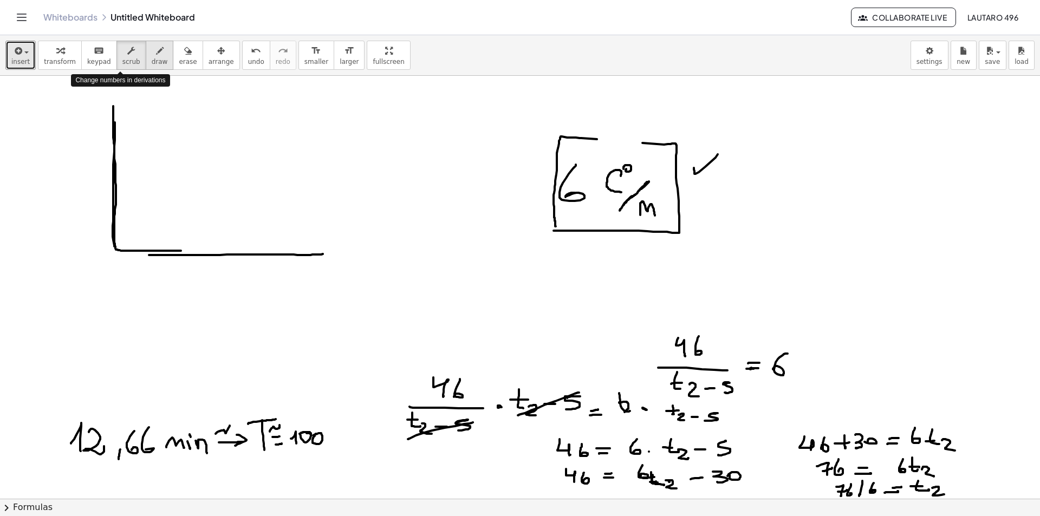
click at [152, 55] on div "button" at bounding box center [160, 50] width 16 height 13
click at [179, 52] on div "button" at bounding box center [188, 50] width 18 height 13
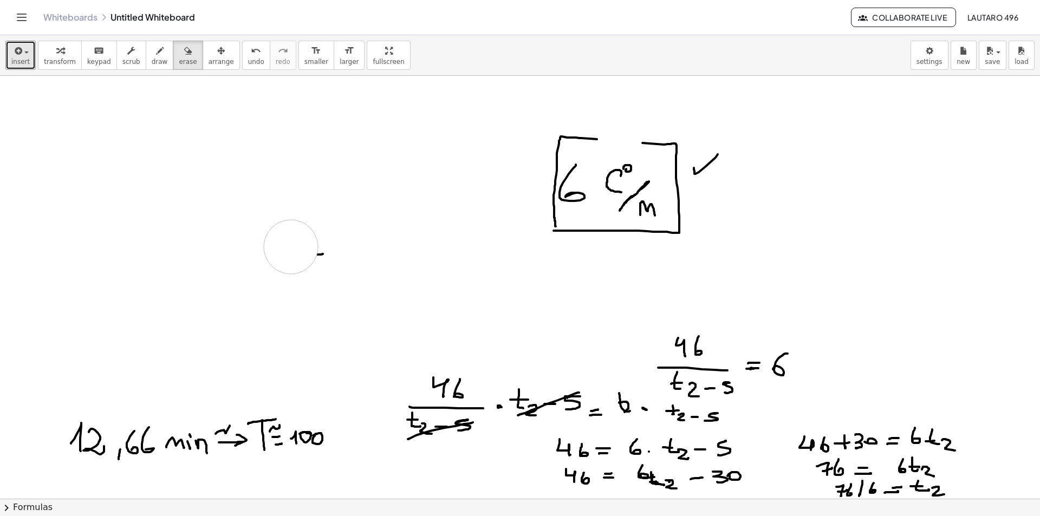
drag, startPoint x: 123, startPoint y: 108, endPoint x: 326, endPoint y: 239, distance: 240.5
click at [152, 60] on span "draw" at bounding box center [160, 62] width 16 height 8
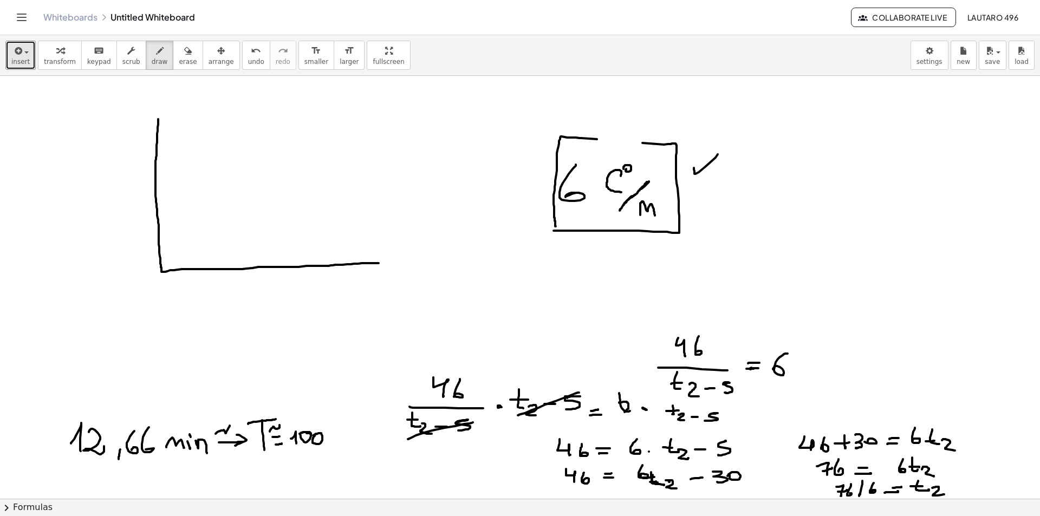
drag, startPoint x: 158, startPoint y: 119, endPoint x: 379, endPoint y: 263, distance: 263.4
drag, startPoint x: 386, startPoint y: 265, endPoint x: 397, endPoint y: 280, distance: 18.6
drag, startPoint x: 378, startPoint y: 274, endPoint x: 392, endPoint y: 272, distance: 14.1
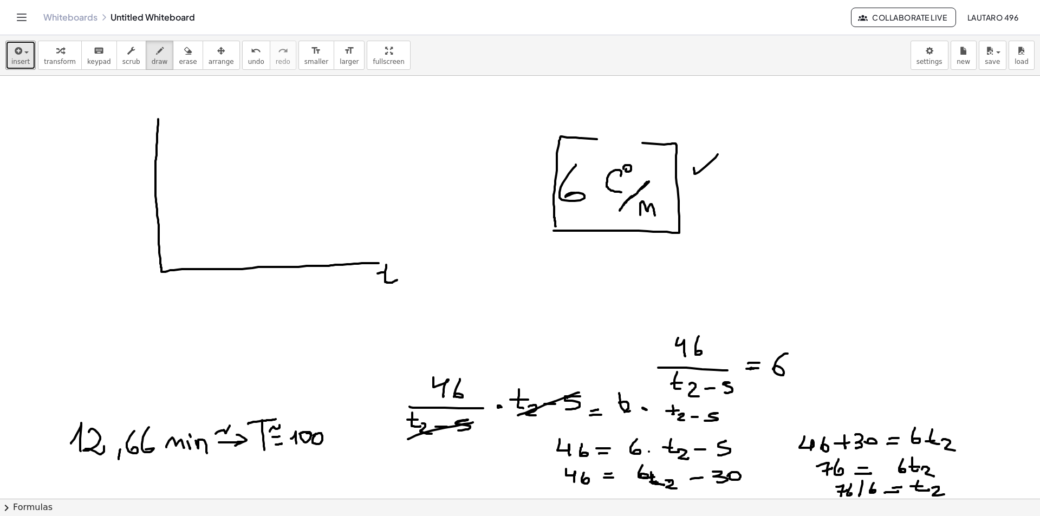
drag, startPoint x: 131, startPoint y: 101, endPoint x: 133, endPoint y: 134, distance: 33.2
drag, startPoint x: 114, startPoint y: 100, endPoint x: 162, endPoint y: 94, distance: 48.5
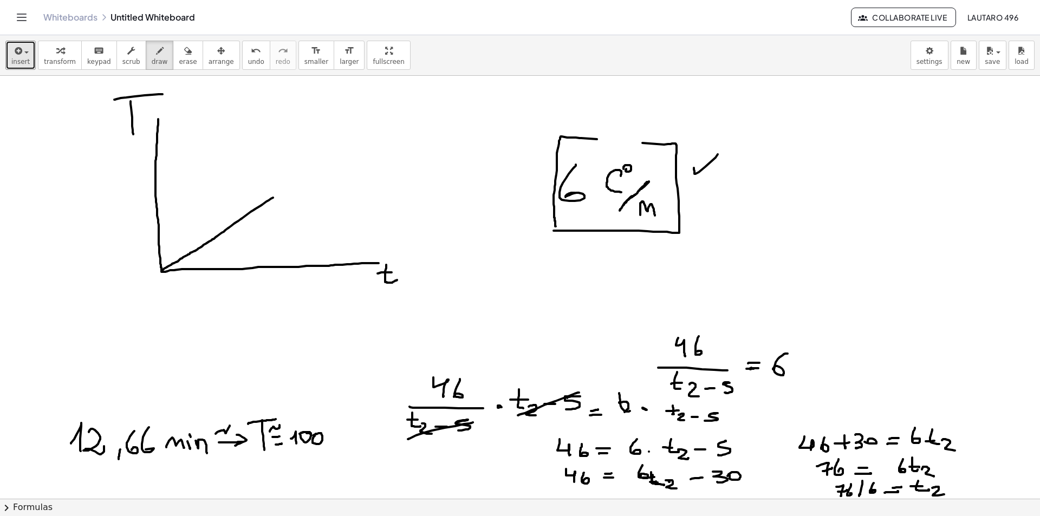
drag, startPoint x: 161, startPoint y: 270, endPoint x: 300, endPoint y: 181, distance: 164.7
drag, startPoint x: 211, startPoint y: 266, endPoint x: 212, endPoint y: 278, distance: 12.5
drag, startPoint x: 207, startPoint y: 297, endPoint x: 210, endPoint y: 302, distance: 5.6
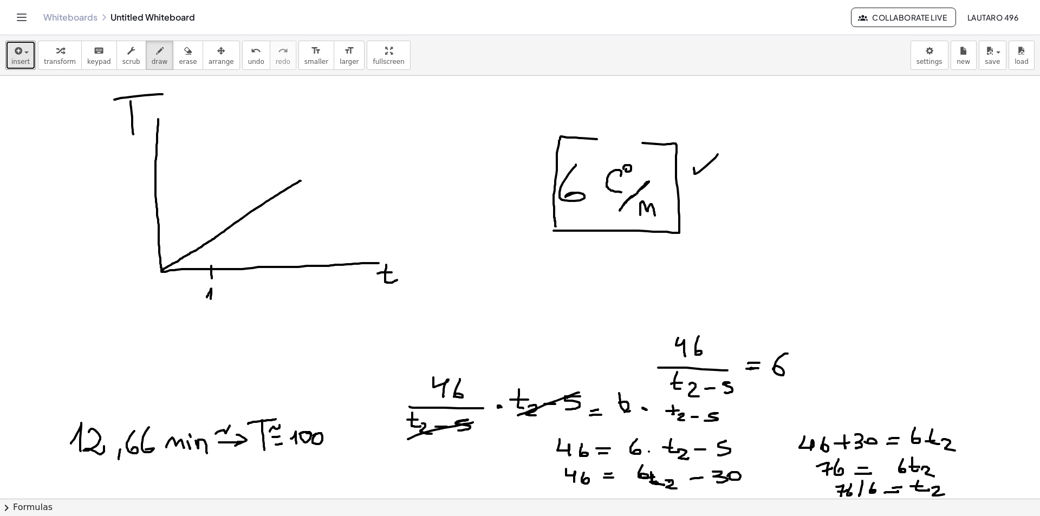
drag, startPoint x: 132, startPoint y: 218, endPoint x: 167, endPoint y: 217, distance: 35.8
drag, startPoint x: 95, startPoint y: 211, endPoint x: 101, endPoint y: 223, distance: 13.3
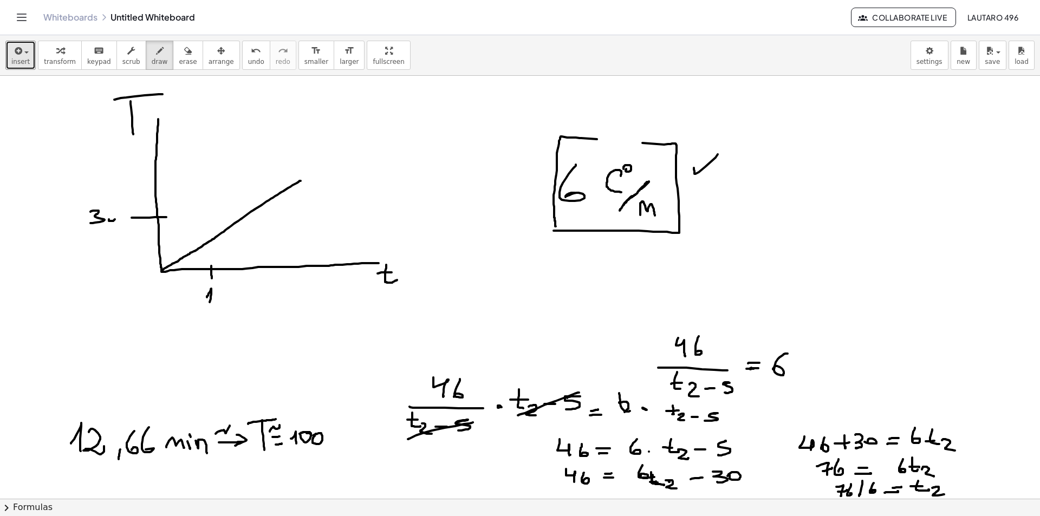
drag, startPoint x: 109, startPoint y: 219, endPoint x: 113, endPoint y: 224, distance: 6.1
drag, startPoint x: 269, startPoint y: 261, endPoint x: 269, endPoint y: 269, distance: 8.7
drag, startPoint x: 269, startPoint y: 288, endPoint x: 273, endPoint y: 304, distance: 16.8
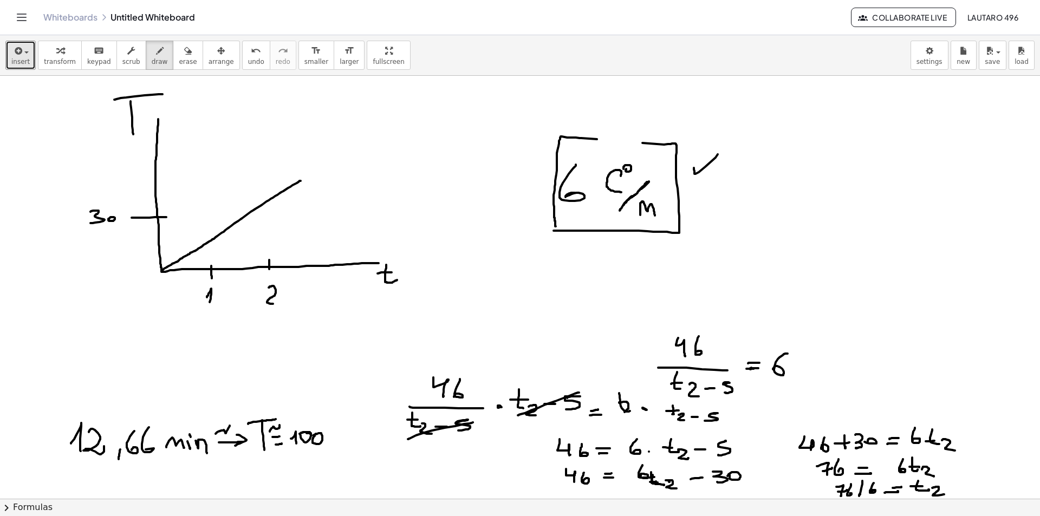
drag, startPoint x: 87, startPoint y: 175, endPoint x: 94, endPoint y: 190, distance: 15.7
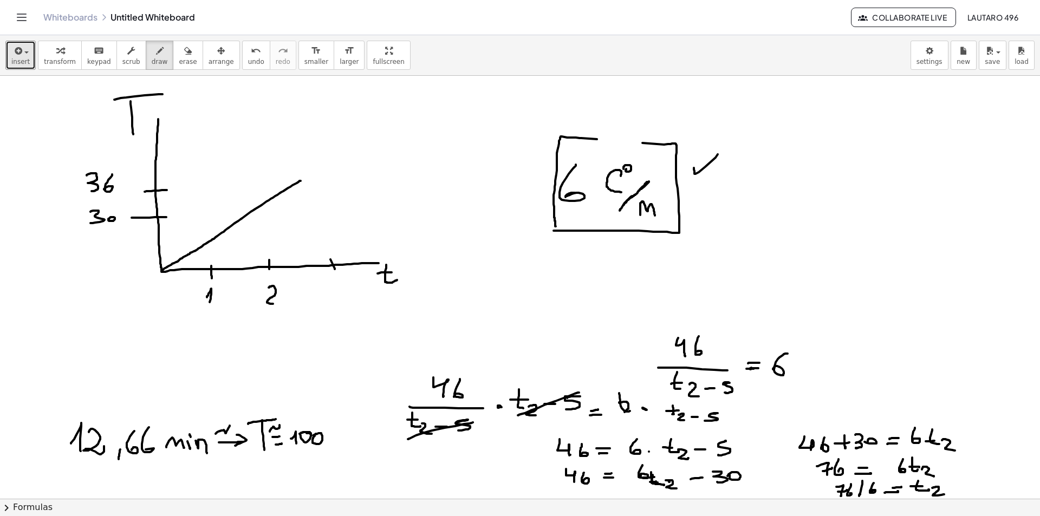
drag, startPoint x: 330, startPoint y: 259, endPoint x: 335, endPoint y: 269, distance: 10.7
drag, startPoint x: 331, startPoint y: 283, endPoint x: 329, endPoint y: 296, distance: 13.2
drag, startPoint x: 88, startPoint y: 139, endPoint x: 93, endPoint y: 153, distance: 14.4
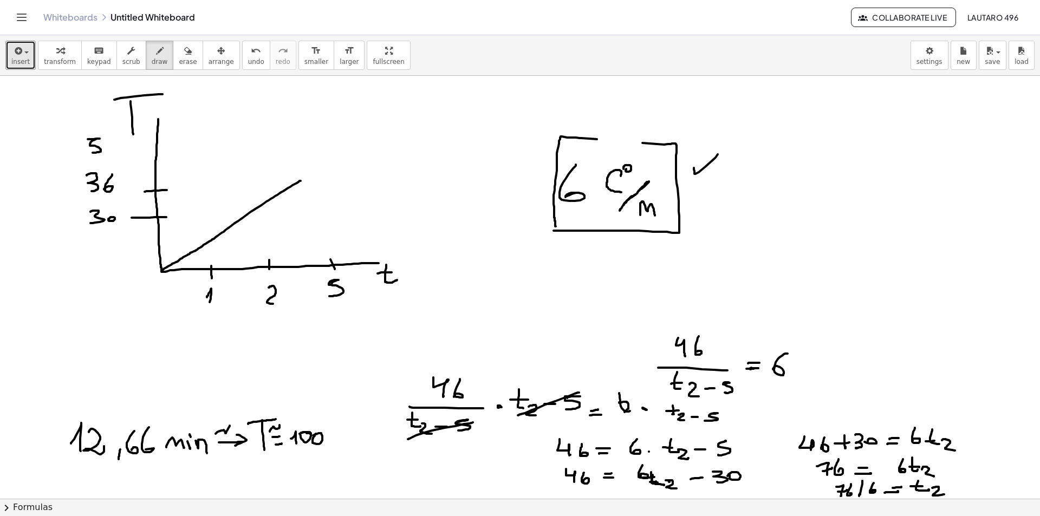
drag, startPoint x: 106, startPoint y: 137, endPoint x: 116, endPoint y: 155, distance: 20.6
drag, startPoint x: 159, startPoint y: 152, endPoint x: 165, endPoint y: 152, distance: 6.5
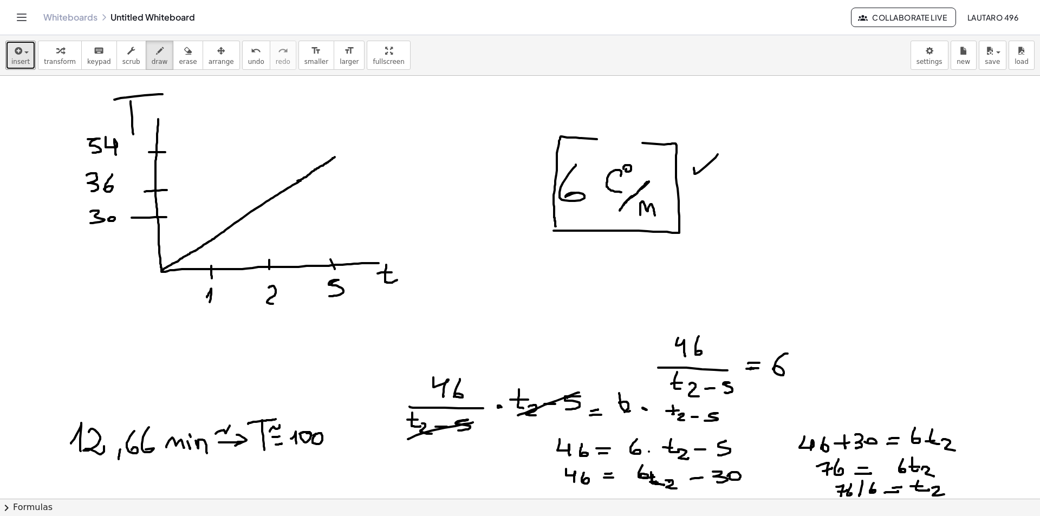
drag, startPoint x: 297, startPoint y: 181, endPoint x: 337, endPoint y: 155, distance: 47.3
drag, startPoint x: 210, startPoint y: 252, endPoint x: 213, endPoint y: 226, distance: 26.8
drag, startPoint x: 186, startPoint y: 218, endPoint x: 191, endPoint y: 217, distance: 5.5
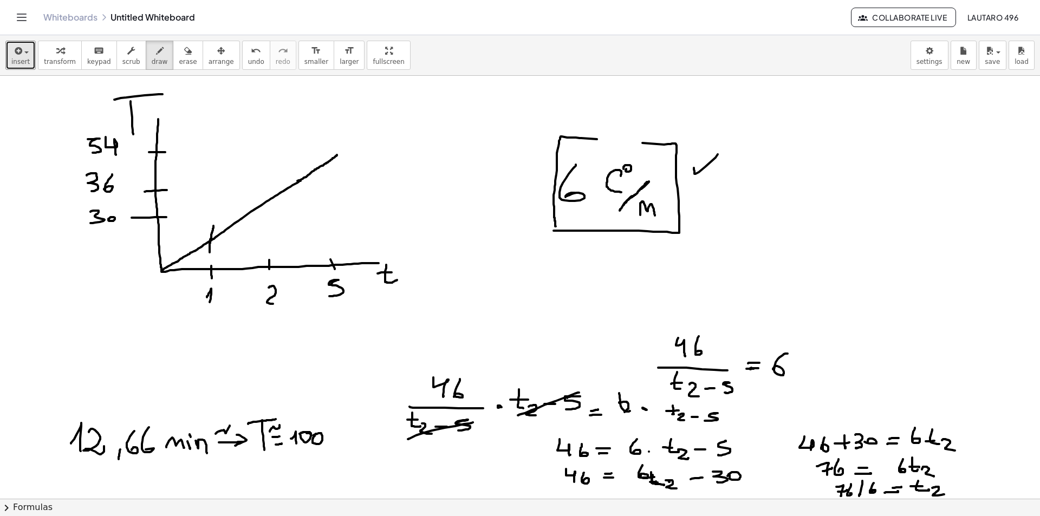
drag, startPoint x: 206, startPoint y: 216, endPoint x: 223, endPoint y: 219, distance: 17.5
drag, startPoint x: 269, startPoint y: 249, endPoint x: 269, endPoint y: 237, distance: 11.9
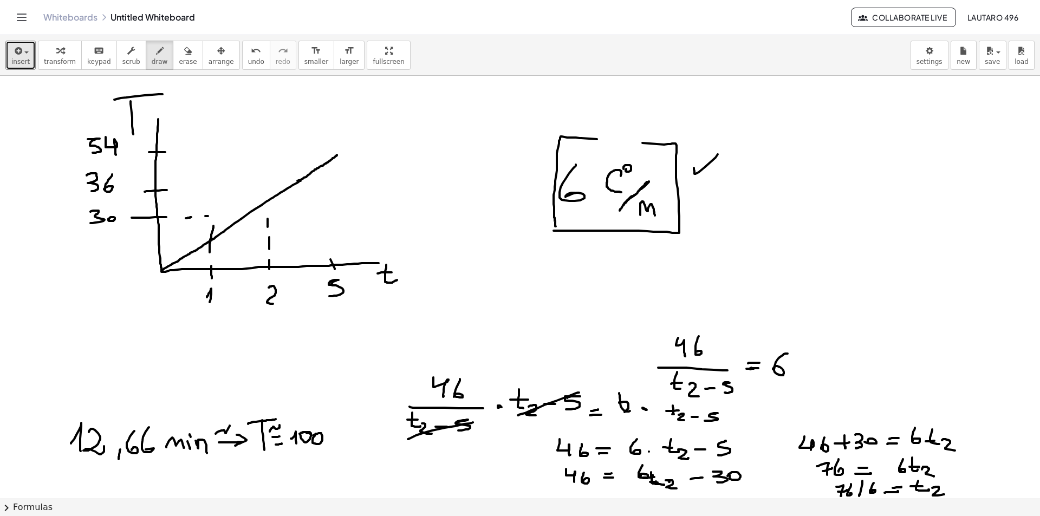
drag, startPoint x: 268, startPoint y: 225, endPoint x: 268, endPoint y: 219, distance: 6.5
drag, startPoint x: 268, startPoint y: 206, endPoint x: 269, endPoint y: 198, distance: 8.1
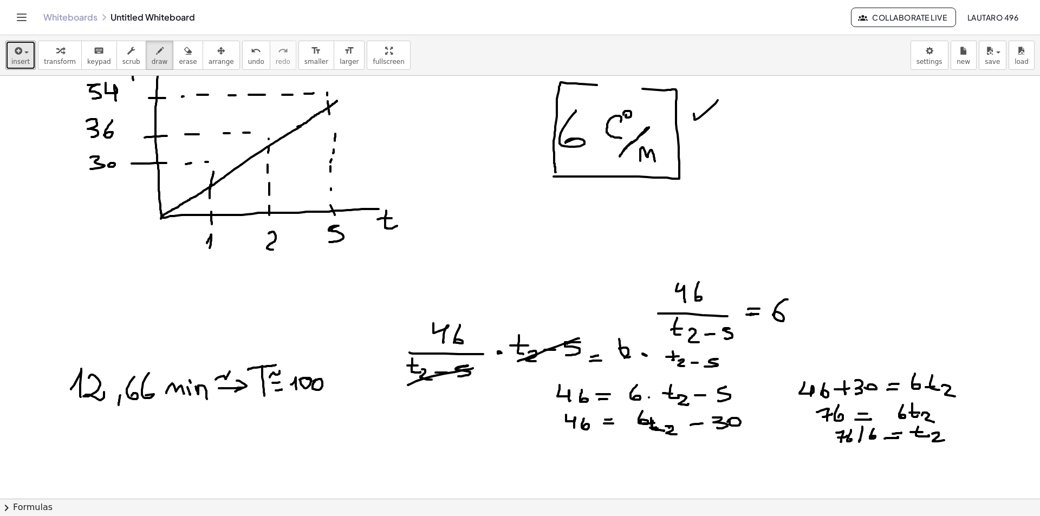
click at [161, 218] on div at bounding box center [520, 480] width 1040 height 916
drag, startPoint x: 158, startPoint y: 242, endPoint x: 155, endPoint y: 229, distance: 13.2
click at [155, 229] on div at bounding box center [520, 480] width 1040 height 916
click at [161, 216] on div at bounding box center [520, 480] width 1040 height 916
drag, startPoint x: 87, startPoint y: 203, endPoint x: 108, endPoint y: 205, distance: 20.7
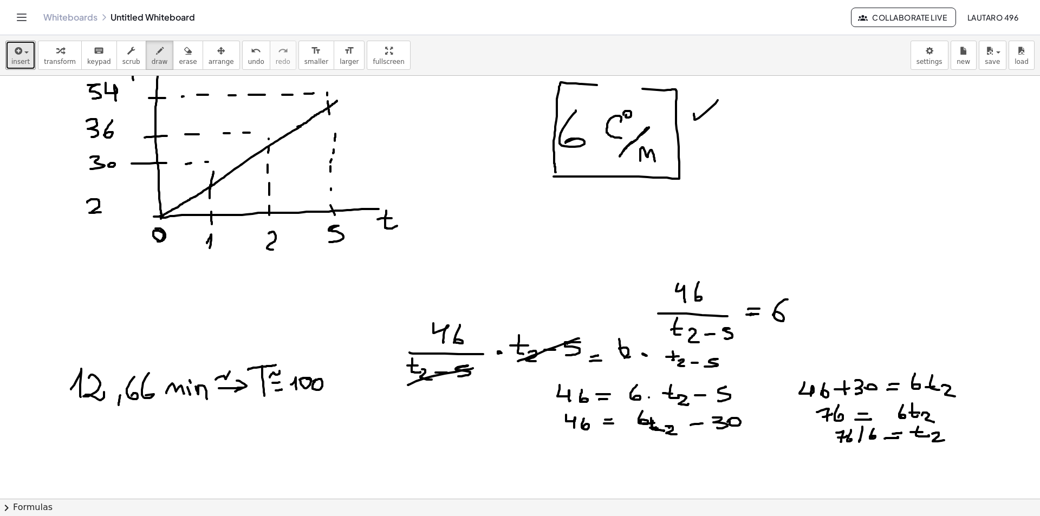
click at [102, 212] on div at bounding box center [520, 480] width 1040 height 916
drag, startPoint x: 105, startPoint y: 198, endPoint x: 114, endPoint y: 213, distance: 17.7
click at [114, 213] on div at bounding box center [520, 480] width 1040 height 916
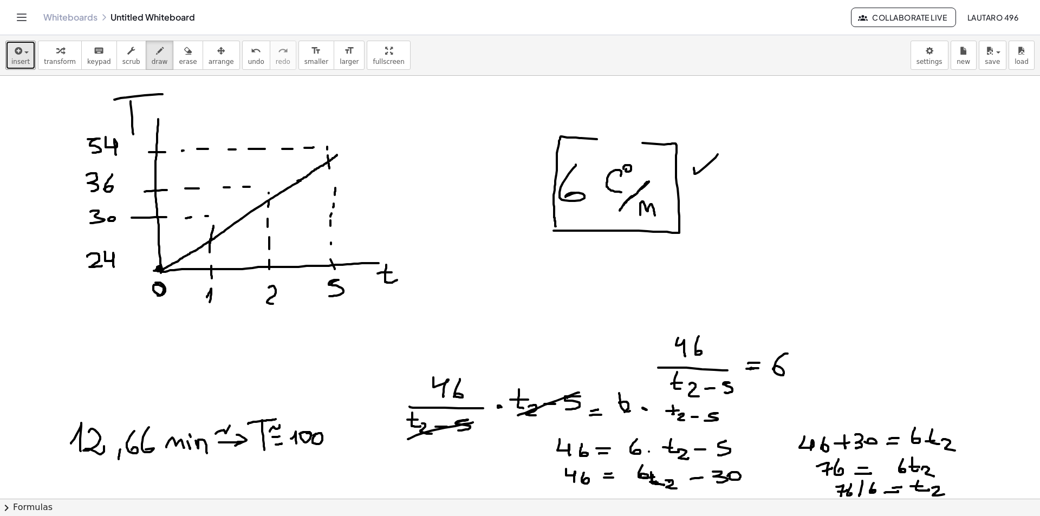
drag, startPoint x: 161, startPoint y: 267, endPoint x: 156, endPoint y: 265, distance: 5.7
drag, startPoint x: 146, startPoint y: 122, endPoint x: 162, endPoint y: 122, distance: 16.2
drag, startPoint x: 77, startPoint y: 105, endPoint x: 81, endPoint y: 123, distance: 18.3
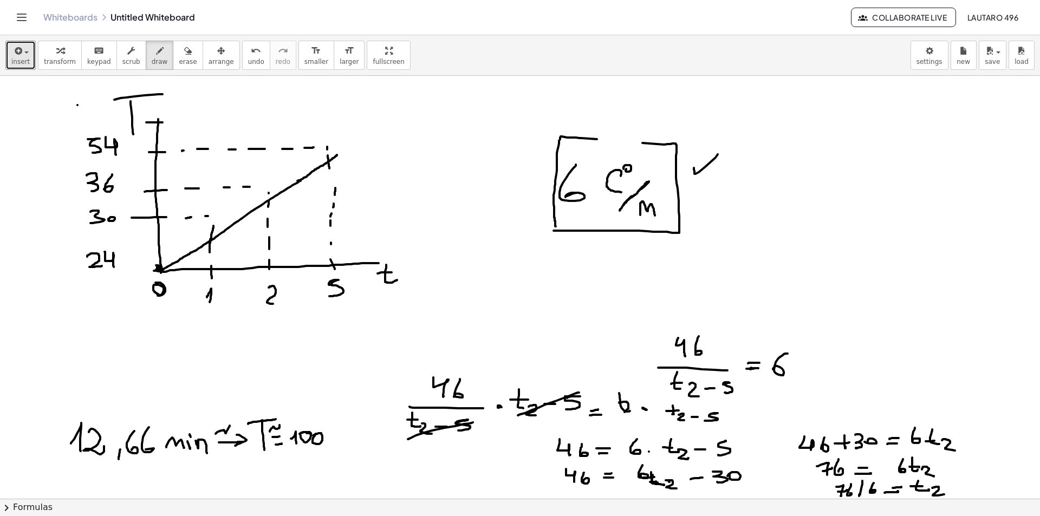
drag, startPoint x: 86, startPoint y: 116, endPoint x: 91, endPoint y: 119, distance: 5.9
drag, startPoint x: 107, startPoint y: 118, endPoint x: 113, endPoint y: 129, distance: 12.1
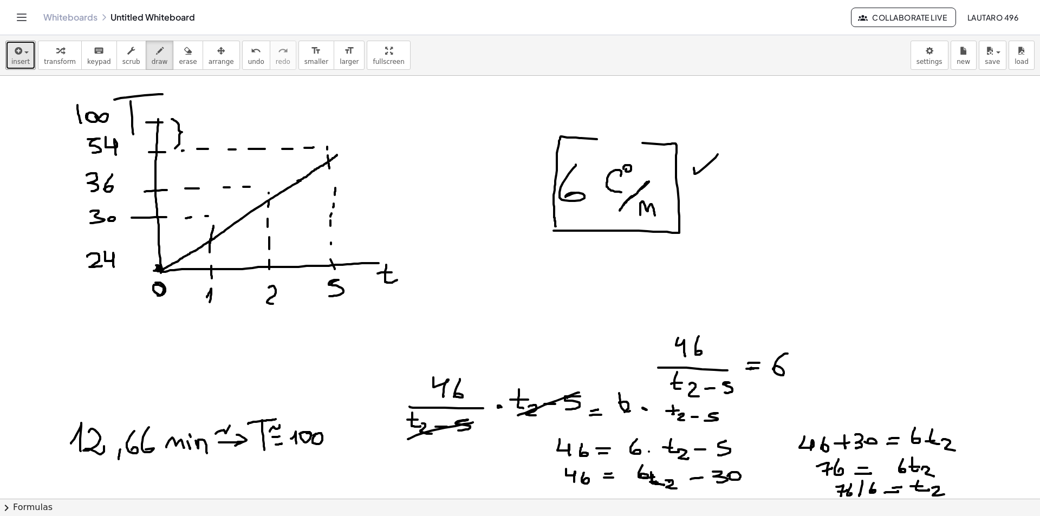
drag, startPoint x: 173, startPoint y: 119, endPoint x: 174, endPoint y: 148, distance: 29.3
drag, startPoint x: 194, startPoint y: 123, endPoint x: 199, endPoint y: 137, distance: 14.4
drag, startPoint x: 207, startPoint y: 126, endPoint x: 204, endPoint y: 136, distance: 10.3
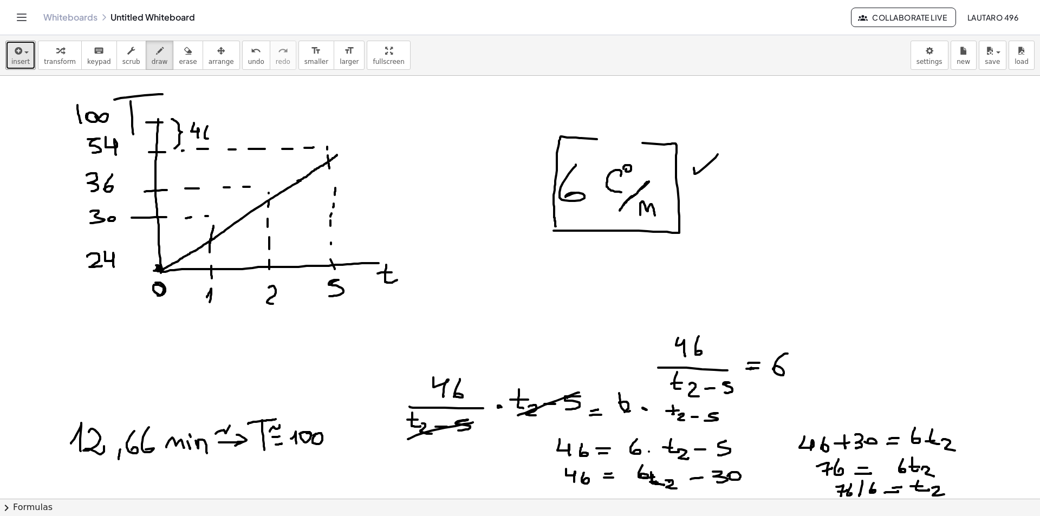
drag, startPoint x: 229, startPoint y: 128, endPoint x: 235, endPoint y: 138, distance: 11.9
drag, startPoint x: 336, startPoint y: 229, endPoint x: 357, endPoint y: 230, distance: 20.6
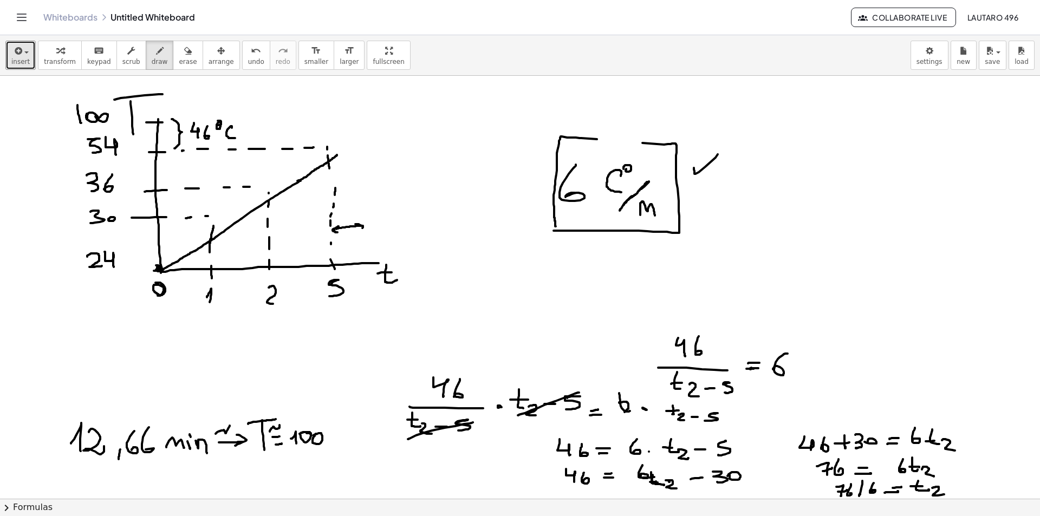
drag, startPoint x: 382, startPoint y: 262, endPoint x: 382, endPoint y: 248, distance: 14.1
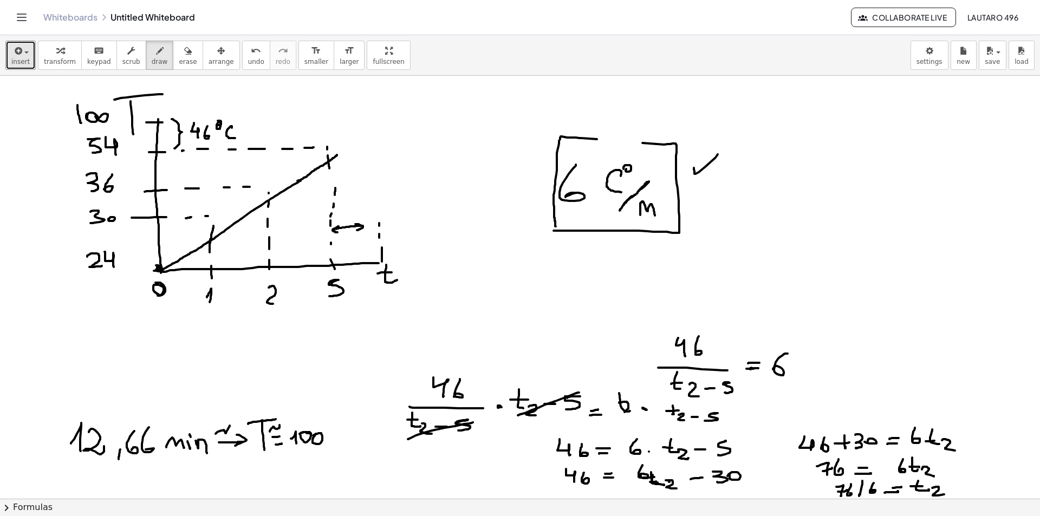
drag, startPoint x: 379, startPoint y: 219, endPoint x: 378, endPoint y: 212, distance: 7.1
drag, startPoint x: 378, startPoint y: 210, endPoint x: 376, endPoint y: 203, distance: 7.1
drag, startPoint x: 376, startPoint y: 201, endPoint x: 375, endPoint y: 190, distance: 11.4
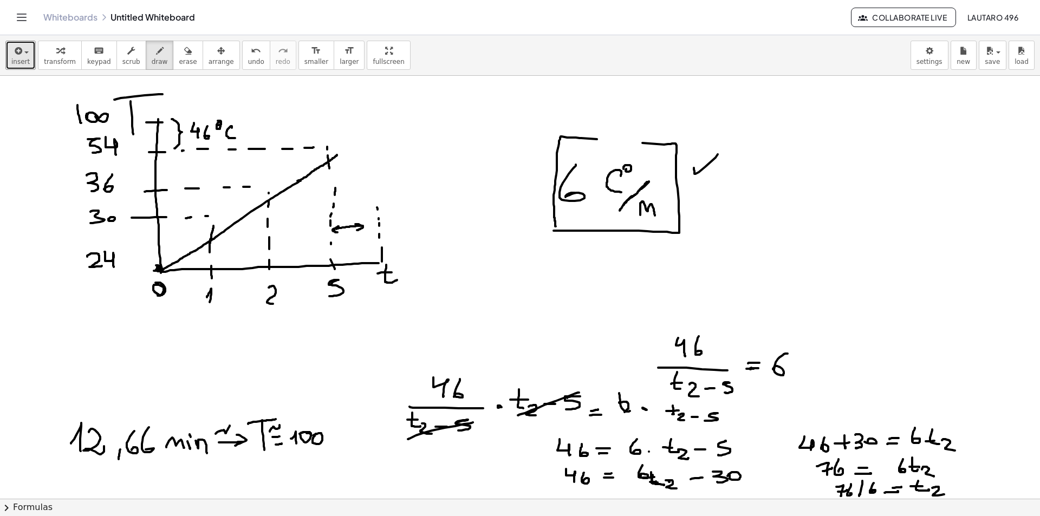
drag, startPoint x: 375, startPoint y: 174, endPoint x: 374, endPoint y: 167, distance: 6.6
drag, startPoint x: 374, startPoint y: 167, endPoint x: 372, endPoint y: 157, distance: 11.0
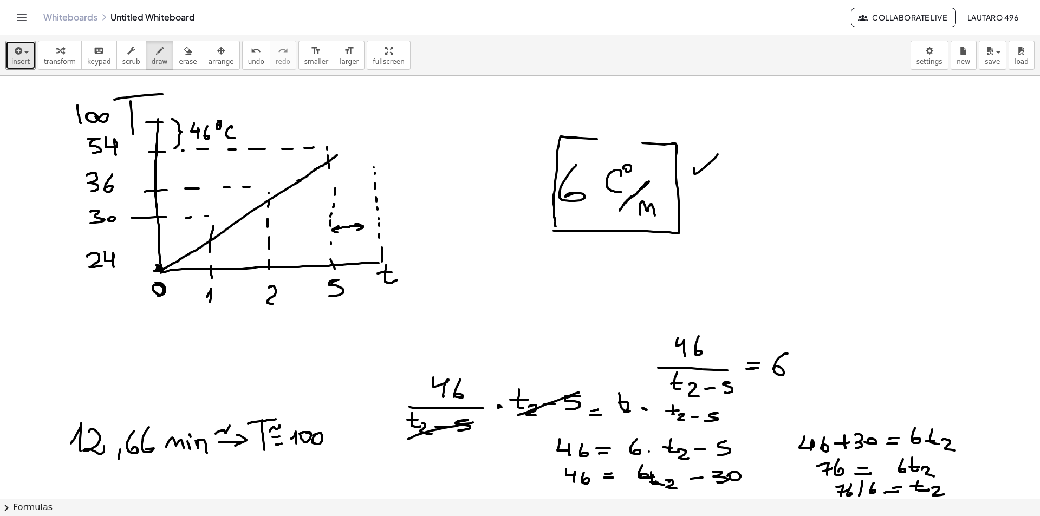
drag, startPoint x: 372, startPoint y: 145, endPoint x: 372, endPoint y: 139, distance: 5.4
drag, startPoint x: 372, startPoint y: 139, endPoint x: 373, endPoint y: 134, distance: 5.4
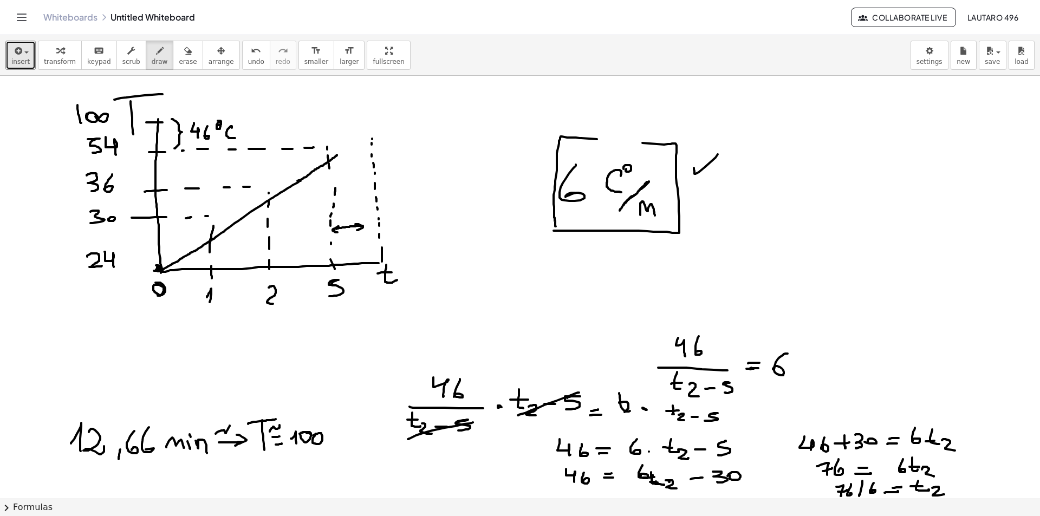
drag, startPoint x: 251, startPoint y: 121, endPoint x: 262, endPoint y: 121, distance: 10.3
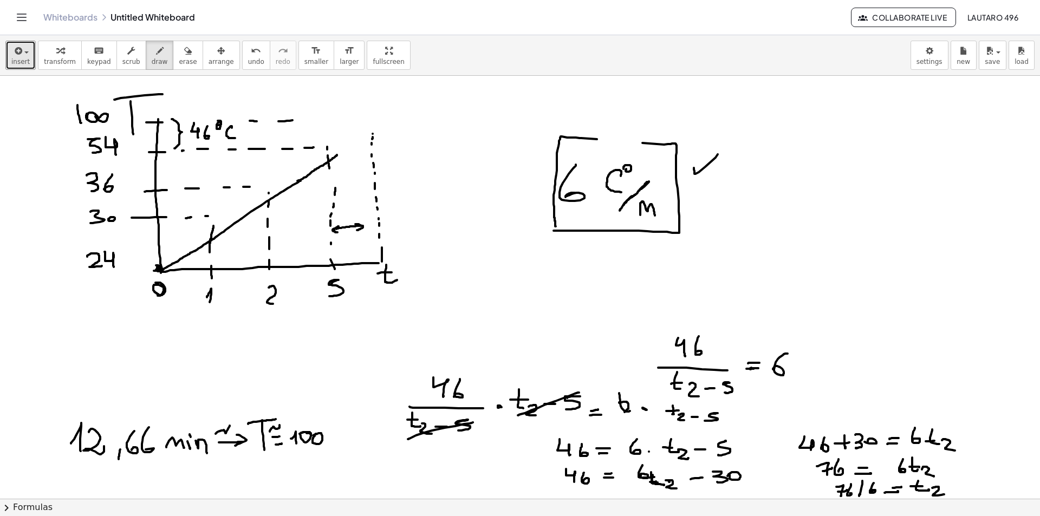
drag, startPoint x: 344, startPoint y: 119, endPoint x: 352, endPoint y: 119, distance: 7.0
drag, startPoint x: 371, startPoint y: 119, endPoint x: 370, endPoint y: 127, distance: 8.7
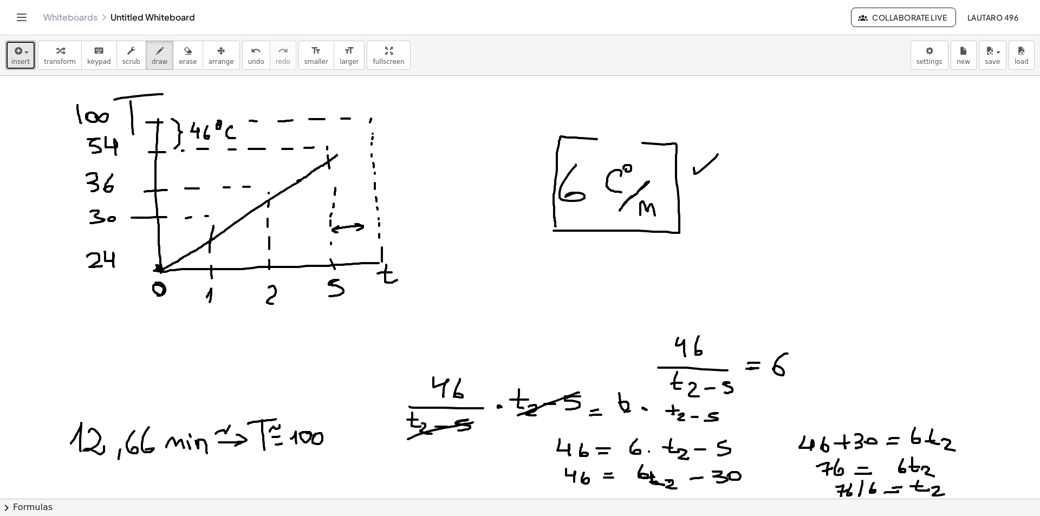
drag, startPoint x: 391, startPoint y: 209, endPoint x: 398, endPoint y: 219, distance: 12.5
drag, startPoint x: 386, startPoint y: 215, endPoint x: 393, endPoint y: 214, distance: 7.1
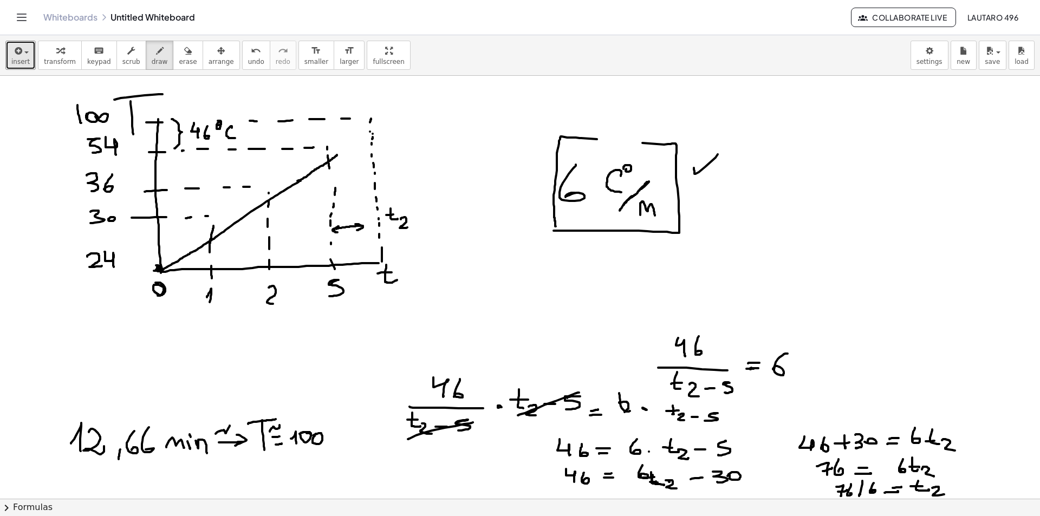
drag, startPoint x: 401, startPoint y: 219, endPoint x: 407, endPoint y: 227, distance: 10.4
drag, startPoint x: 339, startPoint y: 204, endPoint x: 343, endPoint y: 213, distance: 10.2
drag, startPoint x: 334, startPoint y: 210, endPoint x: 346, endPoint y: 208, distance: 11.6
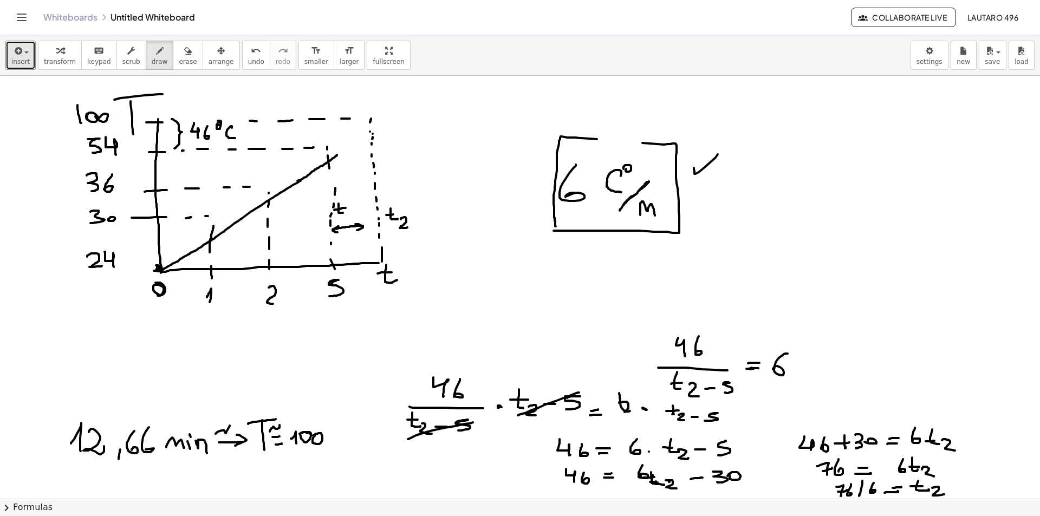
click at [248, 58] on span "undo" at bounding box center [256, 62] width 16 height 8
drag, startPoint x: 335, startPoint y: 205, endPoint x: 341, endPoint y: 205, distance: 6.0
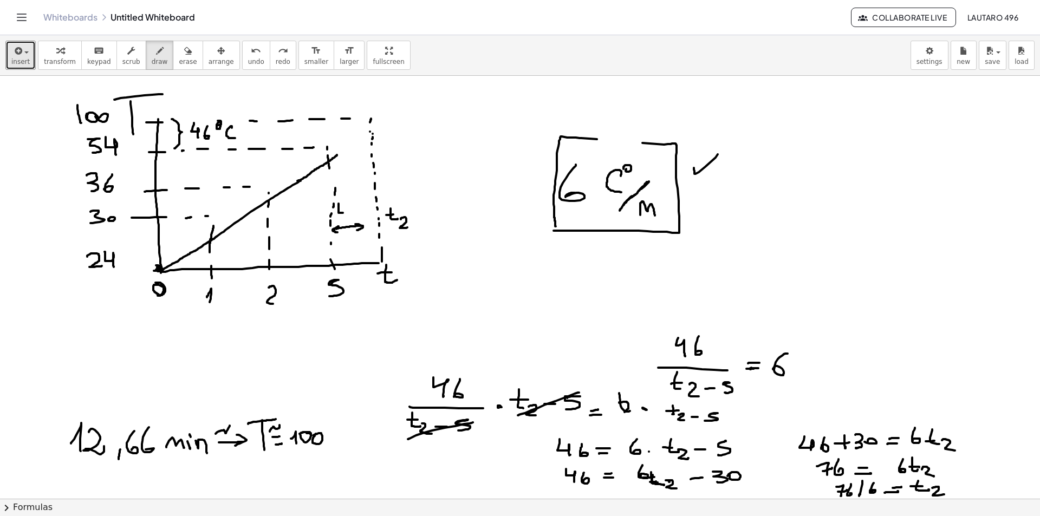
click at [245, 58] on button "undo undo" at bounding box center [256, 55] width 28 height 29
click at [242, 57] on button "undo undo" at bounding box center [256, 55] width 28 height 29
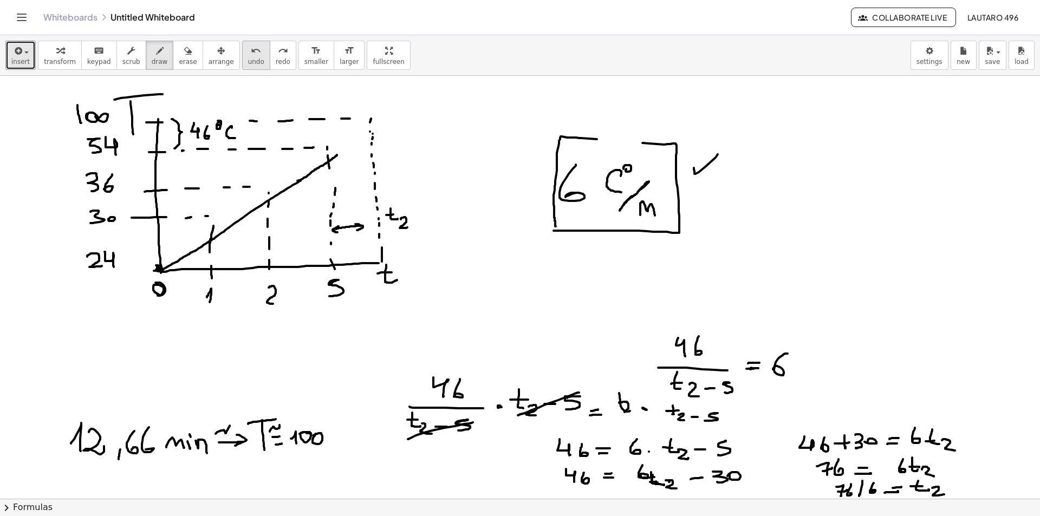
click at [248, 58] on span "undo" at bounding box center [256, 62] width 16 height 8
drag, startPoint x: 396, startPoint y: 220, endPoint x: 399, endPoint y: 226, distance: 7.0
drag, startPoint x: 345, startPoint y: 202, endPoint x: 349, endPoint y: 215, distance: 13.5
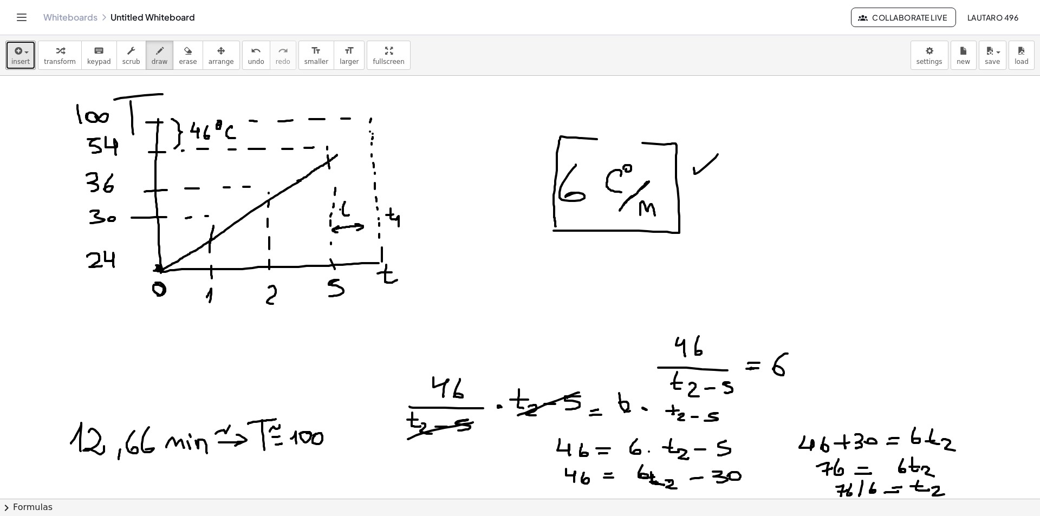
drag, startPoint x: 340, startPoint y: 210, endPoint x: 347, endPoint y: 209, distance: 7.1
drag, startPoint x: 369, startPoint y: 118, endPoint x: 328, endPoint y: 145, distance: 49.7
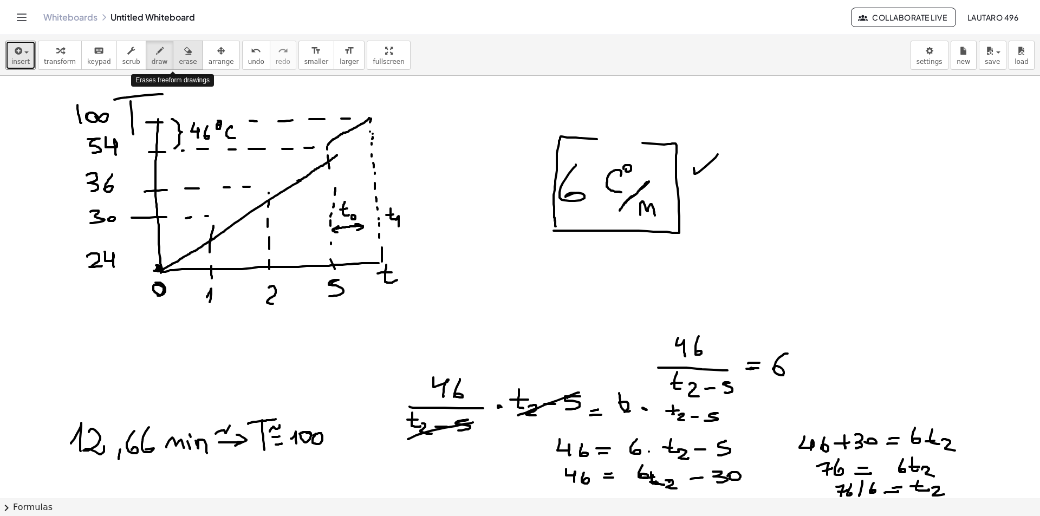
click at [179, 58] on span "erase" at bounding box center [188, 62] width 18 height 8
drag, startPoint x: 337, startPoint y: 142, endPoint x: 357, endPoint y: 130, distance: 24.1
click at [244, 55] on button "undo undo" at bounding box center [256, 55] width 28 height 29
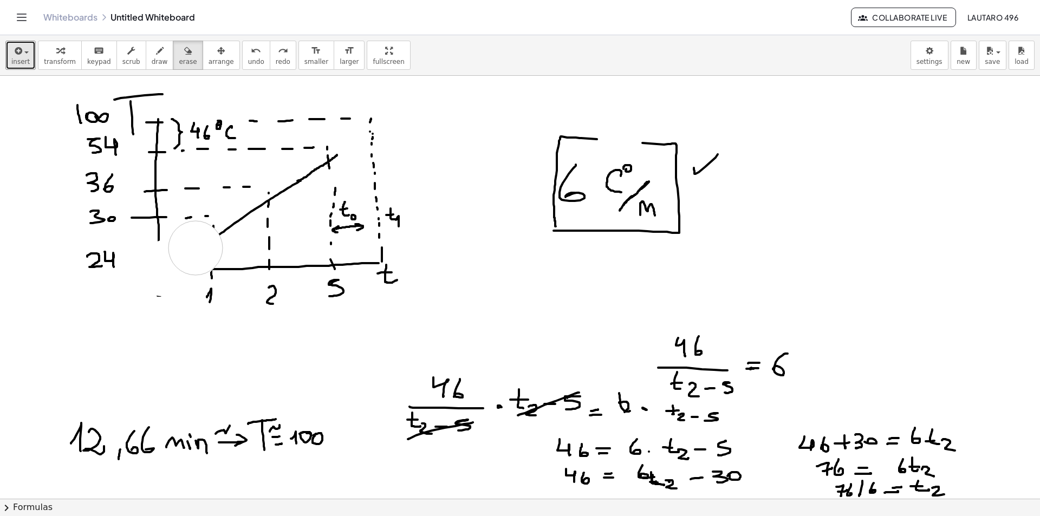
drag, startPoint x: 175, startPoint y: 264, endPoint x: 196, endPoint y: 248, distance: 25.9
click at [248, 60] on span "undo" at bounding box center [256, 62] width 16 height 8
click at [152, 56] on div "button" at bounding box center [160, 50] width 16 height 13
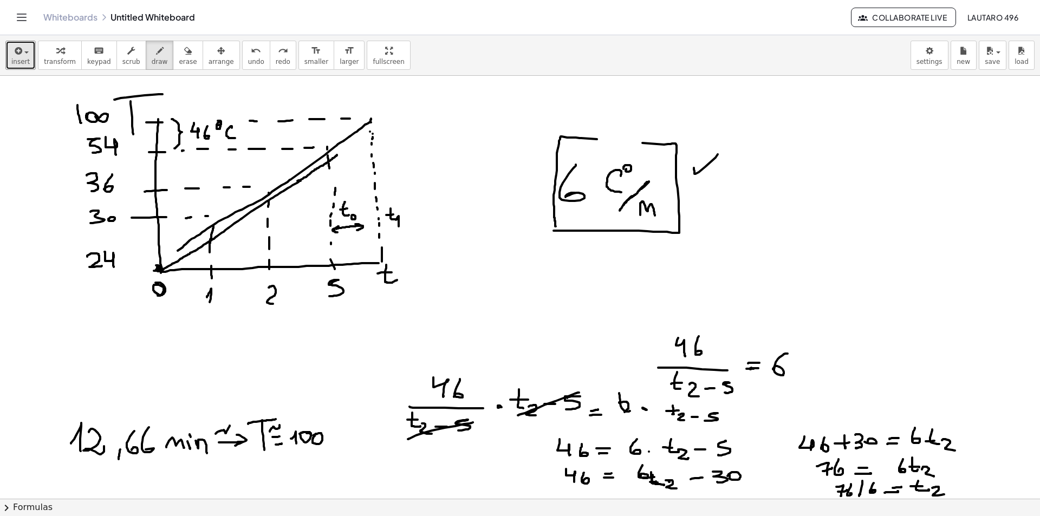
drag, startPoint x: 370, startPoint y: 122, endPoint x: 174, endPoint y: 250, distance: 234.1
click at [251, 55] on icon "undo" at bounding box center [256, 50] width 10 height 13
drag, startPoint x: 336, startPoint y: 155, endPoint x: 383, endPoint y: 118, distance: 60.1
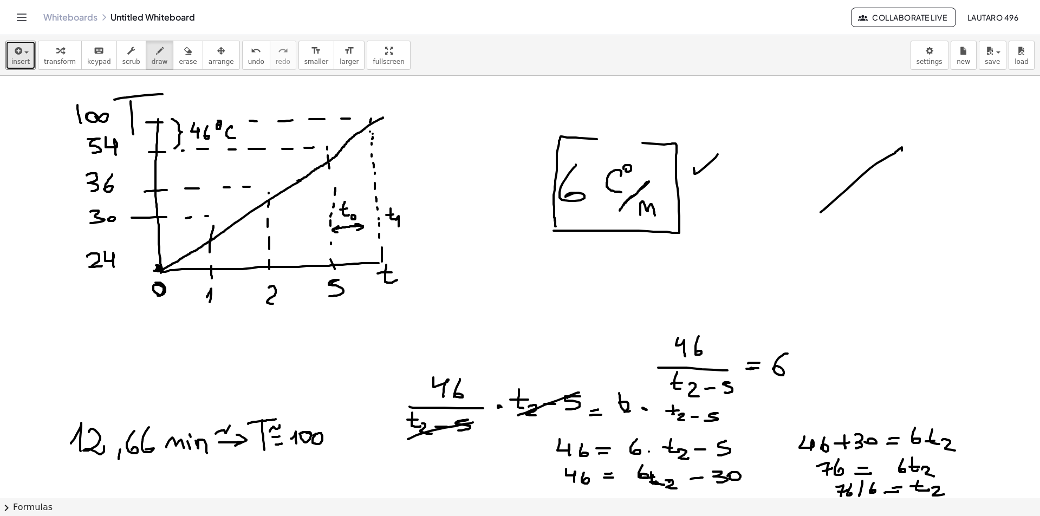
drag, startPoint x: 821, startPoint y: 212, endPoint x: 902, endPoint y: 151, distance: 102.0
drag, startPoint x: 905, startPoint y: 147, endPoint x: 821, endPoint y: 218, distance: 109.5
drag, startPoint x: 230, startPoint y: 60, endPoint x: 413, endPoint y: 97, distance: 186.7
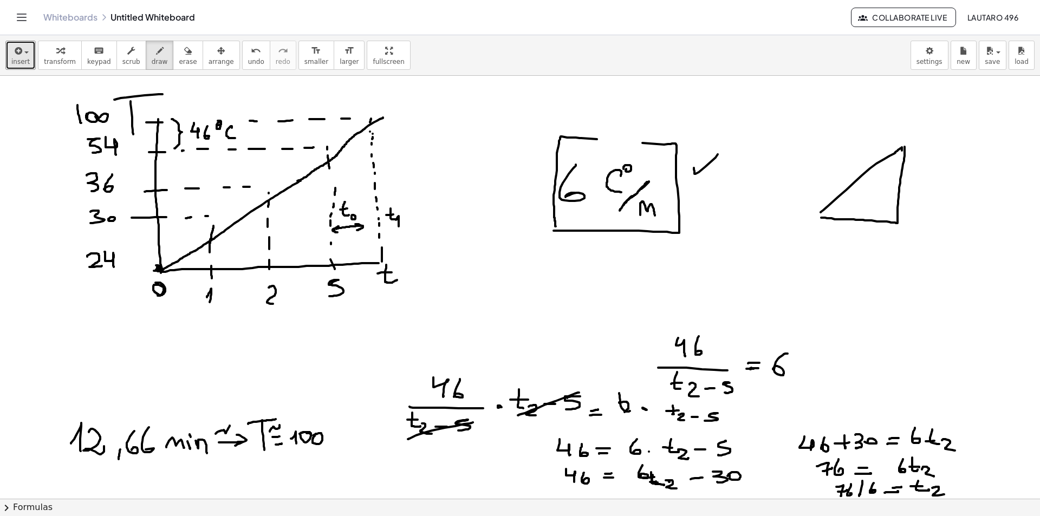
click at [248, 60] on span "undo" at bounding box center [256, 62] width 16 height 8
drag, startPoint x: 868, startPoint y: 118, endPoint x: 875, endPoint y: 123, distance: 9.0
drag, startPoint x: 236, startPoint y: 55, endPoint x: 344, endPoint y: 79, distance: 111.4
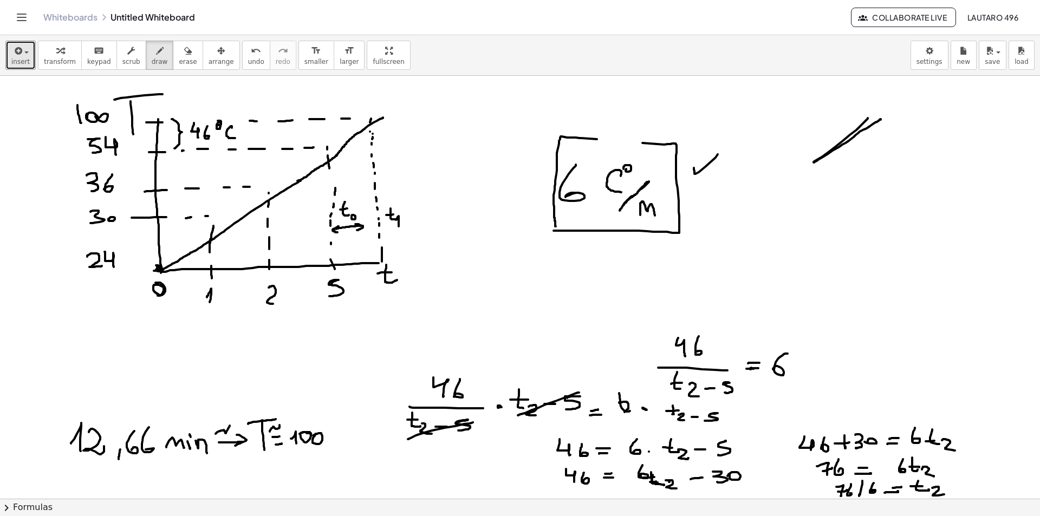
click at [251, 55] on icon "undo" at bounding box center [256, 50] width 10 height 13
drag, startPoint x: 826, startPoint y: 158, endPoint x: 841, endPoint y: 148, distance: 17.7
drag, startPoint x: 921, startPoint y: 111, endPoint x: 927, endPoint y: 171, distance: 60.4
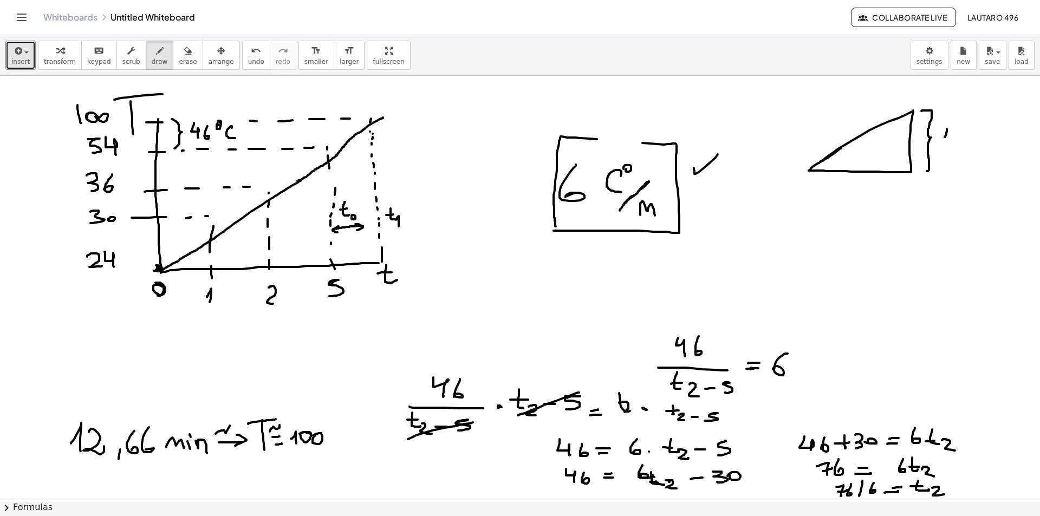
drag, startPoint x: 945, startPoint y: 137, endPoint x: 949, endPoint y: 143, distance: 7.4
drag, startPoint x: 979, startPoint y: 138, endPoint x: 984, endPoint y: 138, distance: 5.4
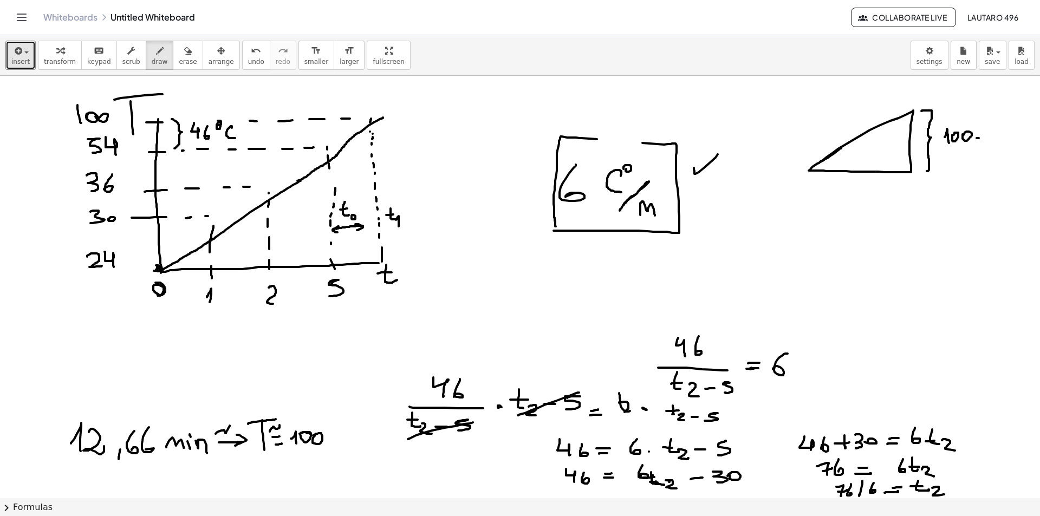
drag, startPoint x: 992, startPoint y: 133, endPoint x: 986, endPoint y: 144, distance: 12.4
drag, startPoint x: 999, startPoint y: 132, endPoint x: 1004, endPoint y: 145, distance: 13.4
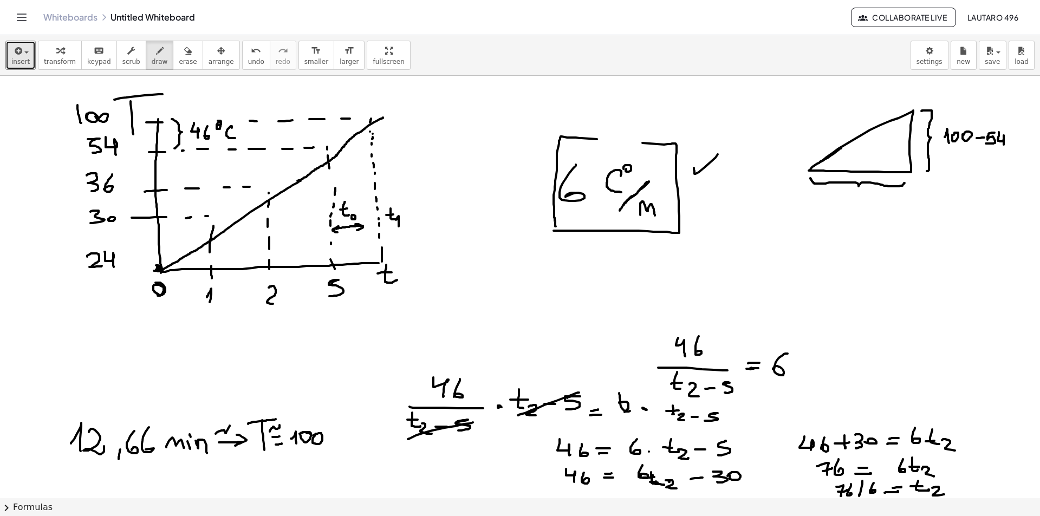
drag, startPoint x: 810, startPoint y: 178, endPoint x: 905, endPoint y: 183, distance: 94.4
drag, startPoint x: 847, startPoint y: 196, endPoint x: 857, endPoint y: 206, distance: 14.6
drag, startPoint x: 840, startPoint y: 201, endPoint x: 854, endPoint y: 200, distance: 13.6
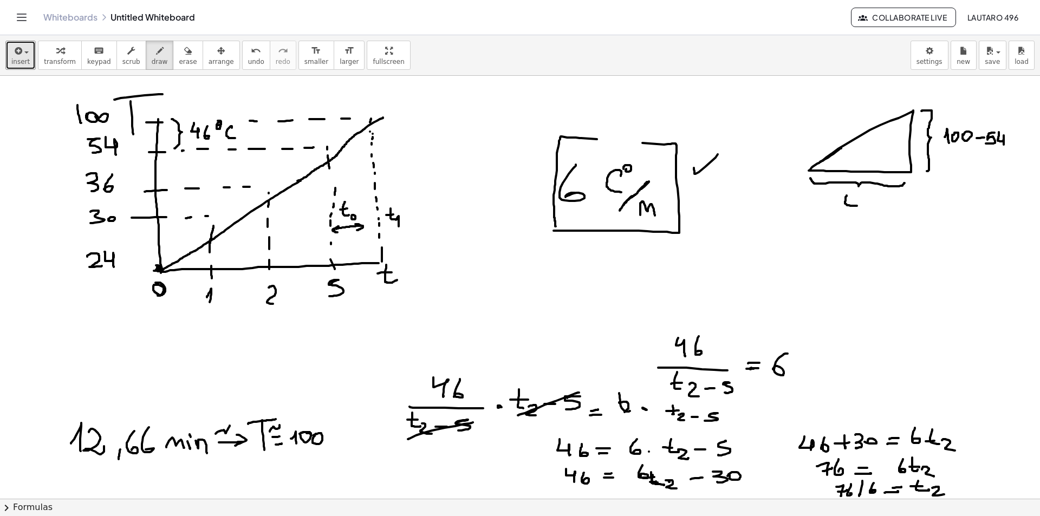
drag, startPoint x: 861, startPoint y: 206, endPoint x: 867, endPoint y: 212, distance: 9.2
drag, startPoint x: 874, startPoint y: 205, endPoint x: 886, endPoint y: 204, distance: 11.4
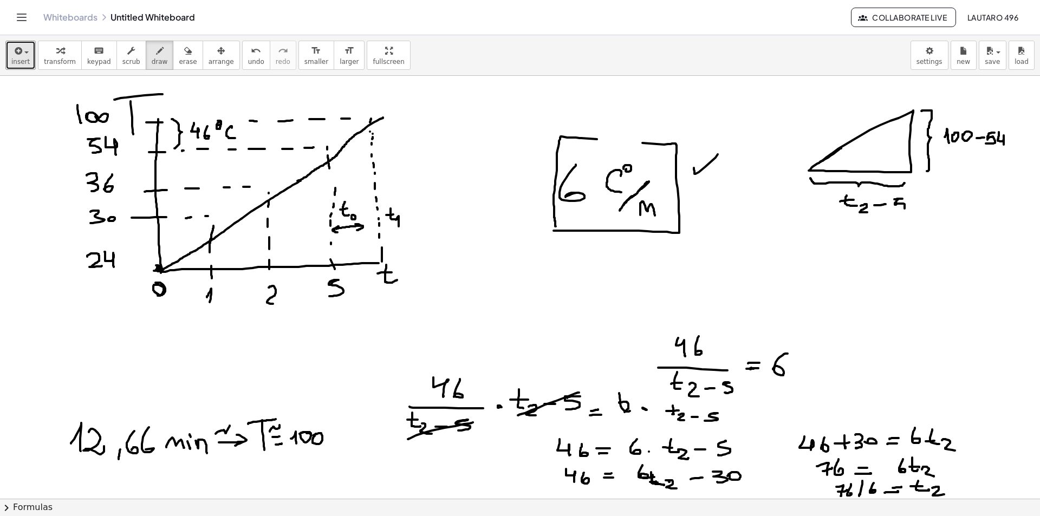
drag, startPoint x: 894, startPoint y: 199, endPoint x: 896, endPoint y: 209, distance: 10.0
drag, startPoint x: 766, startPoint y: 256, endPoint x: 773, endPoint y: 262, distance: 9.6
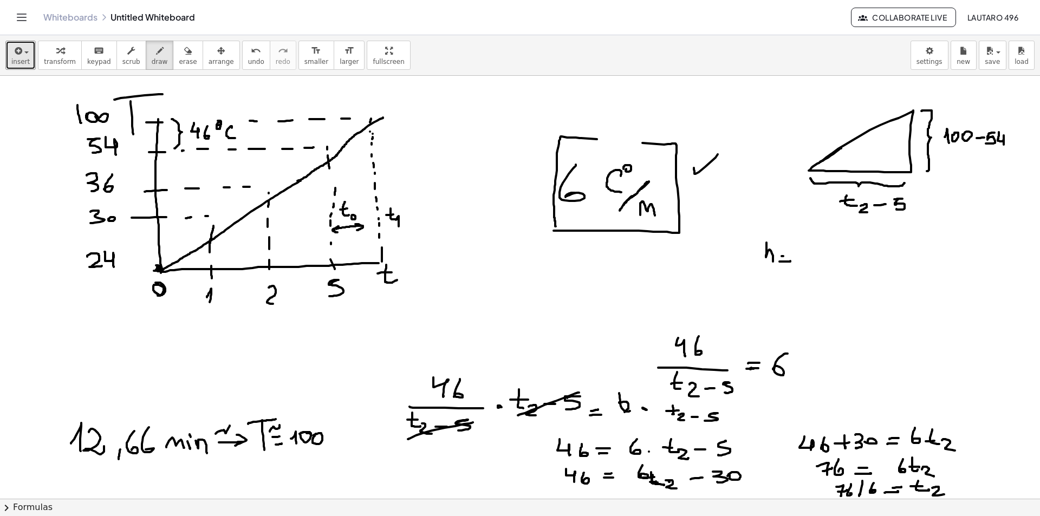
drag, startPoint x: 782, startPoint y: 256, endPoint x: 792, endPoint y: 256, distance: 10.3
drag, startPoint x: 844, startPoint y: 226, endPoint x: 911, endPoint y: 219, distance: 67.0
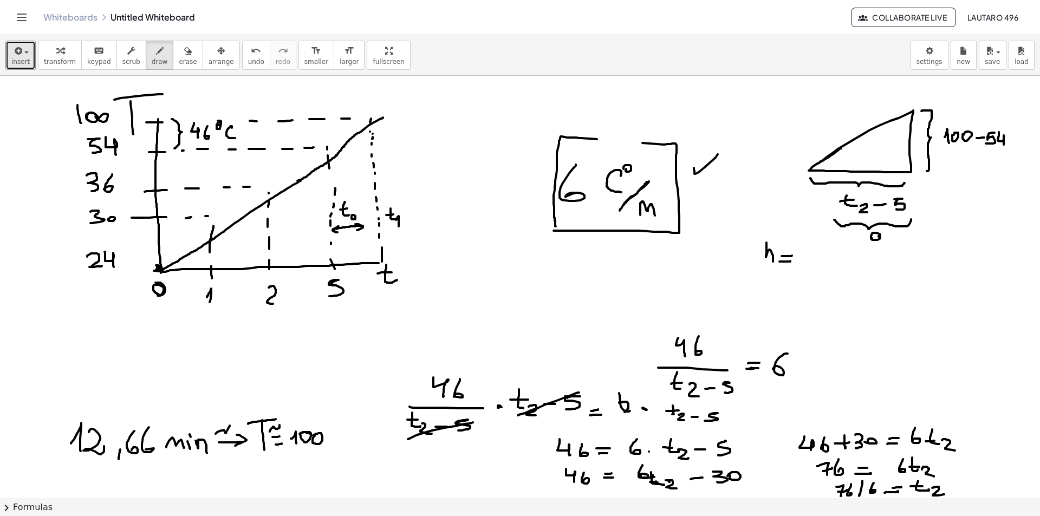
drag, startPoint x: 879, startPoint y: 236, endPoint x: 893, endPoint y: 238, distance: 14.8
drag, startPoint x: 1005, startPoint y: 119, endPoint x: 1010, endPoint y: 153, distance: 34.5
drag, startPoint x: 1020, startPoint y: 131, endPoint x: 1020, endPoint y: 148, distance: 17.3
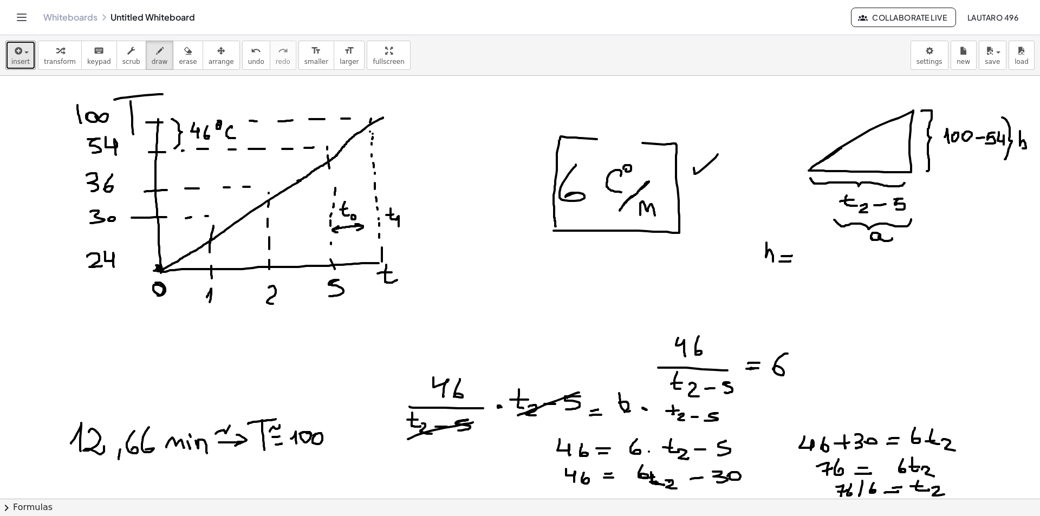
drag, startPoint x: 841, startPoint y: 109, endPoint x: 849, endPoint y: 129, distance: 21.1
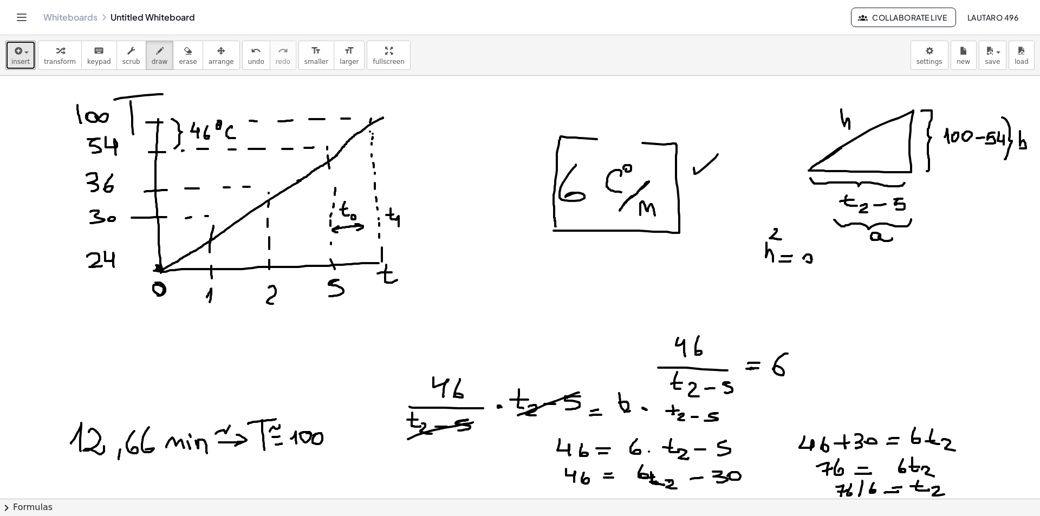
drag, startPoint x: 812, startPoint y: 259, endPoint x: 823, endPoint y: 262, distance: 11.6
drag, startPoint x: 836, startPoint y: 257, endPoint x: 825, endPoint y: 246, distance: 14.6
drag, startPoint x: 821, startPoint y: 246, endPoint x: 831, endPoint y: 252, distance: 12.2
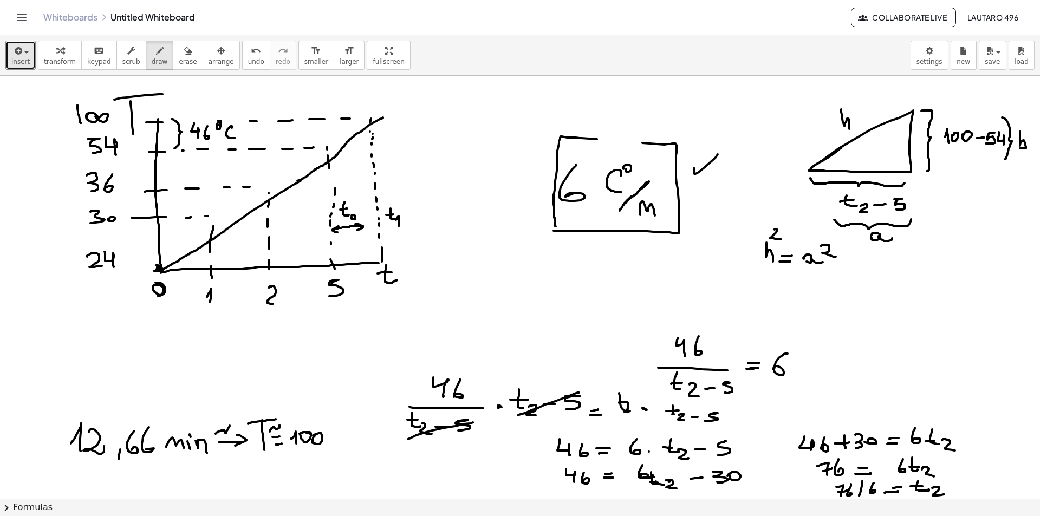
drag, startPoint x: 846, startPoint y: 257, endPoint x: 844, endPoint y: 265, distance: 8.4
drag, startPoint x: 844, startPoint y: 264, endPoint x: 850, endPoint y: 263, distance: 6.1
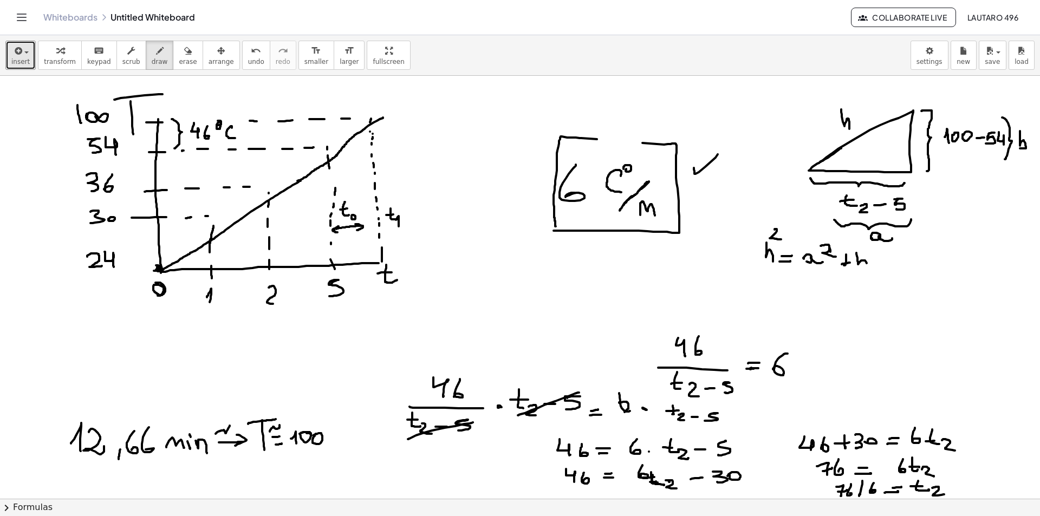
drag, startPoint x: 856, startPoint y: 254, endPoint x: 859, endPoint y: 270, distance: 15.9
drag, startPoint x: 883, startPoint y: 257, endPoint x: 864, endPoint y: 253, distance: 19.2
click at [179, 61] on span "erase" at bounding box center [188, 62] width 18 height 8
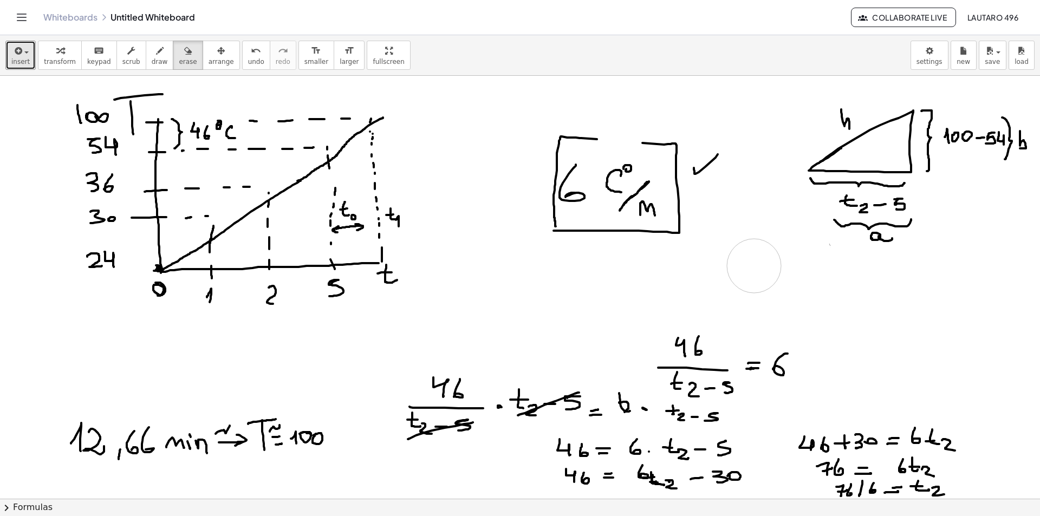
drag, startPoint x: 833, startPoint y: 278, endPoint x: 685, endPoint y: 254, distance: 149.2
click at [152, 58] on span "draw" at bounding box center [160, 62] width 16 height 8
drag, startPoint x: 500, startPoint y: 118, endPoint x: 474, endPoint y: 142, distance: 35.6
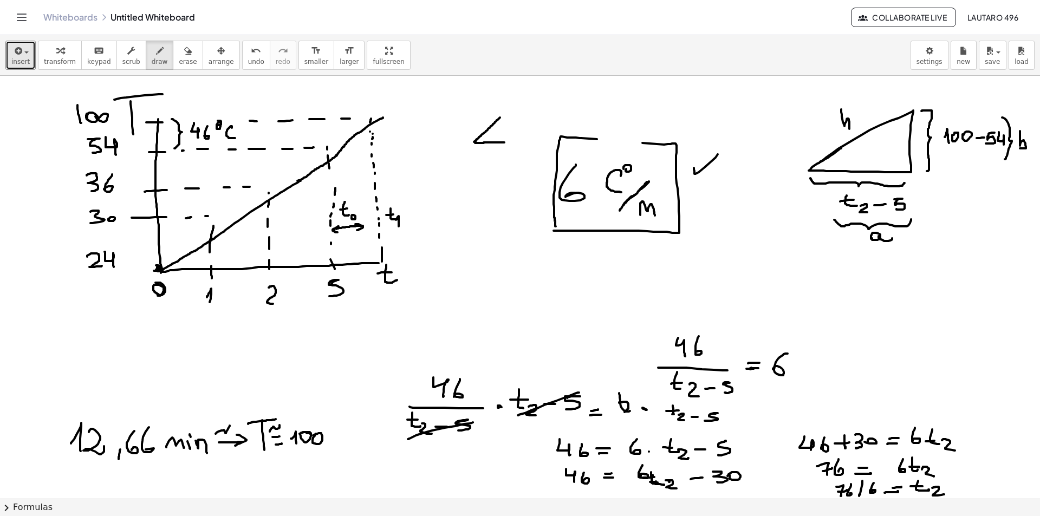
drag, startPoint x: 504, startPoint y: 142, endPoint x: 475, endPoint y: 143, distance: 29.3
drag, startPoint x: 171, startPoint y: 52, endPoint x: 345, endPoint y: 93, distance: 178.6
click at [184, 53] on icon "button" at bounding box center [188, 50] width 8 height 13
drag, startPoint x: 480, startPoint y: 108, endPoint x: 484, endPoint y: 142, distance: 33.8
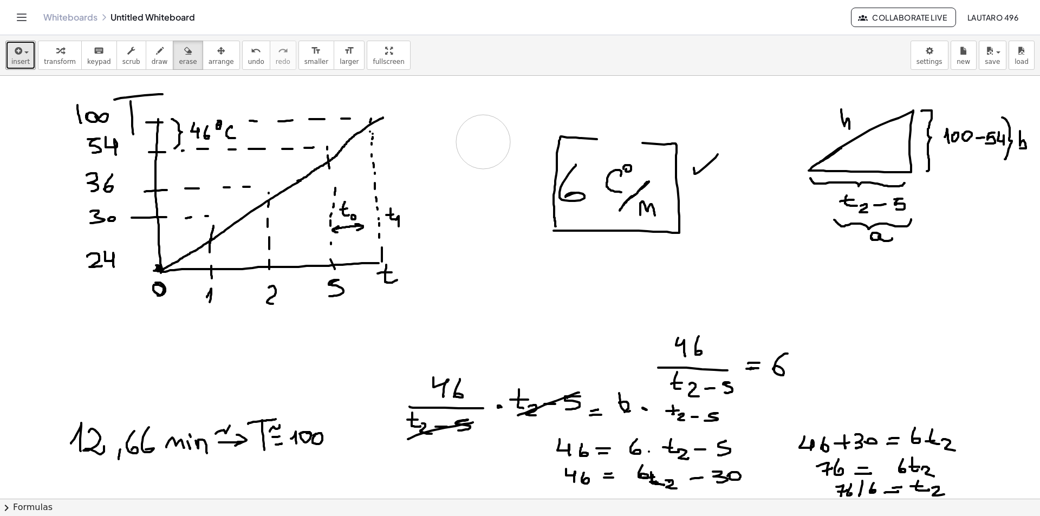
click at [154, 57] on button "draw" at bounding box center [160, 55] width 28 height 29
drag, startPoint x: 477, startPoint y: 116, endPoint x: 479, endPoint y: 139, distance: 22.3
drag, startPoint x: 447, startPoint y: 141, endPoint x: 476, endPoint y: 140, distance: 28.7
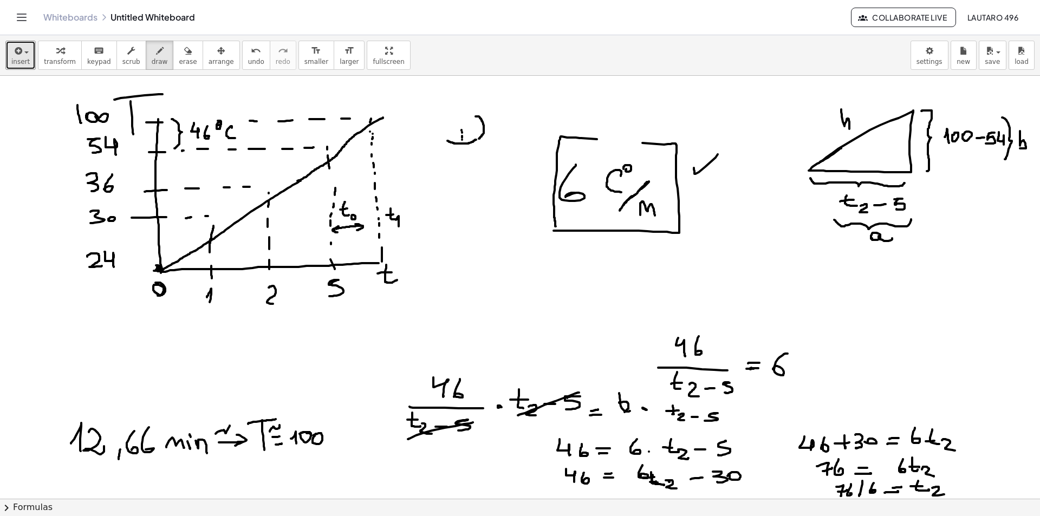
drag, startPoint x: 476, startPoint y: 126, endPoint x: 469, endPoint y: 127, distance: 7.1
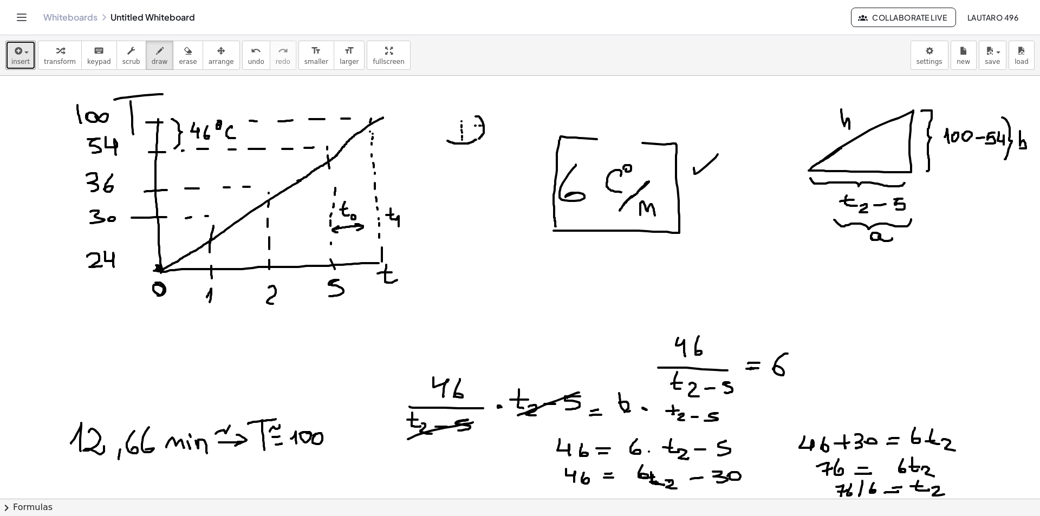
drag, startPoint x: 441, startPoint y: 141, endPoint x: 473, endPoint y: 114, distance: 41.5
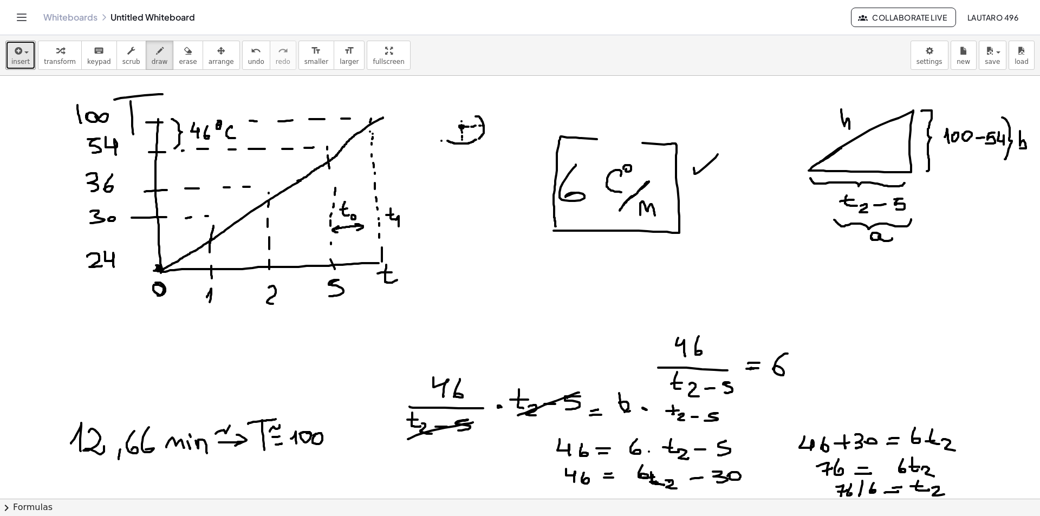
drag, startPoint x: 182, startPoint y: 63, endPoint x: 251, endPoint y: 68, distance: 69.5
click at [187, 65] on div "transform keyboard keypad scrub draw erase arrange" at bounding box center [138, 55] width 201 height 29
drag, startPoint x: 482, startPoint y: 116, endPoint x: 451, endPoint y: 139, distance: 38.3
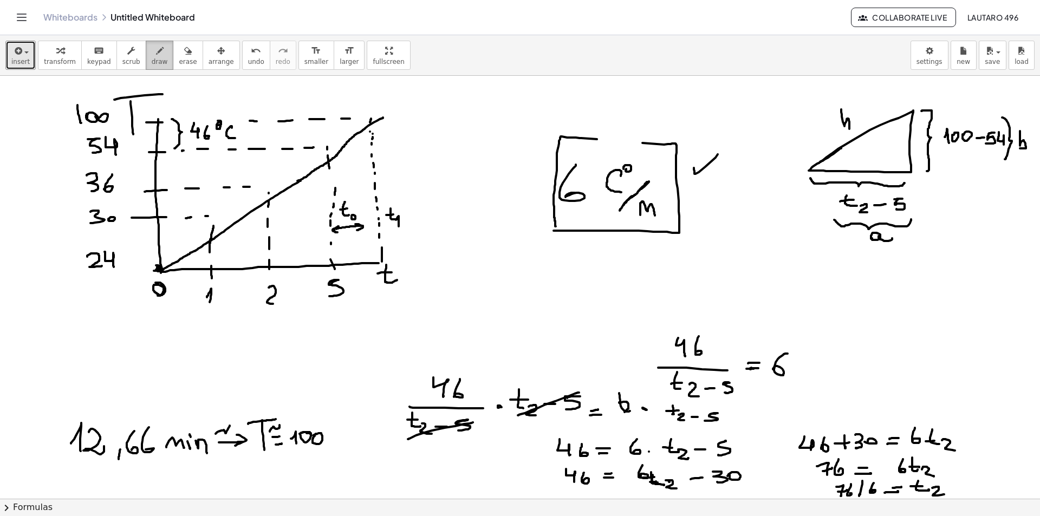
click at [156, 55] on icon "button" at bounding box center [160, 50] width 8 height 13
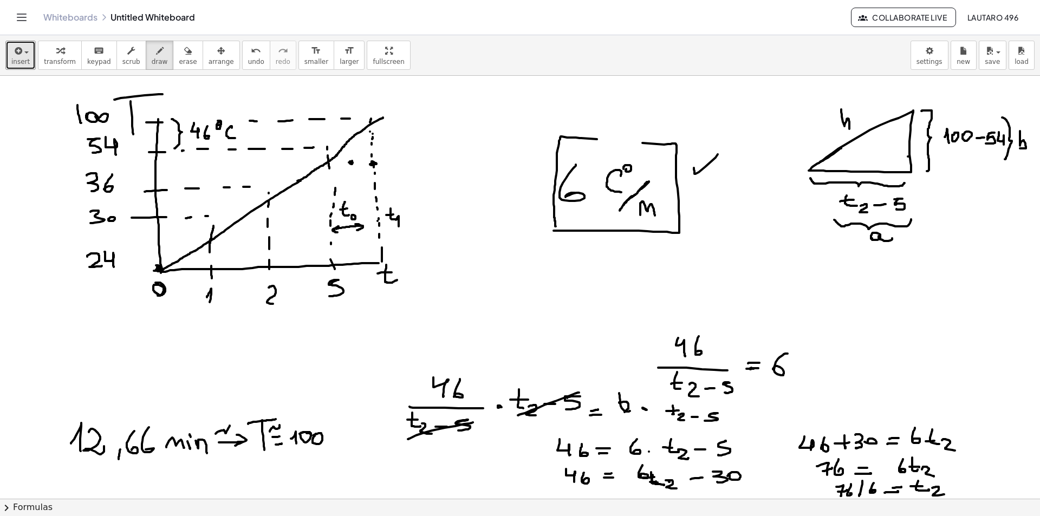
drag, startPoint x: 171, startPoint y: 58, endPoint x: 296, endPoint y: 138, distance: 148.0
click at [179, 59] on span "erase" at bounding box center [188, 62] width 18 height 8
click at [152, 48] on div "button" at bounding box center [160, 50] width 16 height 13
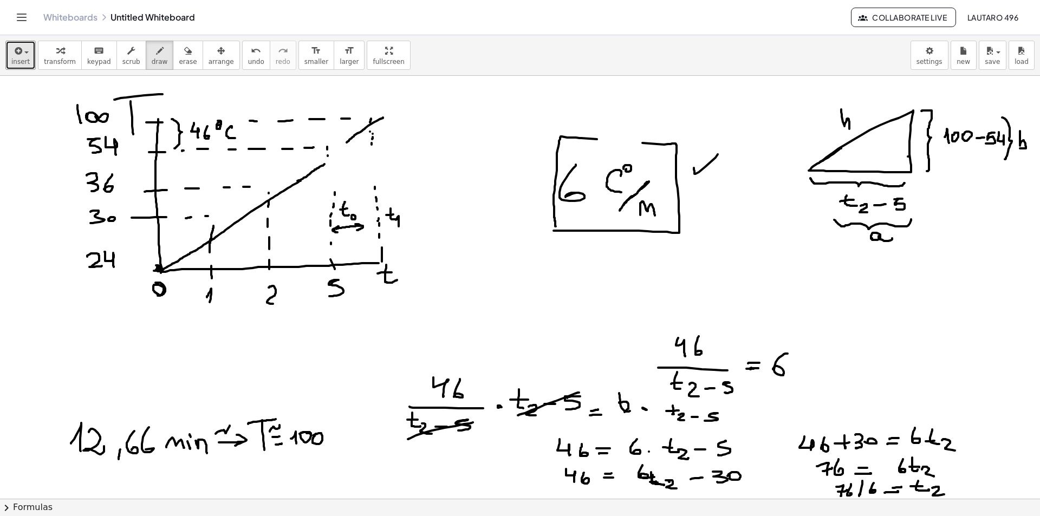
drag, startPoint x: 321, startPoint y: 167, endPoint x: 350, endPoint y: 138, distance: 41.7
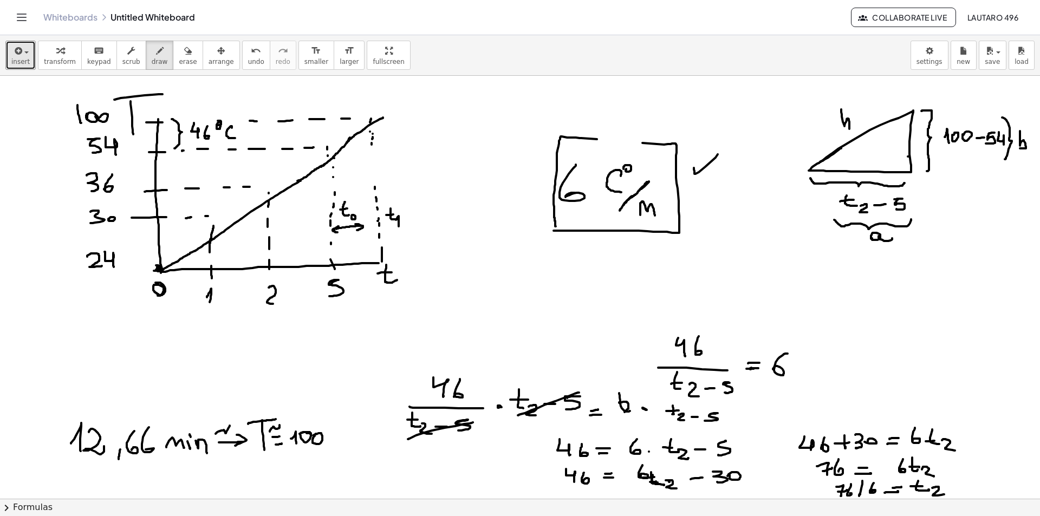
drag, startPoint x: 376, startPoint y: 179, endPoint x: 375, endPoint y: 172, distance: 6.6
drag, startPoint x: 790, startPoint y: 273, endPoint x: 784, endPoint y: 276, distance: 6.8
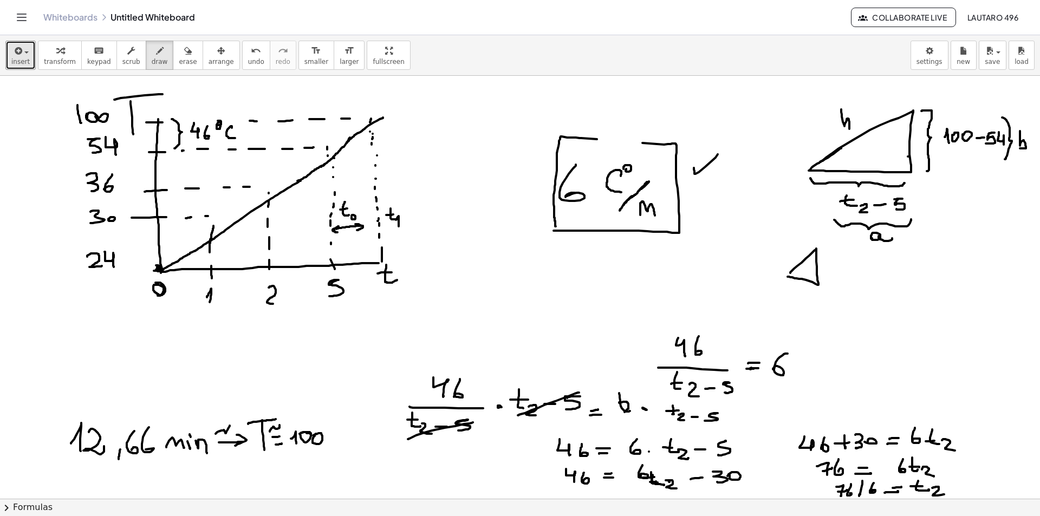
drag, startPoint x: 170, startPoint y: 58, endPoint x: 513, endPoint y: 162, distance: 358.8
click at [179, 58] on span "erase" at bounding box center [188, 62] width 18 height 8
drag, startPoint x: 817, startPoint y: 279, endPoint x: 794, endPoint y: 275, distance: 23.7
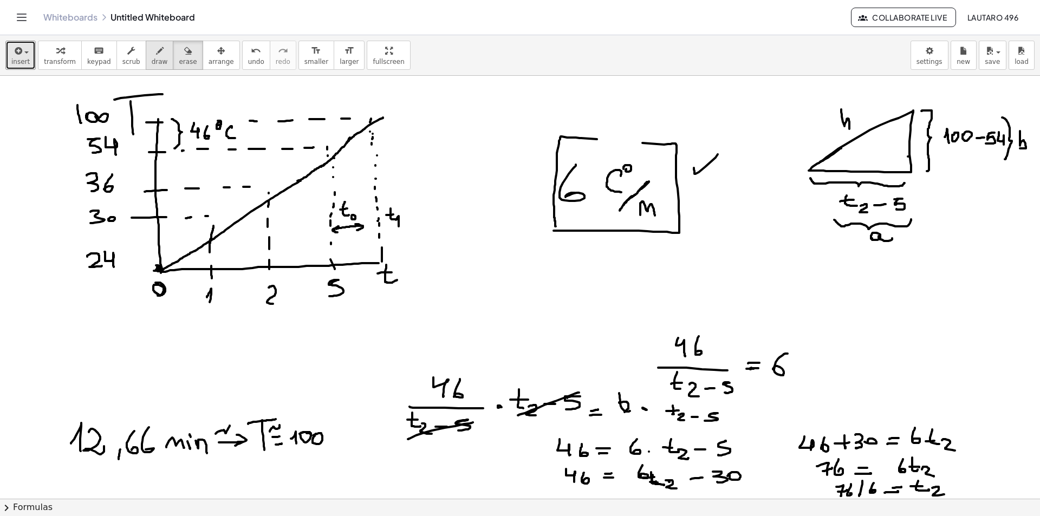
click at [154, 64] on button "draw" at bounding box center [160, 55] width 28 height 29
drag, startPoint x: 804, startPoint y: 289, endPoint x: 951, endPoint y: 291, distance: 146.8
drag, startPoint x: 901, startPoint y: 285, endPoint x: 902, endPoint y: 293, distance: 7.7
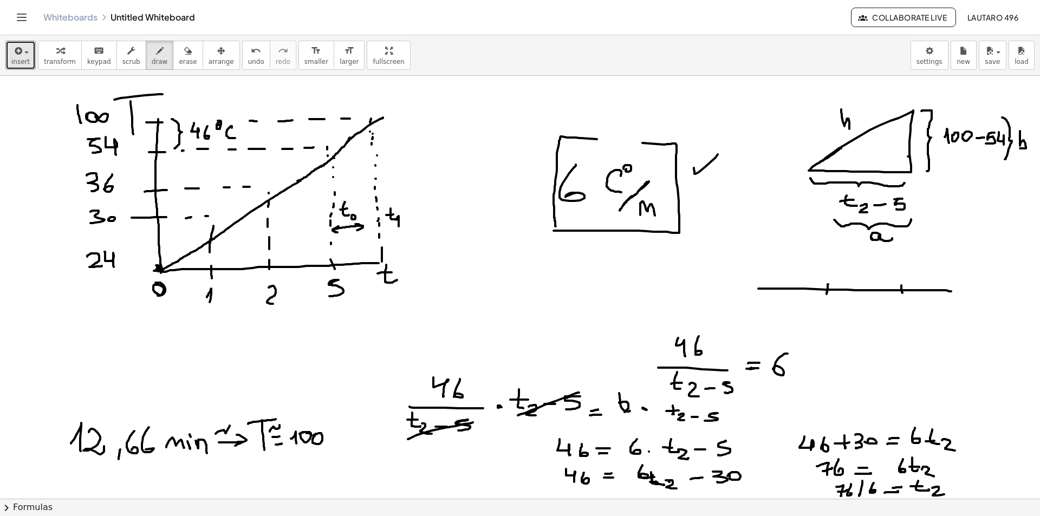
drag, startPoint x: 828, startPoint y: 284, endPoint x: 827, endPoint y: 294, distance: 9.9
drag, startPoint x: 900, startPoint y: 284, endPoint x: 804, endPoint y: 278, distance: 96.1
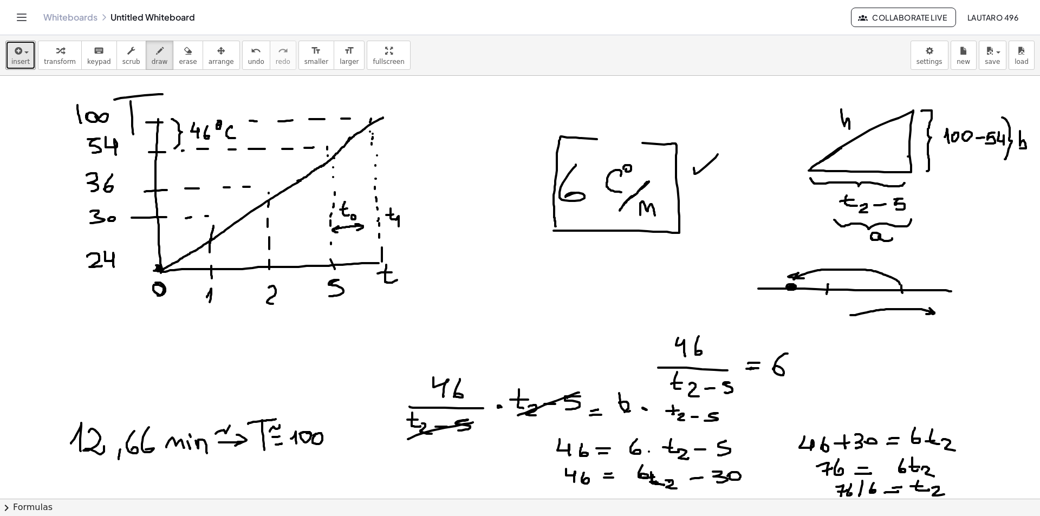
drag, startPoint x: 861, startPoint y: 314, endPoint x: 926, endPoint y: 314, distance: 65.0
drag, startPoint x: 811, startPoint y: 327, endPoint x: 970, endPoint y: 329, distance: 158.2
drag, startPoint x: 941, startPoint y: 325, endPoint x: 942, endPoint y: 333, distance: 8.1
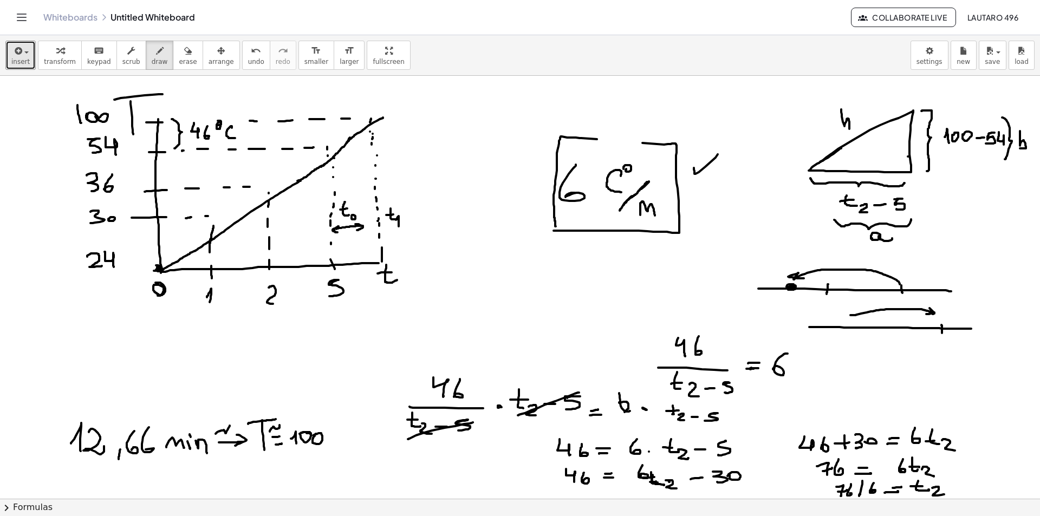
drag, startPoint x: 842, startPoint y: 324, endPoint x: 843, endPoint y: 332, distance: 8.1
click at [179, 60] on span "erase" at bounding box center [188, 62] width 18 height 8
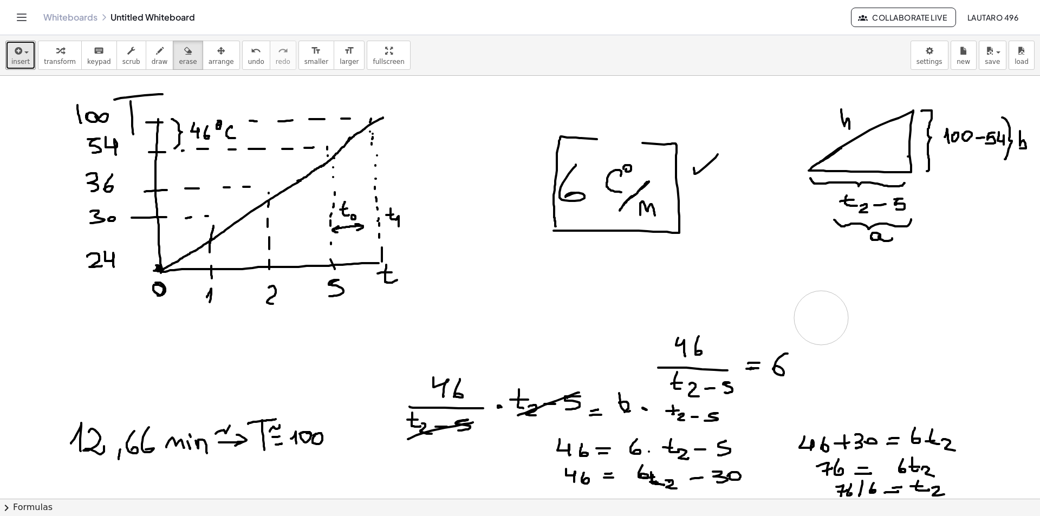
drag, startPoint x: 934, startPoint y: 312, endPoint x: 821, endPoint y: 318, distance: 113.4
click at [152, 62] on span "draw" at bounding box center [160, 62] width 16 height 8
drag, startPoint x: 784, startPoint y: 275, endPoint x: 784, endPoint y: 284, distance: 9.2
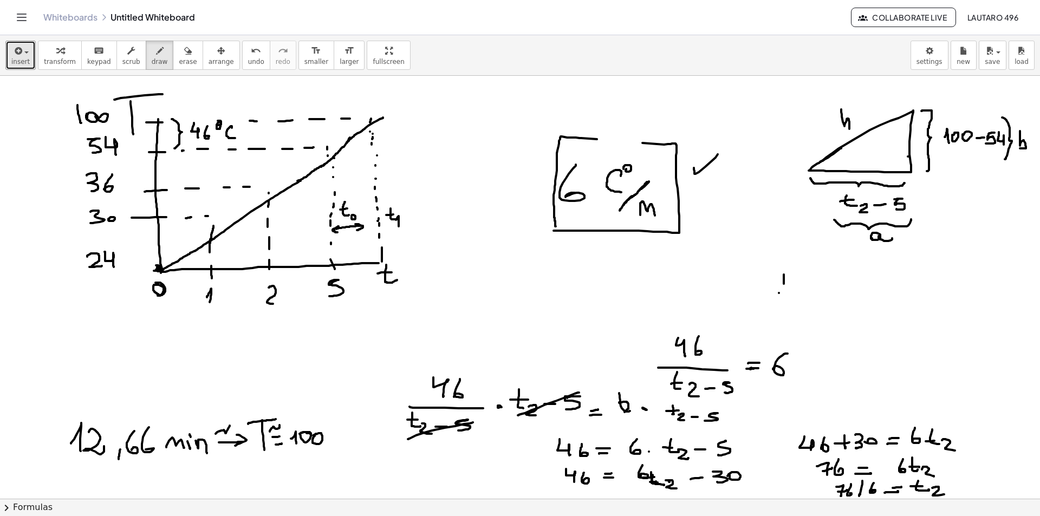
drag, startPoint x: 756, startPoint y: 281, endPoint x: 950, endPoint y: 280, distance: 194.5
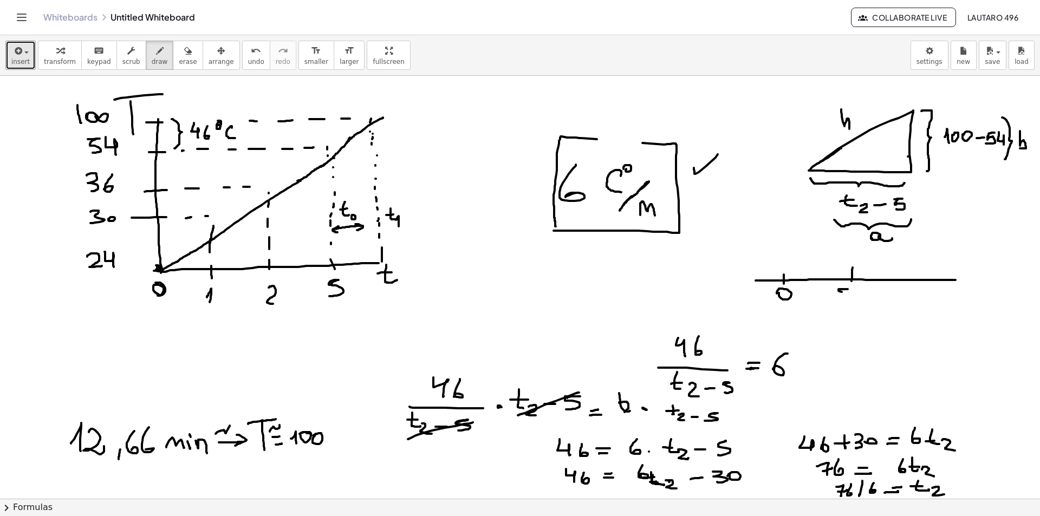
drag, startPoint x: 848, startPoint y: 289, endPoint x: 843, endPoint y: 295, distance: 7.7
drag, startPoint x: 853, startPoint y: 290, endPoint x: 907, endPoint y: 287, distance: 54.3
drag, startPoint x: 954, startPoint y: 274, endPoint x: 954, endPoint y: 283, distance: 8.7
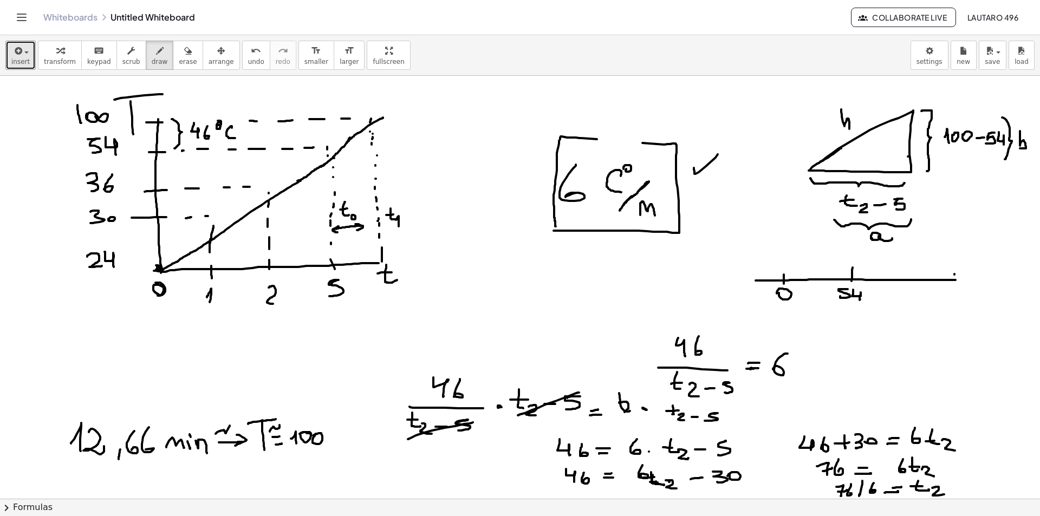
drag, startPoint x: 945, startPoint y: 288, endPoint x: 946, endPoint y: 294, distance: 6.2
drag, startPoint x: 962, startPoint y: 292, endPoint x: 958, endPoint y: 288, distance: 5.8
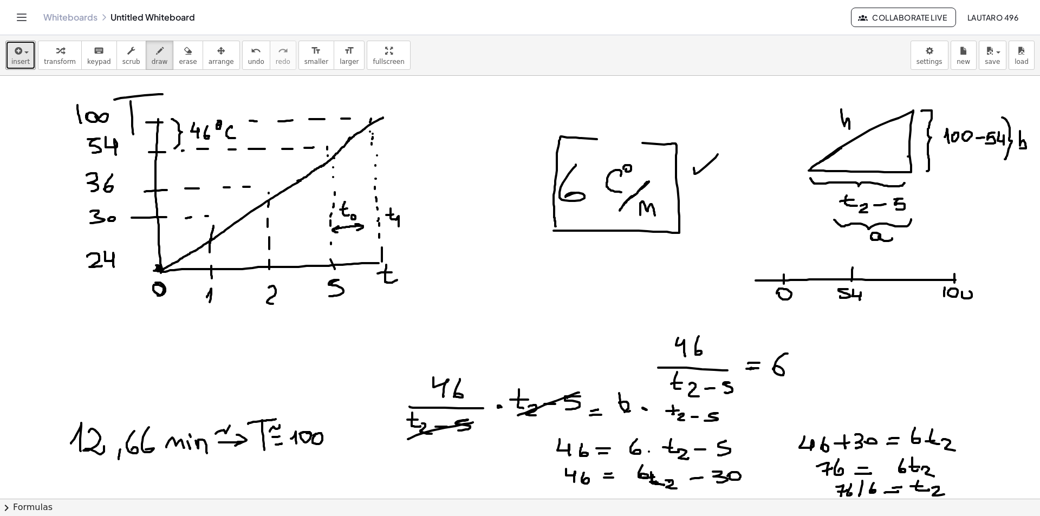
drag, startPoint x: 962, startPoint y: 278, endPoint x: 981, endPoint y: 283, distance: 20.0
drag, startPoint x: 950, startPoint y: 278, endPoint x: 828, endPoint y: 273, distance: 122.5
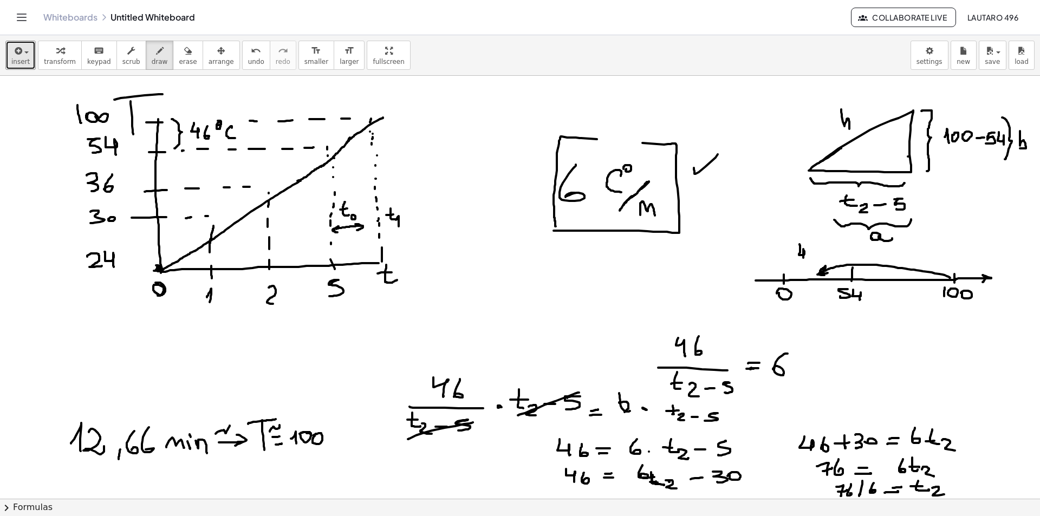
drag, startPoint x: 799, startPoint y: 244, endPoint x: 810, endPoint y: 251, distance: 12.6
drag, startPoint x: 810, startPoint y: 252, endPoint x: 810, endPoint y: 258, distance: 6.0
drag, startPoint x: 784, startPoint y: 328, endPoint x: 983, endPoint y: 323, distance: 198.8
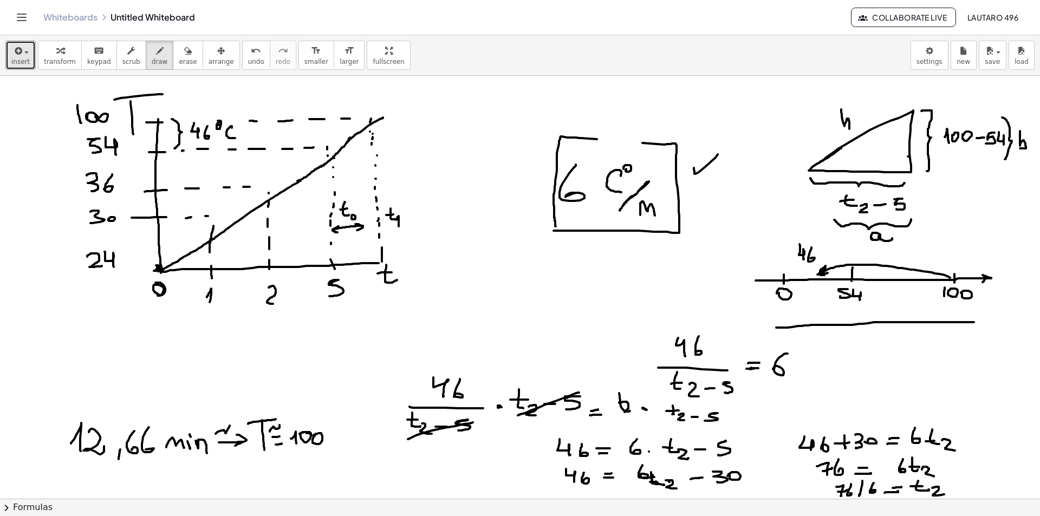
drag, startPoint x: 792, startPoint y: 320, endPoint x: 795, endPoint y: 329, distance: 8.9
drag, startPoint x: 849, startPoint y: 320, endPoint x: 850, endPoint y: 328, distance: 7.6
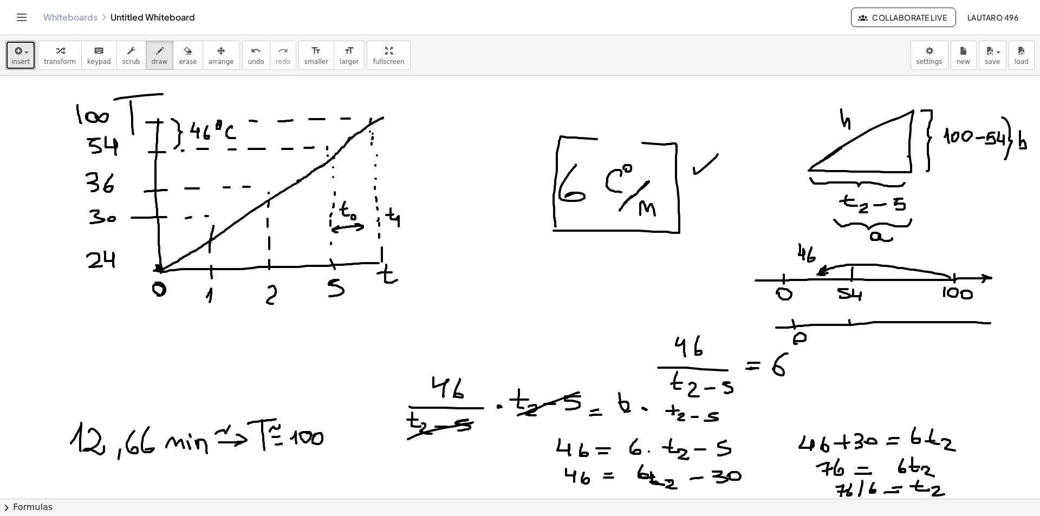
drag, startPoint x: 847, startPoint y: 337, endPoint x: 849, endPoint y: 346, distance: 8.6
drag, startPoint x: 957, startPoint y: 318, endPoint x: 958, endPoint y: 330, distance: 11.9
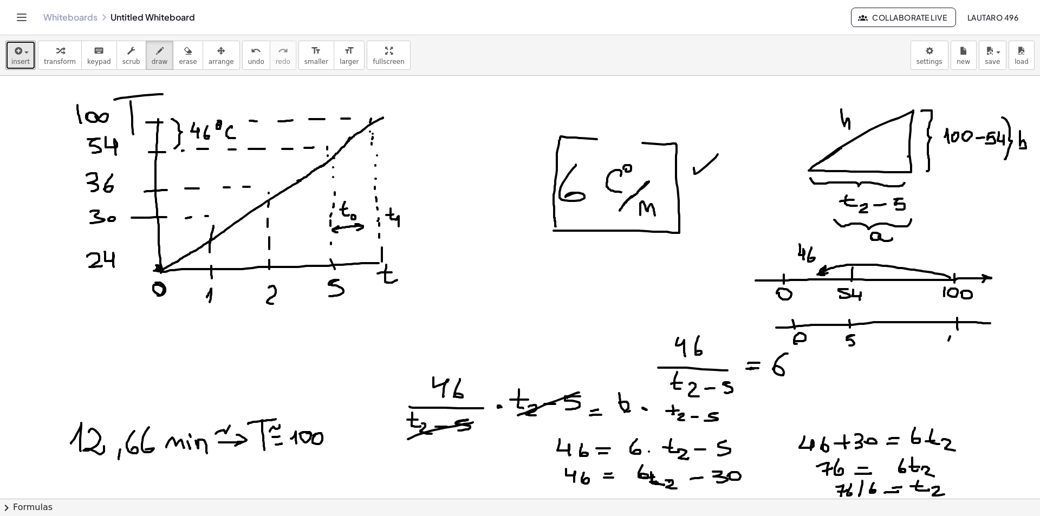
drag, startPoint x: 950, startPoint y: 336, endPoint x: 948, endPoint y: 344, distance: 7.9
drag, startPoint x: 952, startPoint y: 341, endPoint x: 959, endPoint y: 348, distance: 10.0
drag, startPoint x: 964, startPoint y: 347, endPoint x: 964, endPoint y: 352, distance: 5.4
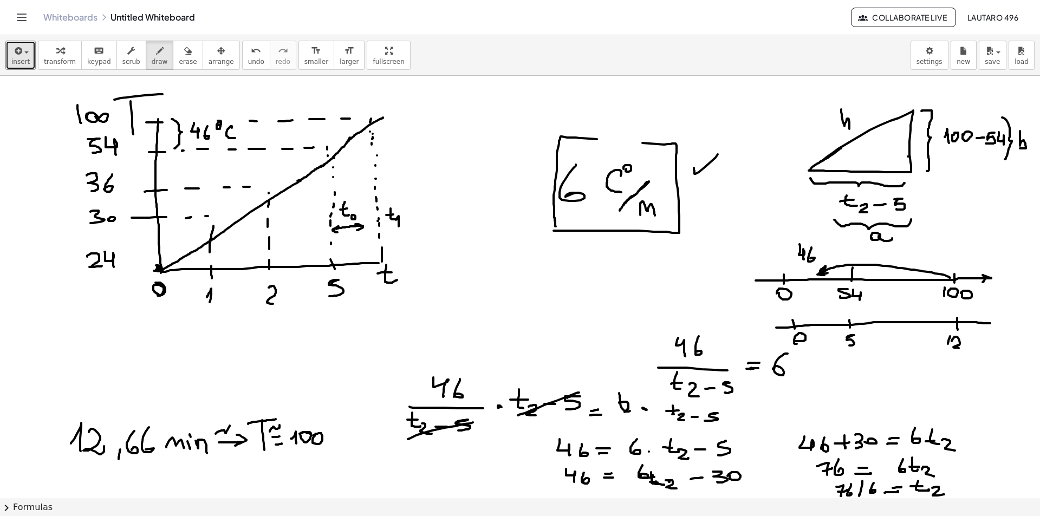
drag, startPoint x: 973, startPoint y: 342, endPoint x: 977, endPoint y: 346, distance: 6.1
drag, startPoint x: 976, startPoint y: 347, endPoint x: 985, endPoint y: 333, distance: 17.3
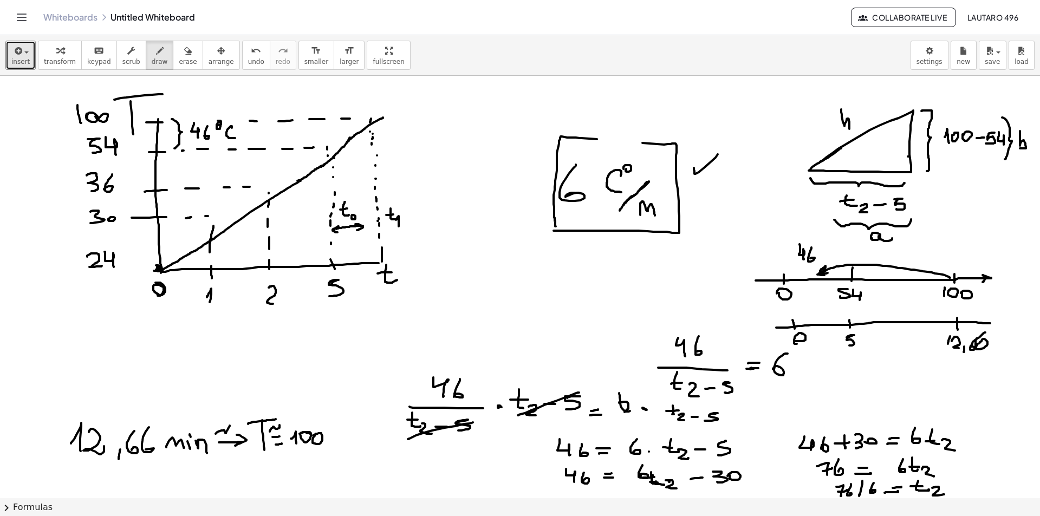
drag, startPoint x: 921, startPoint y: 318, endPoint x: 920, endPoint y: 324, distance: 6.0
drag, startPoint x: 900, startPoint y: 333, endPoint x: 905, endPoint y: 341, distance: 9.9
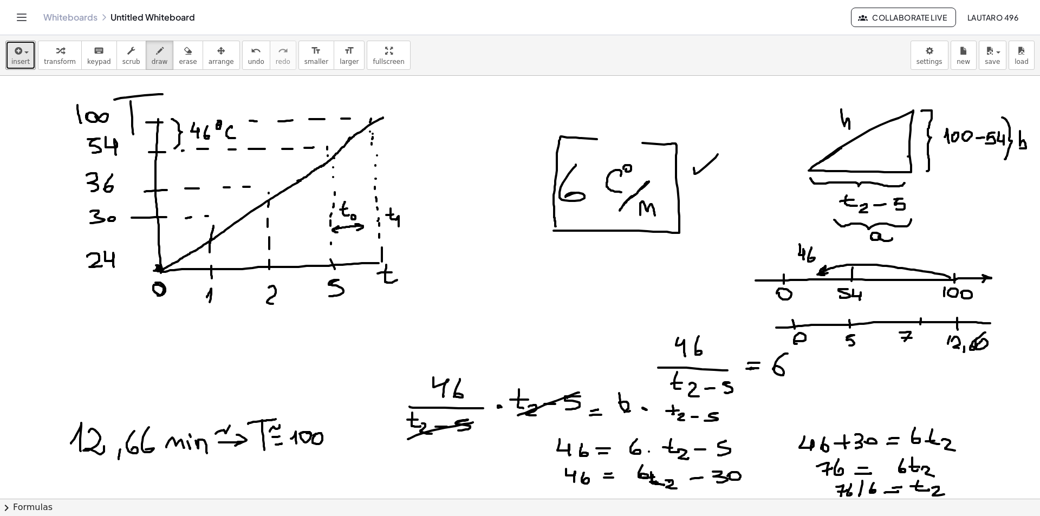
drag, startPoint x: 902, startPoint y: 338, endPoint x: 912, endPoint y: 338, distance: 9.7
drag, startPoint x: 914, startPoint y: 342, endPoint x: 913, endPoint y: 347, distance: 5.5
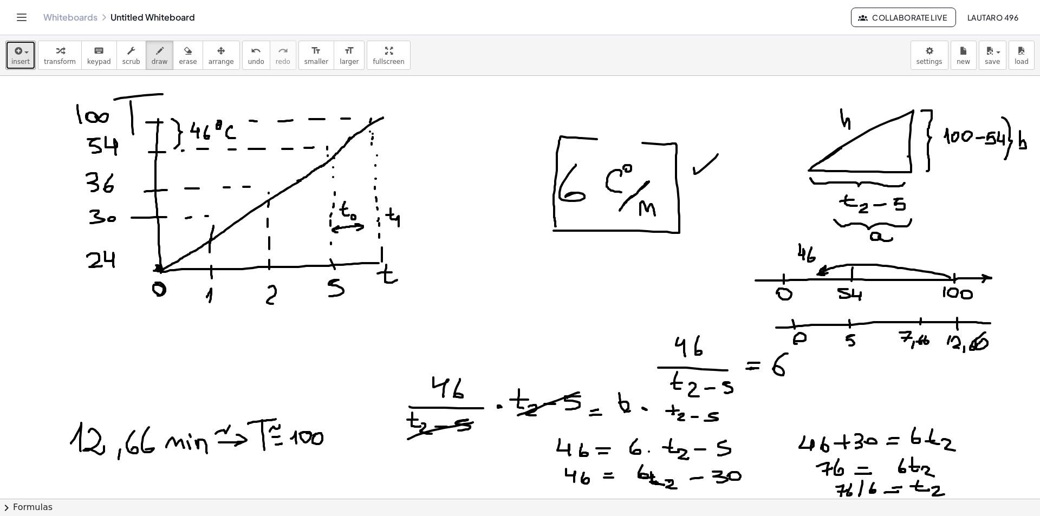
drag, startPoint x: 957, startPoint y: 318, endPoint x: 926, endPoint y: 316, distance: 30.9
click at [179, 62] on span "erase" at bounding box center [188, 62] width 18 height 8
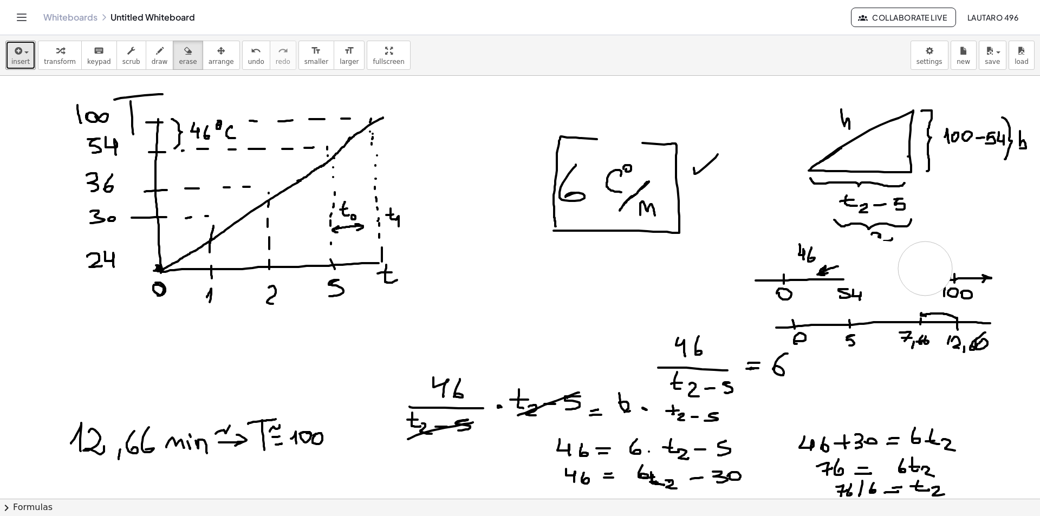
drag, startPoint x: 882, startPoint y: 268, endPoint x: 948, endPoint y: 268, distance: 66.1
drag, startPoint x: 948, startPoint y: 268, endPoint x: 851, endPoint y: 269, distance: 96.4
drag, startPoint x: 148, startPoint y: 50, endPoint x: 295, endPoint y: 101, distance: 154.9
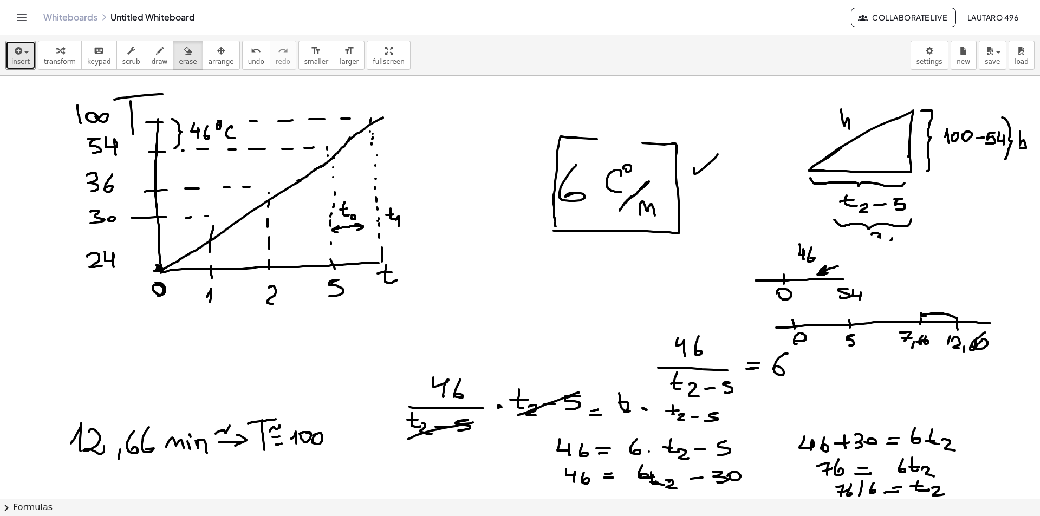
click at [156, 51] on icon "button" at bounding box center [160, 50] width 8 height 13
drag, startPoint x: 842, startPoint y: 281, endPoint x: 951, endPoint y: 285, distance: 109.0
drag, startPoint x: 894, startPoint y: 273, endPoint x: 894, endPoint y: 281, distance: 7.6
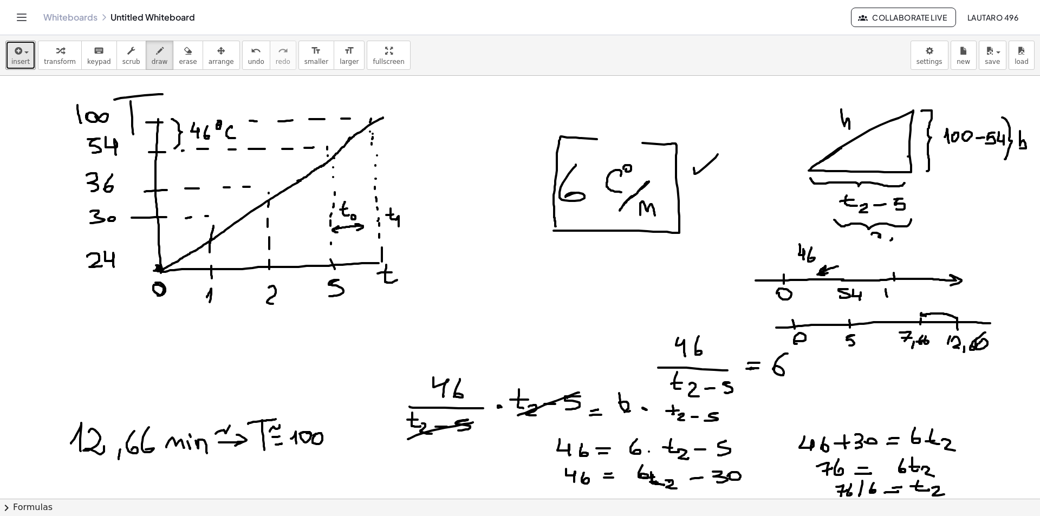
drag, startPoint x: 886, startPoint y: 289, endPoint x: 887, endPoint y: 297, distance: 7.8
drag, startPoint x: 905, startPoint y: 291, endPoint x: 896, endPoint y: 289, distance: 8.6
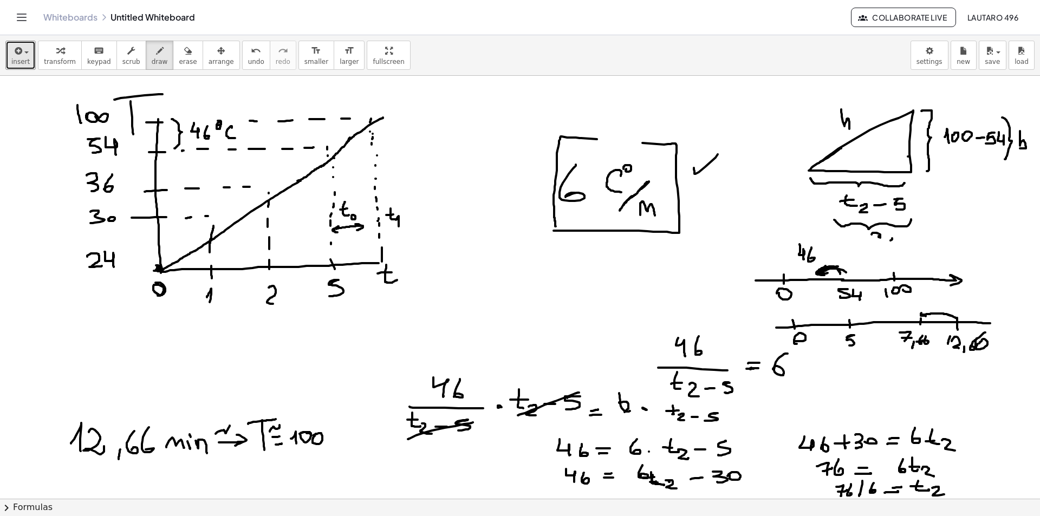
drag, startPoint x: 819, startPoint y: 271, endPoint x: 848, endPoint y: 278, distance: 29.6
drag, startPoint x: 848, startPoint y: 278, endPoint x: 857, endPoint y: 280, distance: 8.8
drag, startPoint x: 847, startPoint y: 274, endPoint x: 896, endPoint y: 278, distance: 48.9
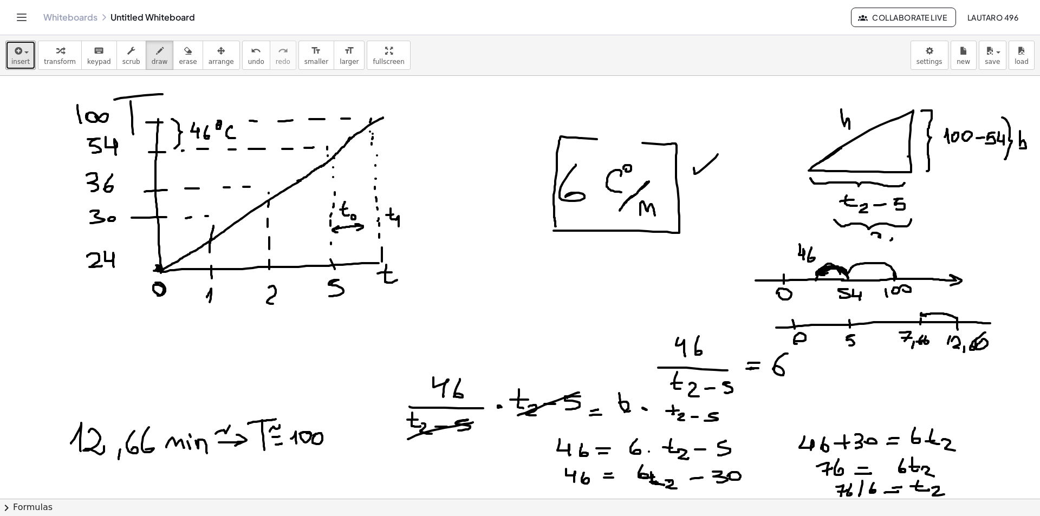
drag, startPoint x: 850, startPoint y: 323, endPoint x: 919, endPoint y: 321, distance: 68.8
drag, startPoint x: 917, startPoint y: 323, endPoint x: 923, endPoint y: 324, distance: 6.2
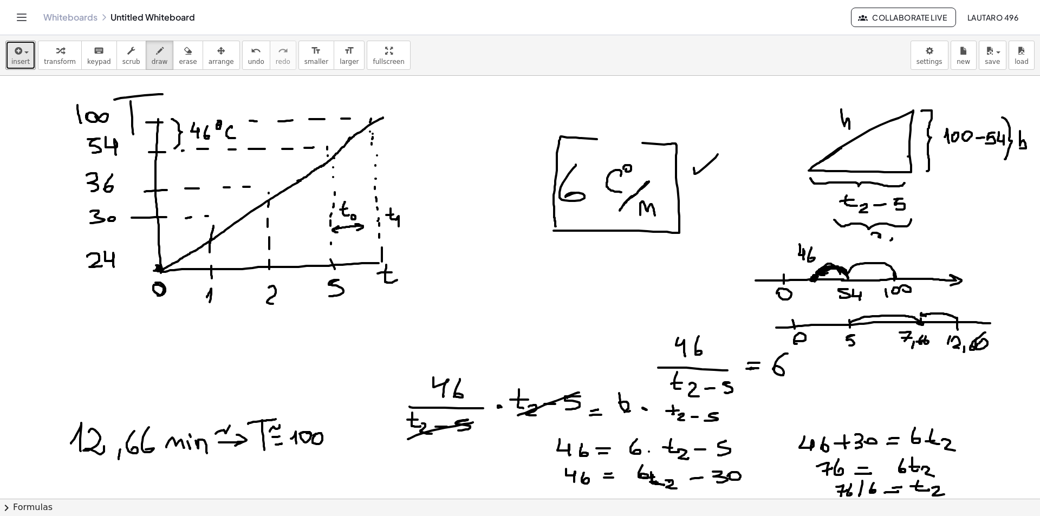
drag, startPoint x: 920, startPoint y: 201, endPoint x: 928, endPoint y: 195, distance: 10.1
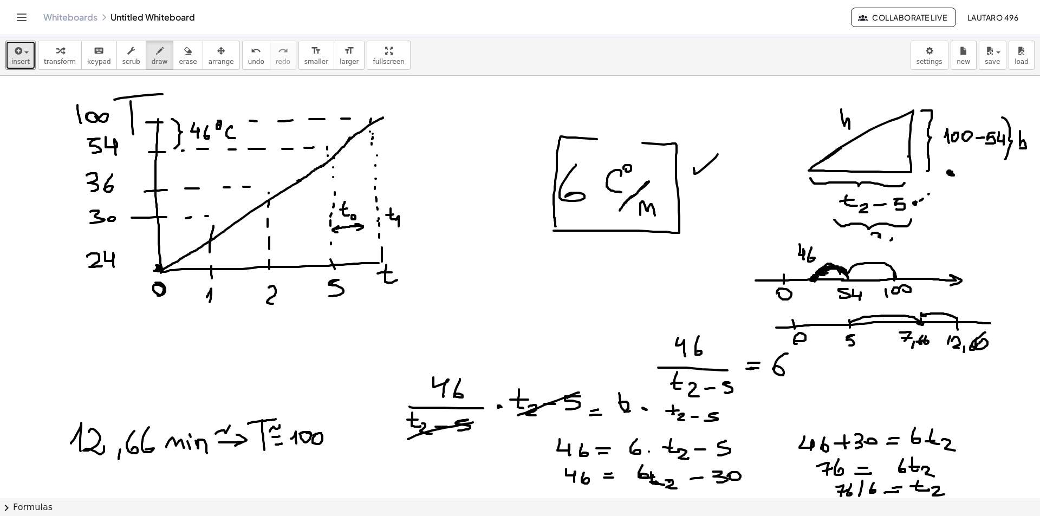
drag, startPoint x: 929, startPoint y: 190, endPoint x: 914, endPoint y: 180, distance: 18.0
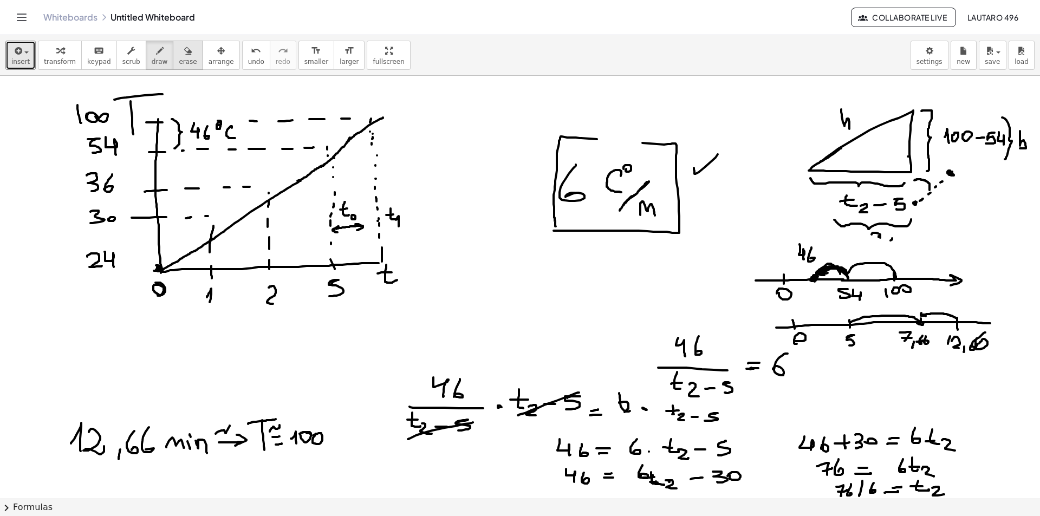
click at [181, 55] on button "erase" at bounding box center [188, 55] width 30 height 29
click at [242, 56] on button "undo undo" at bounding box center [256, 55] width 28 height 29
click at [156, 55] on icon "button" at bounding box center [160, 50] width 8 height 13
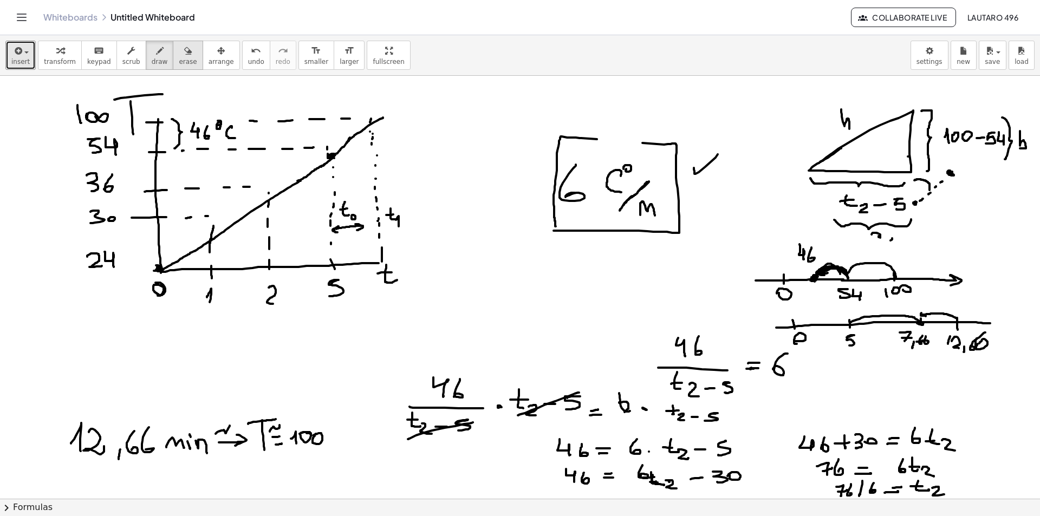
click at [179, 52] on div "button" at bounding box center [188, 50] width 18 height 13
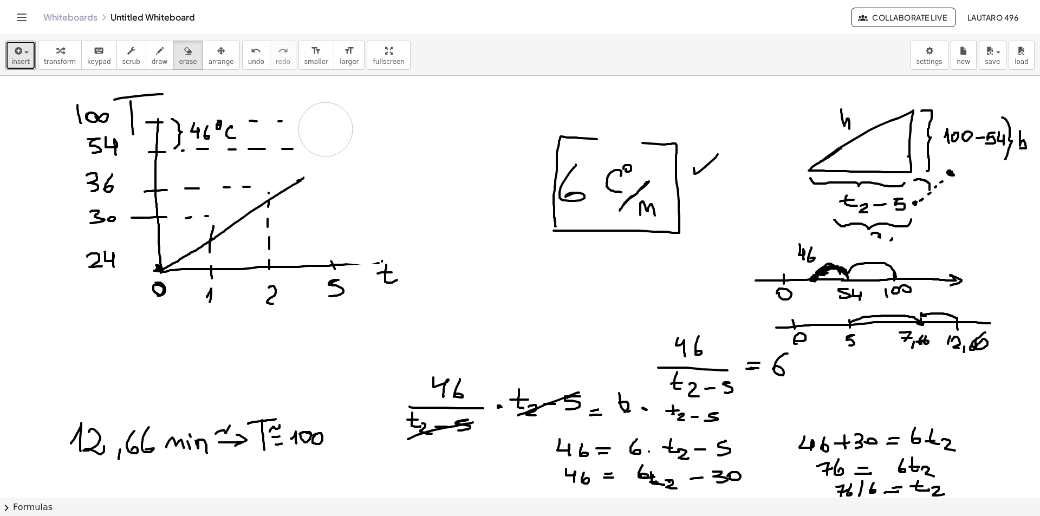
drag, startPoint x: 337, startPoint y: 166, endPoint x: 330, endPoint y: 151, distance: 16.0
click at [156, 53] on icon "button" at bounding box center [160, 50] width 8 height 13
drag, startPoint x: 332, startPoint y: 247, endPoint x: 329, endPoint y: 234, distance: 13.4
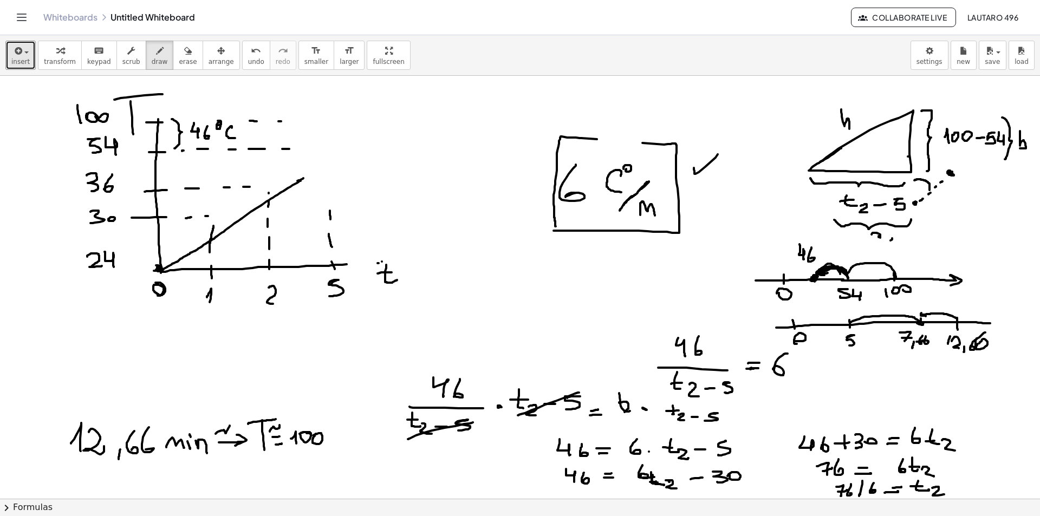
drag, startPoint x: 330, startPoint y: 219, endPoint x: 330, endPoint y: 195, distance: 24.4
drag, startPoint x: 330, startPoint y: 194, endPoint x: 330, endPoint y: 180, distance: 14.1
drag, startPoint x: 330, startPoint y: 180, endPoint x: 330, endPoint y: 165, distance: 15.2
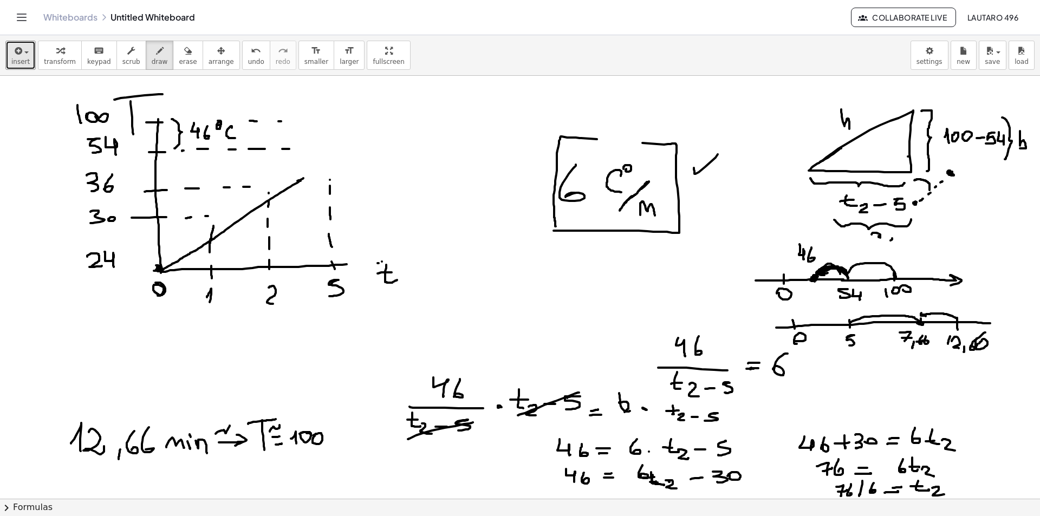
drag, startPoint x: 330, startPoint y: 165, endPoint x: 330, endPoint y: 157, distance: 8.1
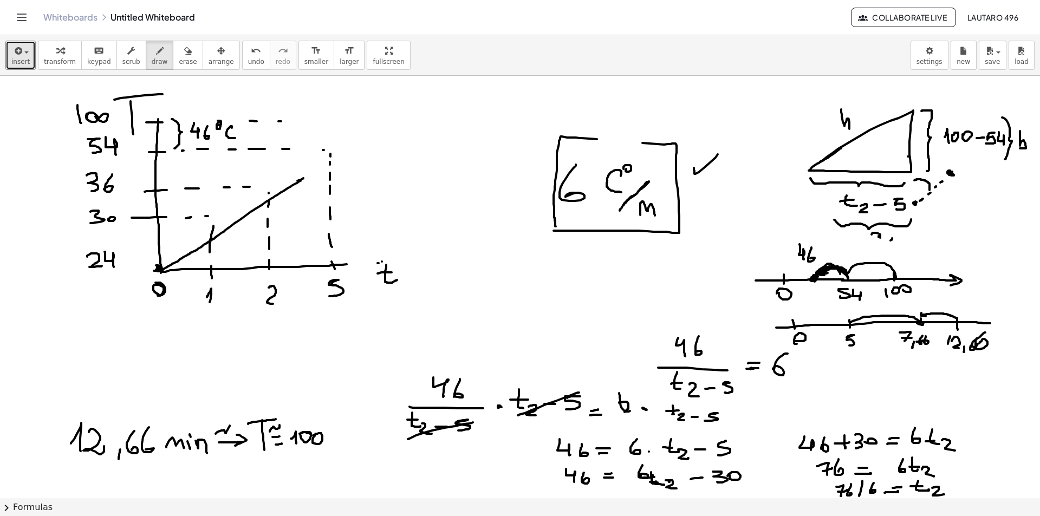
drag, startPoint x: 160, startPoint y: 269, endPoint x: 370, endPoint y: 122, distance: 256.3
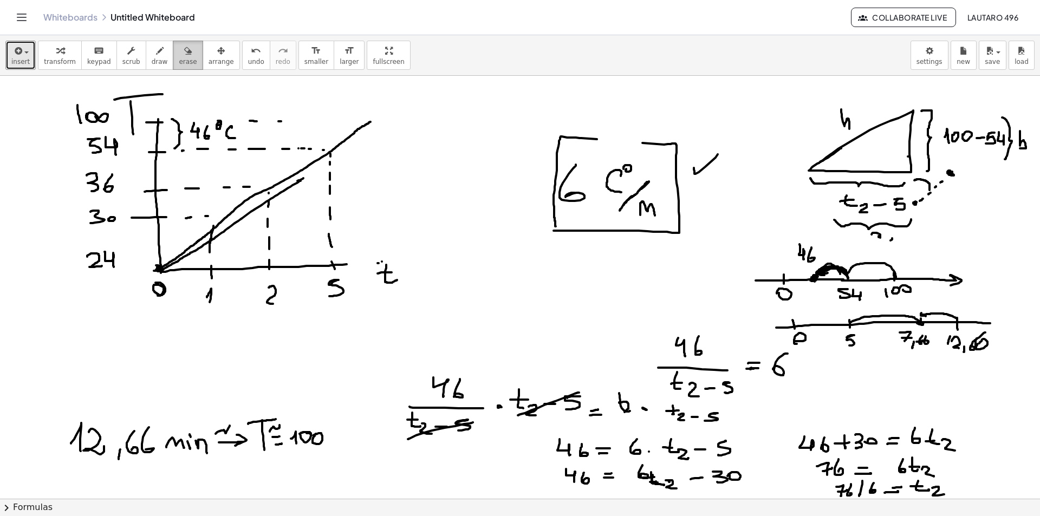
click at [179, 58] on span "erase" at bounding box center [188, 62] width 18 height 8
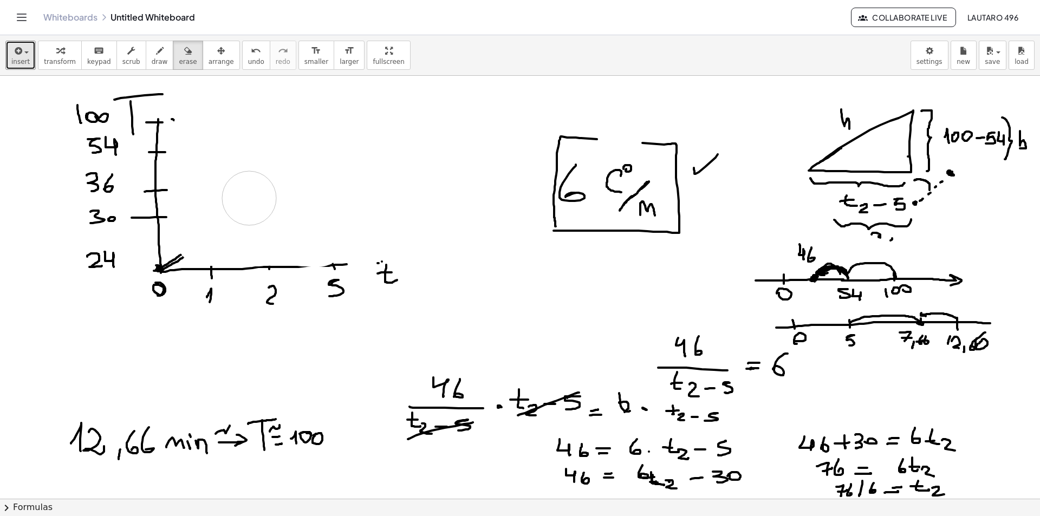
drag, startPoint x: 201, startPoint y: 128, endPoint x: 312, endPoint y: 219, distance: 143.5
click at [153, 62] on span "draw" at bounding box center [160, 62] width 16 height 8
drag, startPoint x: 161, startPoint y: 268, endPoint x: 420, endPoint y: 264, distance: 258.4
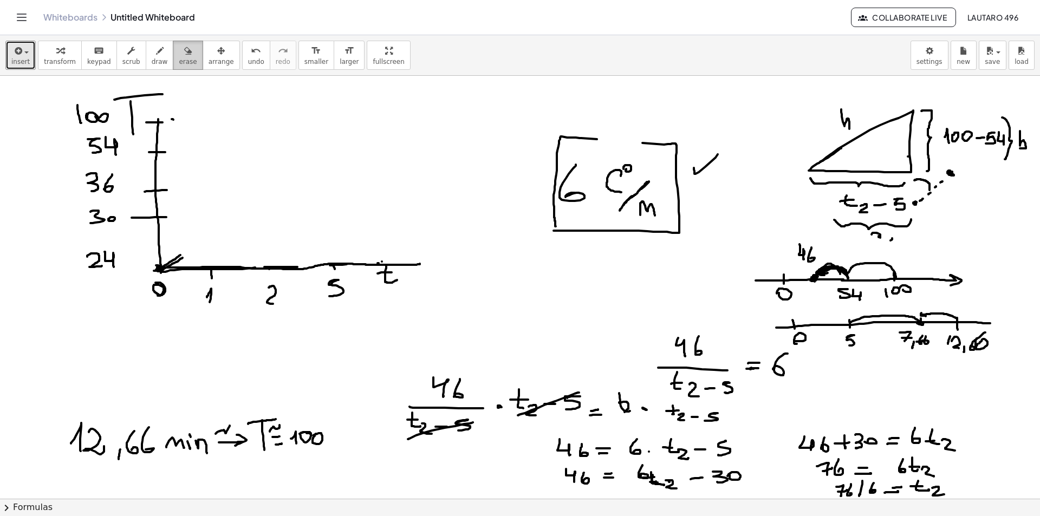
click at [179, 58] on span "erase" at bounding box center [188, 62] width 18 height 8
drag, startPoint x: 225, startPoint y: 262, endPoint x: 250, endPoint y: 217, distance: 50.9
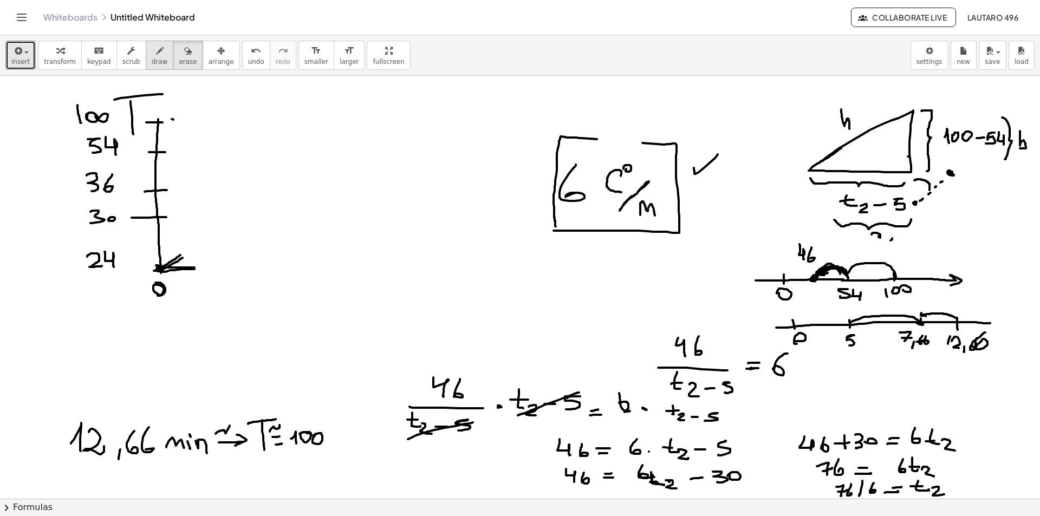
click at [152, 59] on span "draw" at bounding box center [160, 62] width 16 height 8
drag, startPoint x: 158, startPoint y: 270, endPoint x: 420, endPoint y: 268, distance: 262.2
drag, startPoint x: 213, startPoint y: 293, endPoint x: 218, endPoint y: 297, distance: 6.9
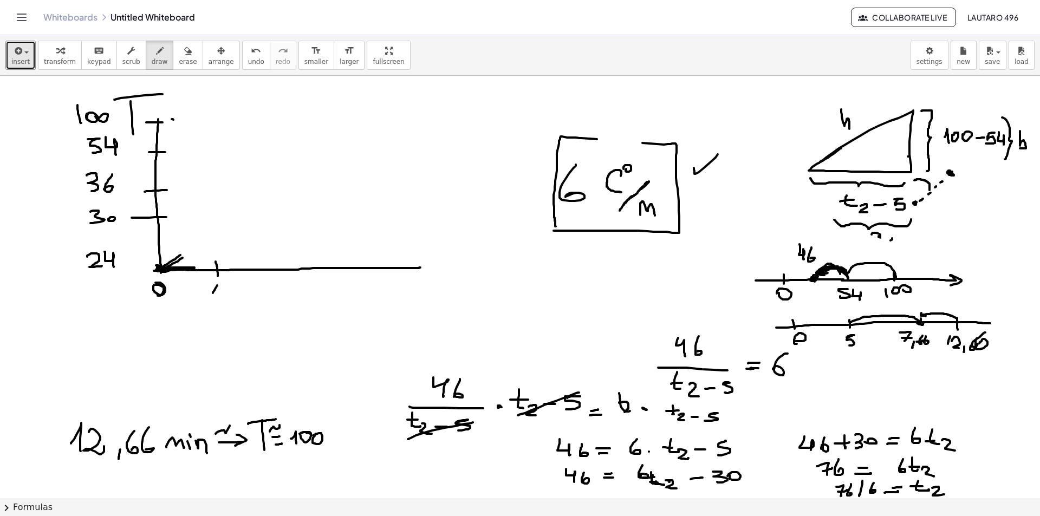
drag, startPoint x: 250, startPoint y: 263, endPoint x: 253, endPoint y: 280, distance: 17.5
drag, startPoint x: 249, startPoint y: 292, endPoint x: 264, endPoint y: 296, distance: 15.3
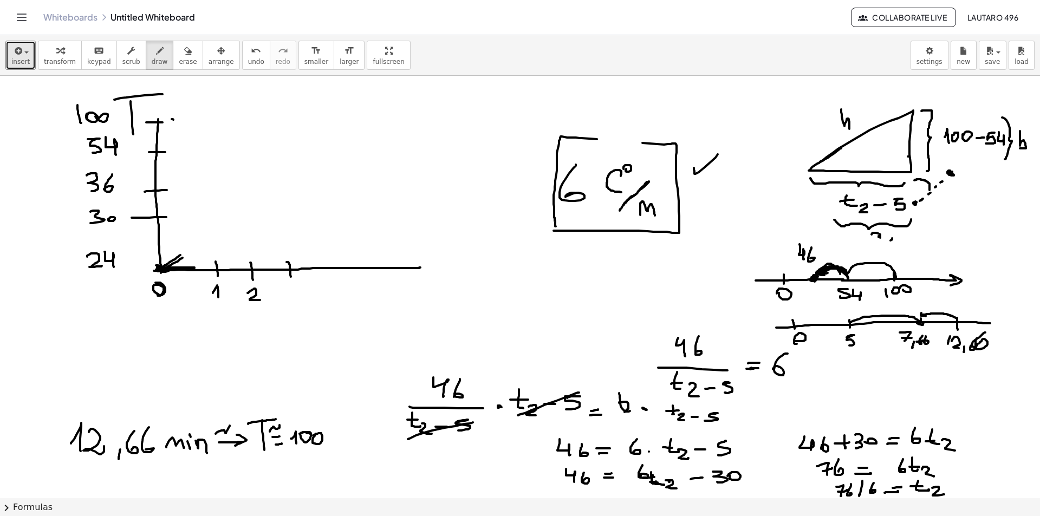
drag, startPoint x: 288, startPoint y: 262, endPoint x: 291, endPoint y: 277, distance: 15.0
drag, startPoint x: 294, startPoint y: 288, endPoint x: 296, endPoint y: 298, distance: 10.6
drag, startPoint x: 331, startPoint y: 268, endPoint x: 333, endPoint y: 277, distance: 9.9
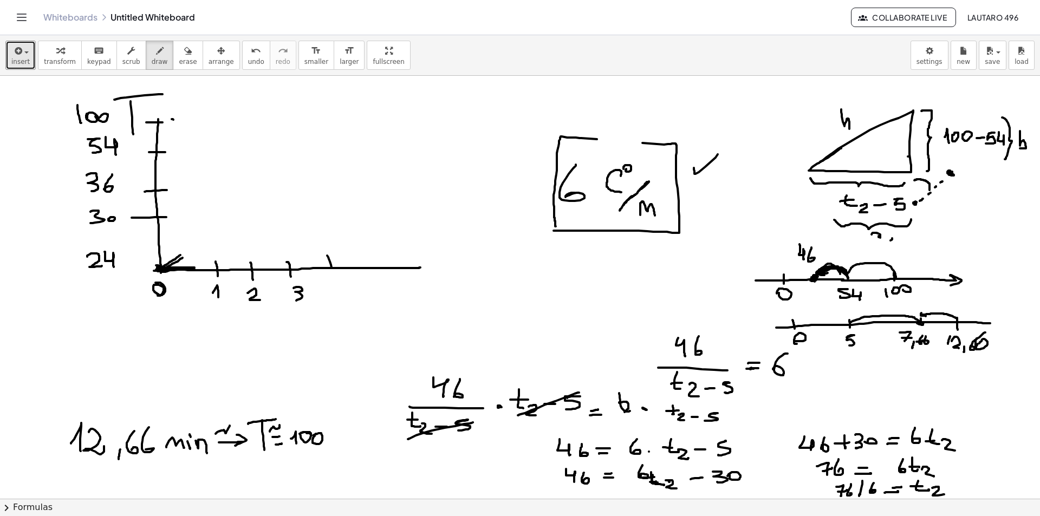
drag, startPoint x: 335, startPoint y: 289, endPoint x: 336, endPoint y: 296, distance: 7.1
drag, startPoint x: 175, startPoint y: 57, endPoint x: 288, endPoint y: 189, distance: 173.7
click at [177, 57] on button "erase" at bounding box center [188, 55] width 30 height 29
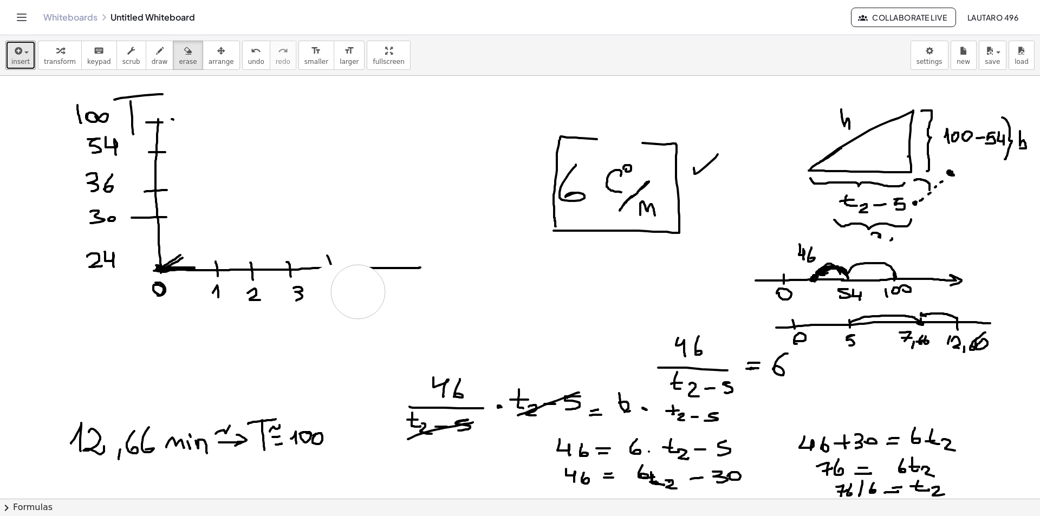
drag, startPoint x: 333, startPoint y: 292, endPoint x: 361, endPoint y: 292, distance: 28.2
drag, startPoint x: 340, startPoint y: 267, endPoint x: 409, endPoint y: 277, distance: 70.1
click at [156, 54] on button "draw" at bounding box center [160, 55] width 28 height 29
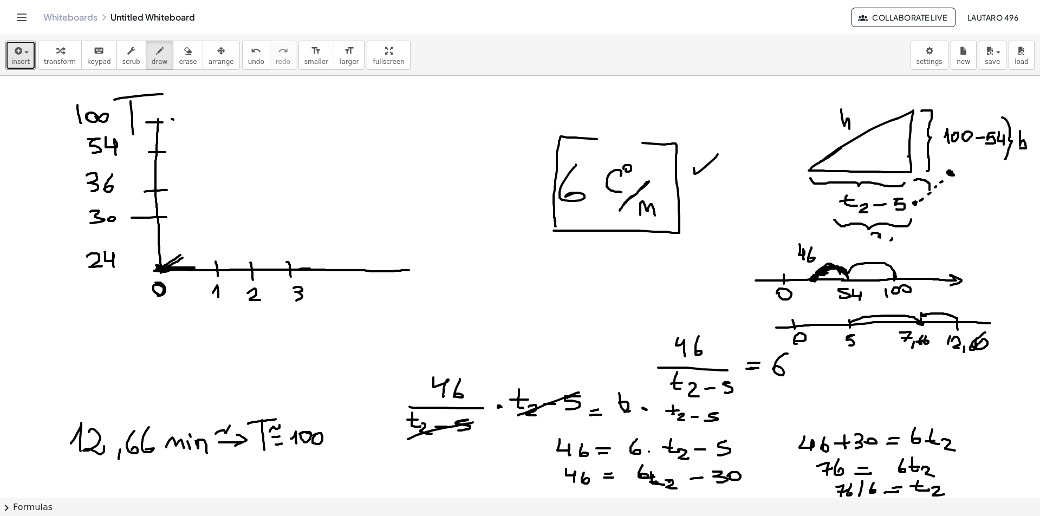
drag, startPoint x: 294, startPoint y: 270, endPoint x: 410, endPoint y: 270, distance: 116.5
drag, startPoint x: 327, startPoint y: 264, endPoint x: 331, endPoint y: 275, distance: 12.0
drag, startPoint x: 360, startPoint y: 263, endPoint x: 366, endPoint y: 275, distance: 13.6
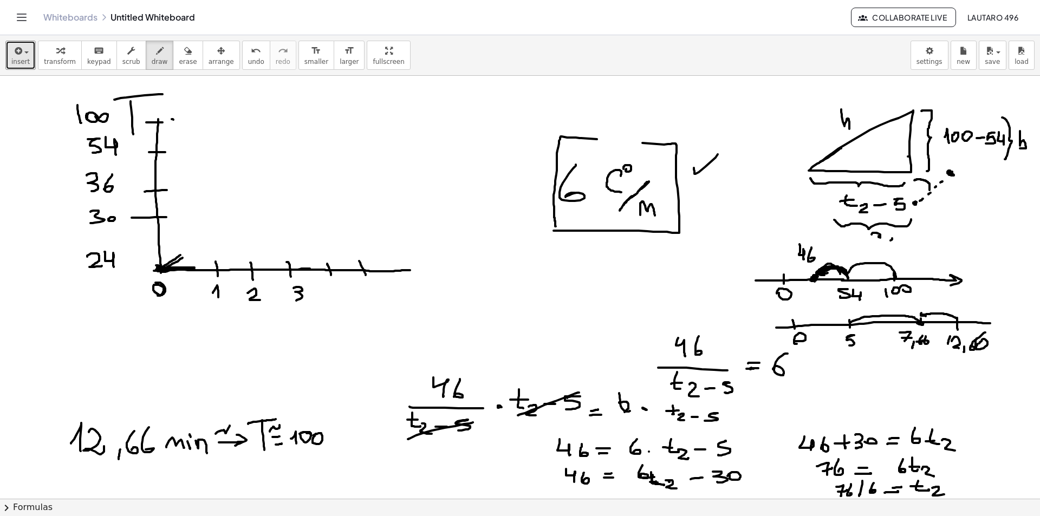
drag, startPoint x: 366, startPoint y: 288, endPoint x: 363, endPoint y: 297, distance: 9.8
drag, startPoint x: 171, startPoint y: 50, endPoint x: 195, endPoint y: 70, distance: 31.1
click at [184, 51] on icon "button" at bounding box center [188, 50] width 8 height 13
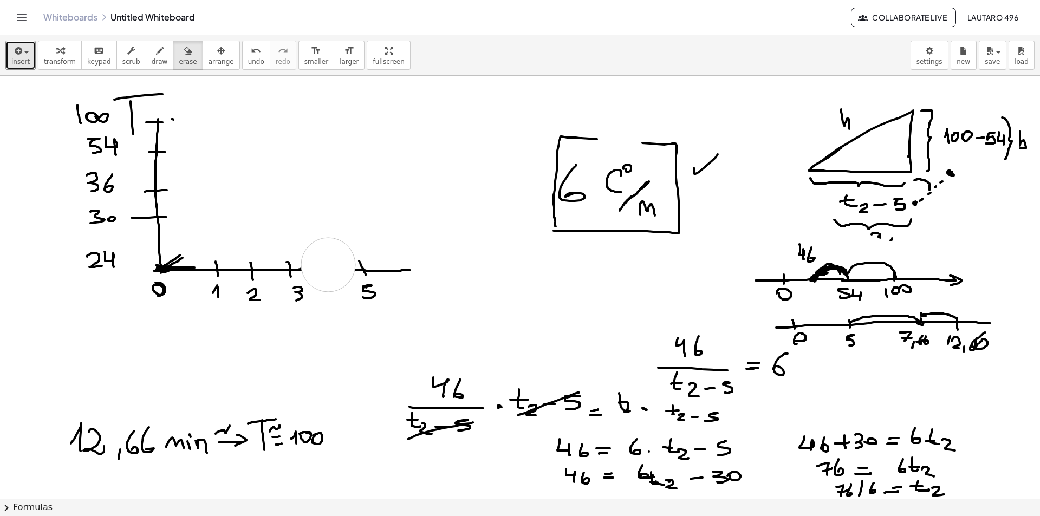
drag, startPoint x: 328, startPoint y: 265, endPoint x: 329, endPoint y: 271, distance: 6.6
click at [131, 46] on button "scrub" at bounding box center [131, 55] width 30 height 29
click at [156, 47] on icon "button" at bounding box center [160, 50] width 8 height 13
drag, startPoint x: 290, startPoint y: 266, endPoint x: 321, endPoint y: 265, distance: 30.4
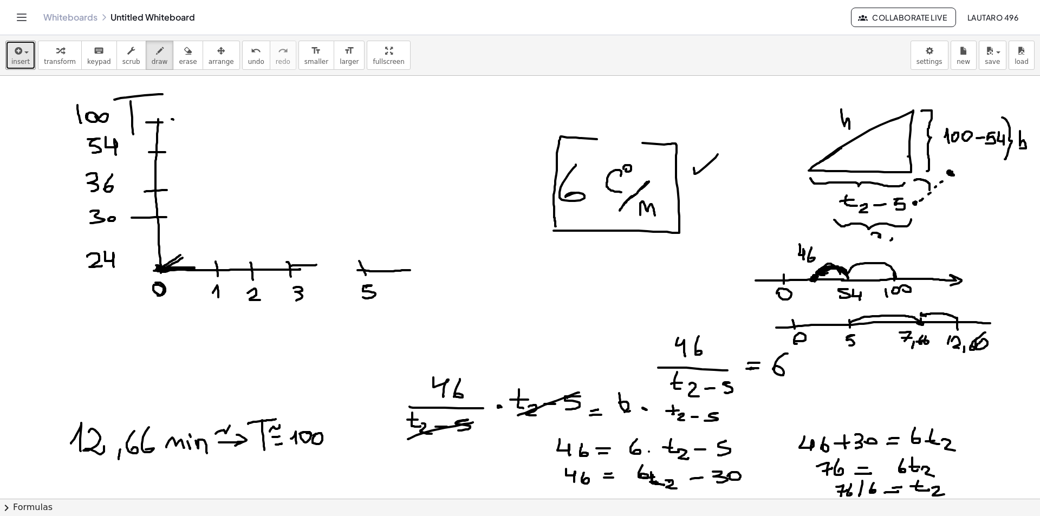
drag, startPoint x: 235, startPoint y: 54, endPoint x: 229, endPoint y: 58, distance: 6.6
click at [251, 55] on icon "undo" at bounding box center [256, 50] width 10 height 13
drag, startPoint x: 294, startPoint y: 269, endPoint x: 435, endPoint y: 269, distance: 140.8
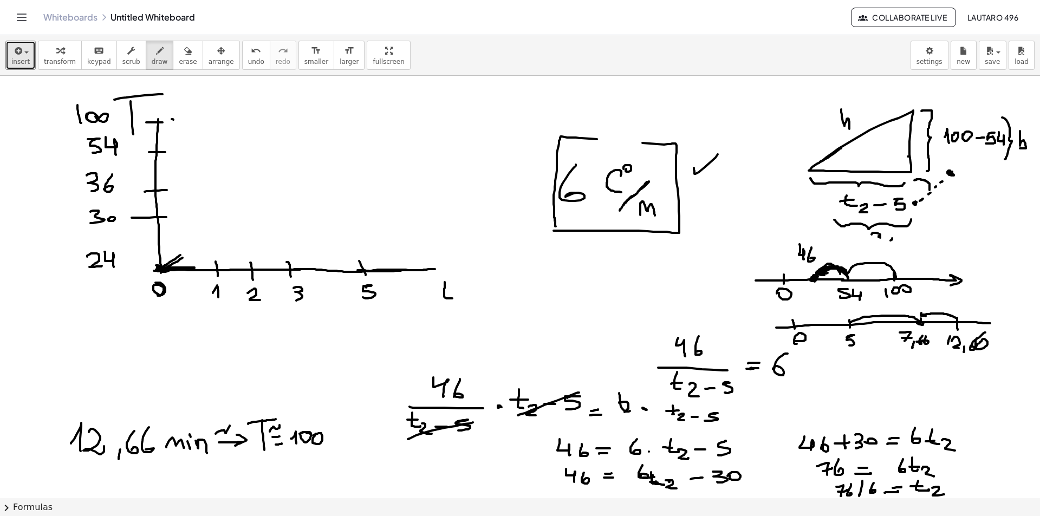
drag, startPoint x: 444, startPoint y: 290, endPoint x: 441, endPoint y: 295, distance: 6.3
drag, startPoint x: 439, startPoint y: 292, endPoint x: 448, endPoint y: 290, distance: 9.9
drag, startPoint x: 434, startPoint y: 263, endPoint x: 442, endPoint y: 268, distance: 8.7
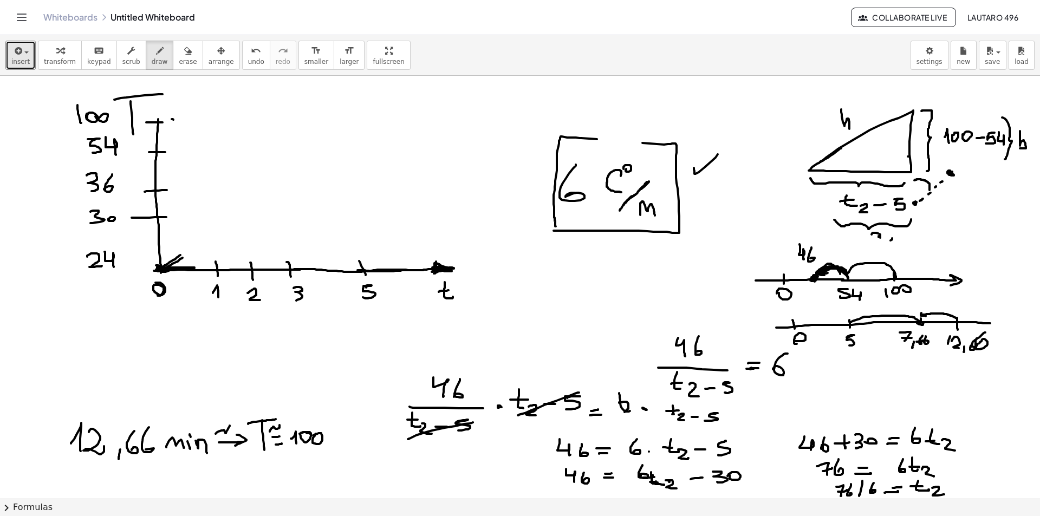
drag, startPoint x: 155, startPoint y: 124, endPoint x: 159, endPoint y: 116, distance: 8.5
drag, startPoint x: 160, startPoint y: 126, endPoint x: 162, endPoint y: 95, distance: 31.5
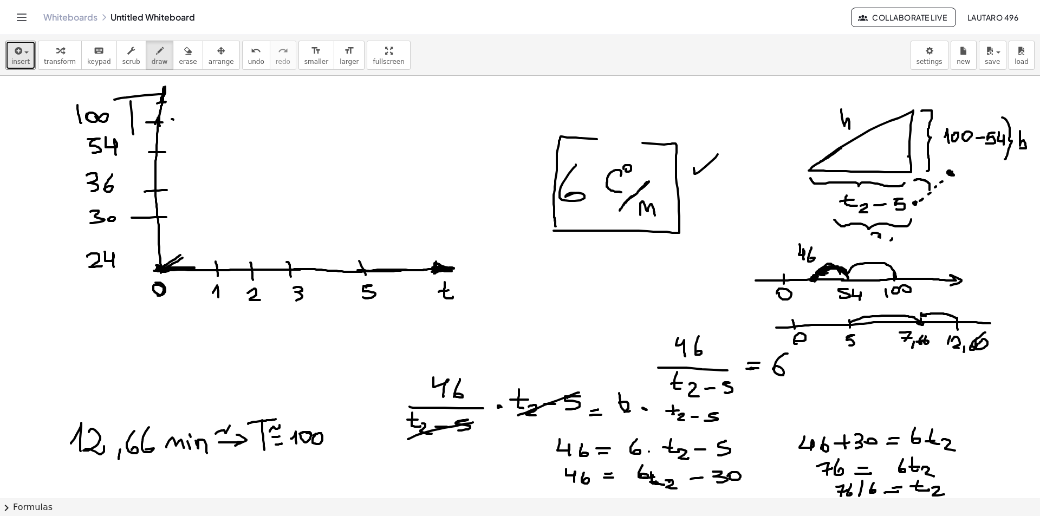
drag, startPoint x: 157, startPoint y: 103, endPoint x: 167, endPoint y: 95, distance: 13.1
click at [184, 53] on icon "button" at bounding box center [188, 50] width 8 height 13
drag, startPoint x: 159, startPoint y: 103, endPoint x: 187, endPoint y: 94, distance: 29.8
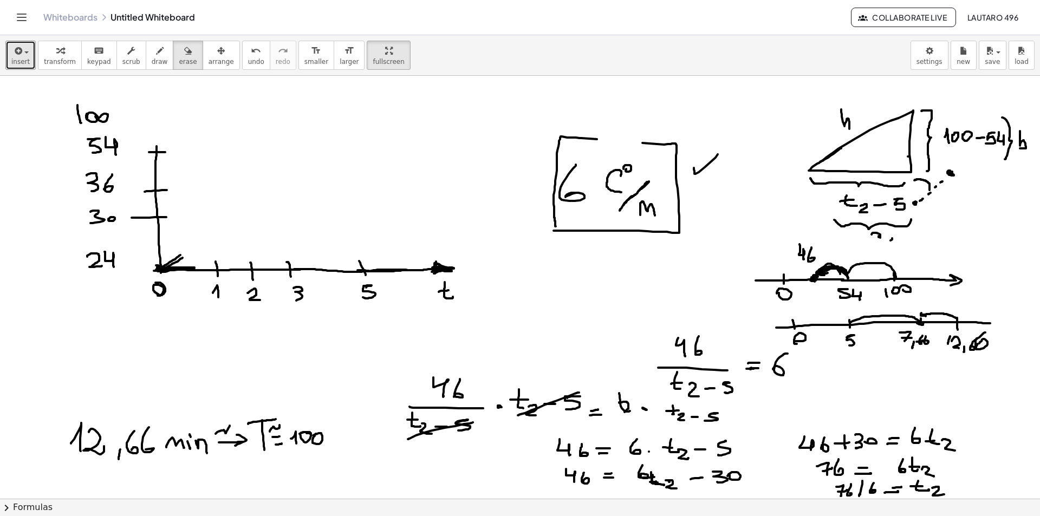
drag, startPoint x: 360, startPoint y: 57, endPoint x: 360, endPoint y: 105, distance: 47.1
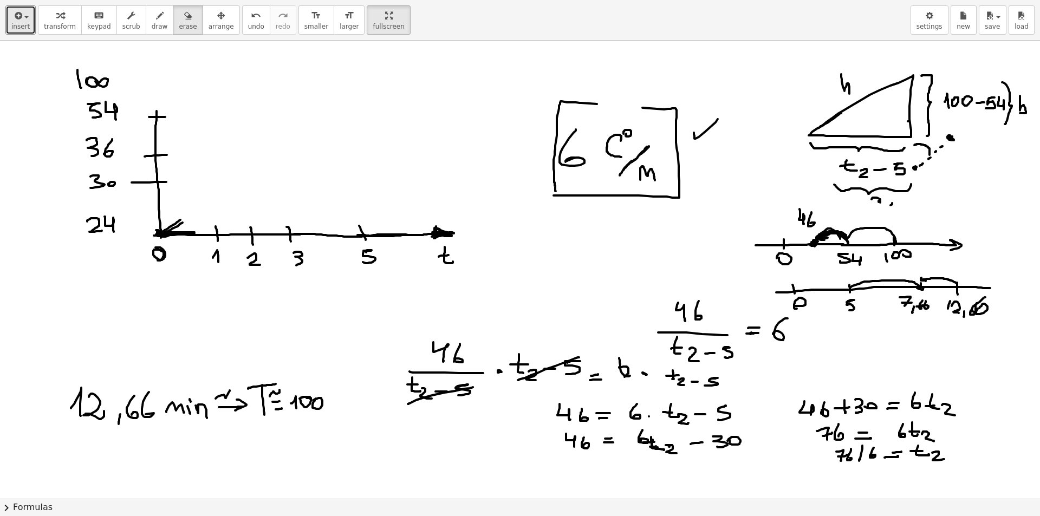
click at [360, 105] on div "insert select one: Math Expression Function Text Youtube Video Graphing Geometr…" at bounding box center [520, 258] width 1040 height 516
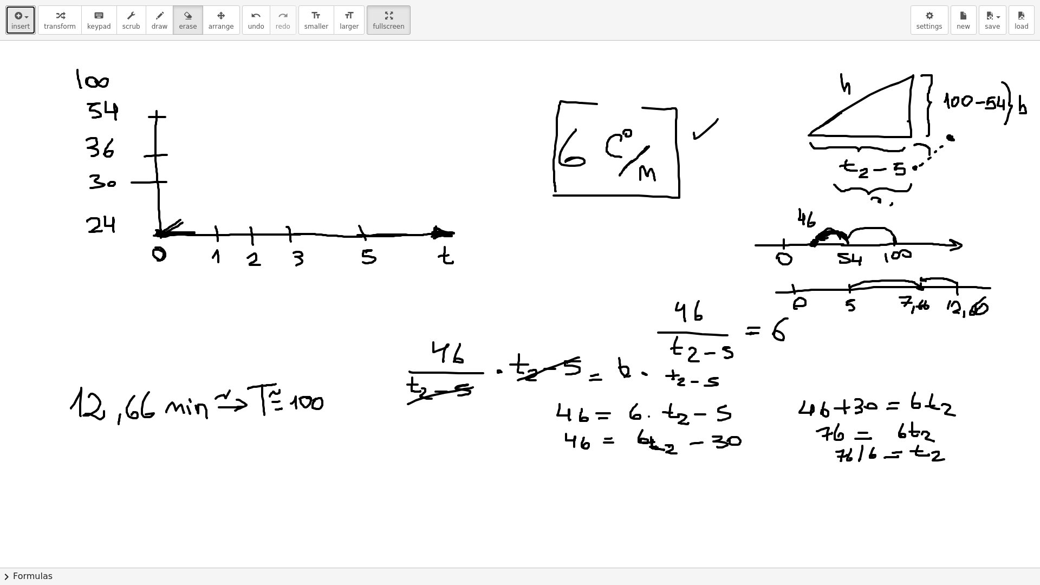
click at [359, 0] on html "Graspable Math Activities Whiteboards Classes Account v1.31.1 | Privacy policy …" at bounding box center [520, 292] width 1040 height 585
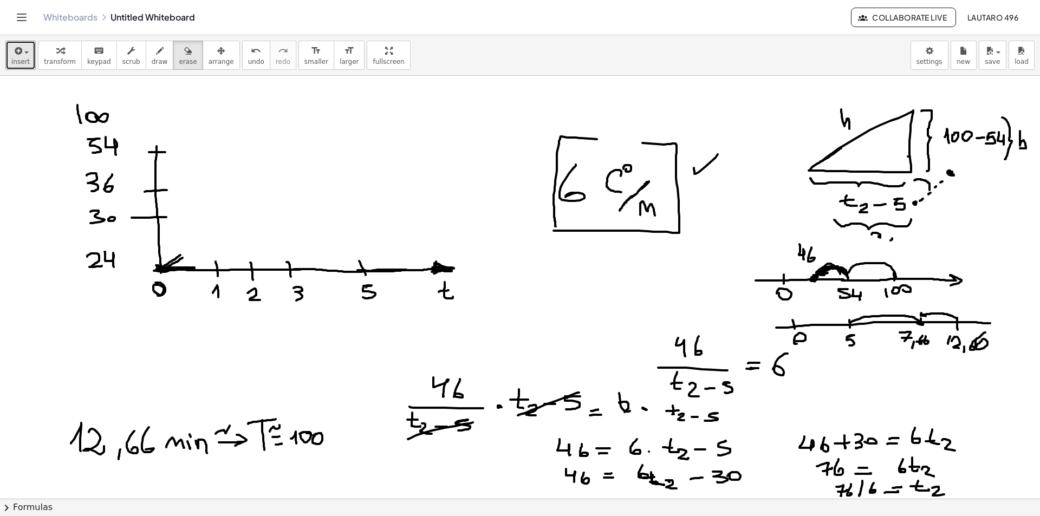
drag, startPoint x: 150, startPoint y: 54, endPoint x: 149, endPoint y: 96, distance: 42.3
click at [156, 54] on icon "button" at bounding box center [160, 50] width 8 height 13
drag, startPoint x: 157, startPoint y: 151, endPoint x: 154, endPoint y: 87, distance: 64.0
drag, startPoint x: 130, startPoint y: 77, endPoint x: 130, endPoint y: 91, distance: 14.1
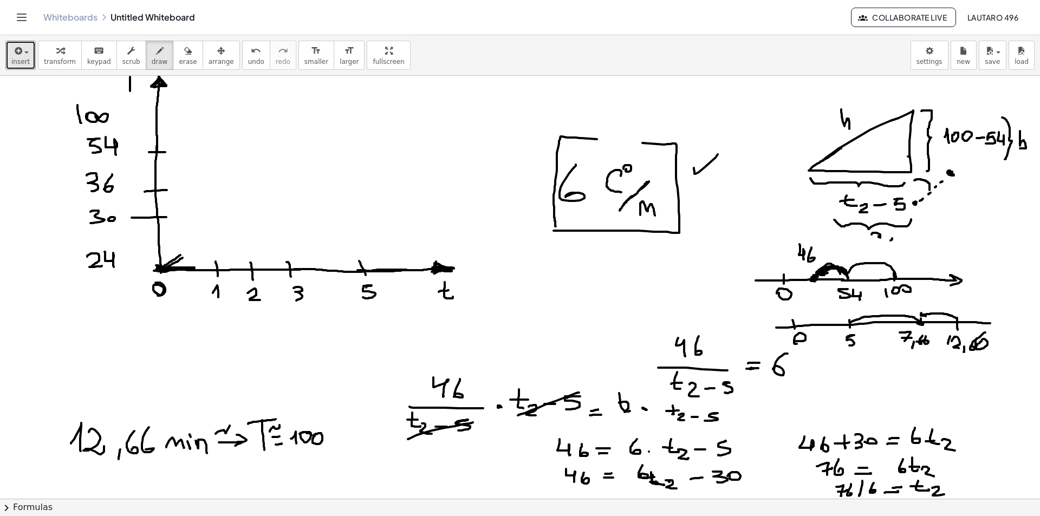
drag, startPoint x: 114, startPoint y: 80, endPoint x: 146, endPoint y: 77, distance: 32.1
drag, startPoint x: 148, startPoint y: 120, endPoint x: 164, endPoint y: 120, distance: 15.2
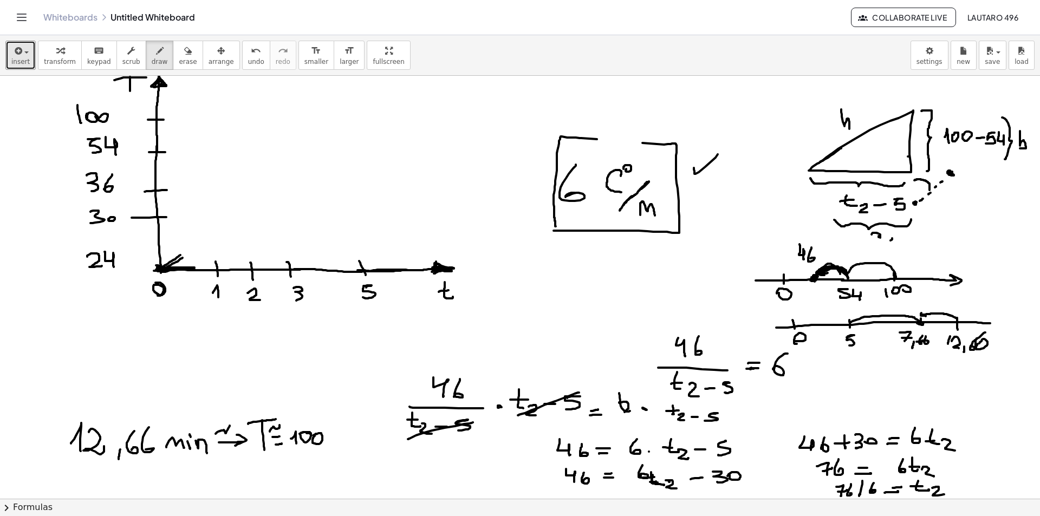
drag, startPoint x: 215, startPoint y: 245, endPoint x: 213, endPoint y: 236, distance: 8.8
drag, startPoint x: 213, startPoint y: 236, endPoint x: 213, endPoint y: 229, distance: 7.1
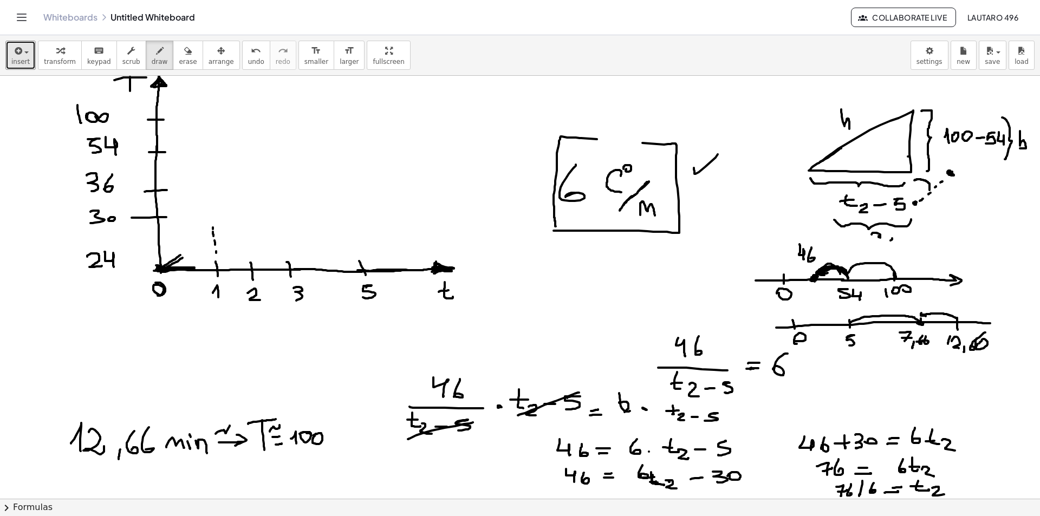
drag, startPoint x: 213, startPoint y: 229, endPoint x: 213, endPoint y: 222, distance: 7.6
drag, startPoint x: 199, startPoint y: 220, endPoint x: 186, endPoint y: 220, distance: 12.5
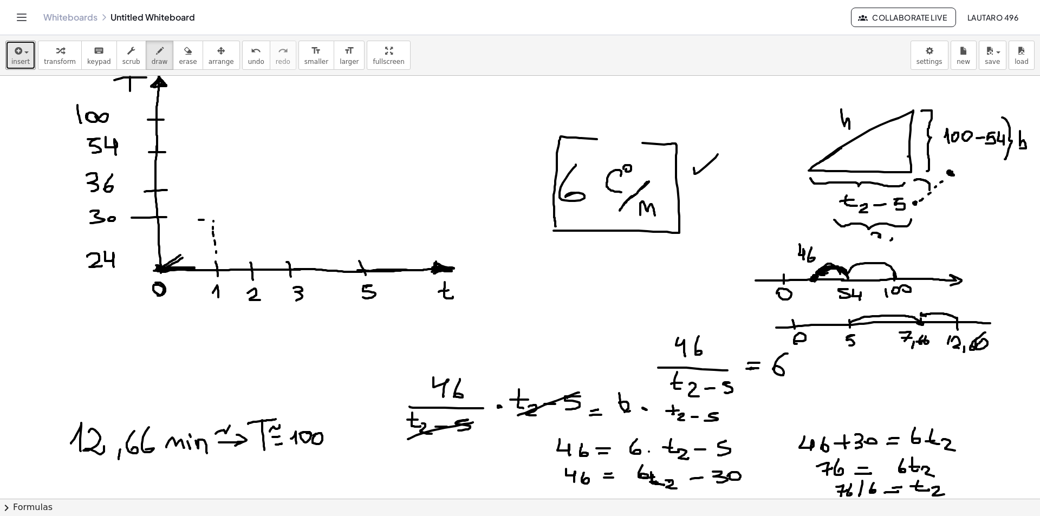
drag, startPoint x: 250, startPoint y: 245, endPoint x: 250, endPoint y: 236, distance: 9.2
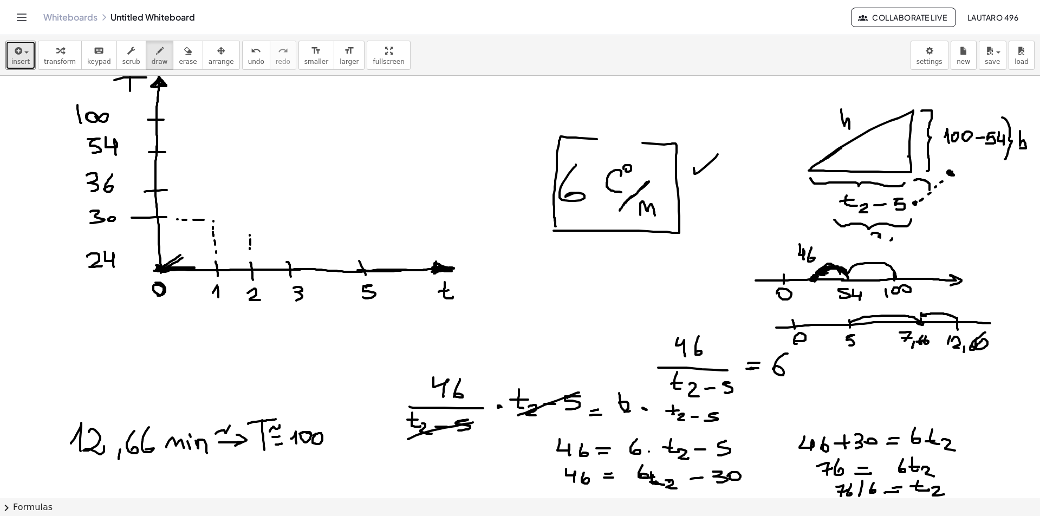
drag, startPoint x: 250, startPoint y: 236, endPoint x: 249, endPoint y: 226, distance: 9.2
drag, startPoint x: 249, startPoint y: 226, endPoint x: 249, endPoint y: 220, distance: 6.5
drag, startPoint x: 249, startPoint y: 217, endPoint x: 251, endPoint y: 206, distance: 11.0
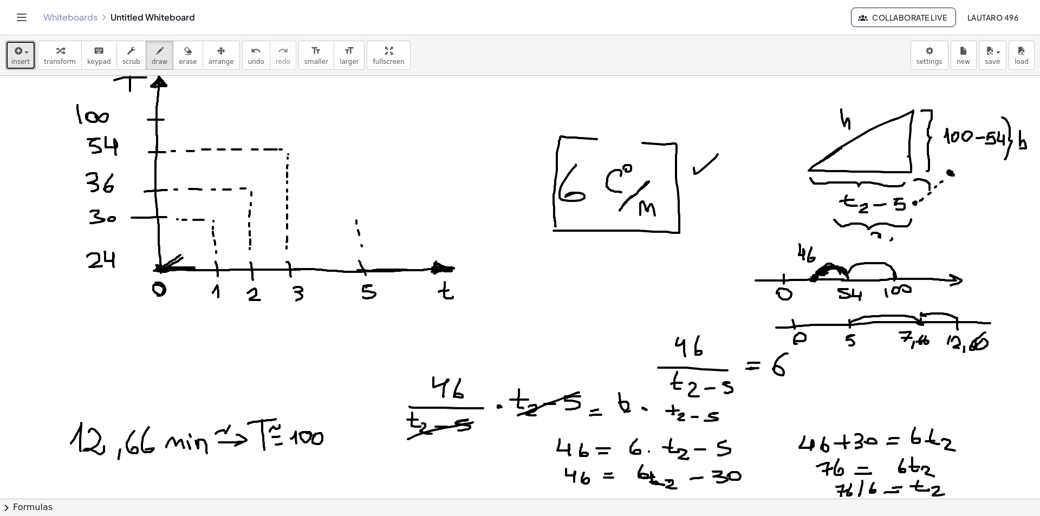
click at [244, 55] on button "undo undo" at bounding box center [256, 55] width 28 height 29
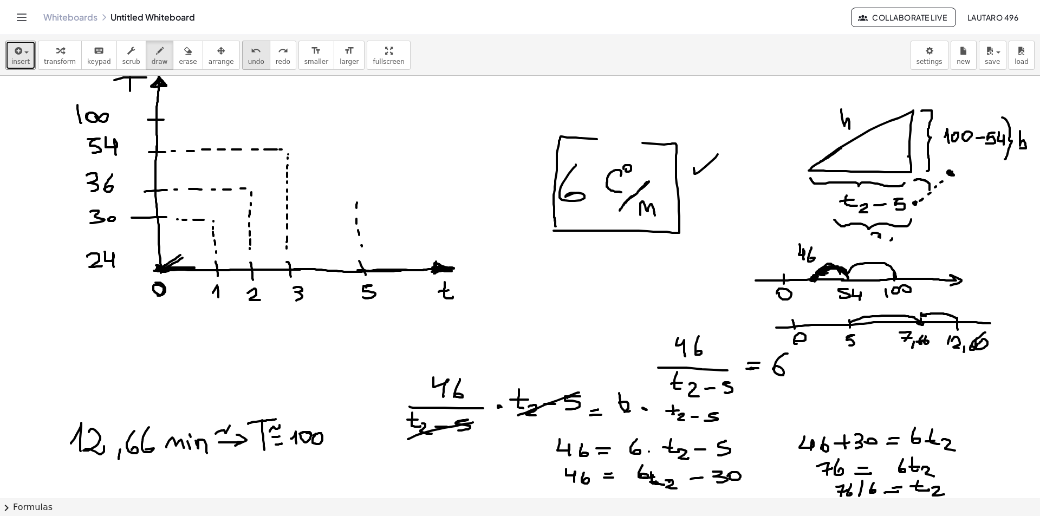
click at [244, 55] on button "undo undo" at bounding box center [256, 55] width 28 height 29
click at [245, 57] on button "undo undo" at bounding box center [256, 55] width 28 height 29
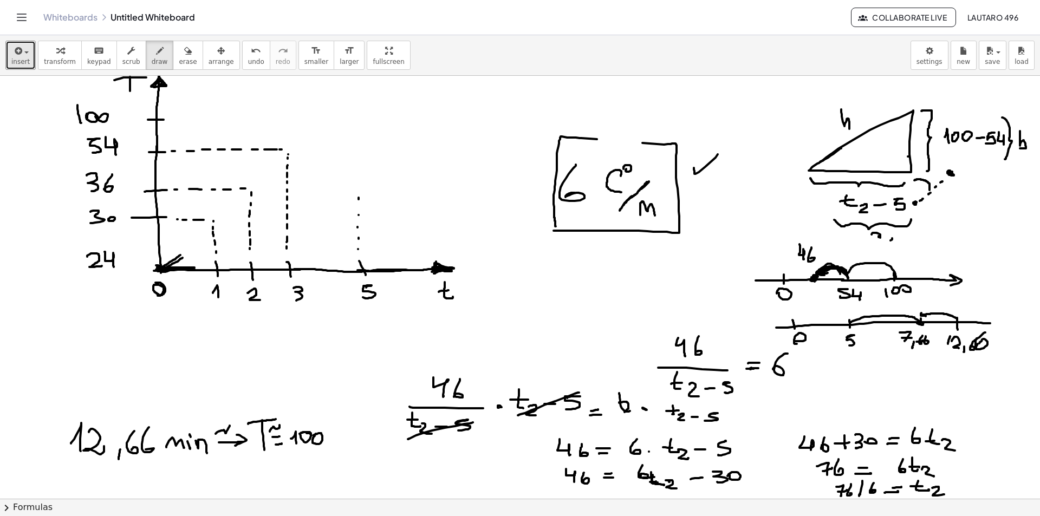
click at [179, 62] on span "erase" at bounding box center [188, 62] width 18 height 8
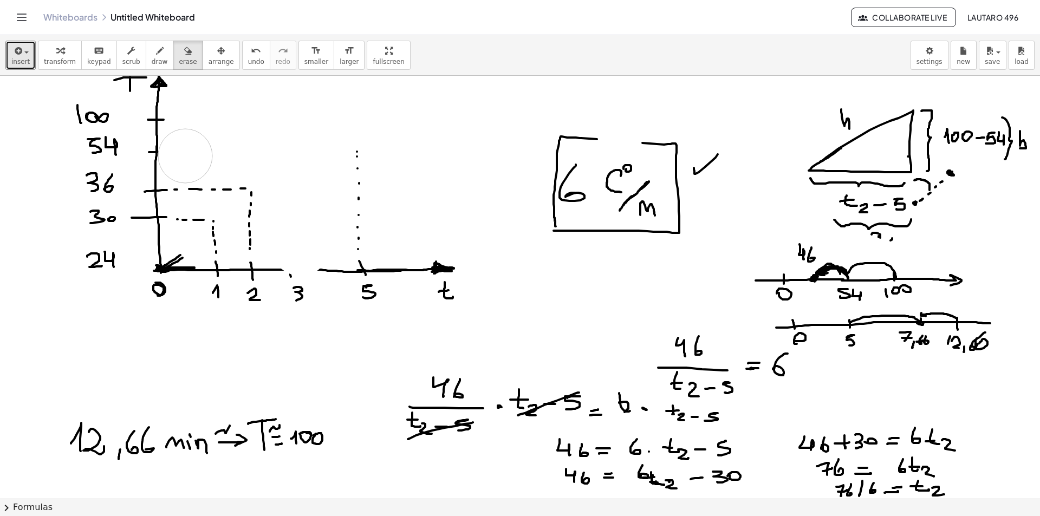
click at [152, 60] on span "draw" at bounding box center [160, 62] width 16 height 8
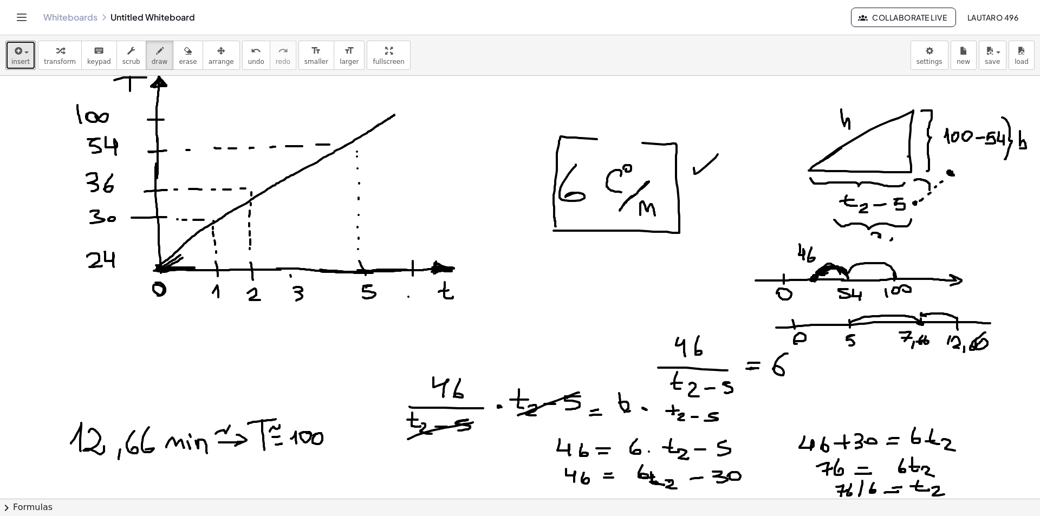
drag, startPoint x: 336, startPoint y: 126, endPoint x: 344, endPoint y: 126, distance: 8.1
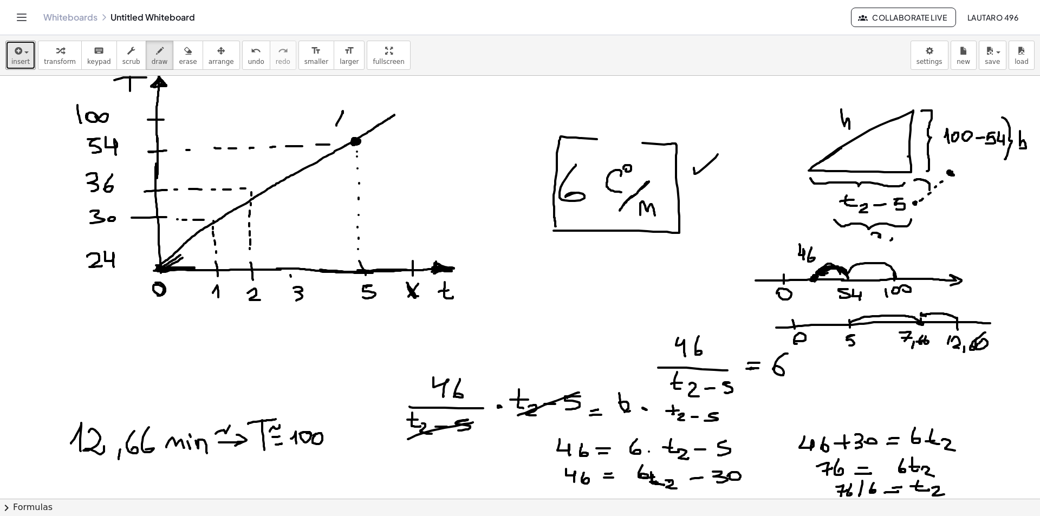
drag, startPoint x: 392, startPoint y: 116, endPoint x: 418, endPoint y: 96, distance: 32.5
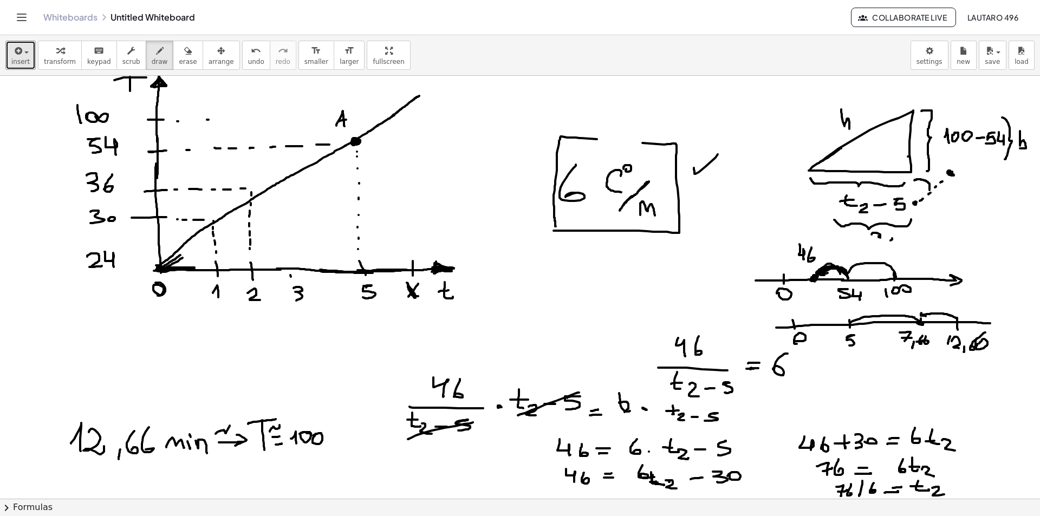
drag, startPoint x: 209, startPoint y: 120, endPoint x: 222, endPoint y: 119, distance: 13.6
drag, startPoint x: 229, startPoint y: 119, endPoint x: 237, endPoint y: 119, distance: 8.7
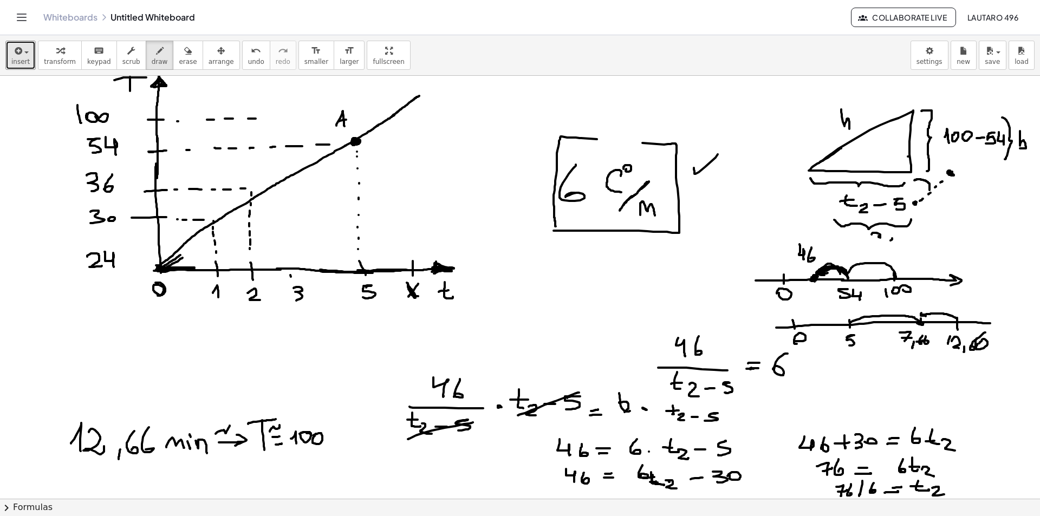
drag, startPoint x: 275, startPoint y: 118, endPoint x: 290, endPoint y: 117, distance: 14.7
drag, startPoint x: 290, startPoint y: 117, endPoint x: 315, endPoint y: 116, distance: 24.9
drag, startPoint x: 315, startPoint y: 116, endPoint x: 321, endPoint y: 115, distance: 6.1
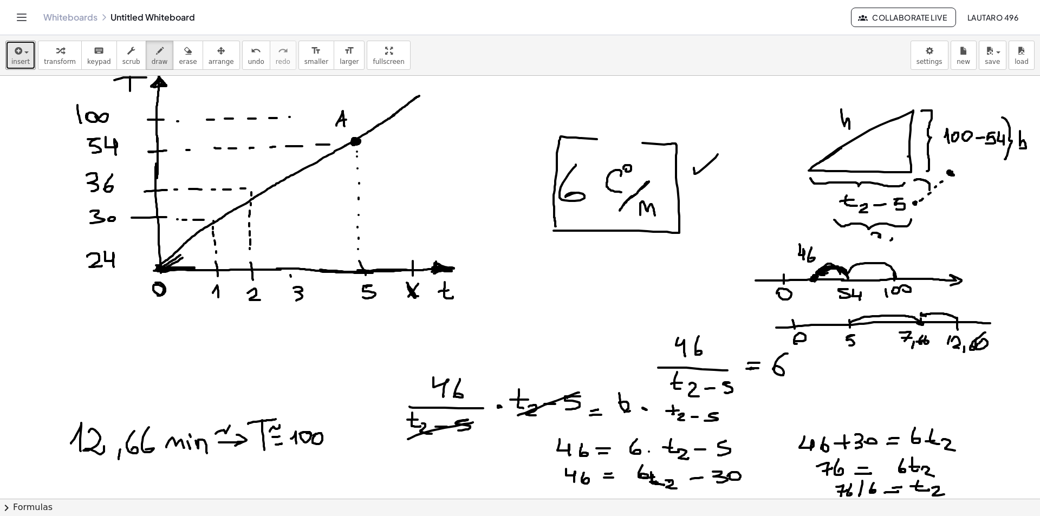
drag, startPoint x: 377, startPoint y: 111, endPoint x: 389, endPoint y: 110, distance: 12.0
drag, startPoint x: 412, startPoint y: 243, endPoint x: 412, endPoint y: 236, distance: 7.6
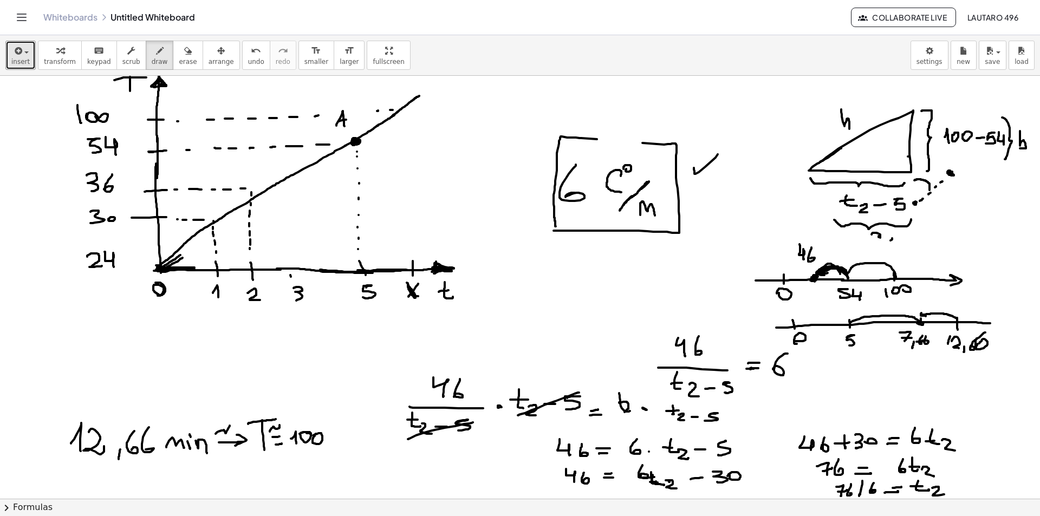
drag, startPoint x: 412, startPoint y: 231, endPoint x: 410, endPoint y: 213, distance: 17.9
drag, startPoint x: 410, startPoint y: 211, endPoint x: 410, endPoint y: 199, distance: 12.5
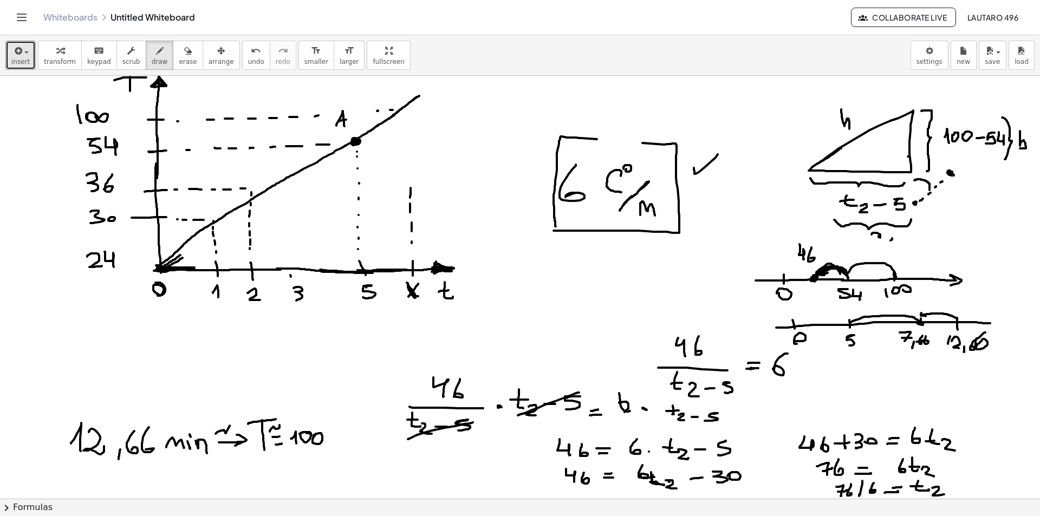
drag, startPoint x: 411, startPoint y: 188, endPoint x: 411, endPoint y: 180, distance: 7.6
drag, startPoint x: 412, startPoint y: 168, endPoint x: 414, endPoint y: 155, distance: 12.6
drag, startPoint x: 415, startPoint y: 150, endPoint x: 415, endPoint y: 133, distance: 16.8
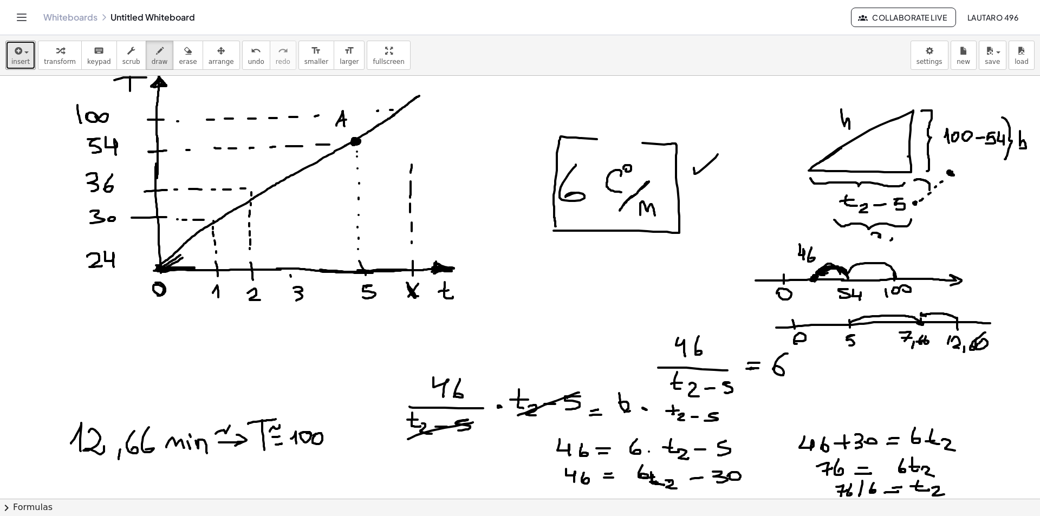
drag, startPoint x: 395, startPoint y: 77, endPoint x: 391, endPoint y: 89, distance: 13.0
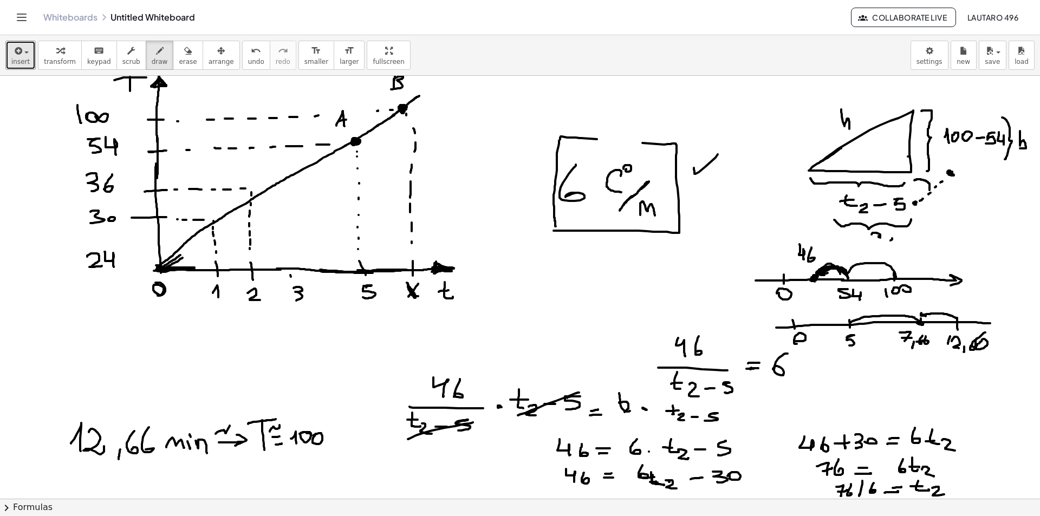
drag, startPoint x: 469, startPoint y: 88, endPoint x: 474, endPoint y: 88, distance: 5.4
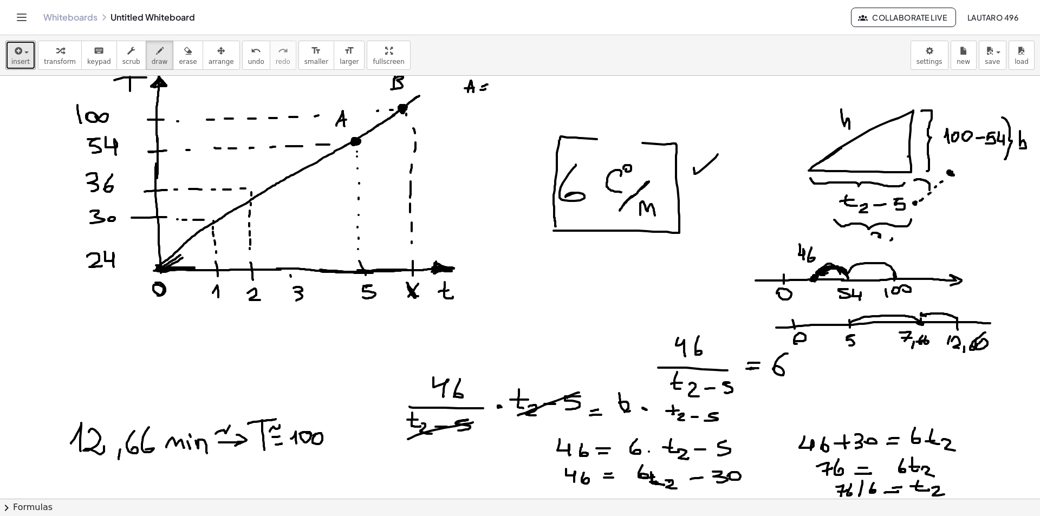
drag, startPoint x: 499, startPoint y: 92, endPoint x: 504, endPoint y: 76, distance: 16.1
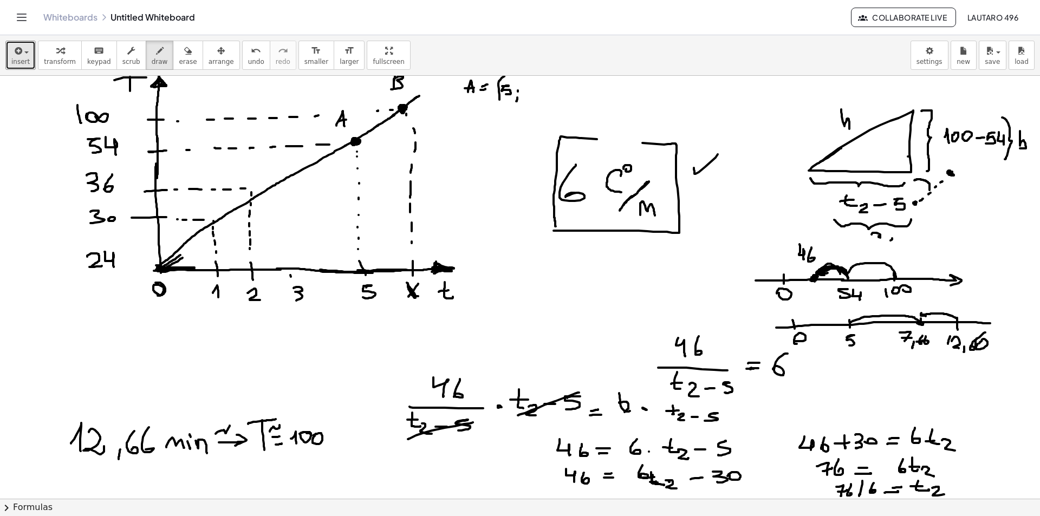
drag, startPoint x: 576, startPoint y: 81, endPoint x: 581, endPoint y: 95, distance: 14.7
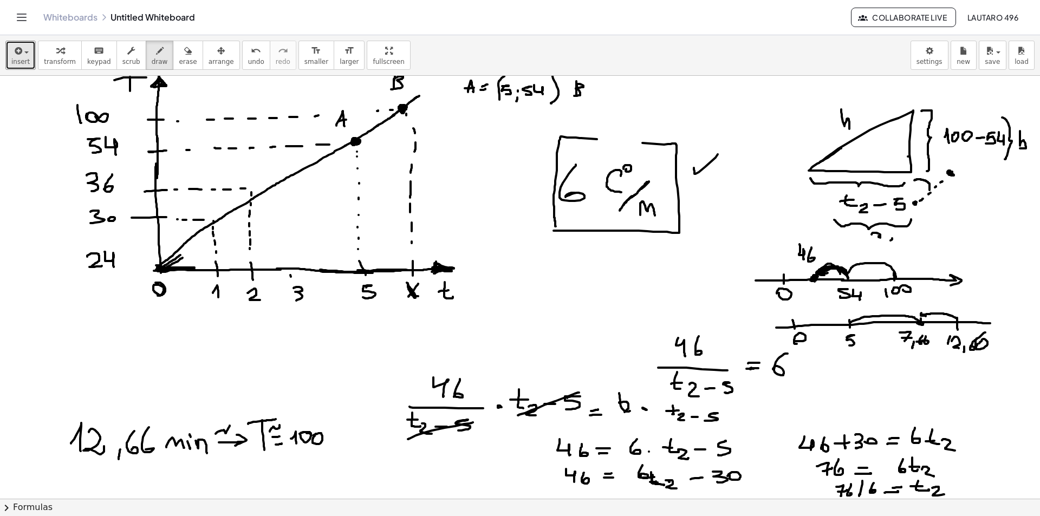
drag, startPoint x: 591, startPoint y: 89, endPoint x: 597, endPoint y: 89, distance: 5.4
click at [620, 75] on div "insert select one: Math Expression Function Text Youtube Video Graphing Geometr…" at bounding box center [520, 275] width 1040 height 481
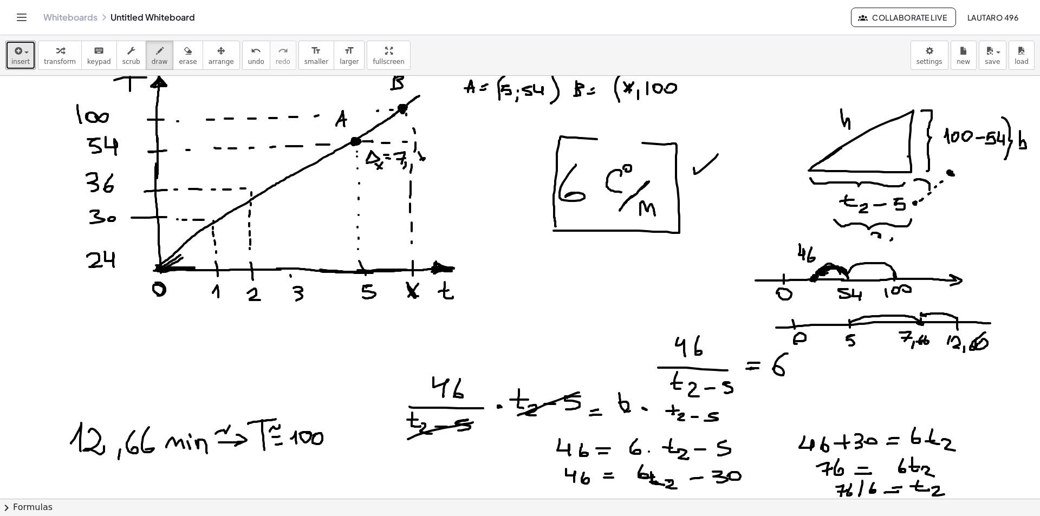
drag, startPoint x: 435, startPoint y: 107, endPoint x: 434, endPoint y: 122, distance: 15.8
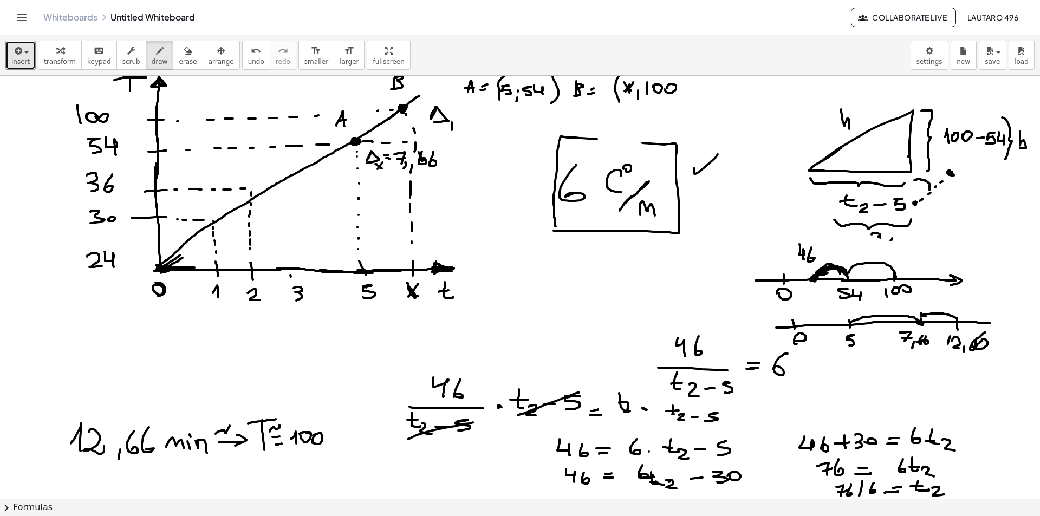
drag, startPoint x: 452, startPoint y: 130, endPoint x: 446, endPoint y: 121, distance: 10.7
drag, startPoint x: 444, startPoint y: 121, endPoint x: 461, endPoint y: 121, distance: 16.8
drag, startPoint x: 475, startPoint y: 126, endPoint x: 473, endPoint y: 119, distance: 6.9
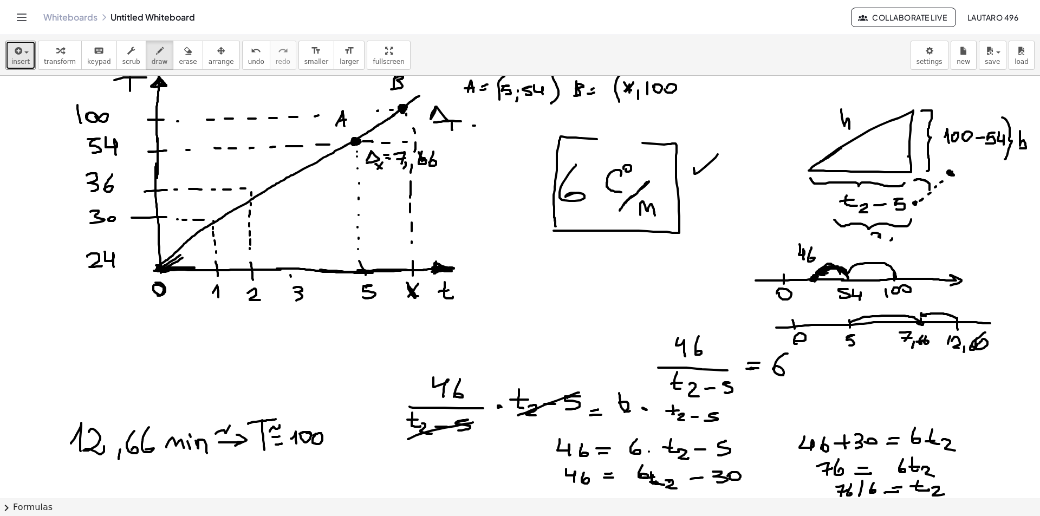
drag, startPoint x: 414, startPoint y: 136, endPoint x: 414, endPoint y: 129, distance: 7.1
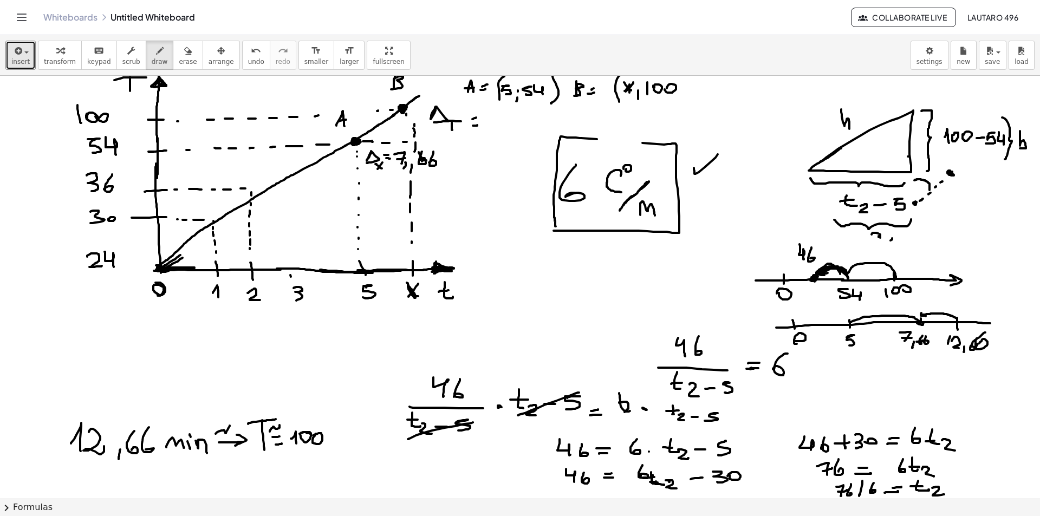
drag, startPoint x: 414, startPoint y: 118, endPoint x: 416, endPoint y: 113, distance: 5.7
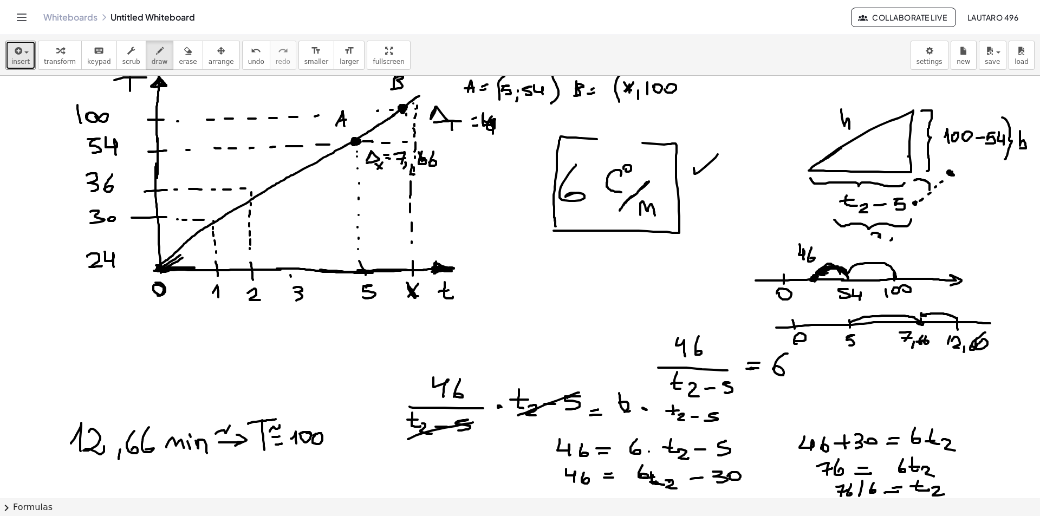
drag, startPoint x: 483, startPoint y: 115, endPoint x: 493, endPoint y: 129, distance: 17.4
drag, startPoint x: 503, startPoint y: 117, endPoint x: 503, endPoint y: 132, distance: 14.6
drag, startPoint x: 576, startPoint y: 272, endPoint x: 578, endPoint y: 291, distance: 19.1
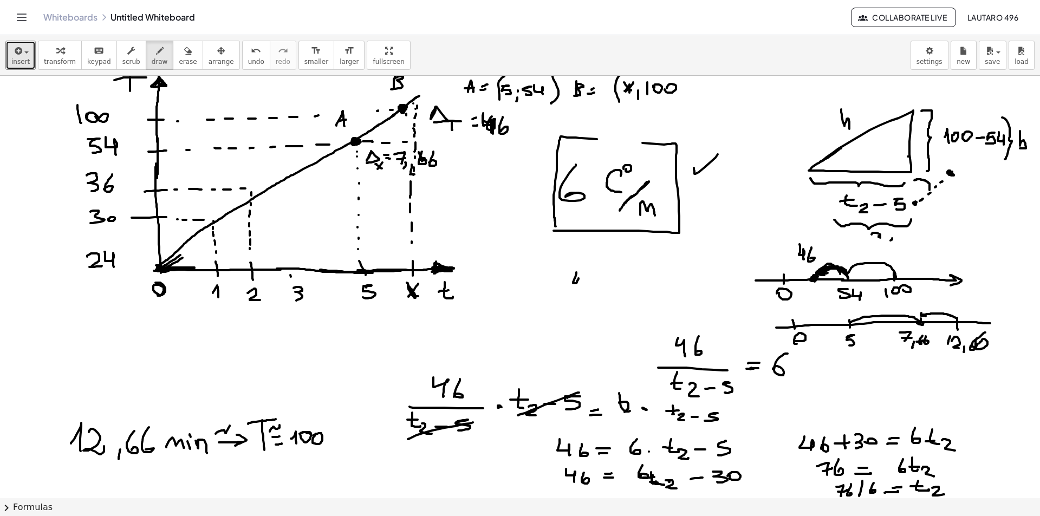
drag, startPoint x: 575, startPoint y: 304, endPoint x: 574, endPoint y: 316, distance: 12.0
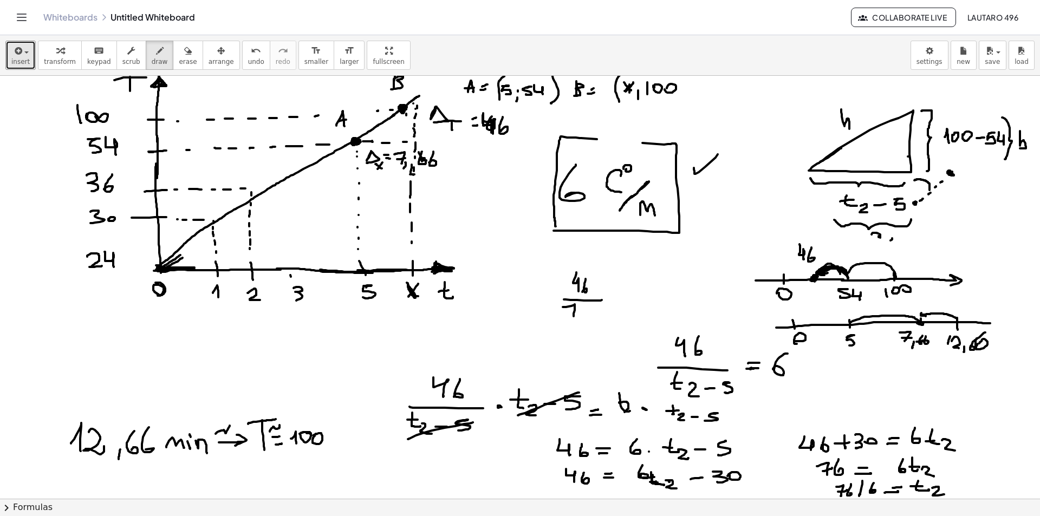
drag, startPoint x: 572, startPoint y: 313, endPoint x: 581, endPoint y: 311, distance: 8.8
drag, startPoint x: 592, startPoint y: 307, endPoint x: 595, endPoint y: 313, distance: 6.8
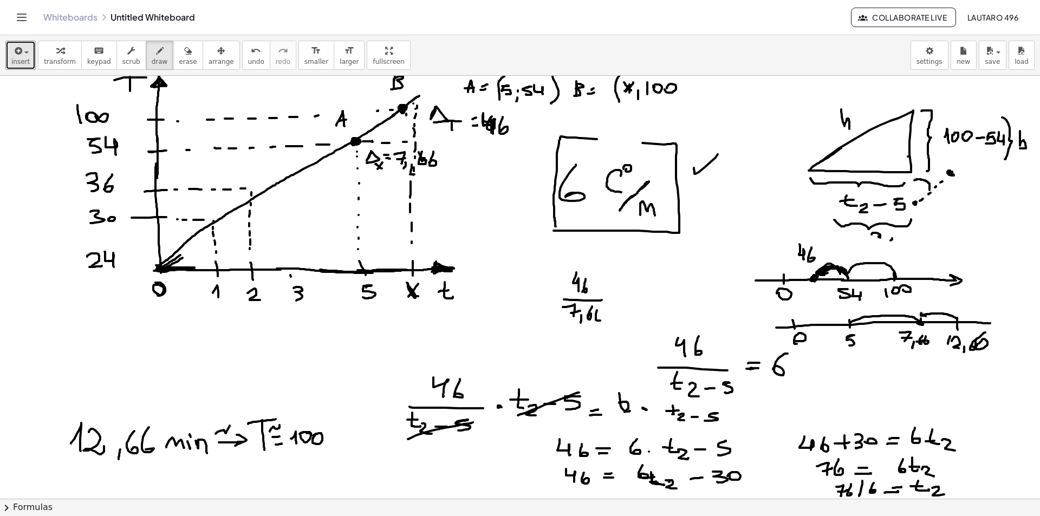
drag, startPoint x: 600, startPoint y: 321, endPoint x: 595, endPoint y: 318, distance: 5.6
